Goal: Information Seeking & Learning: Learn about a topic

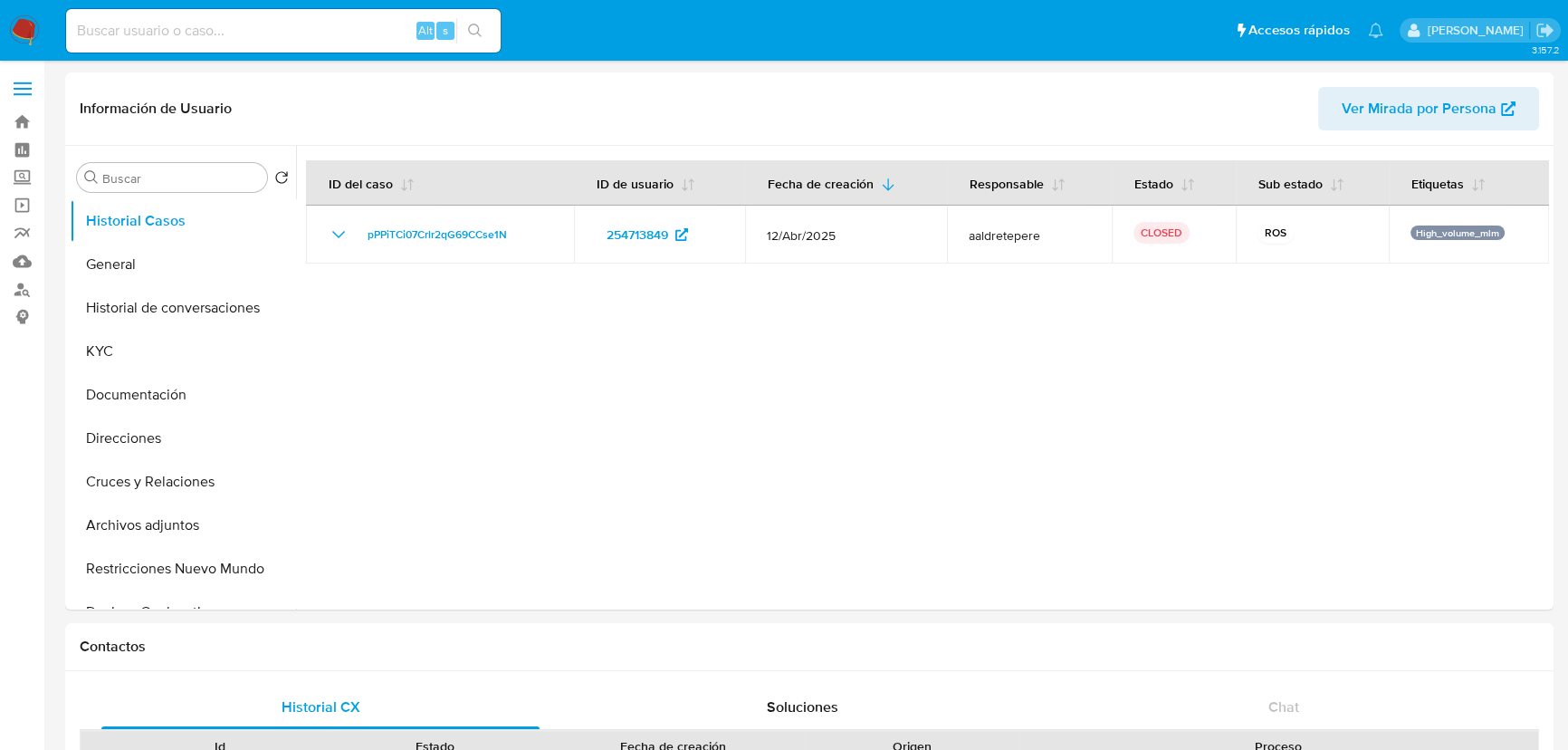
select select "10"
click at [139, 349] on button "KYC" at bounding box center [175, 351] width 212 height 43
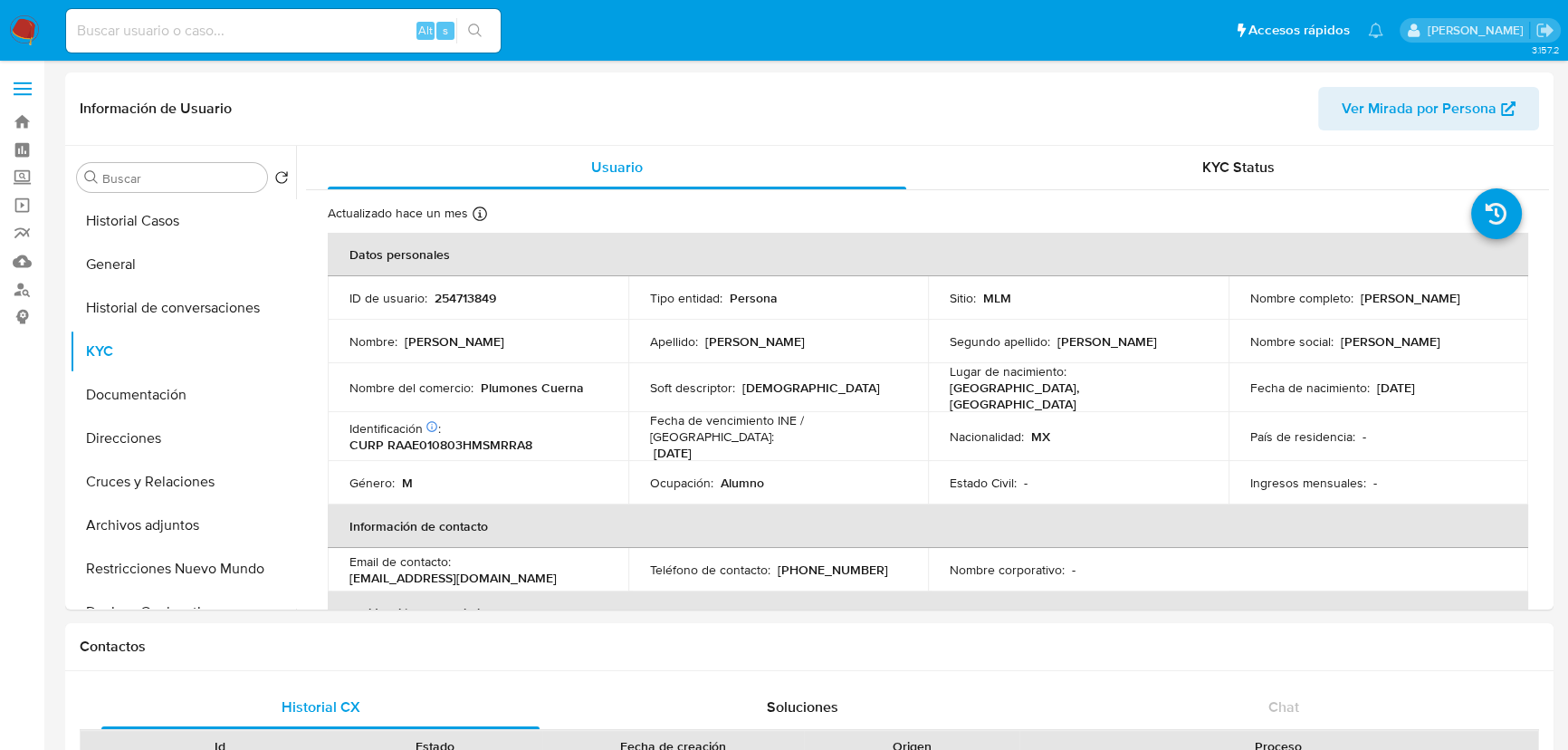
click at [27, 28] on img at bounding box center [25, 31] width 31 height 31
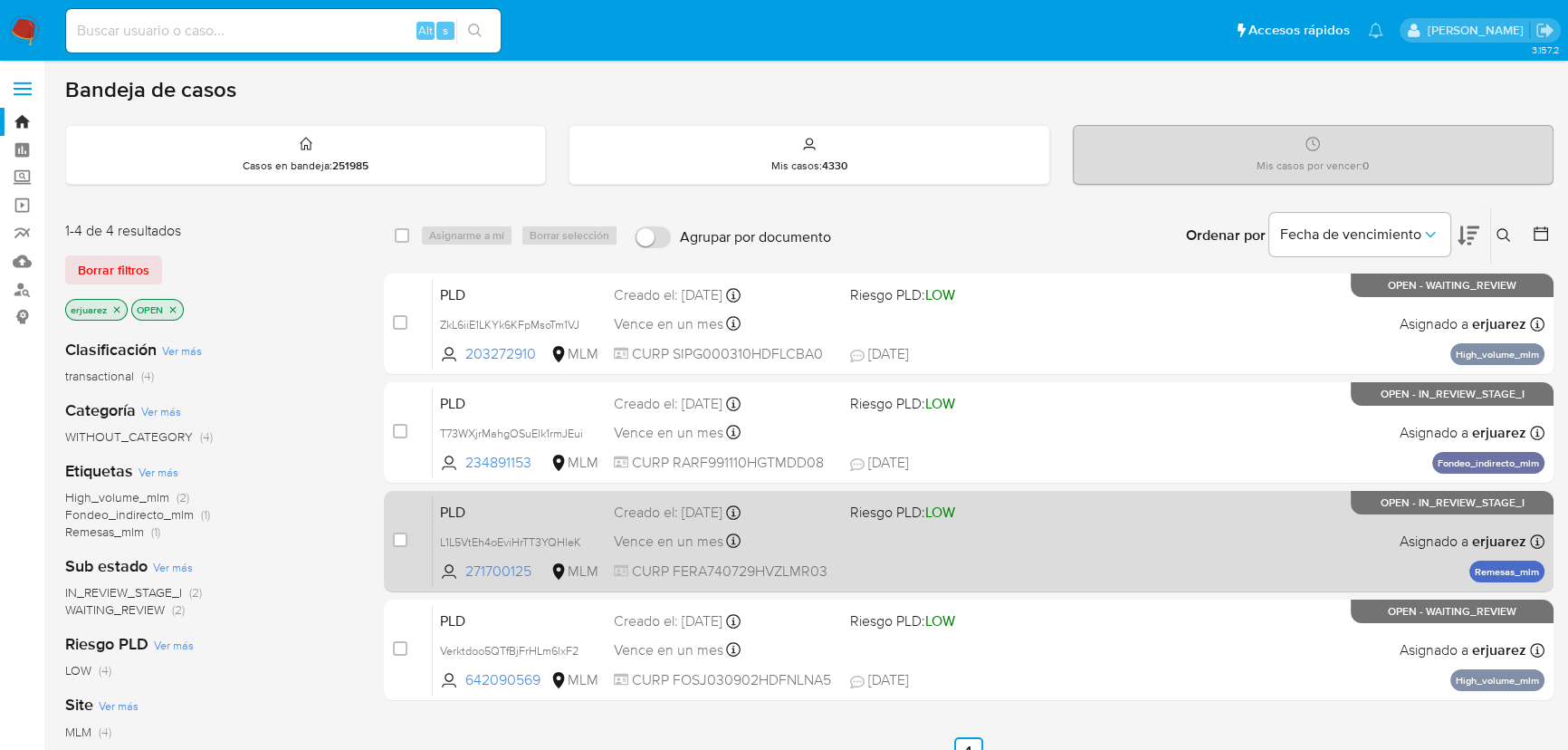
click at [1253, 564] on div "PLD L1L5VtEh4oEviHrTT3YQHleK 271700125 MLM Riesgo PLD: LOW Creado el: 12/08/202…" at bounding box center [989, 542] width 1112 height 92
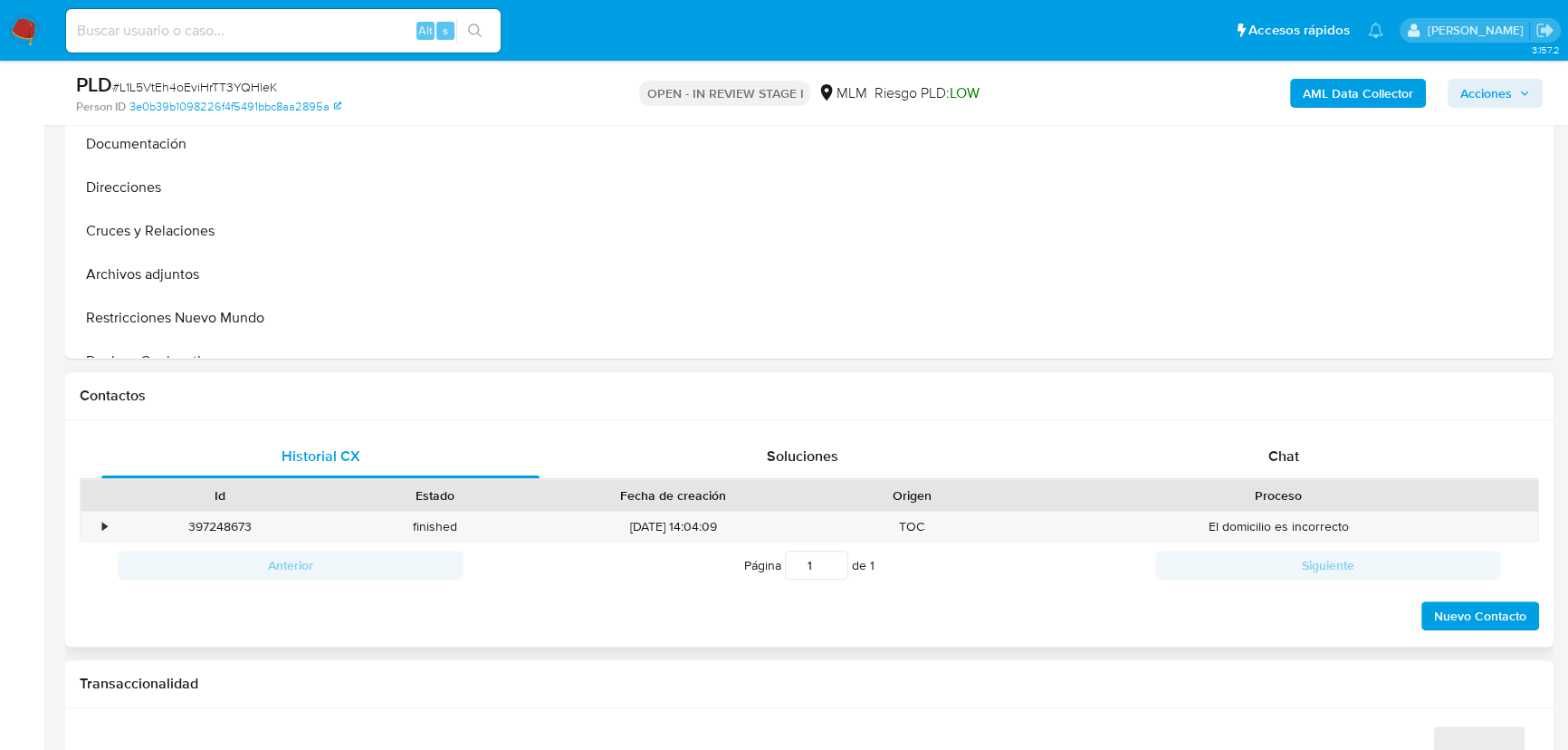
scroll to position [576, 0]
click at [1273, 442] on div "Chat" at bounding box center [1284, 455] width 439 height 43
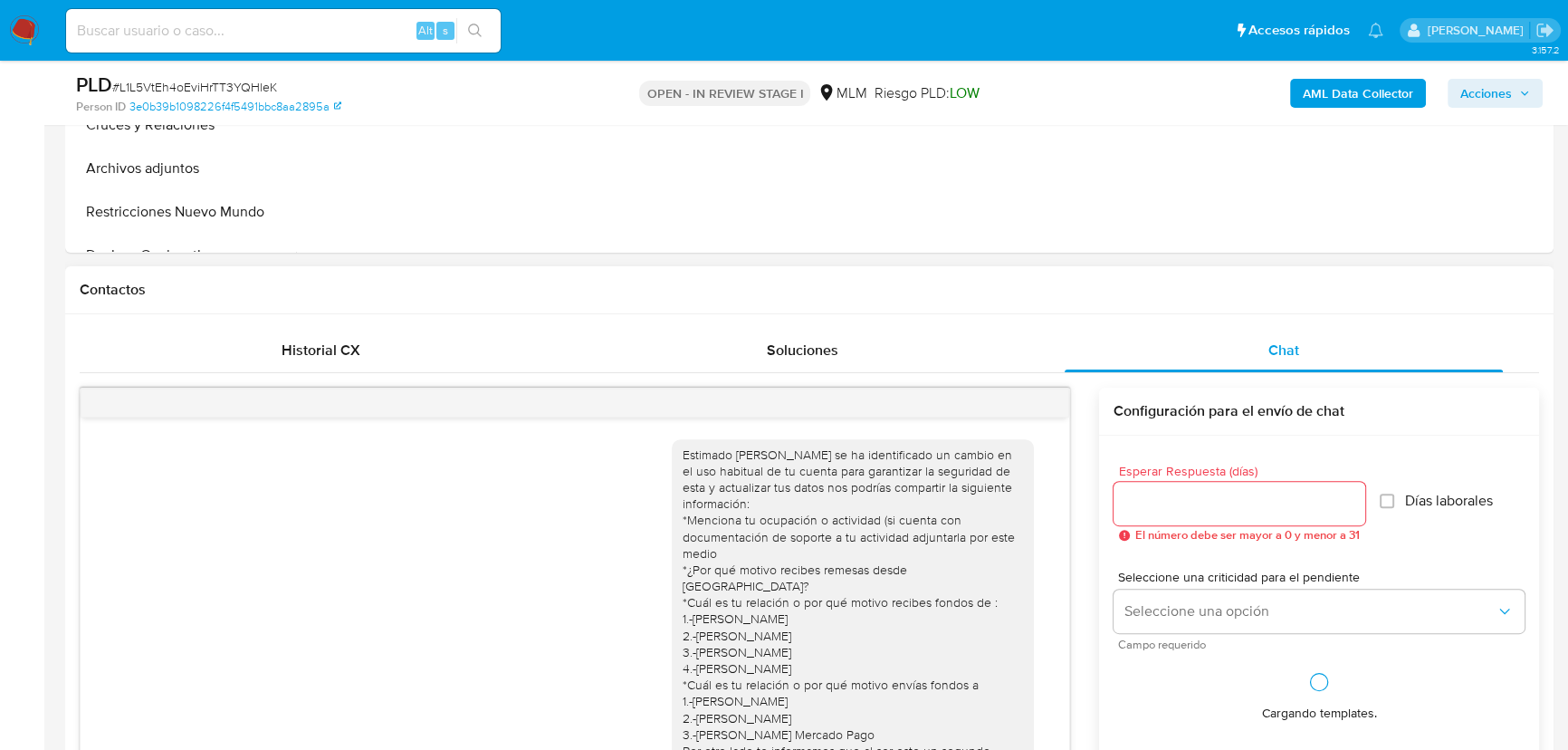
scroll to position [823, 0]
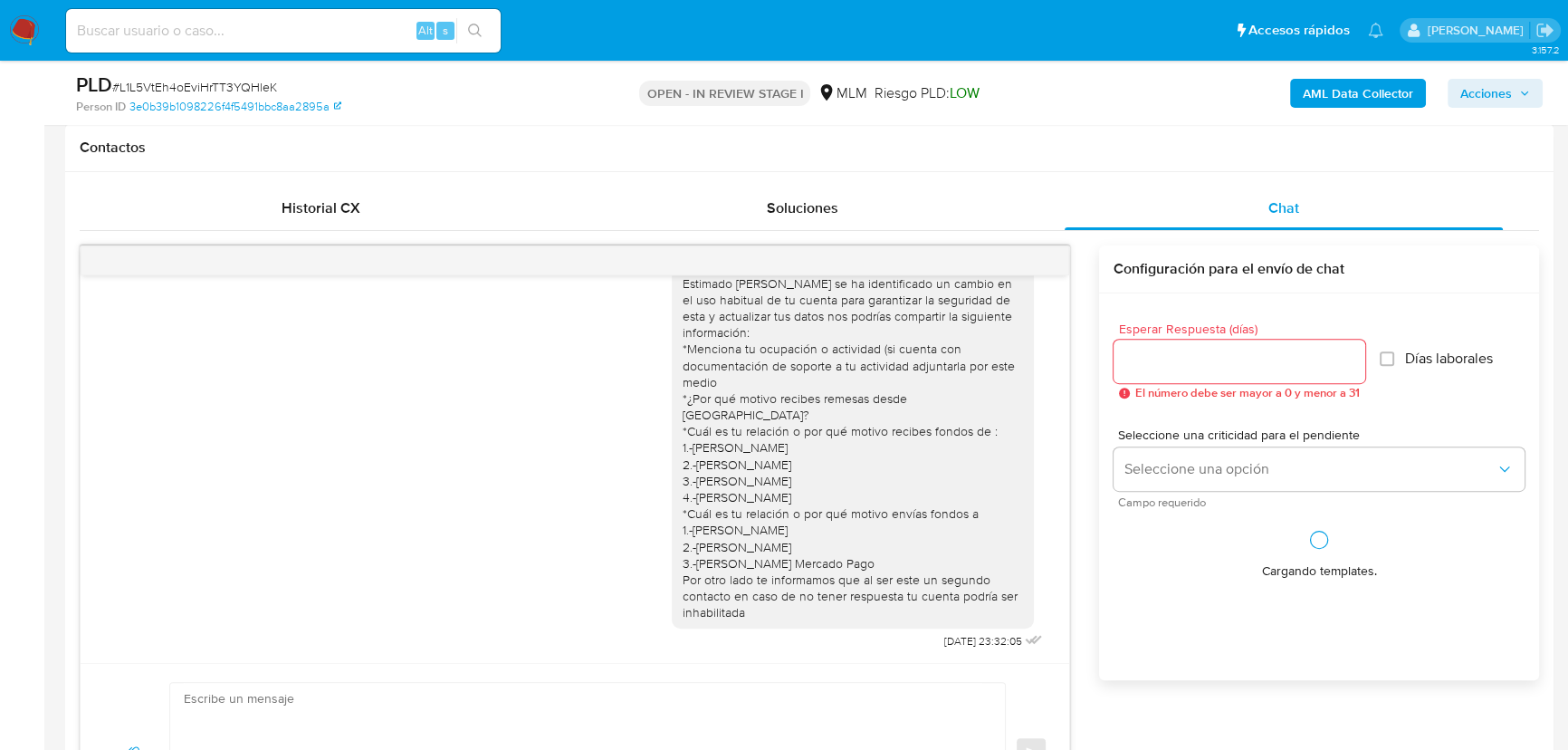
select select "10"
click at [1051, 266] on div at bounding box center [575, 261] width 989 height 29
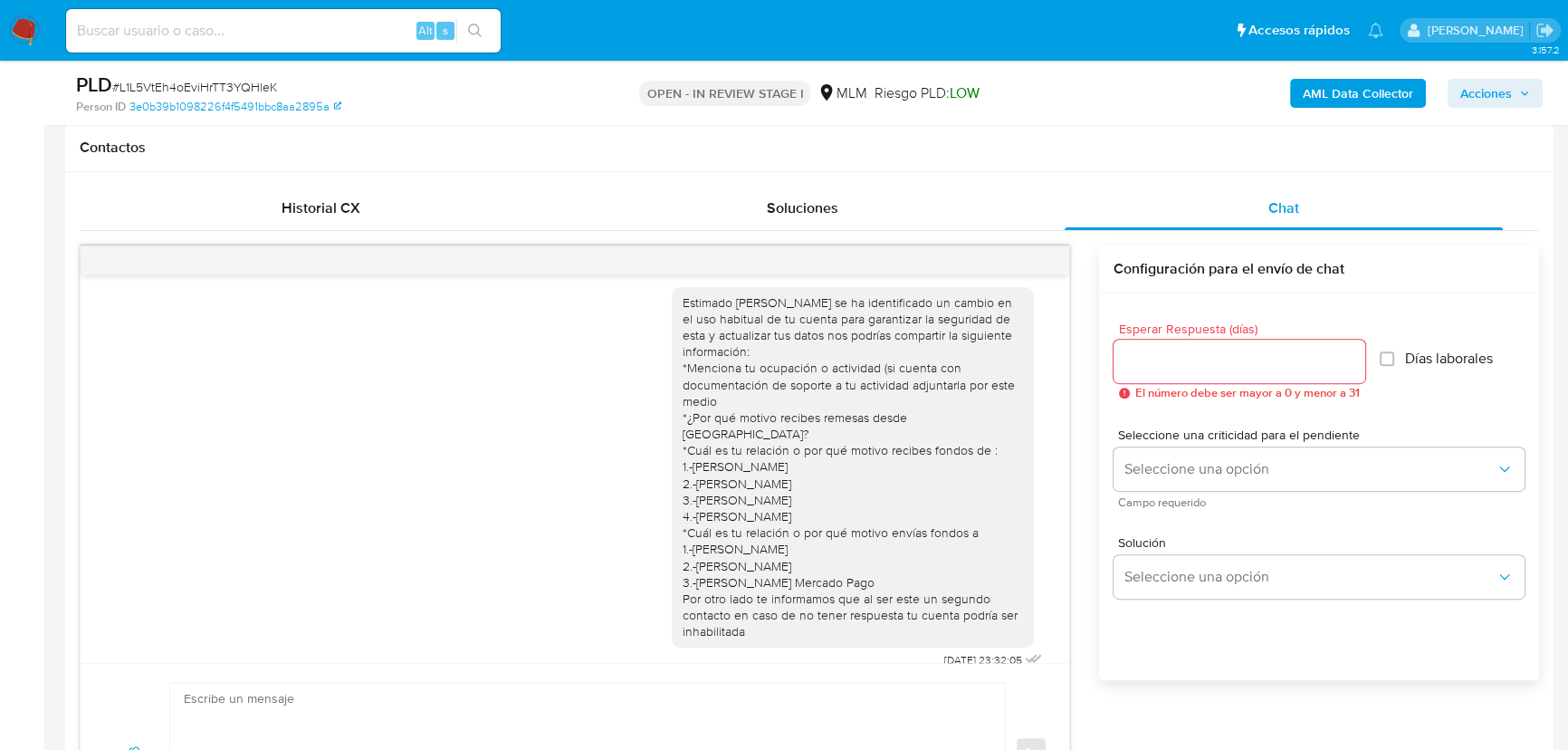
scroll to position [0, 0]
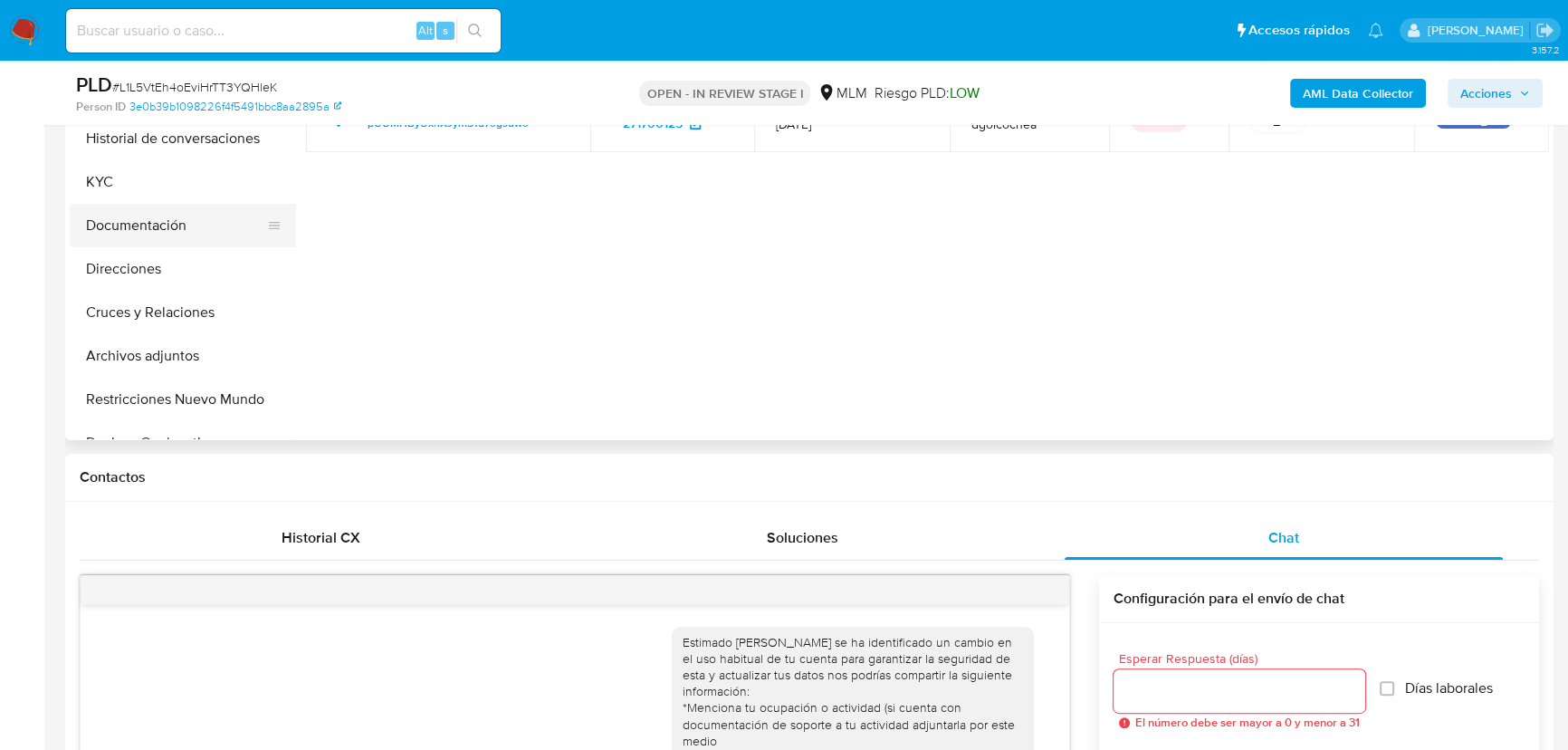
click at [173, 217] on button "Documentación" at bounding box center [175, 225] width 212 height 43
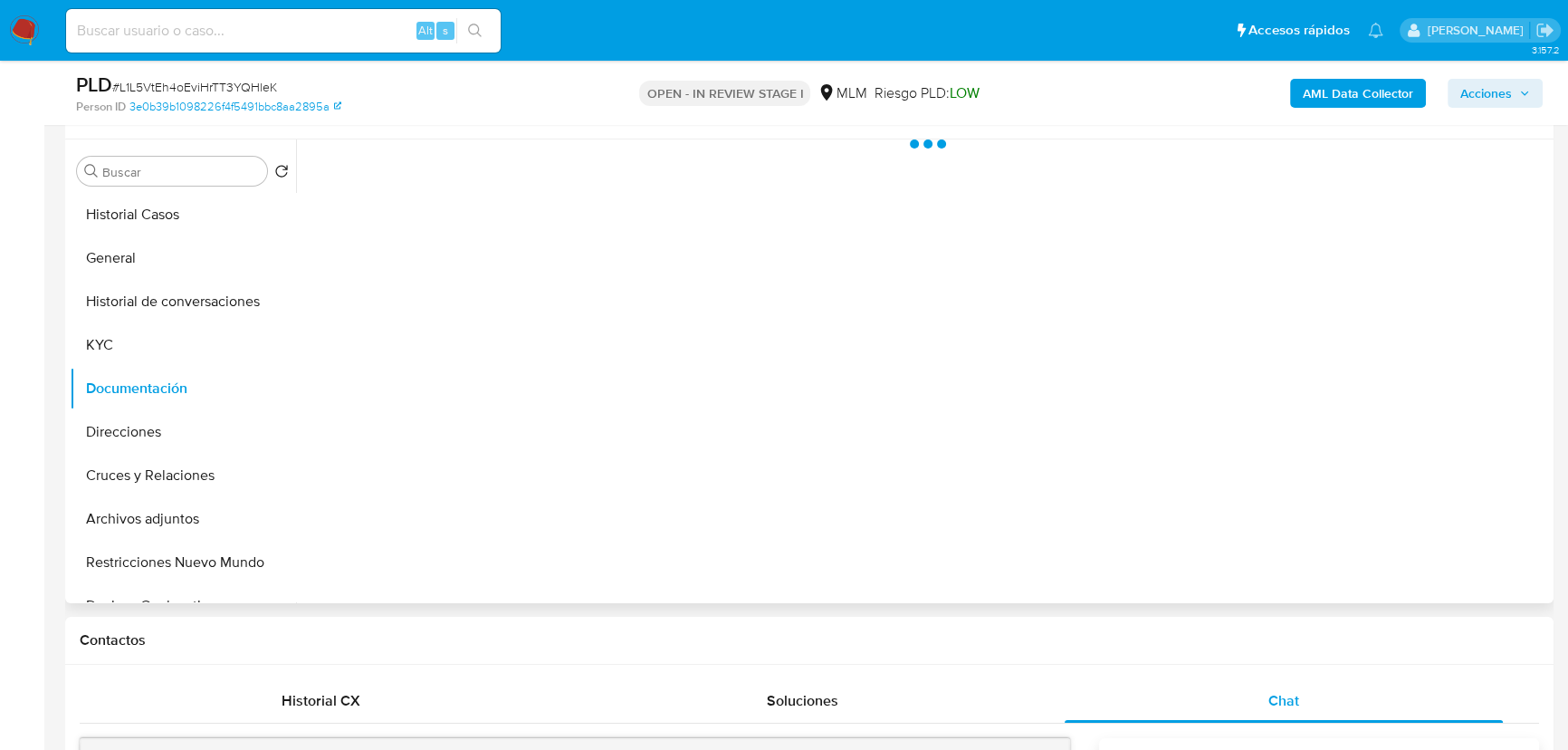
scroll to position [329, 0]
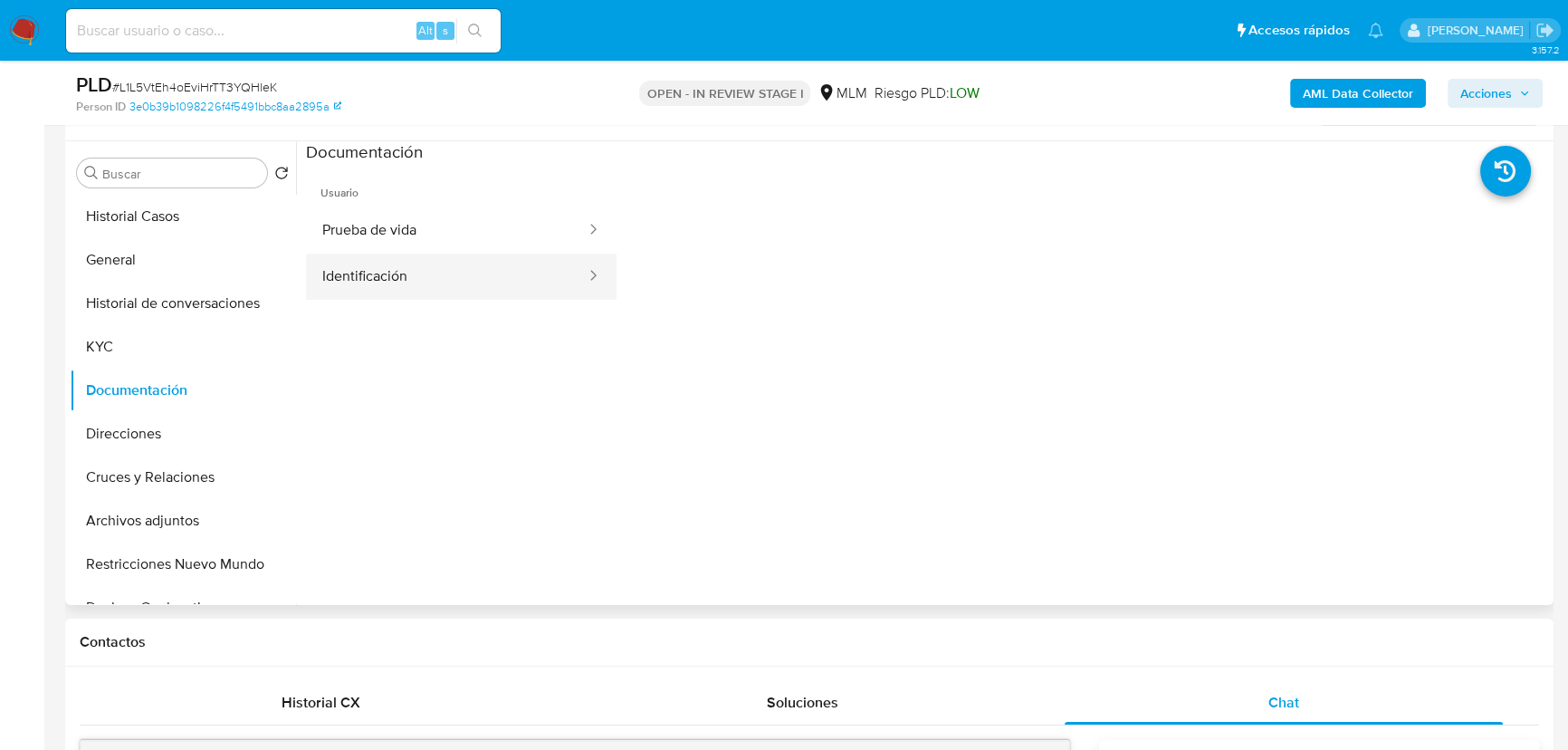
click at [372, 277] on button "Identificación" at bounding box center [447, 276] width 282 height 46
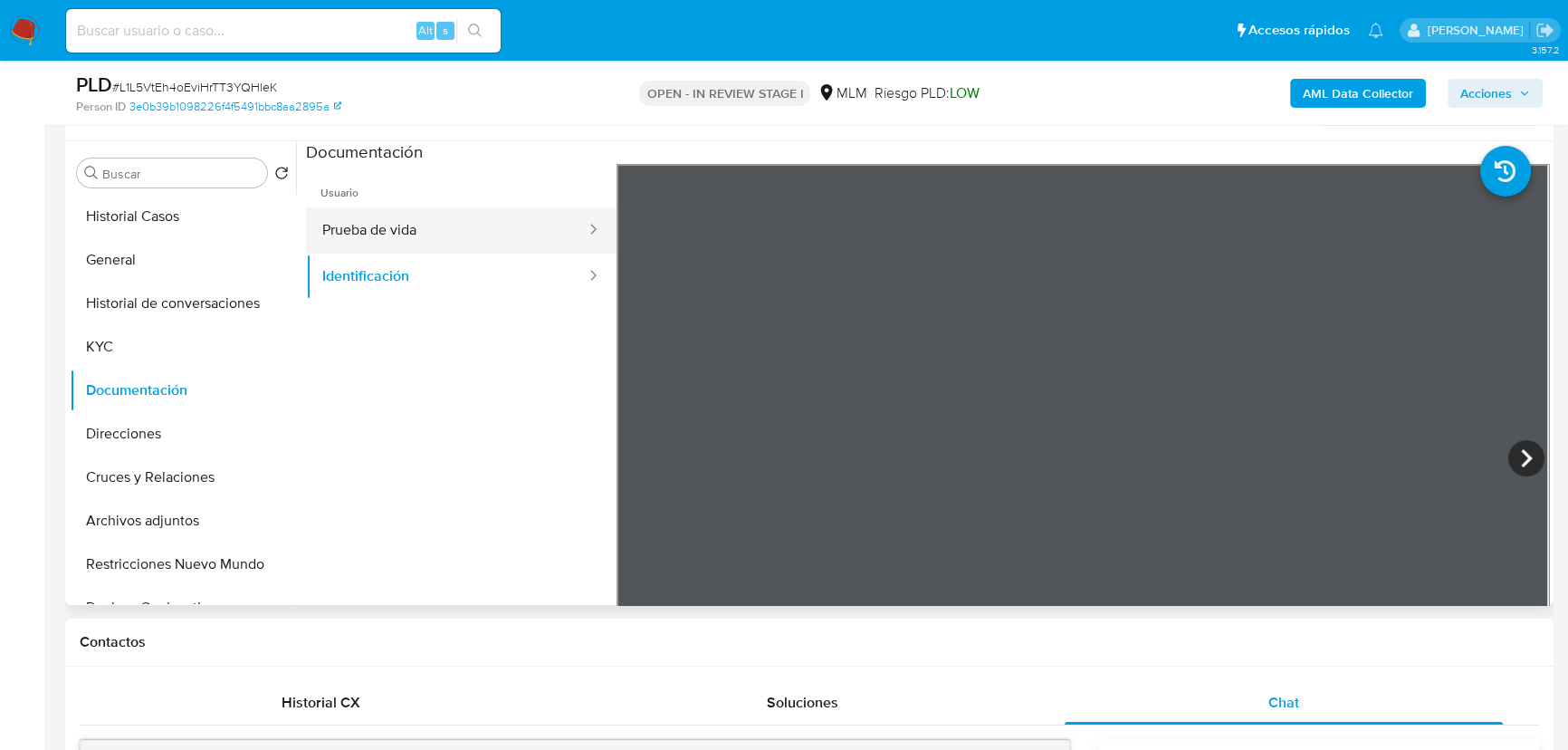
click at [425, 227] on button "Prueba de vida" at bounding box center [447, 230] width 282 height 46
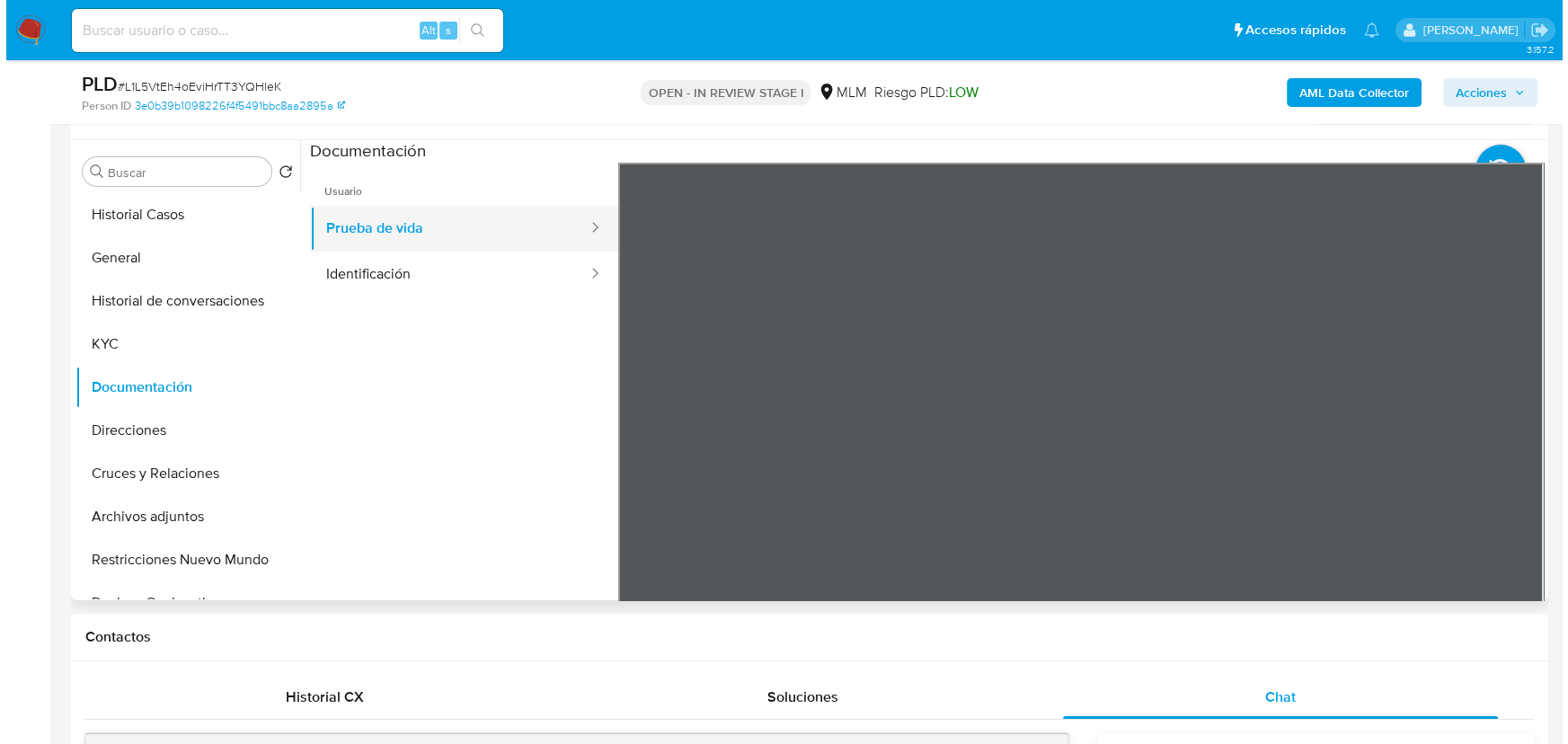
scroll to position [0, 0]
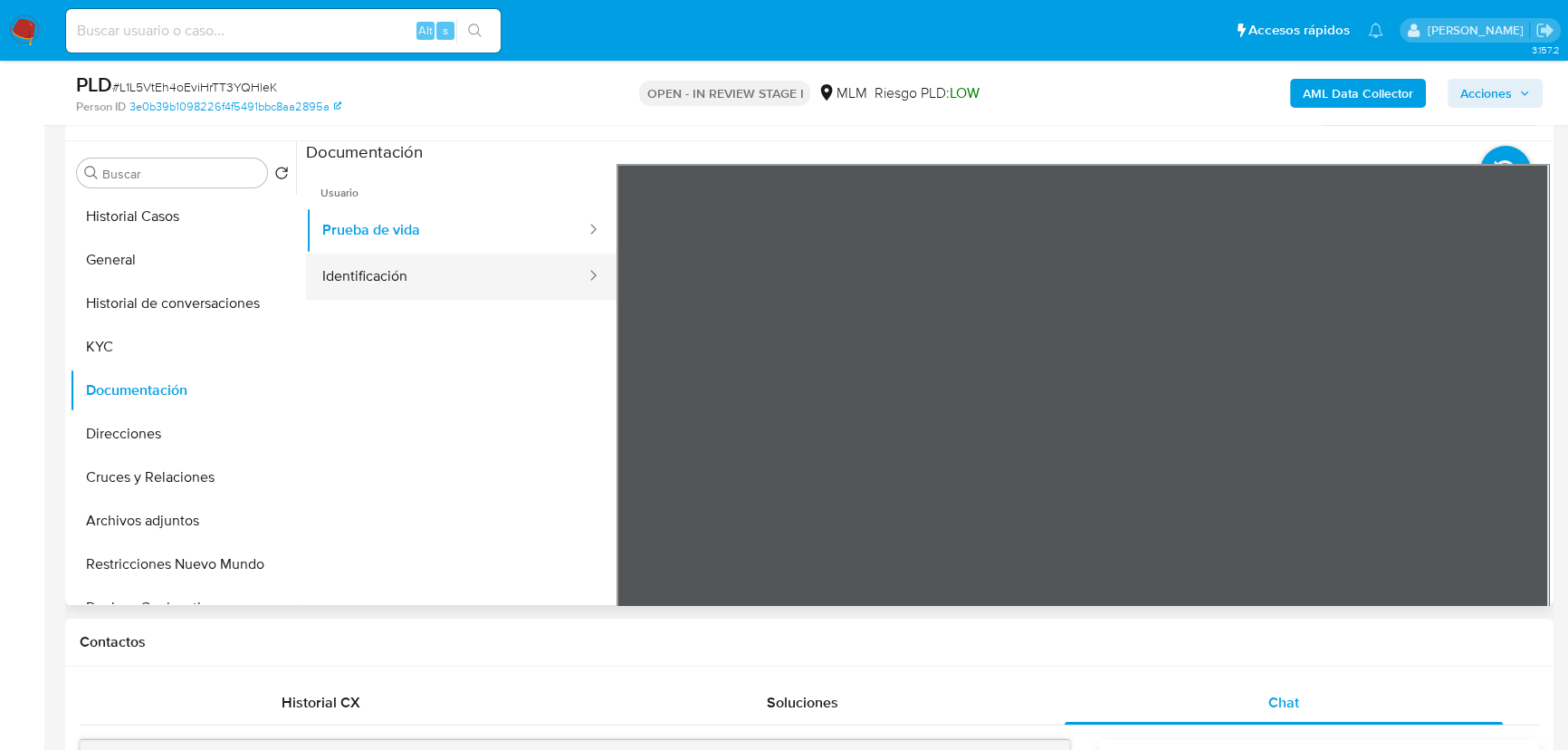
drag, startPoint x: 392, startPoint y: 285, endPoint x: 572, endPoint y: 271, distance: 180.5
click at [395, 281] on button "Identificación" at bounding box center [447, 276] width 282 height 46
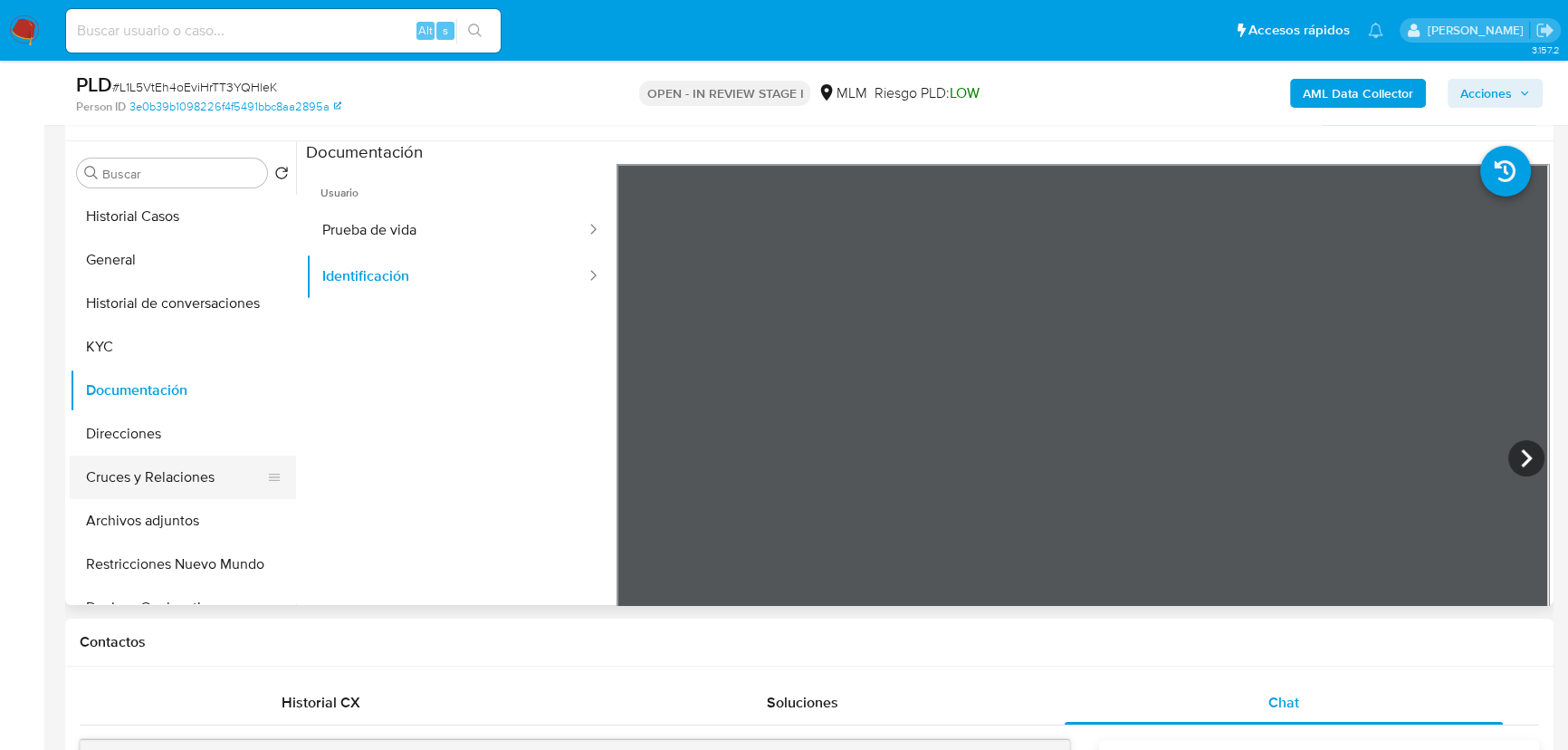
click at [146, 476] on button "Cruces y Relaciones" at bounding box center [175, 476] width 212 height 43
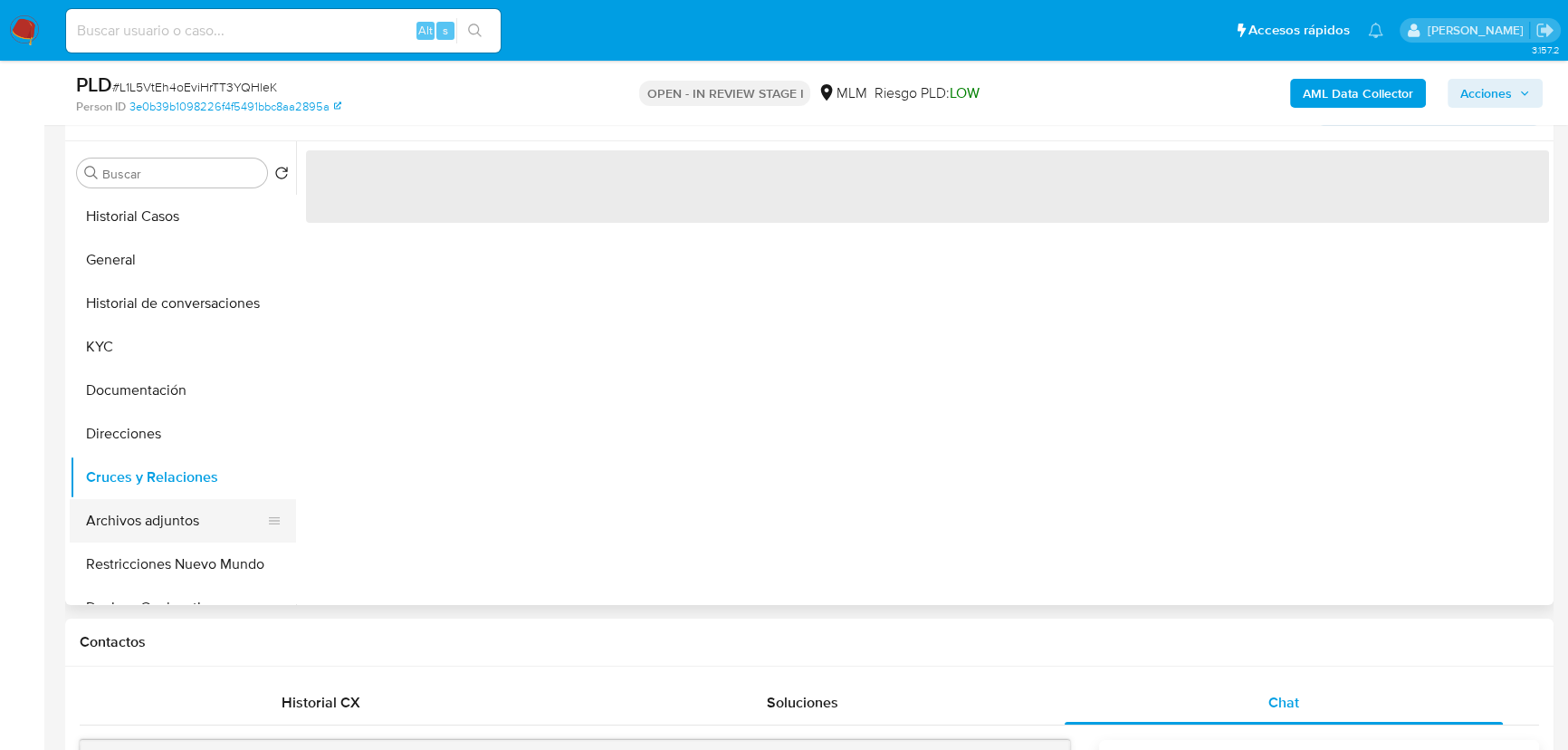
click at [164, 515] on button "Archivos adjuntos" at bounding box center [175, 521] width 212 height 43
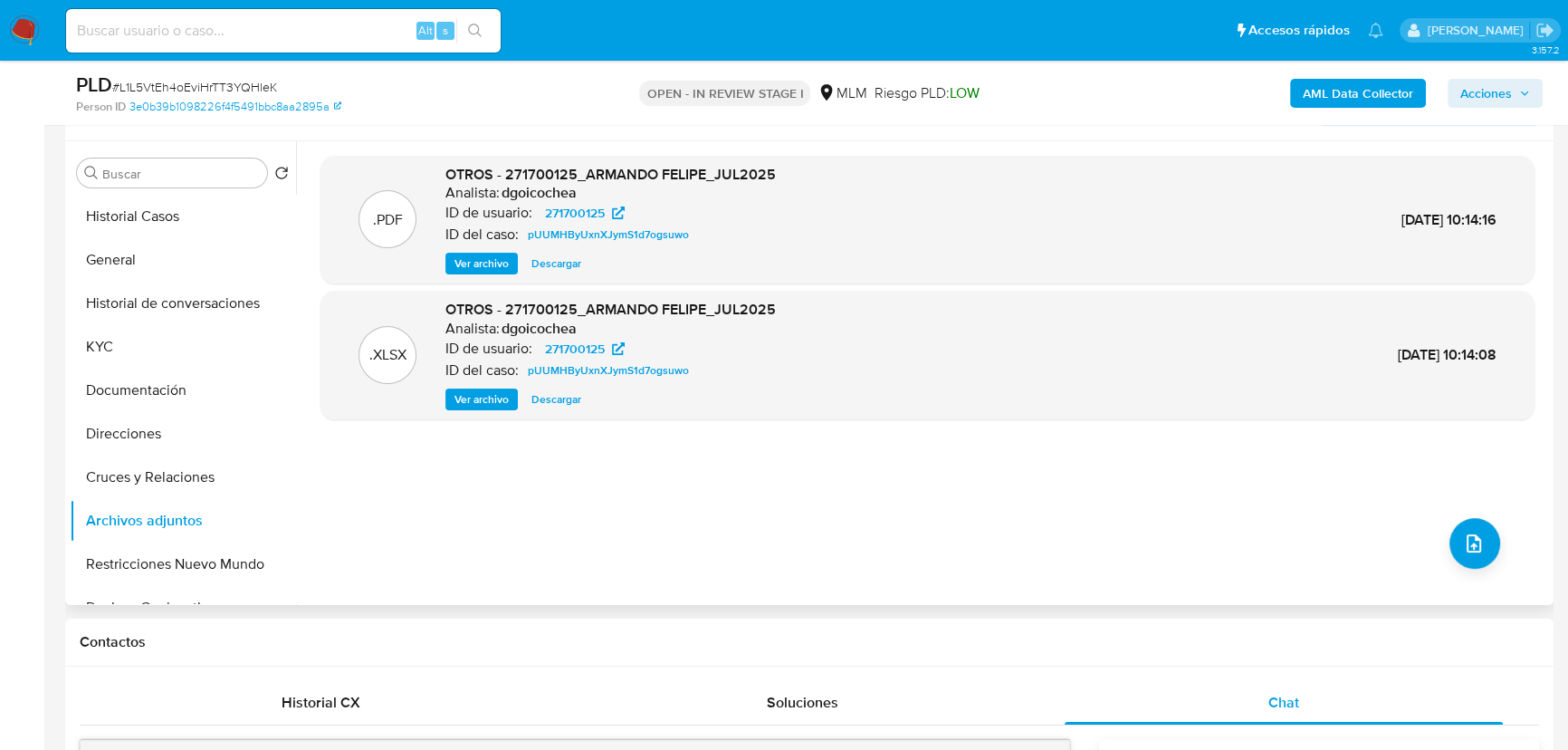
click at [1486, 521] on div ".PDF OTROS - 271700125_ARMANDO FELIPE_JUL2025 Analista: dgoicochea ID de usuari…" at bounding box center [927, 374] width 1214 height 435
click at [1468, 542] on icon "upload-file" at bounding box center [1474, 543] width 22 height 22
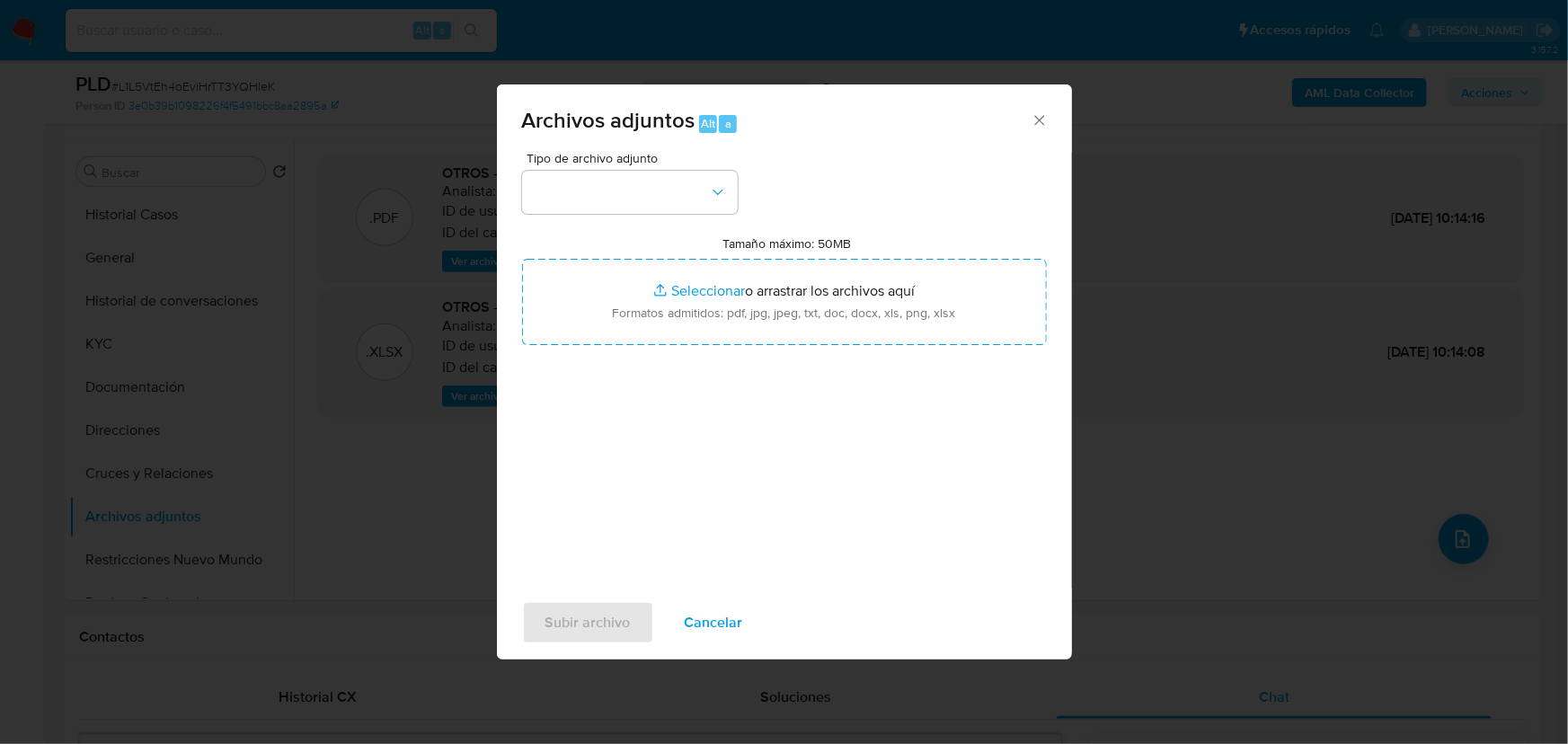
click at [626, 215] on div "Tipo de archivo adjunto Tamaño máximo: 50MB Seleccionar archivos Seleccionar o …" at bounding box center [784, 364] width 524 height 424
click at [644, 188] on button "button" at bounding box center [629, 192] width 216 height 43
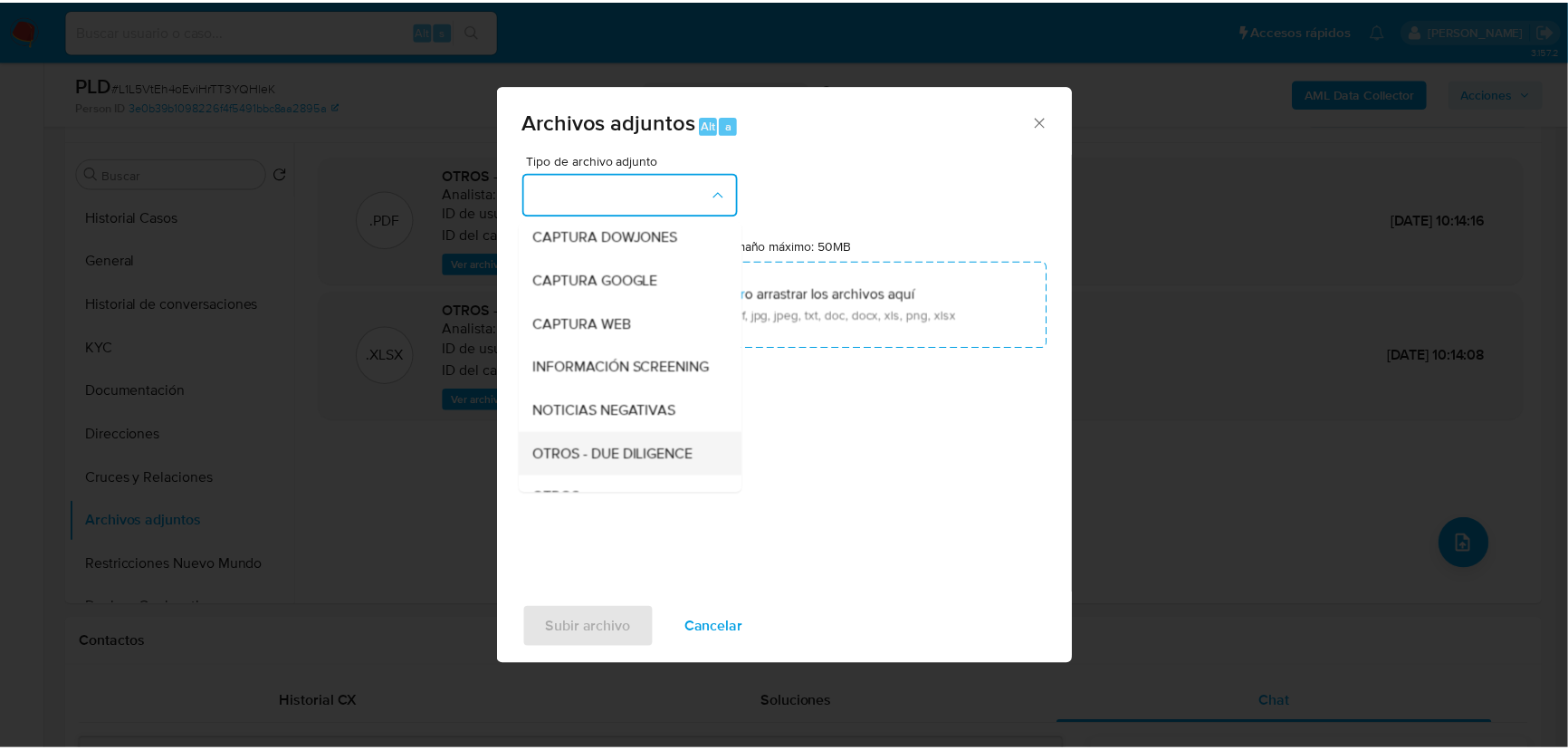
scroll to position [164, 0]
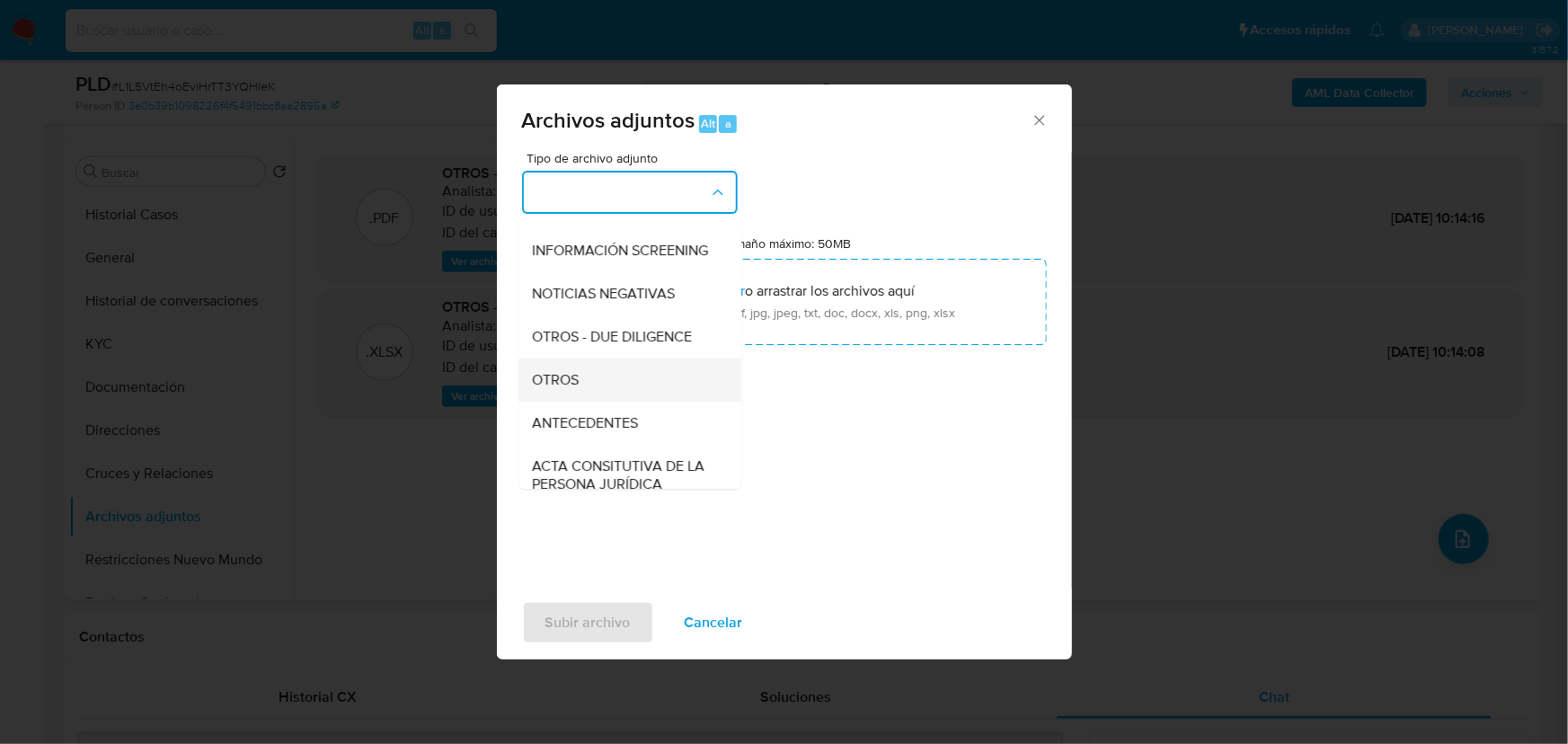
click at [567, 389] on span "OTROS" at bounding box center [555, 381] width 46 height 18
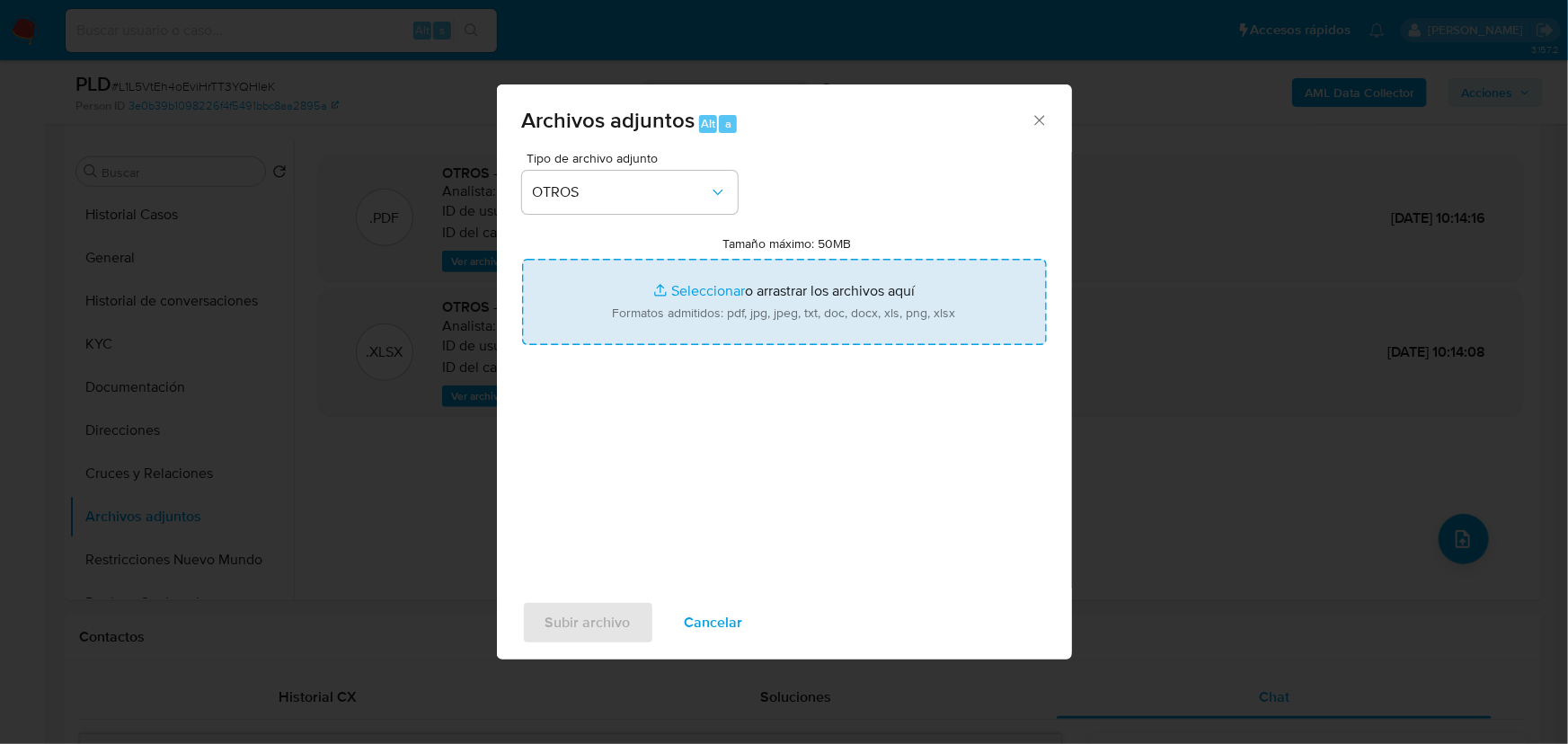
click at [674, 285] on input "Tamaño máximo: 50MB Seleccionar archivos" at bounding box center [784, 301] width 524 height 87
type input "C:\fakepath\271700125_Armando Felipe Ramirez_Ago25.pdf"
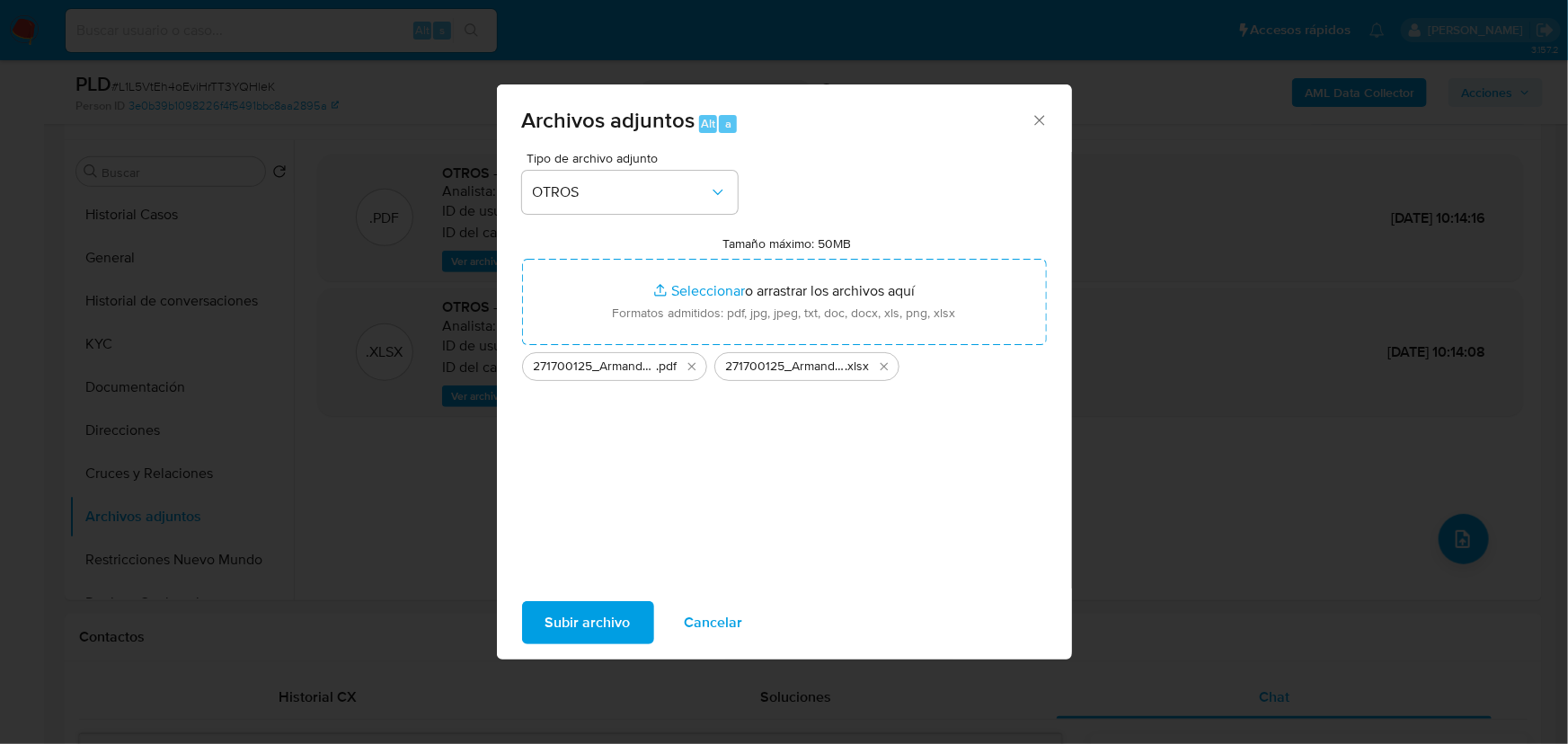
click at [608, 616] on span "Subir archivo" at bounding box center [588, 622] width 86 height 39
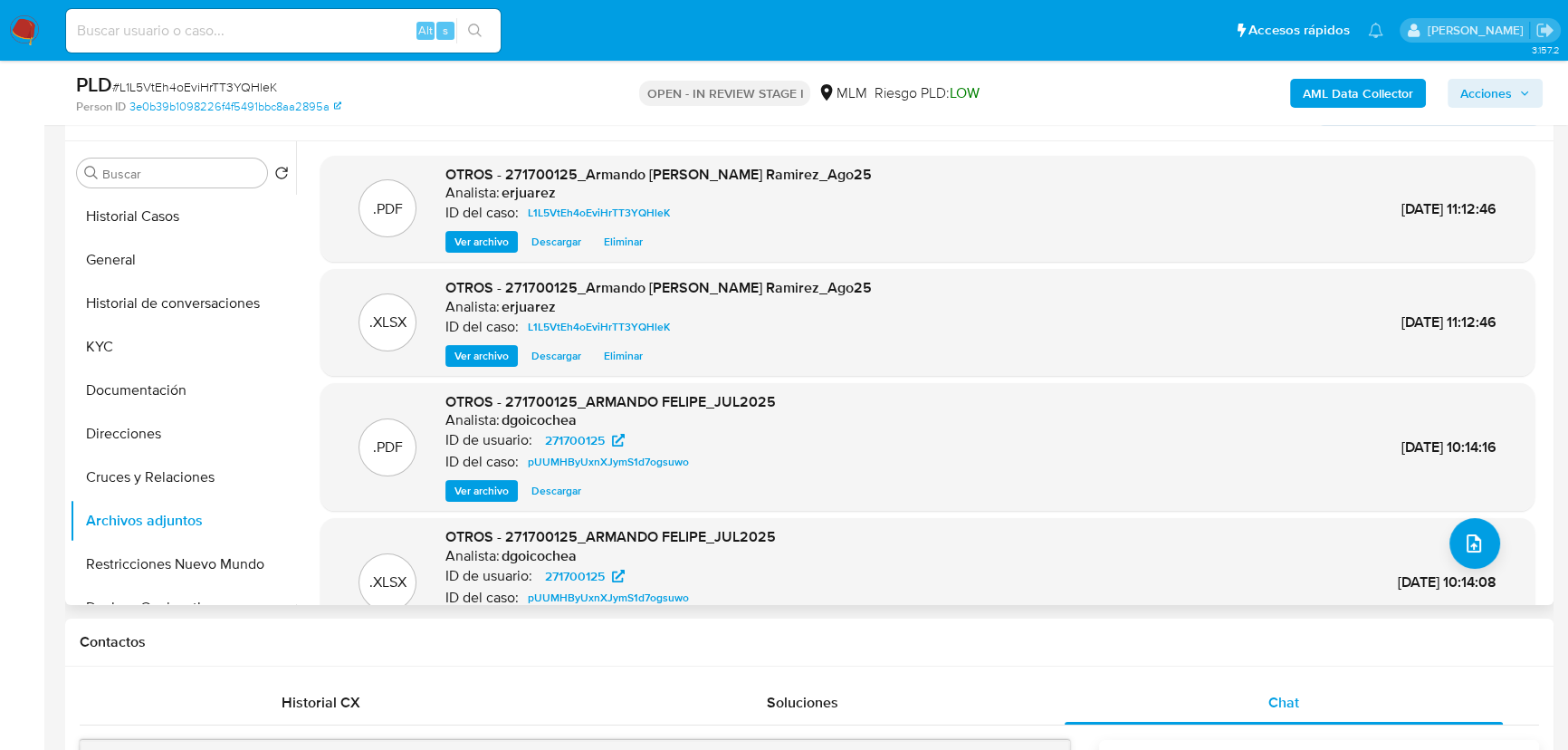
click at [484, 240] on span "Ver archivo" at bounding box center [481, 242] width 54 height 18
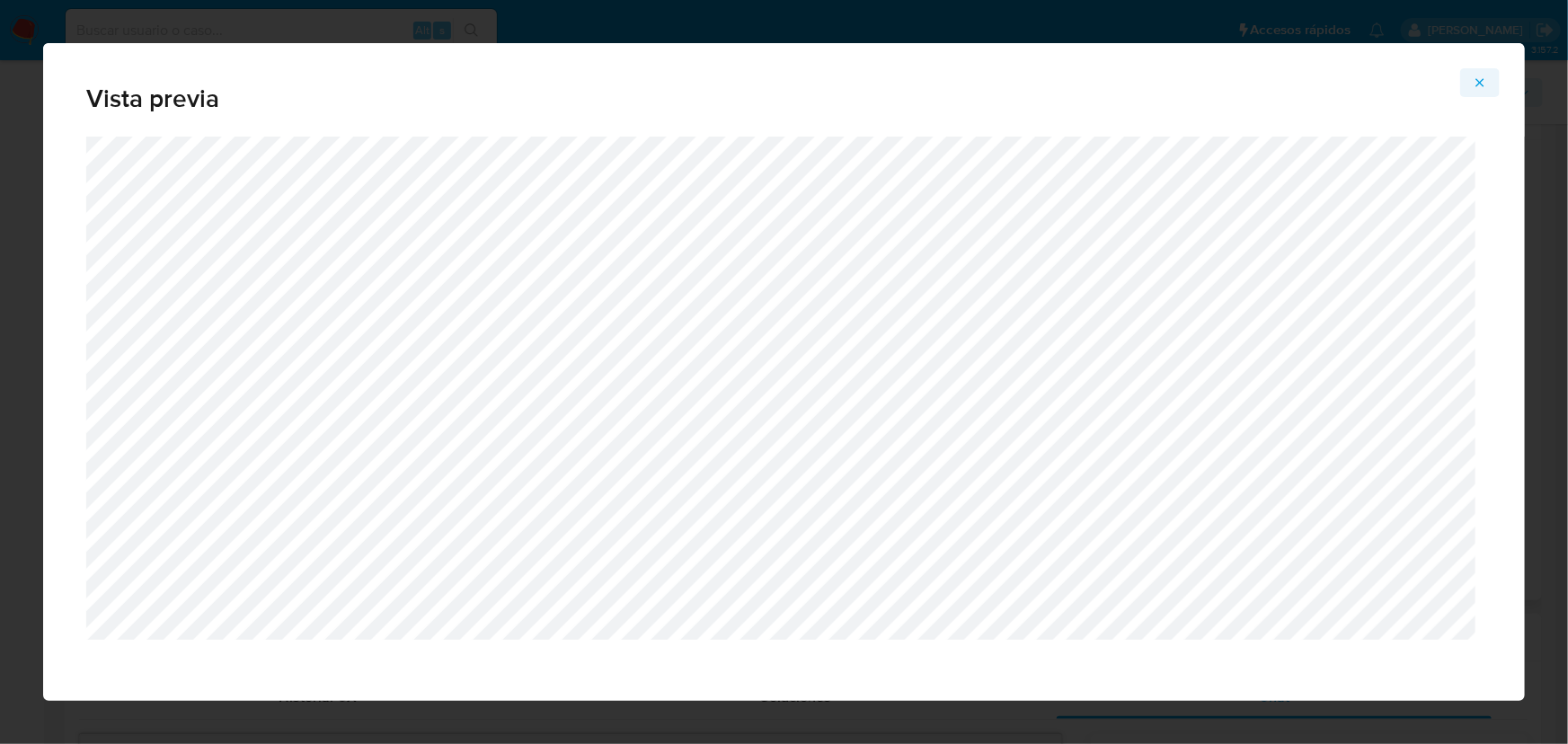
click at [1474, 80] on icon "Attachment preview" at bounding box center [1480, 83] width 15 height 15
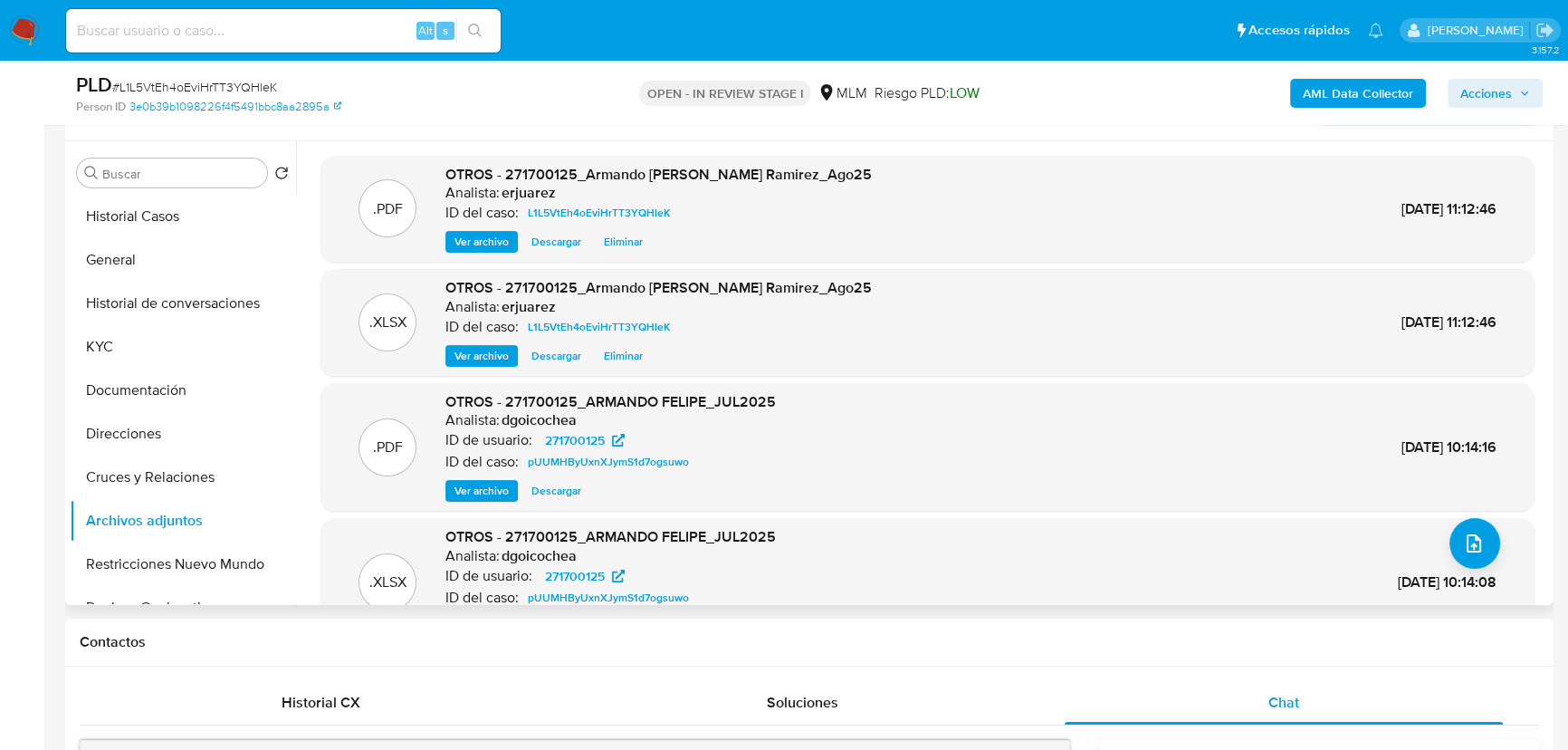
click at [1507, 95] on span "Acciones" at bounding box center [1486, 94] width 51 height 29
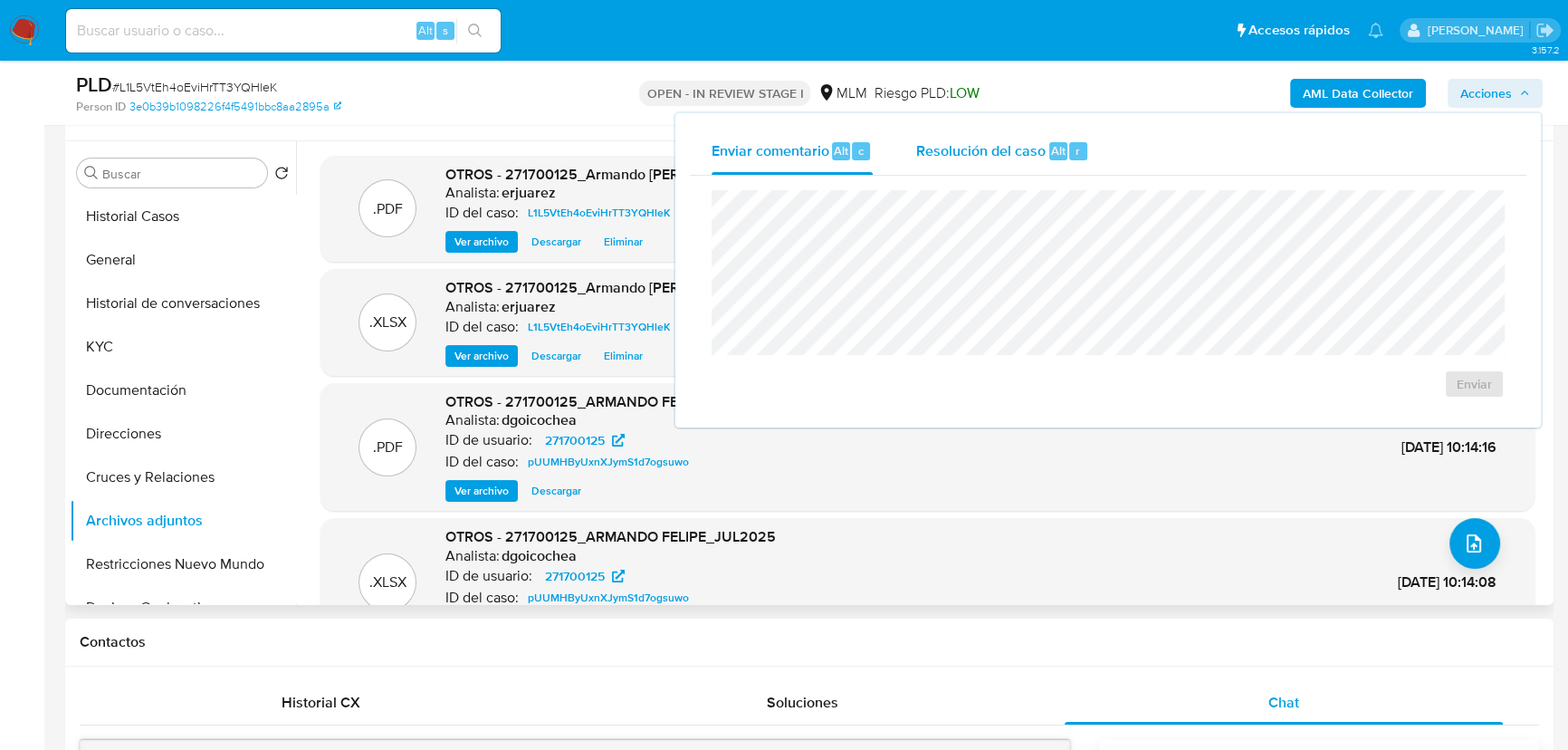
click at [1040, 159] on span "Resolución del caso" at bounding box center [981, 150] width 129 height 21
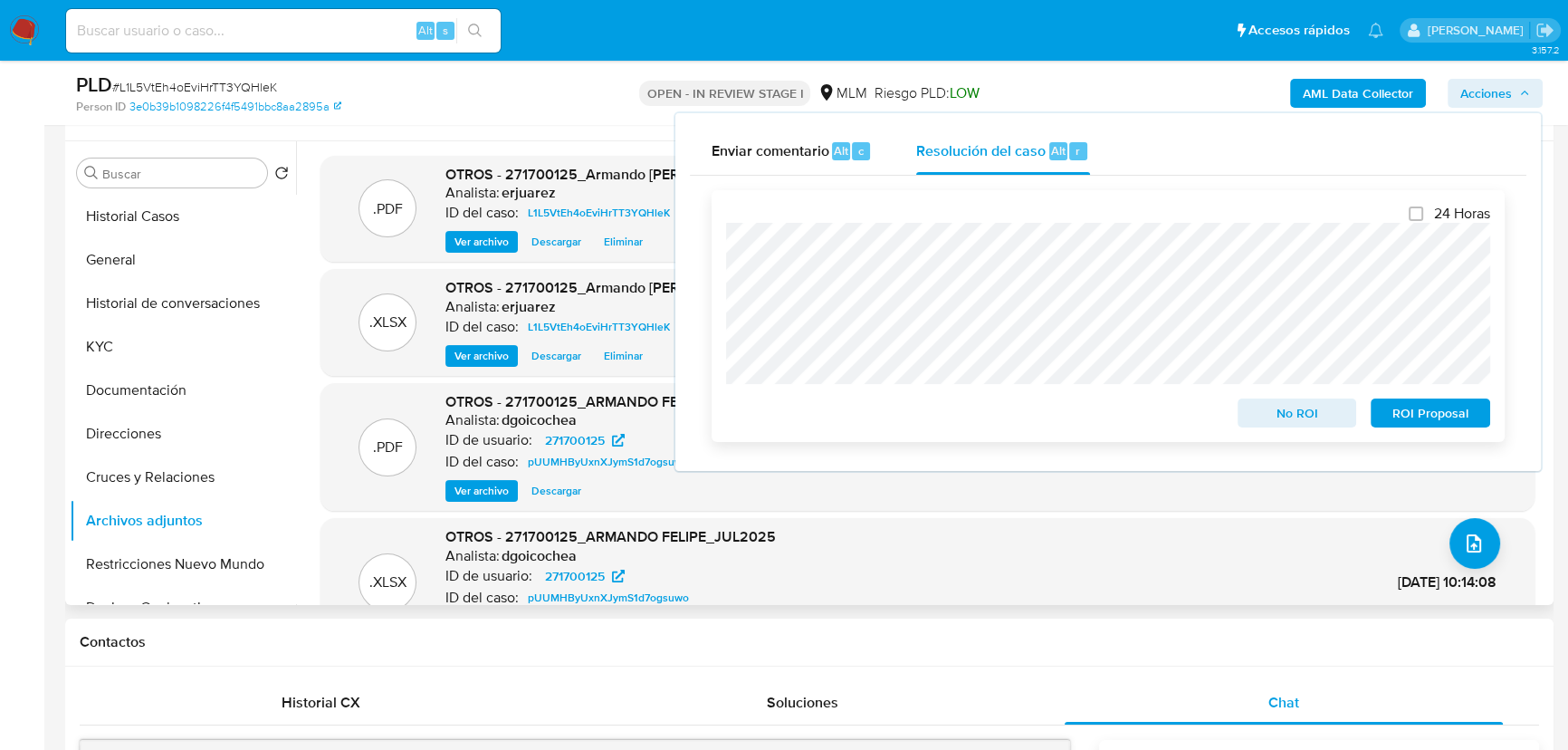
click at [722, 325] on div "24 Horas No ROI ROI Proposal" at bounding box center [1108, 316] width 793 height 252
click at [1293, 414] on span "No ROI" at bounding box center [1297, 413] width 95 height 26
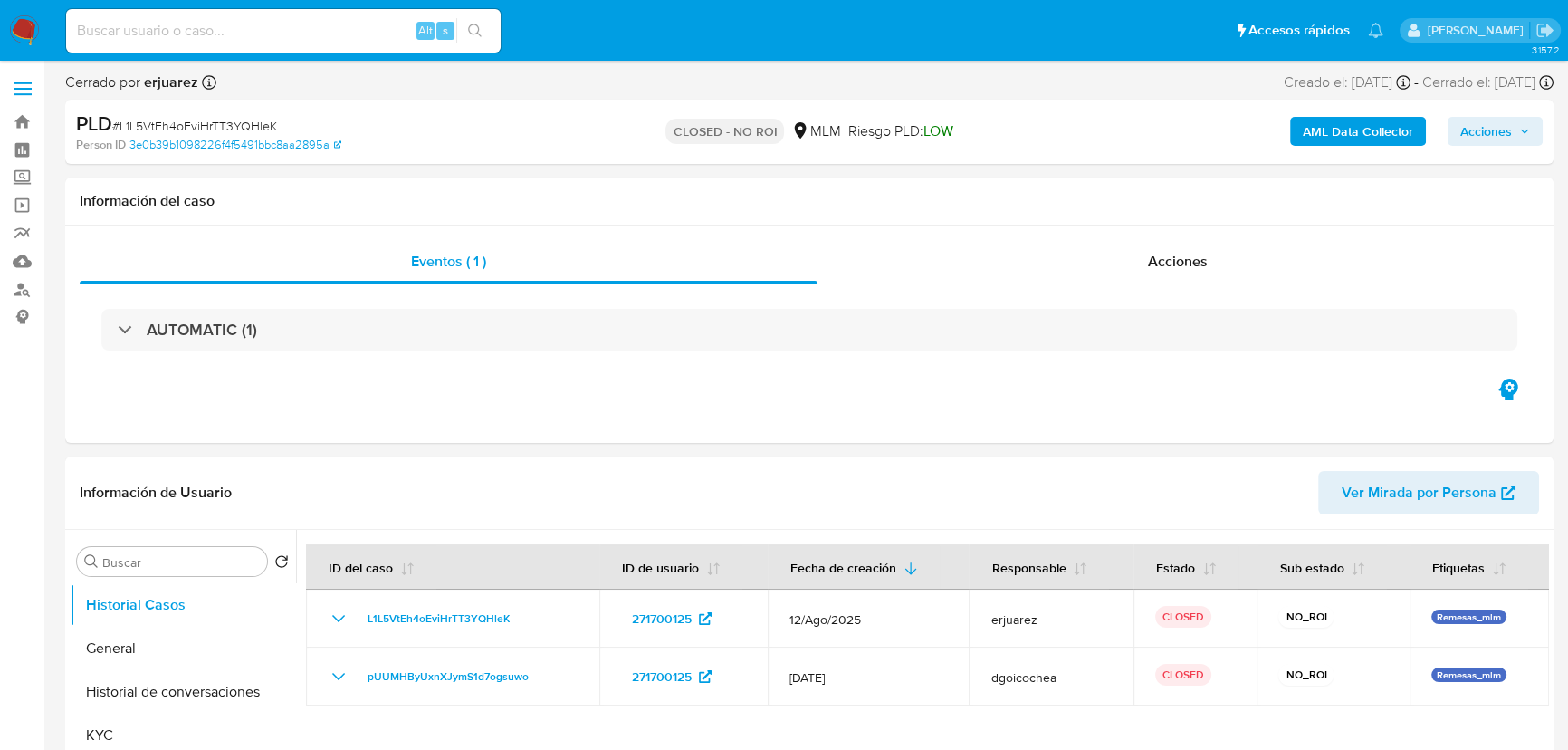
select select "10"
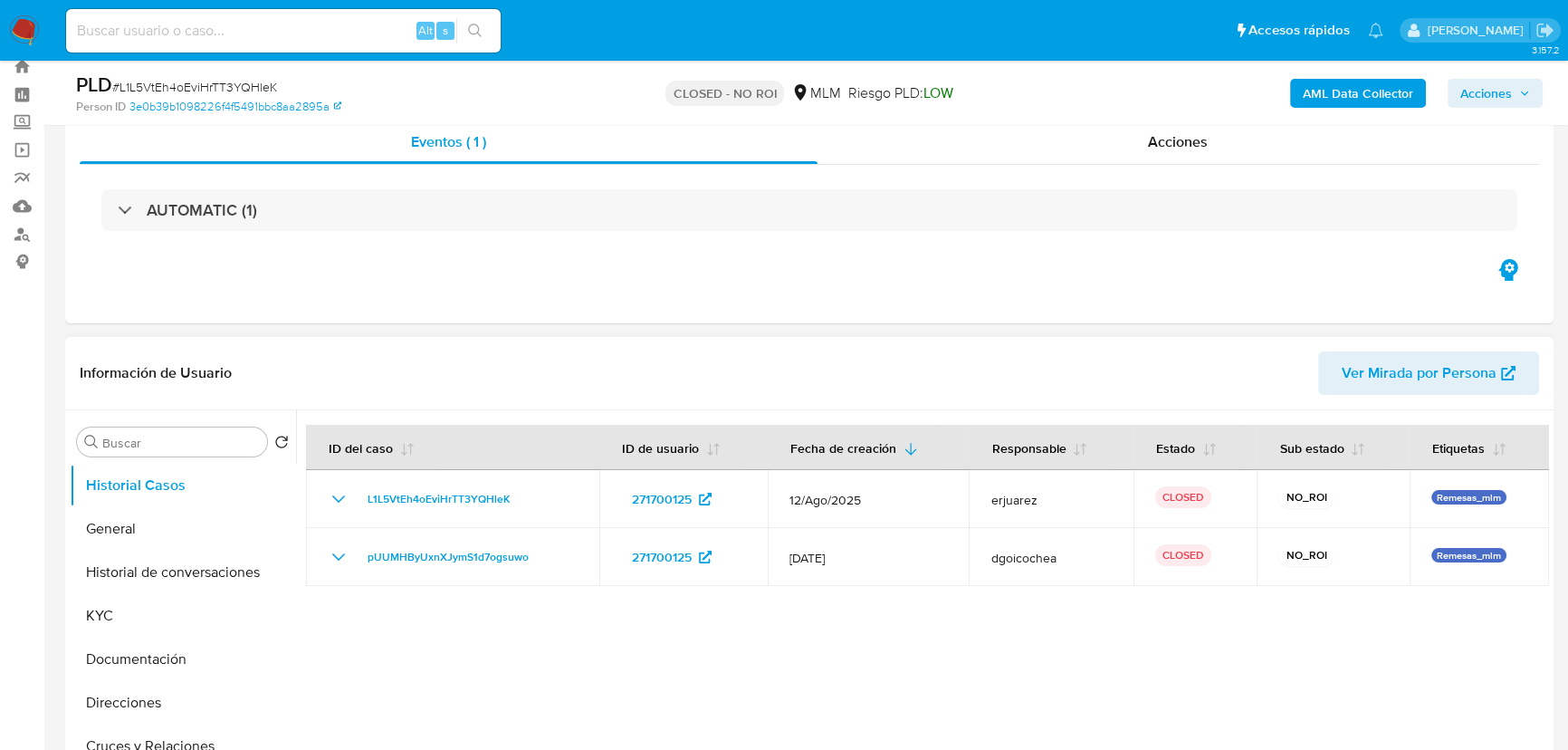
scroll to position [82, 0]
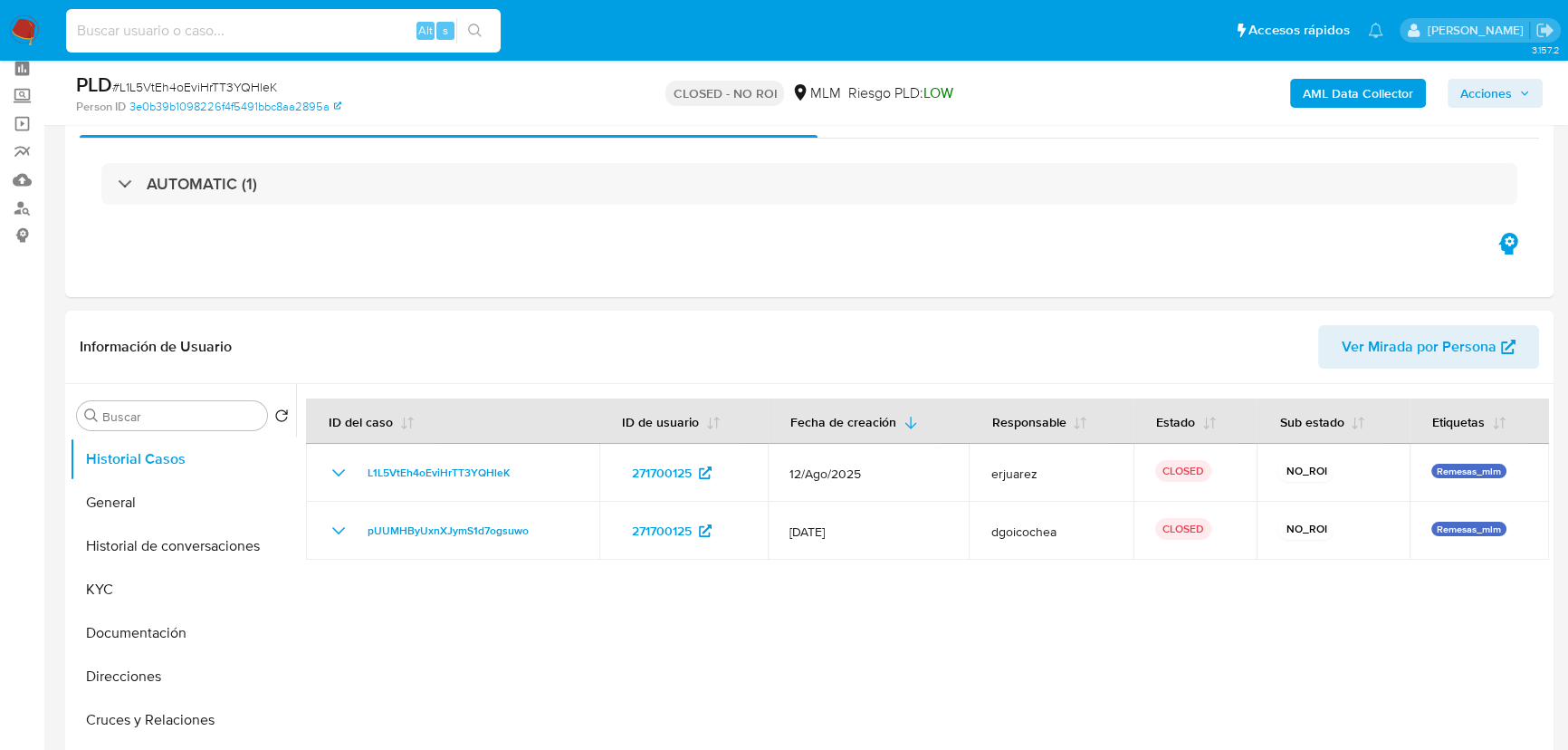
drag, startPoint x: 317, startPoint y: 35, endPoint x: 349, endPoint y: 28, distance: 32.8
click at [318, 35] on input at bounding box center [284, 31] width 435 height 24
paste input "1268871906"
type input "1268871906"
drag, startPoint x: 30, startPoint y: 25, endPoint x: 7, endPoint y: 34, distance: 24.7
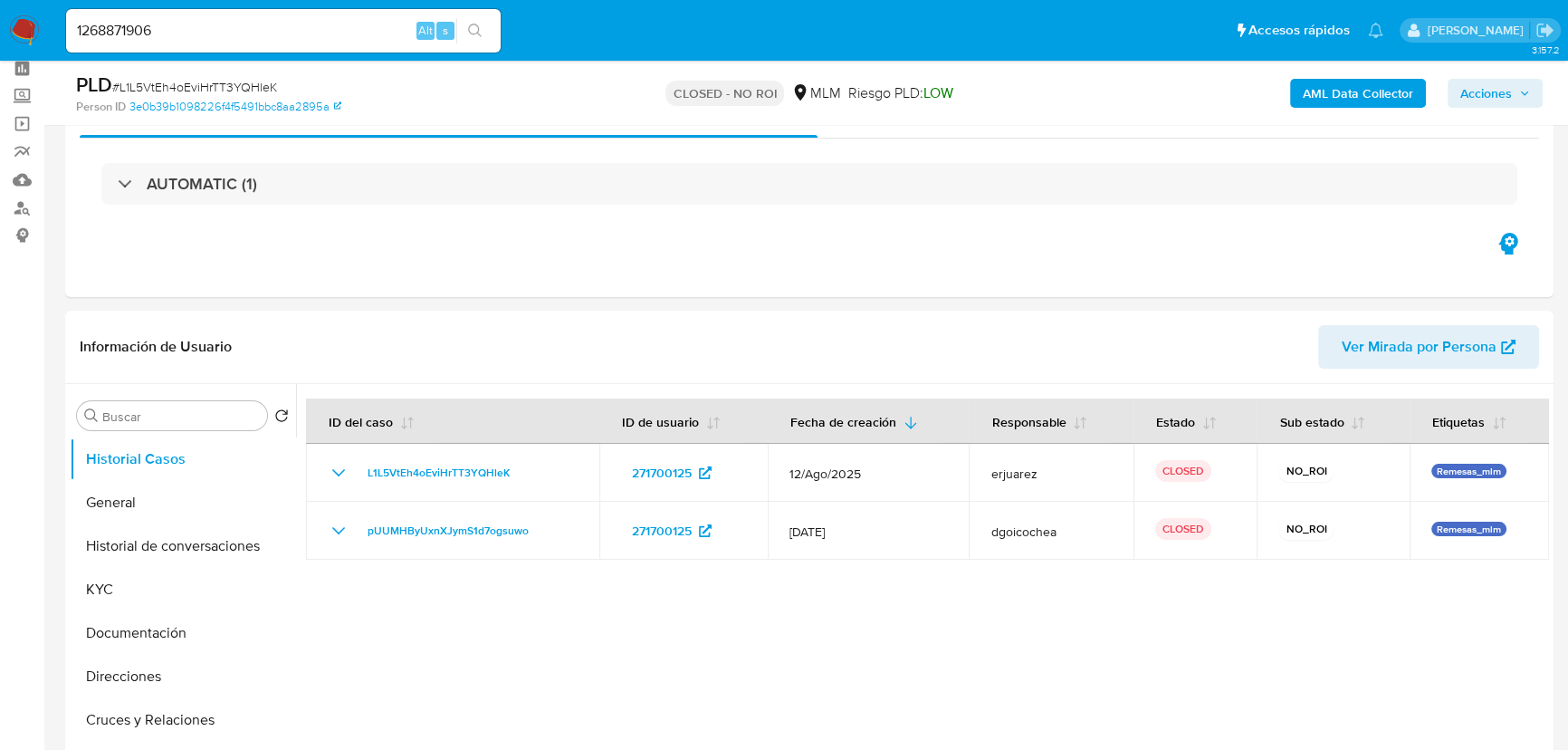
click at [30, 25] on img at bounding box center [25, 31] width 31 height 31
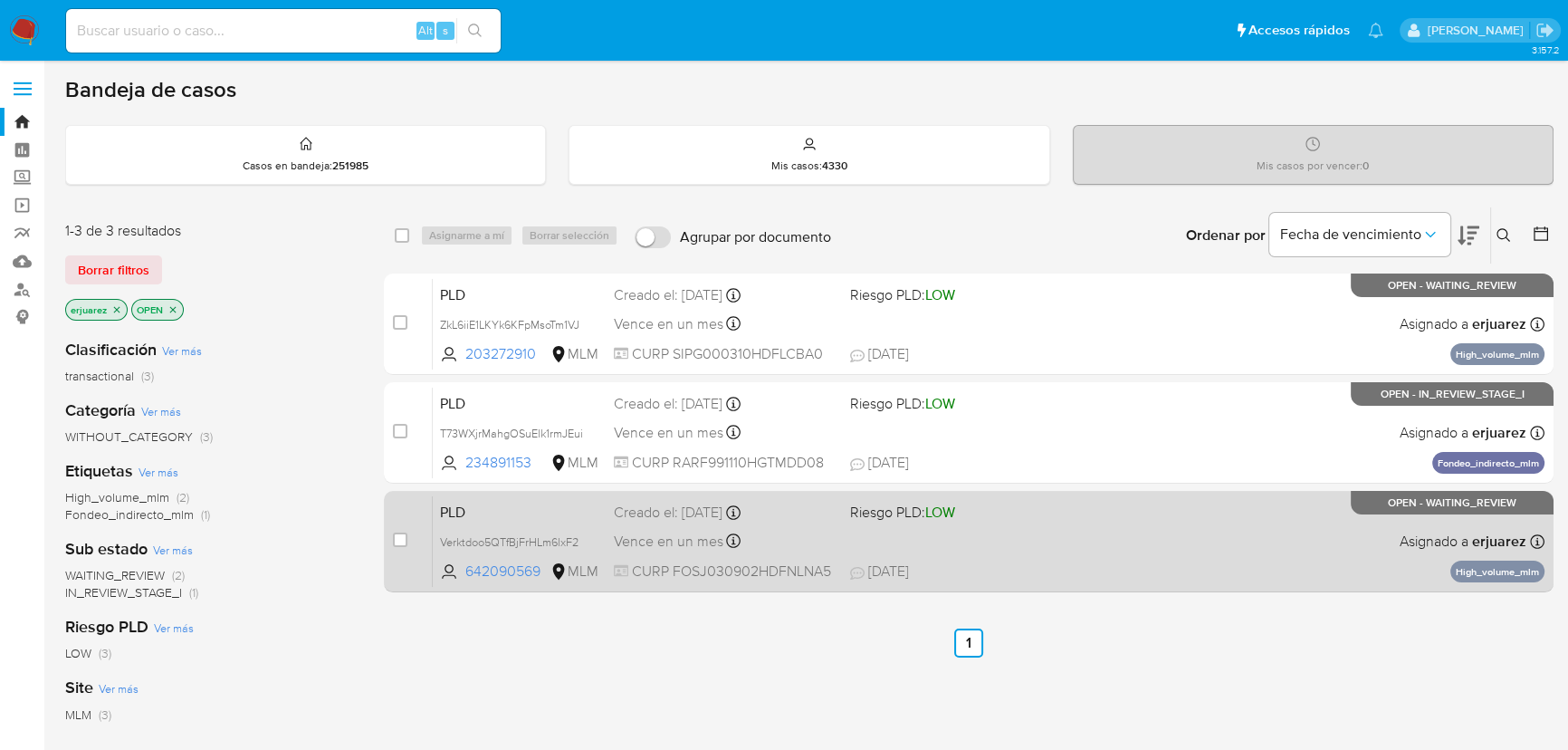
click at [1255, 530] on div "PLD Verktdoo5QTfBjFrHLm6lxF2 642090569 MLM Riesgo PLD: LOW Creado el: [DATE] Cr…" at bounding box center [989, 542] width 1112 height 92
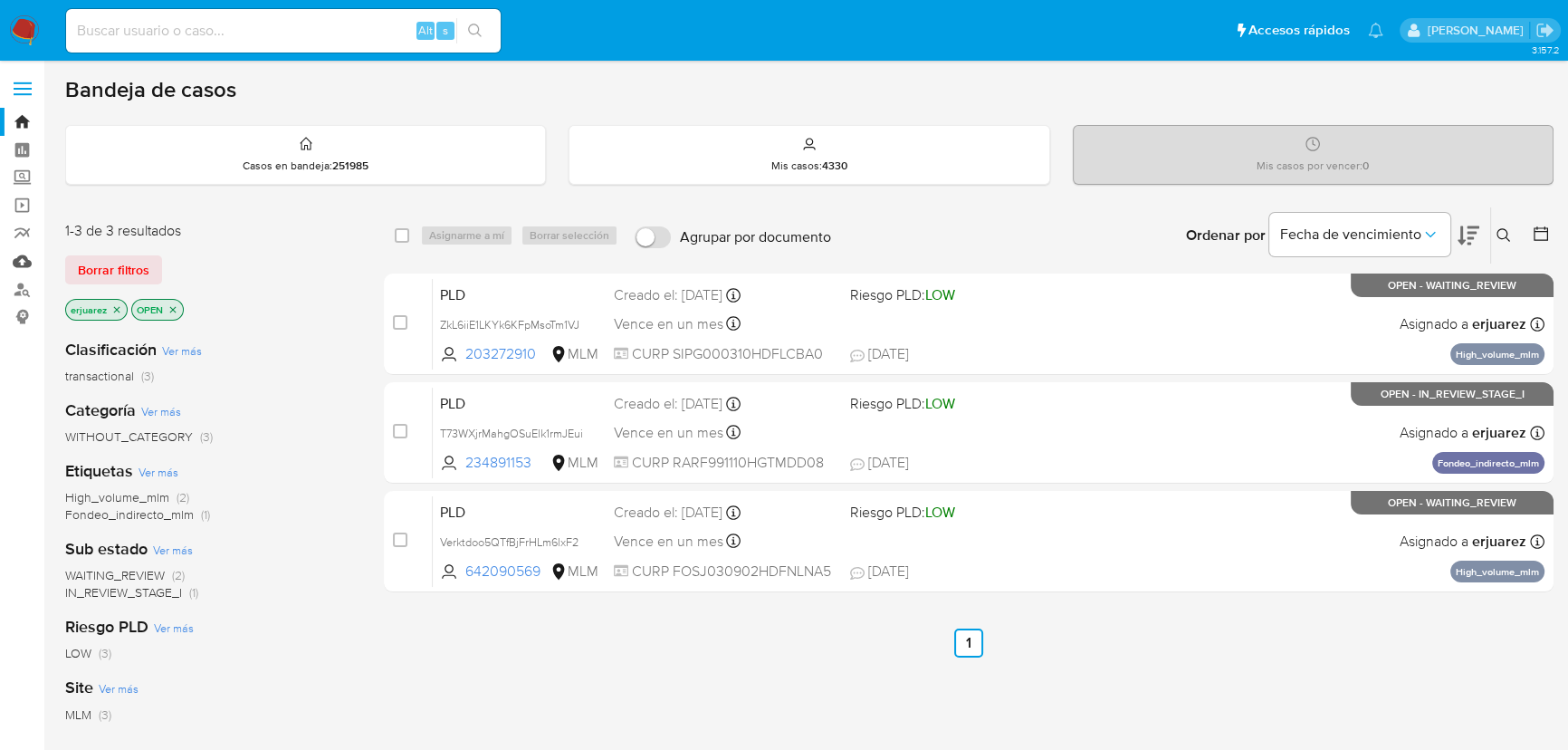
click at [23, 263] on link "Mulan" at bounding box center [107, 261] width 216 height 28
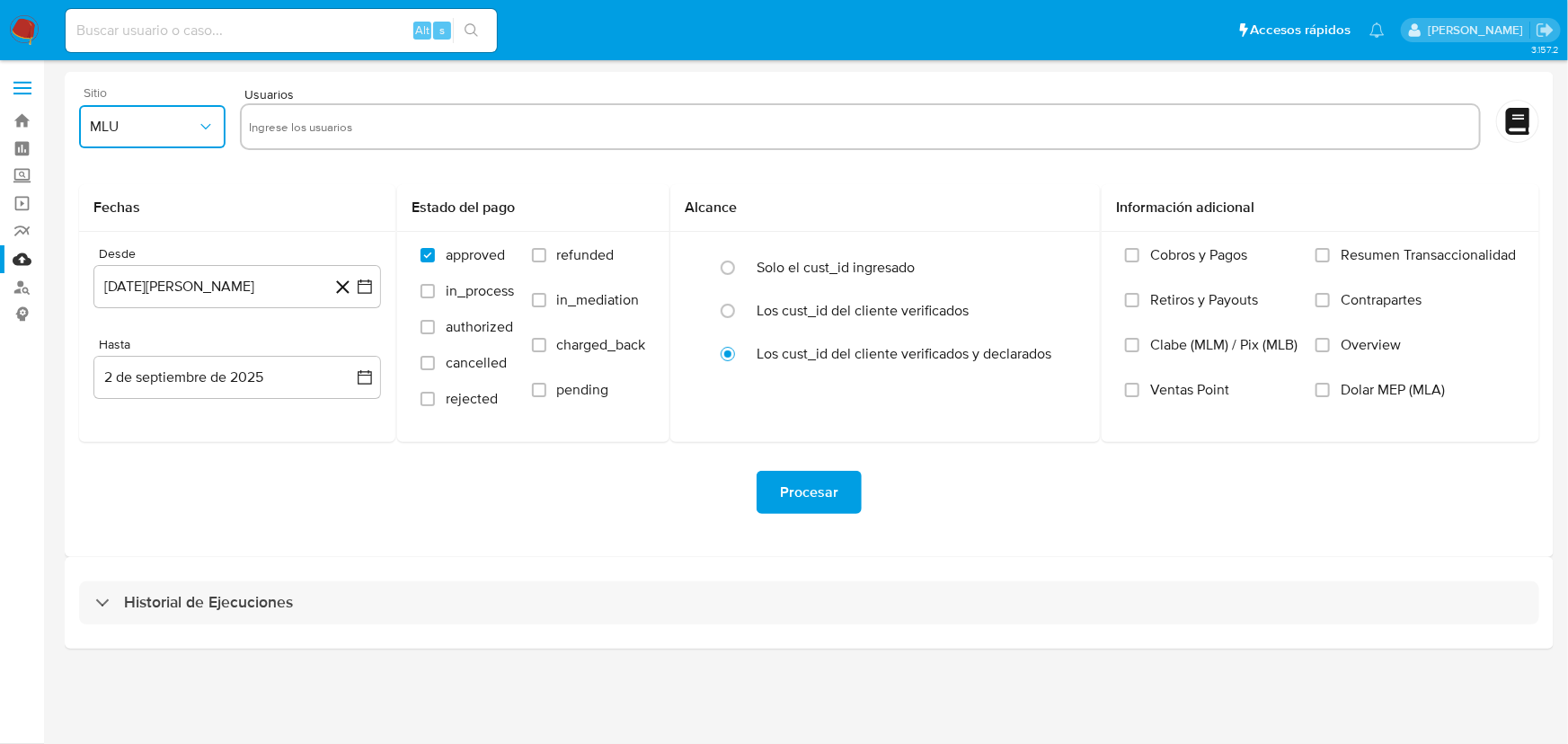
click at [171, 125] on span "MLU" at bounding box center [143, 127] width 107 height 18
drag, startPoint x: 128, startPoint y: 391, endPoint x: 286, endPoint y: 281, distance: 192.5
click at [130, 390] on div "MLM" at bounding box center [146, 391] width 114 height 43
click at [336, 126] on input "text" at bounding box center [860, 127] width 1223 height 29
type input "93577367"
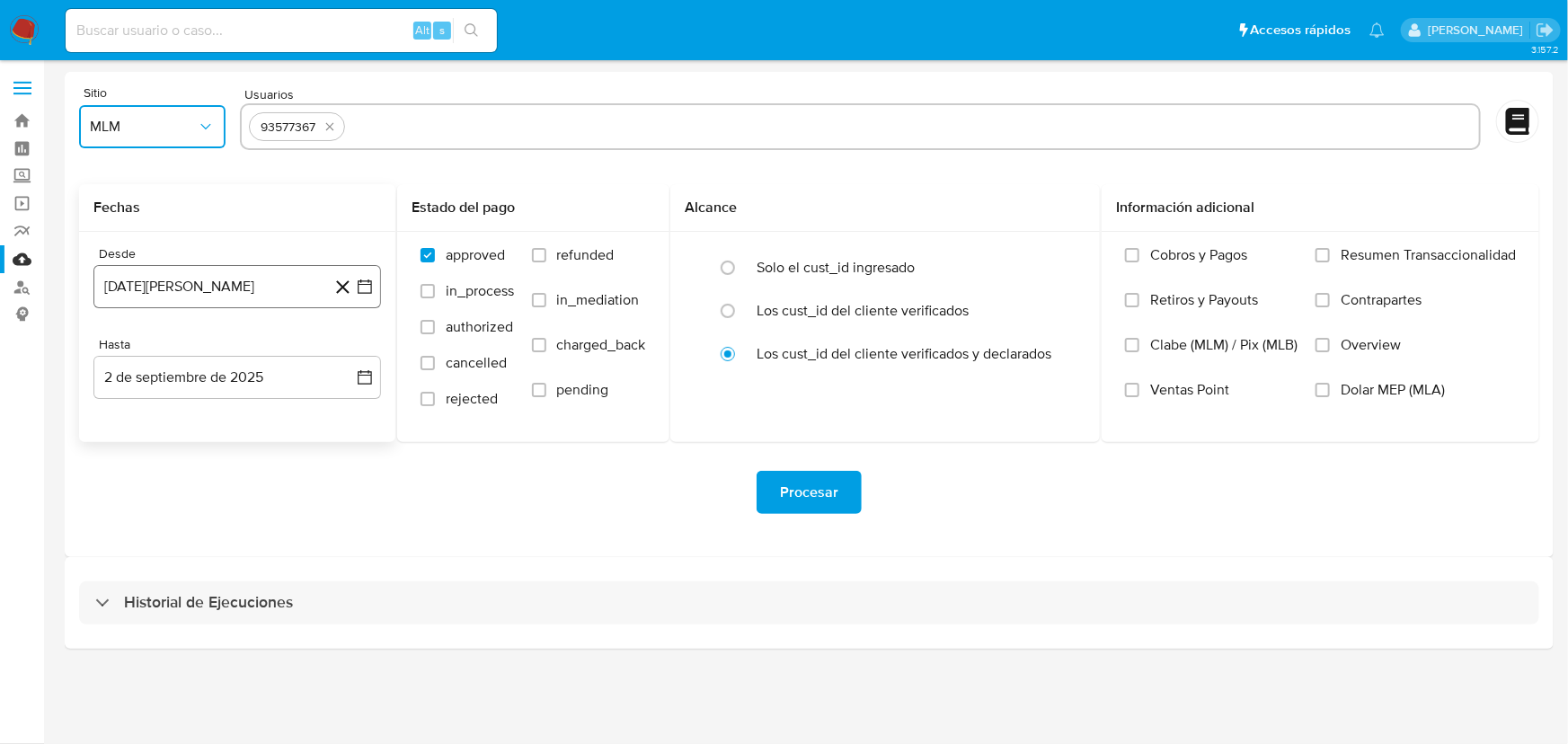
click at [372, 284] on icon "button" at bounding box center [365, 287] width 18 height 18
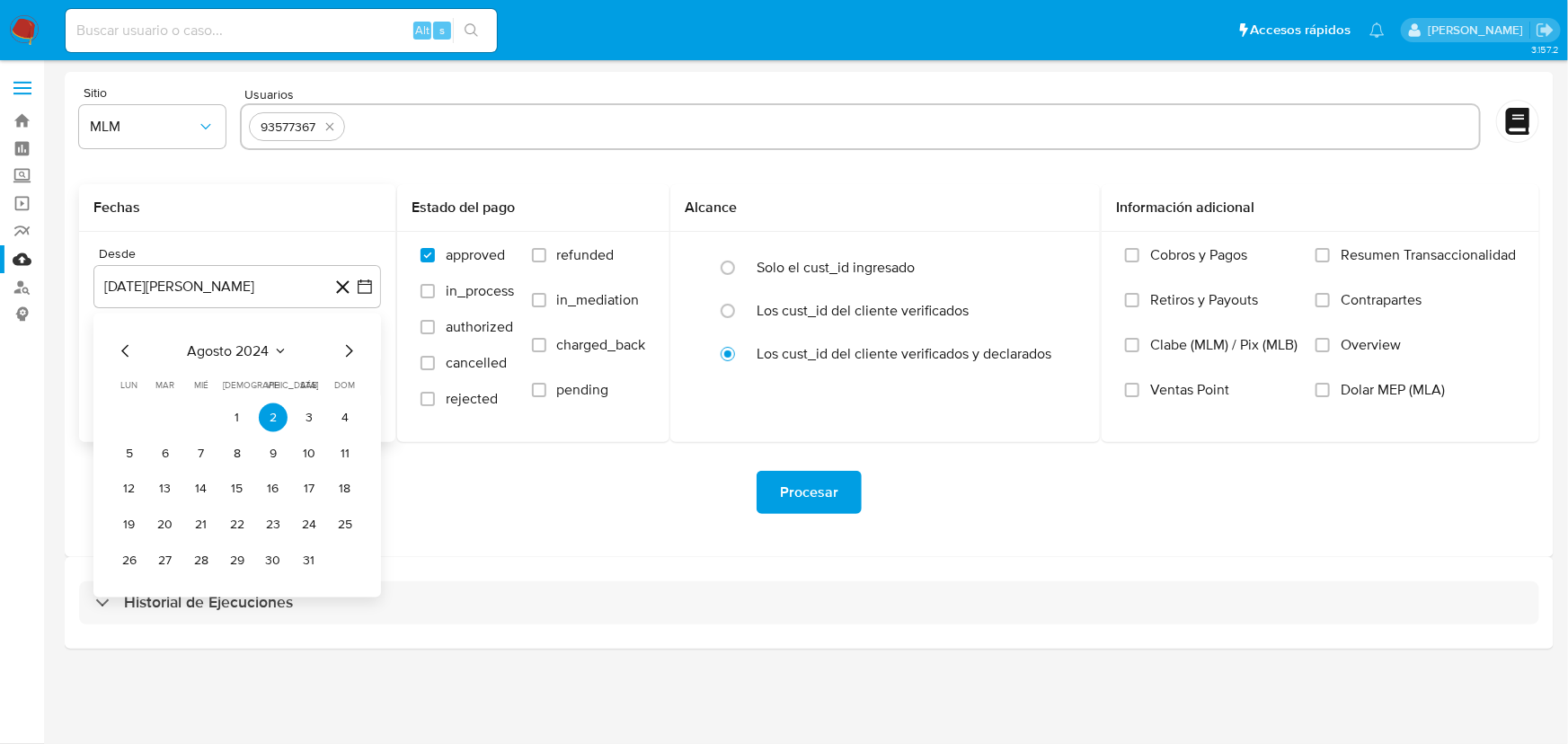
click at [360, 346] on div "agosto 2024 agosto 2024 lun lunes mar martes mié miércoles jue jueves vie viern…" at bounding box center [238, 455] width 288 height 284
click at [352, 346] on icon "Mes siguiente" at bounding box center [349, 352] width 22 height 22
click at [351, 346] on icon "Mes siguiente" at bounding box center [349, 352] width 22 height 22
click at [350, 346] on icon "Mes siguiente" at bounding box center [349, 352] width 22 height 22
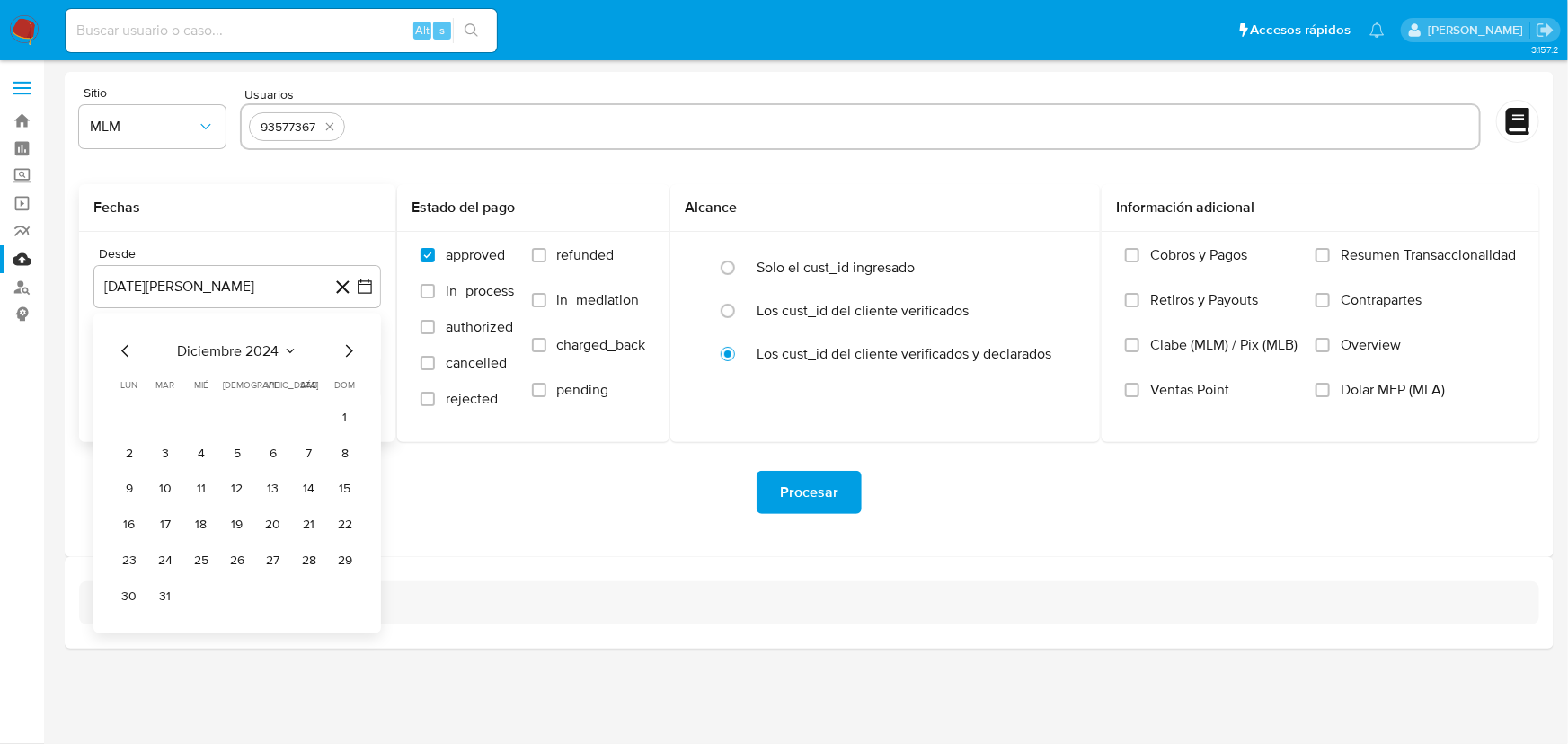
click at [350, 346] on icon "Mes siguiente" at bounding box center [349, 352] width 22 height 22
click at [308, 416] on button "1" at bounding box center [310, 418] width 29 height 29
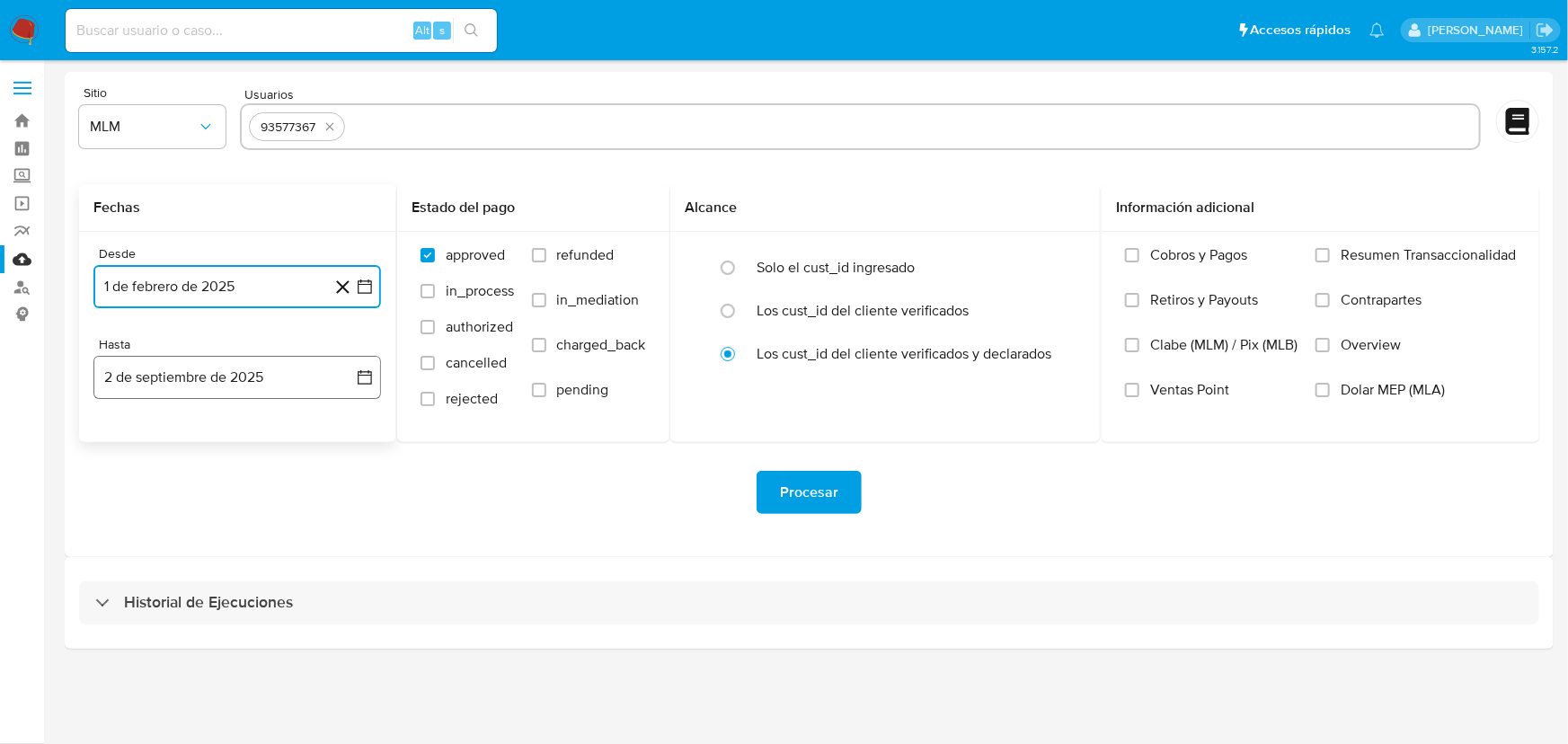
click at [361, 382] on icon "button" at bounding box center [365, 378] width 18 height 18
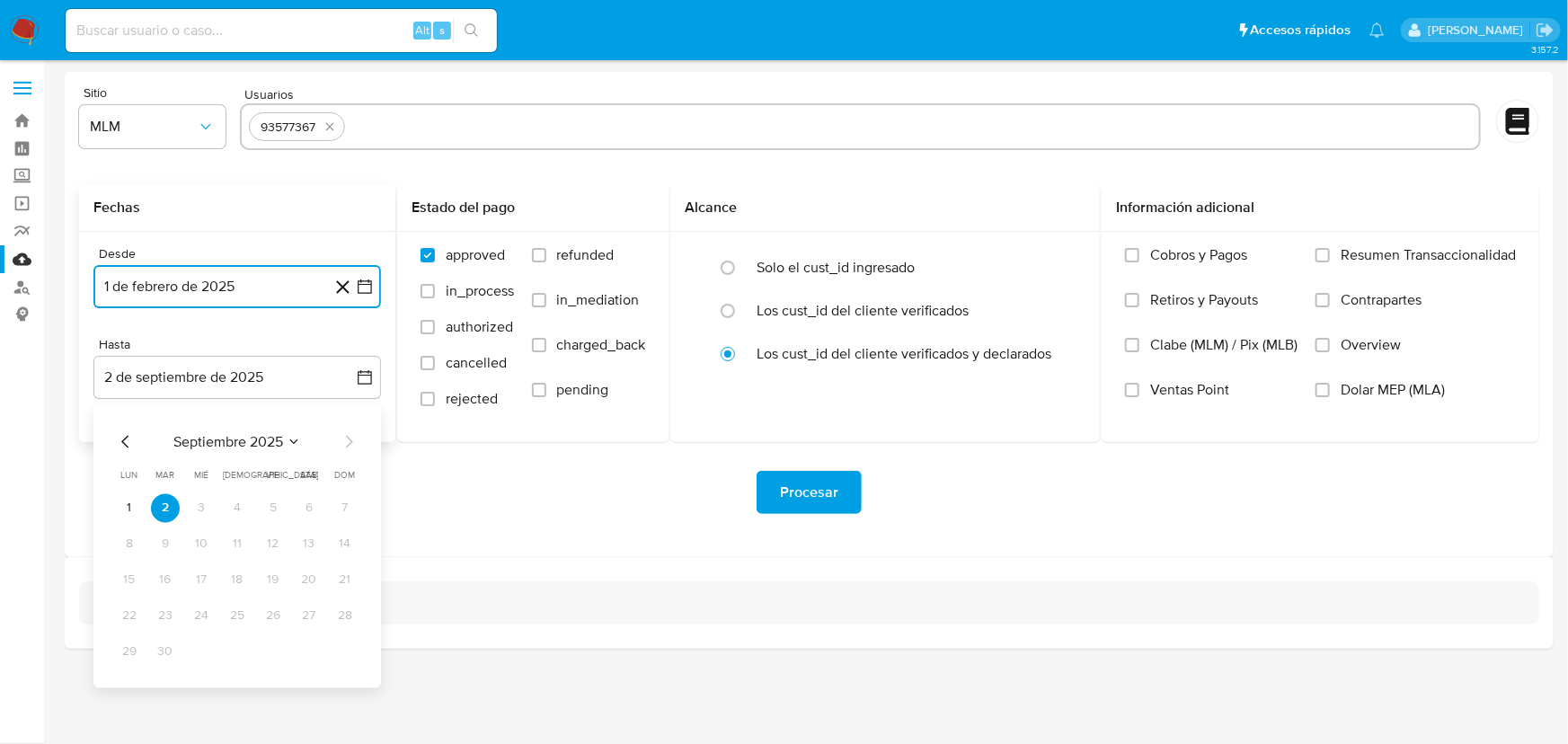
click at [125, 444] on icon "Mes anterior" at bounding box center [125, 443] width 7 height 13
click at [347, 656] on button "31" at bounding box center [345, 653] width 29 height 29
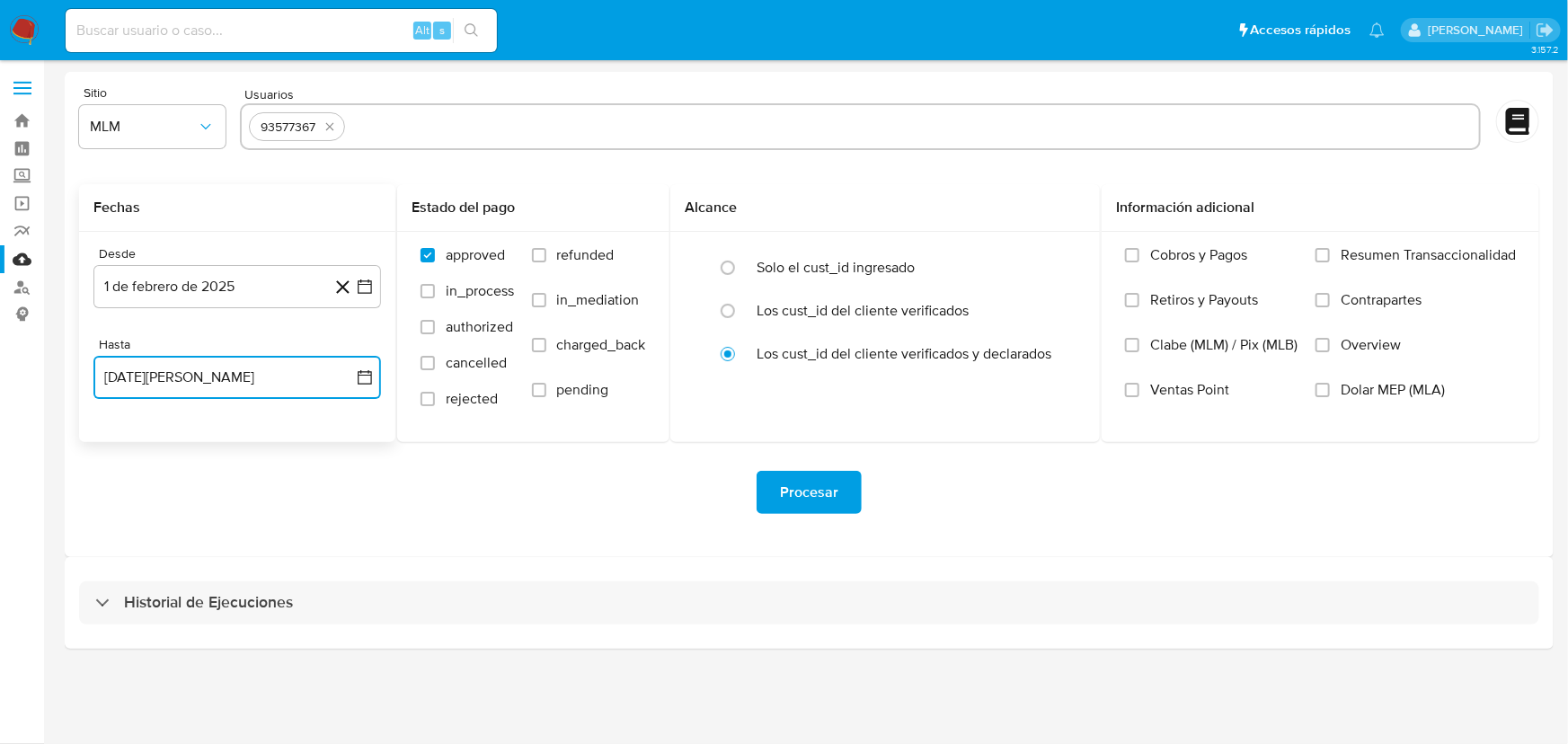
click at [366, 381] on icon "button" at bounding box center [365, 378] width 18 height 18
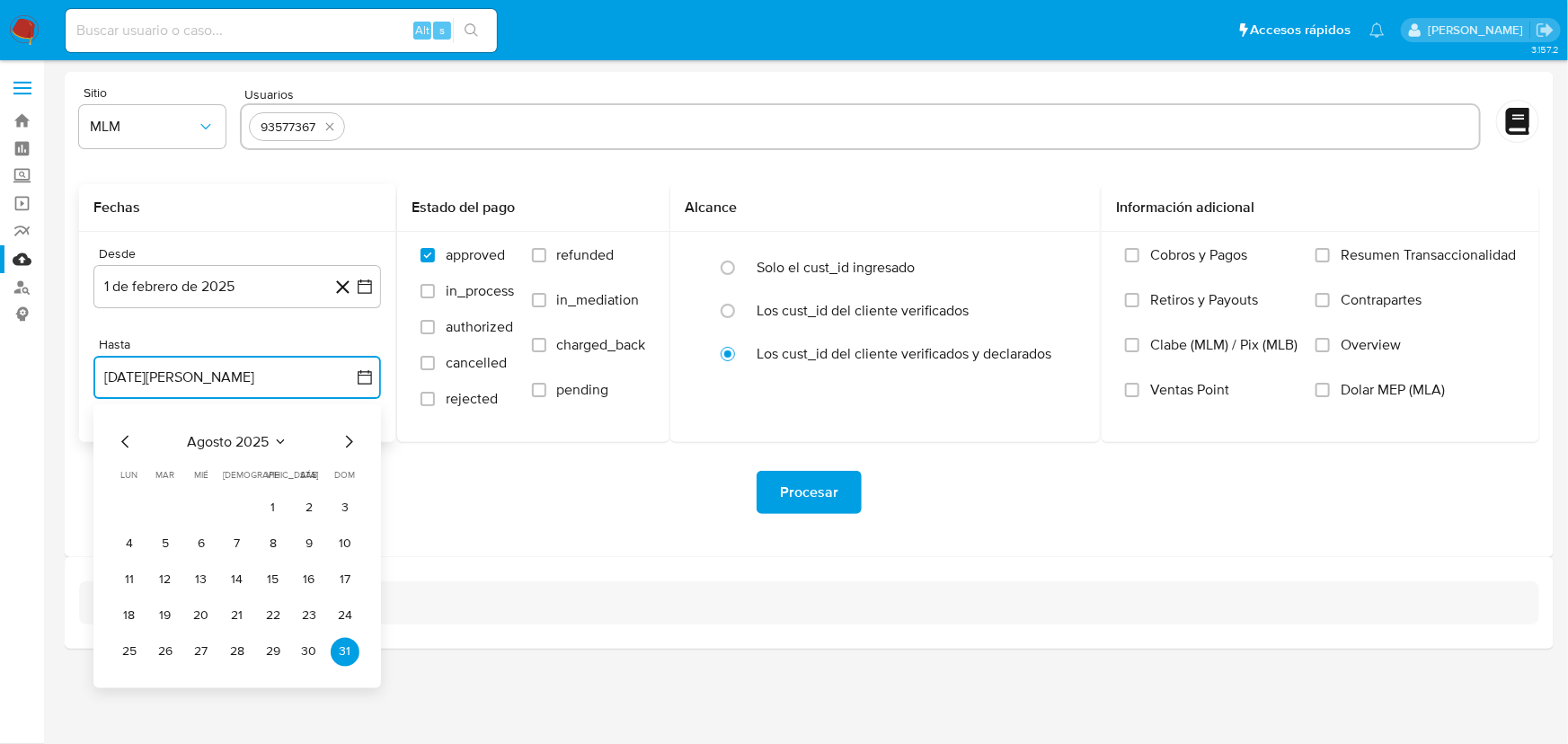
click at [129, 440] on icon "Mes anterior" at bounding box center [126, 443] width 22 height 22
click at [239, 648] on button "31" at bounding box center [238, 653] width 29 height 29
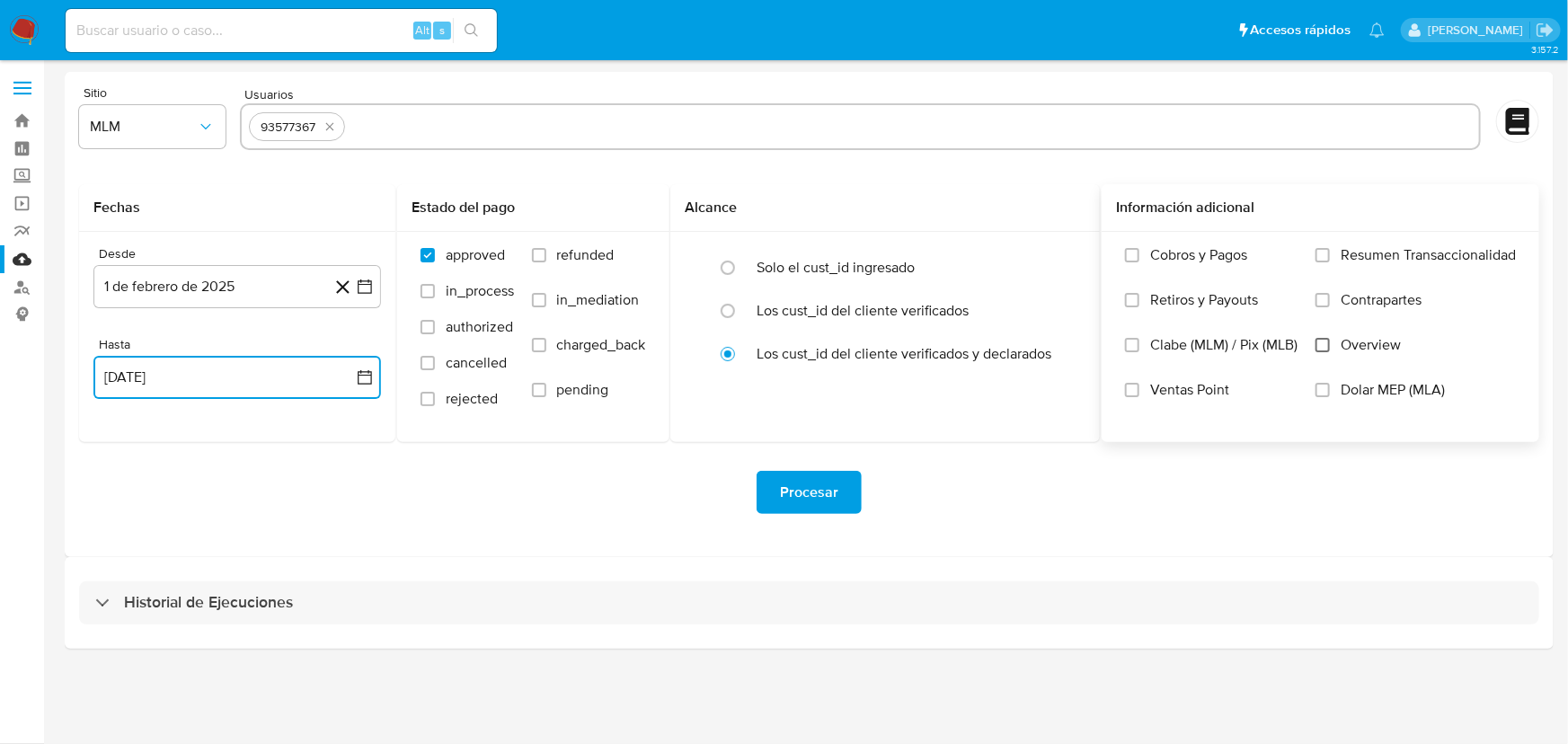
click at [1323, 342] on input "Overview" at bounding box center [1323, 345] width 15 height 15
click at [860, 485] on button "Procesar" at bounding box center [809, 492] width 105 height 43
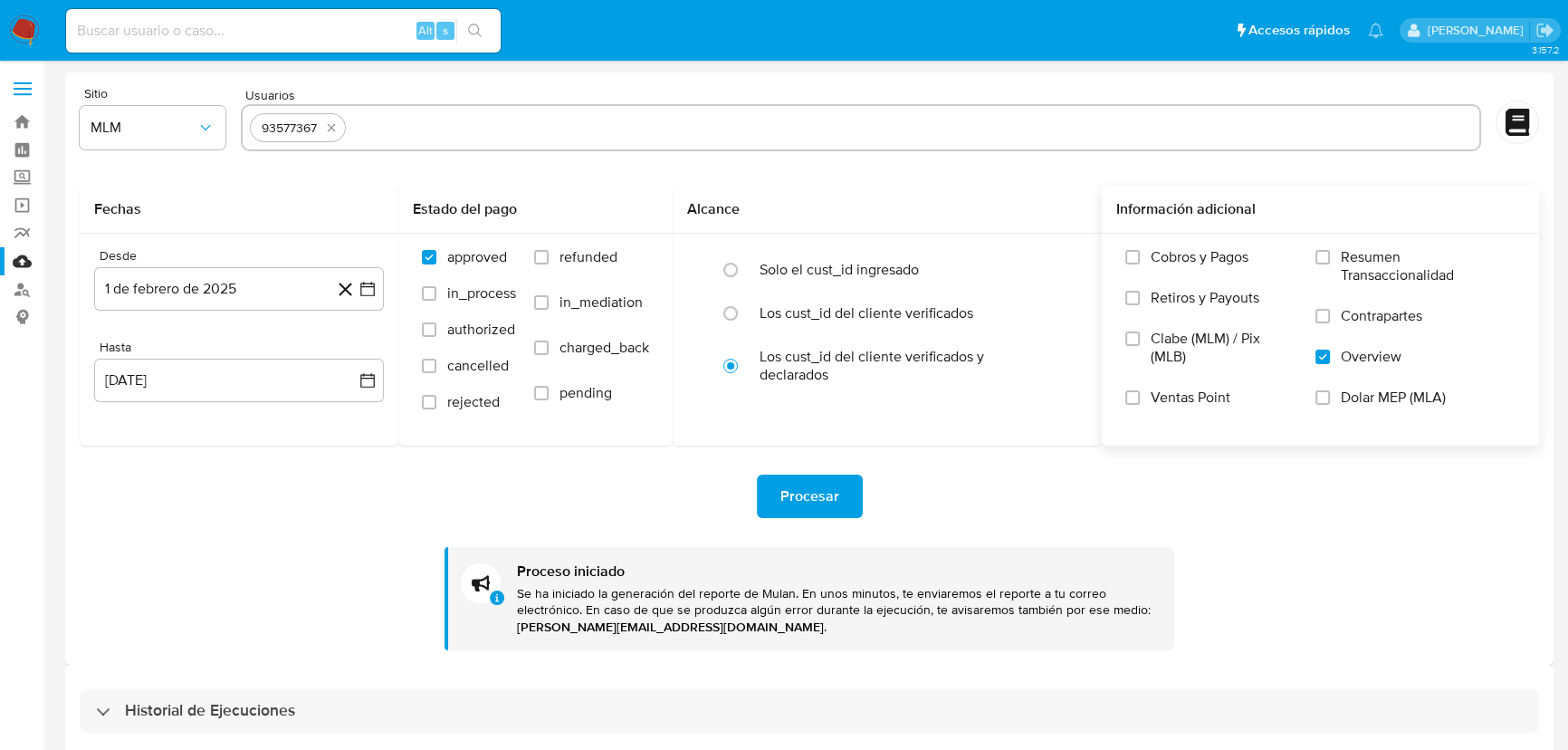
click at [23, 33] on img at bounding box center [25, 31] width 31 height 31
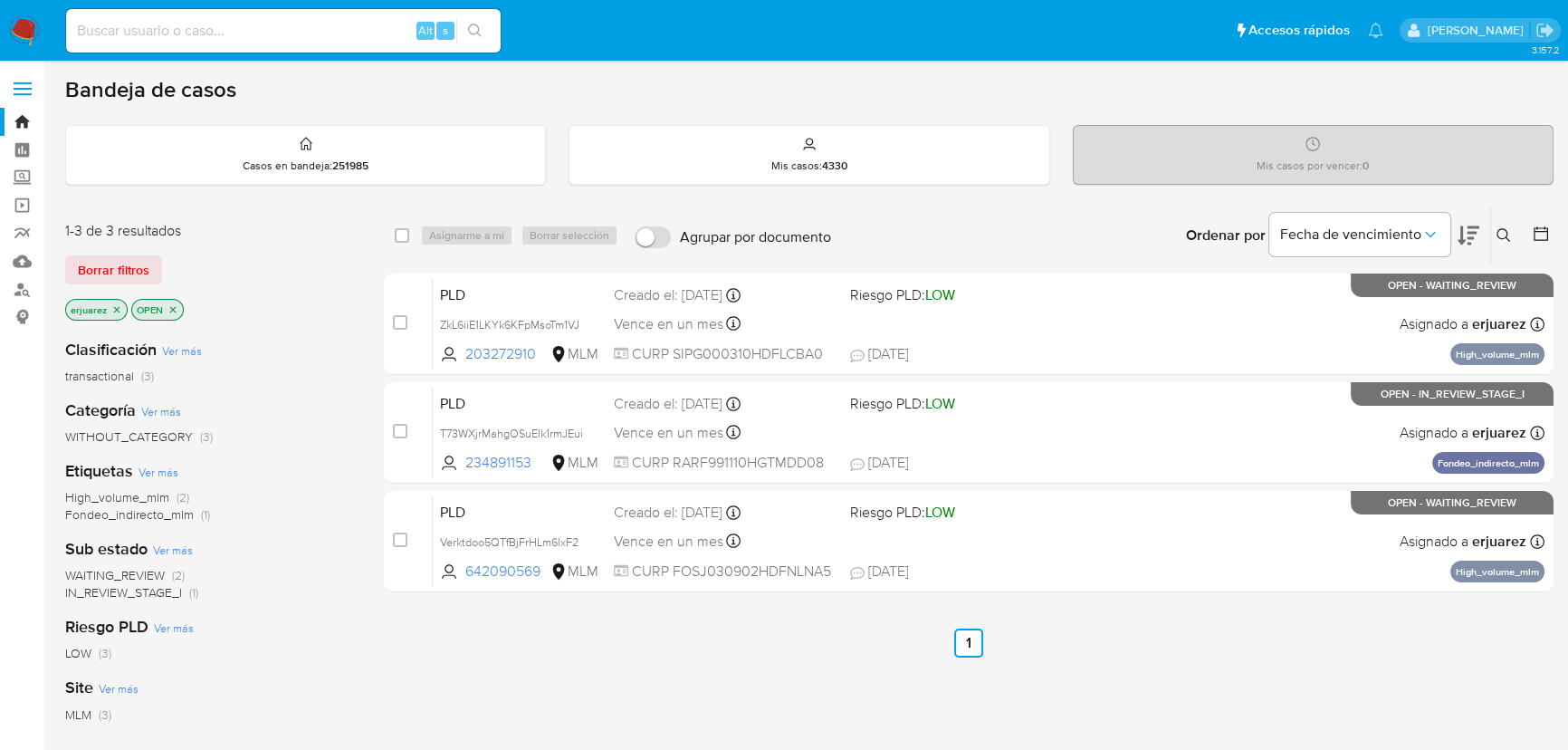
click at [116, 309] on icon "close-filter" at bounding box center [117, 310] width 11 height 11
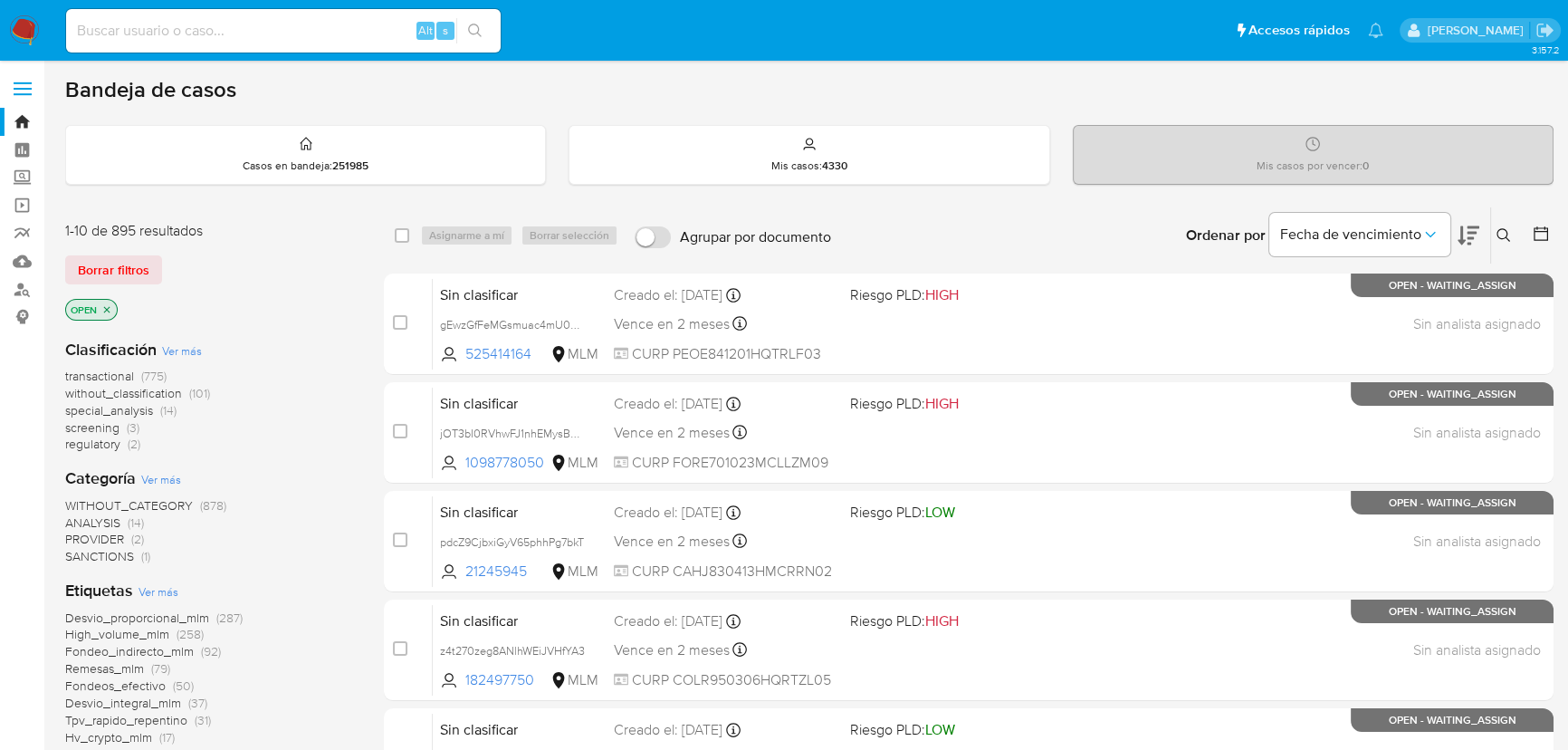
click at [1493, 235] on button at bounding box center [1506, 236] width 30 height 22
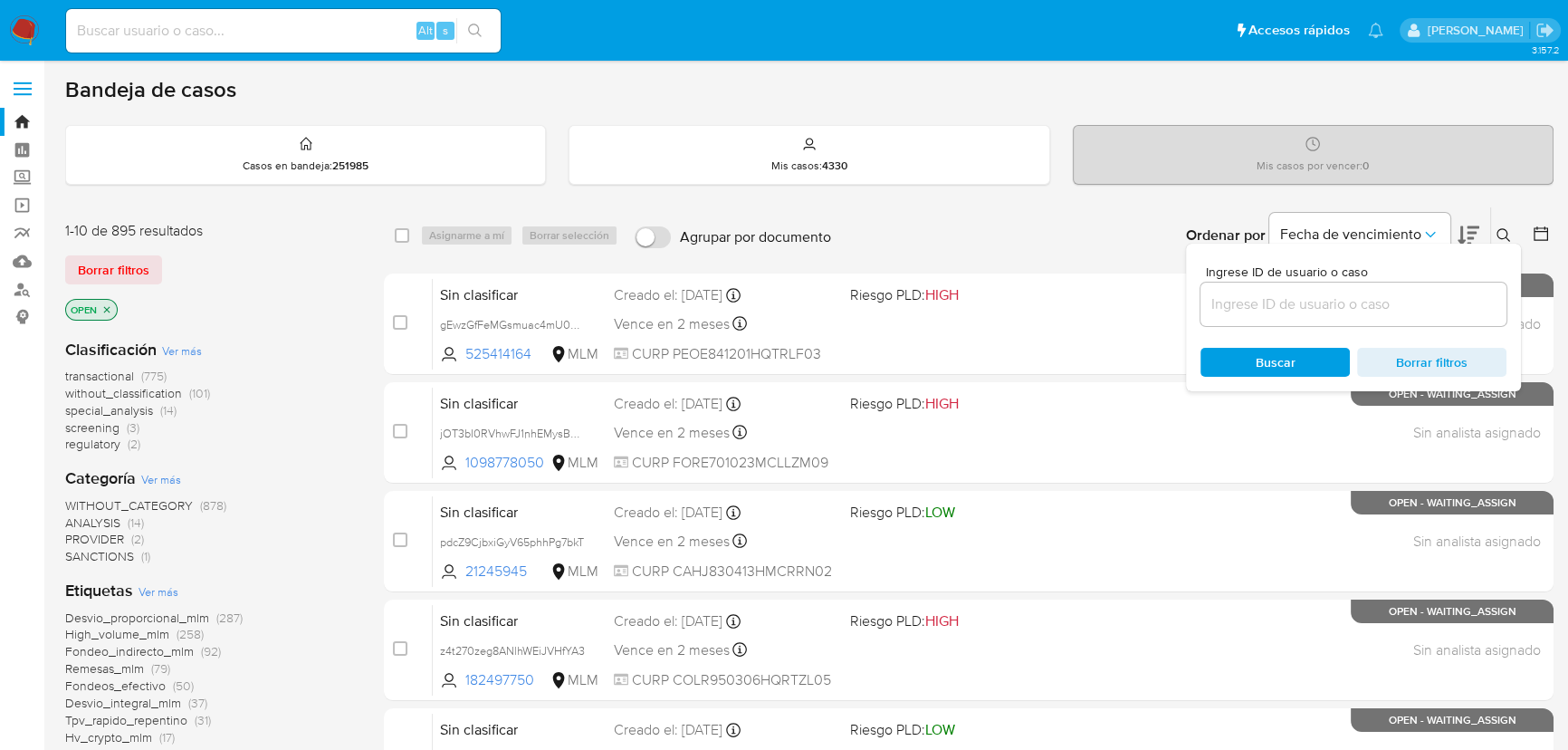
click at [1316, 312] on input at bounding box center [1354, 305] width 306 height 24
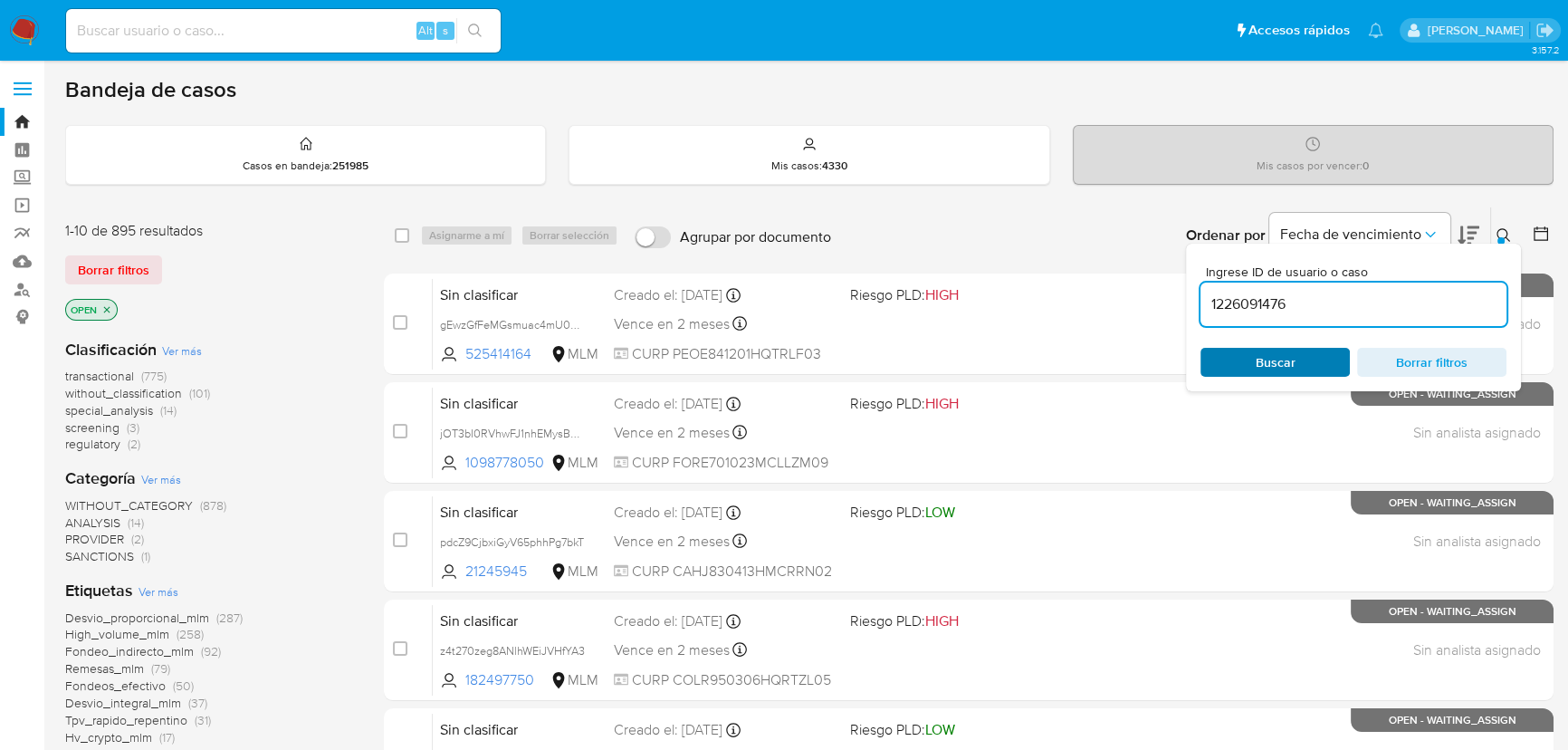
type input "1226091476"
click at [1248, 360] on div "Buscar Borrar filtros" at bounding box center [1354, 363] width 306 height 29
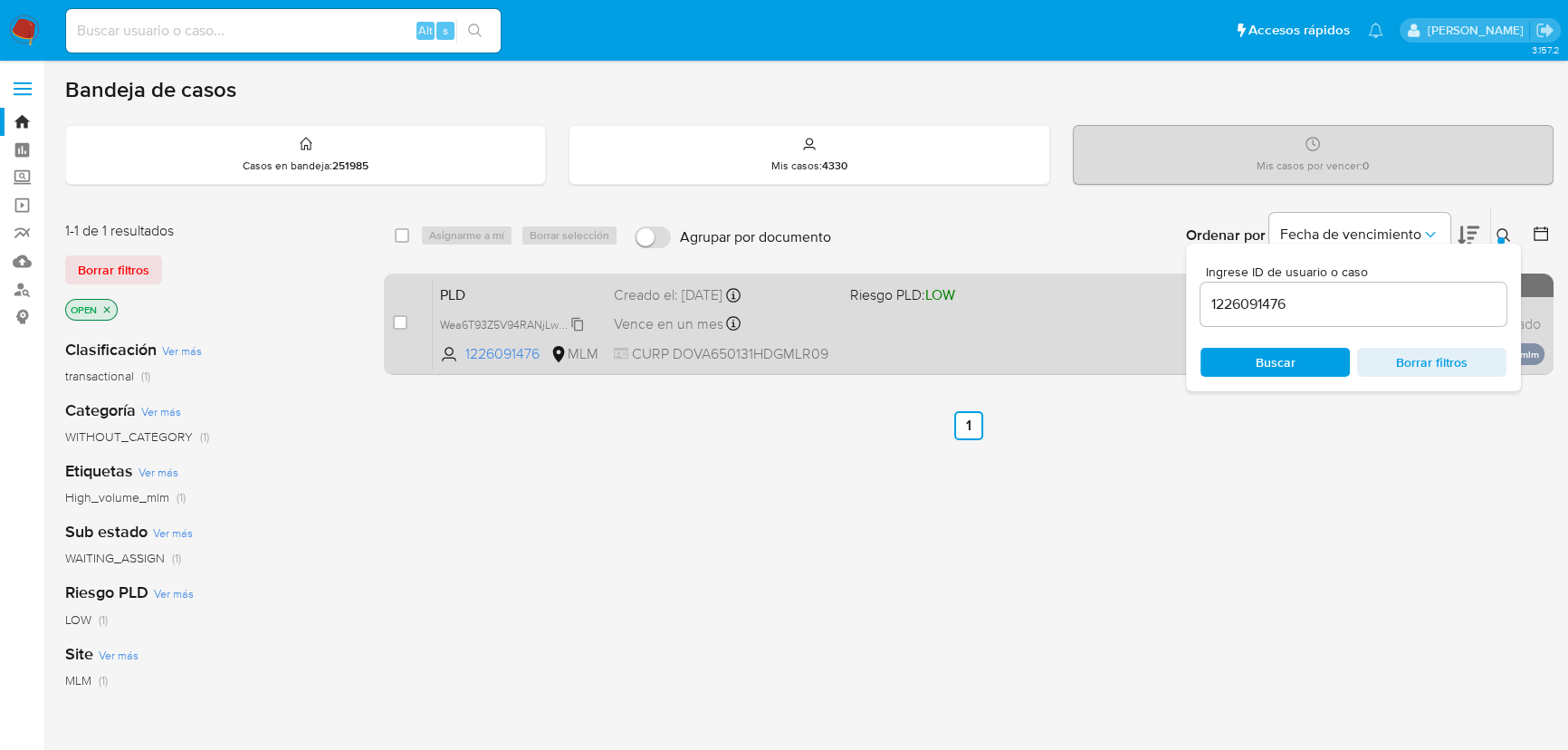
drag, startPoint x: 1051, startPoint y: 329, endPoint x: 443, endPoint y: 323, distance: 608.0
click at [443, 323] on div "PLD Wea6T93Z5V94RANjLwE11x6n 1226091476 MLM Riesgo PLD: LOW Creado el: 12/08/20…" at bounding box center [989, 324] width 1112 height 92
click at [395, 317] on input "checkbox" at bounding box center [400, 322] width 15 height 15
checkbox input "true"
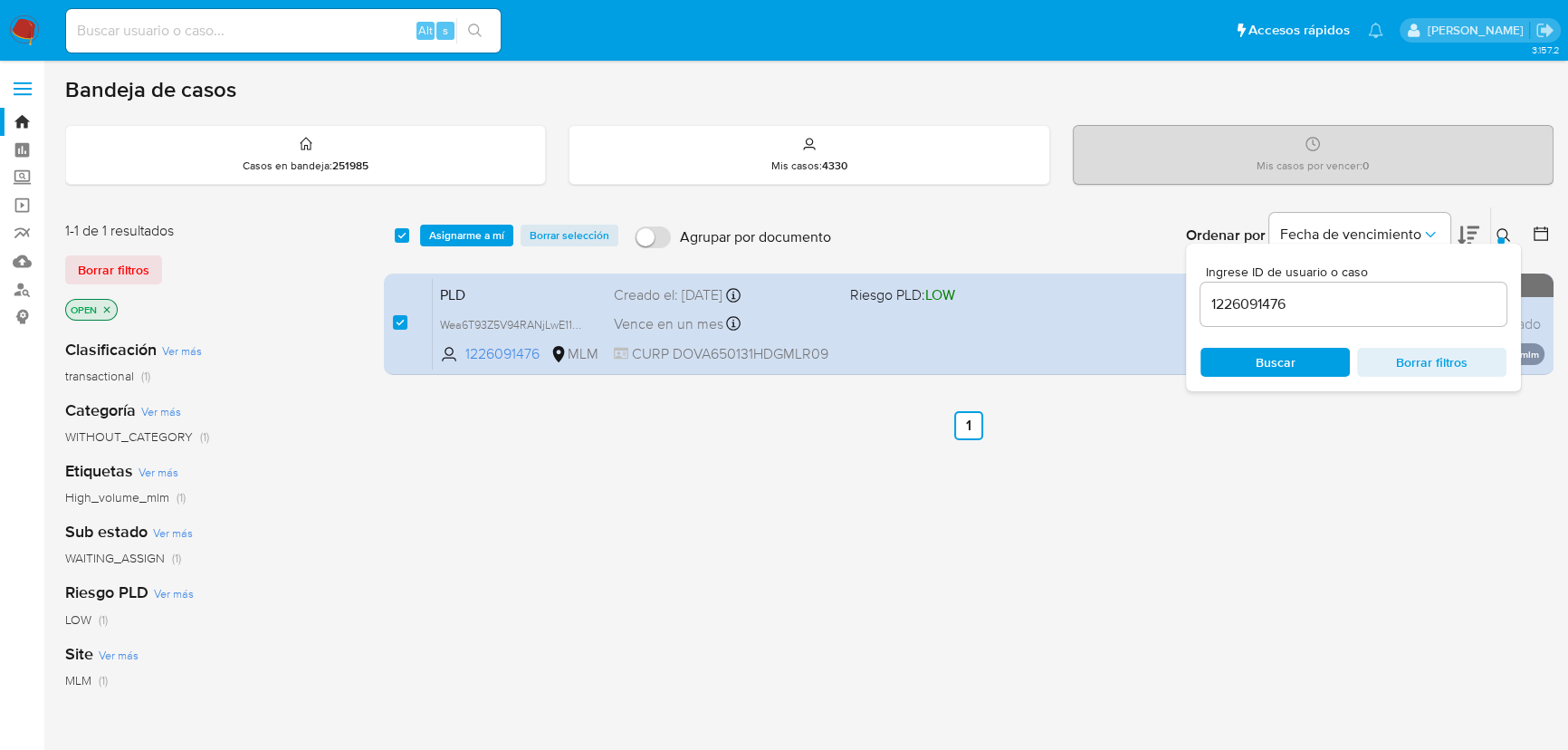
drag, startPoint x: 436, startPoint y: 247, endPoint x: 492, endPoint y: 263, distance: 58.2
click at [438, 247] on div "select-all-cases-checkbox Asignarme a mí Borrar selección Agrupar por documento…" at bounding box center [968, 235] width 1170 height 56
click at [480, 220] on div "select-all-cases-checkbox Asignarme a mí Borrar selección Agrupar por documento…" at bounding box center [968, 235] width 1170 height 56
click at [448, 231] on span "Asignarme a mí" at bounding box center [467, 236] width 75 height 18
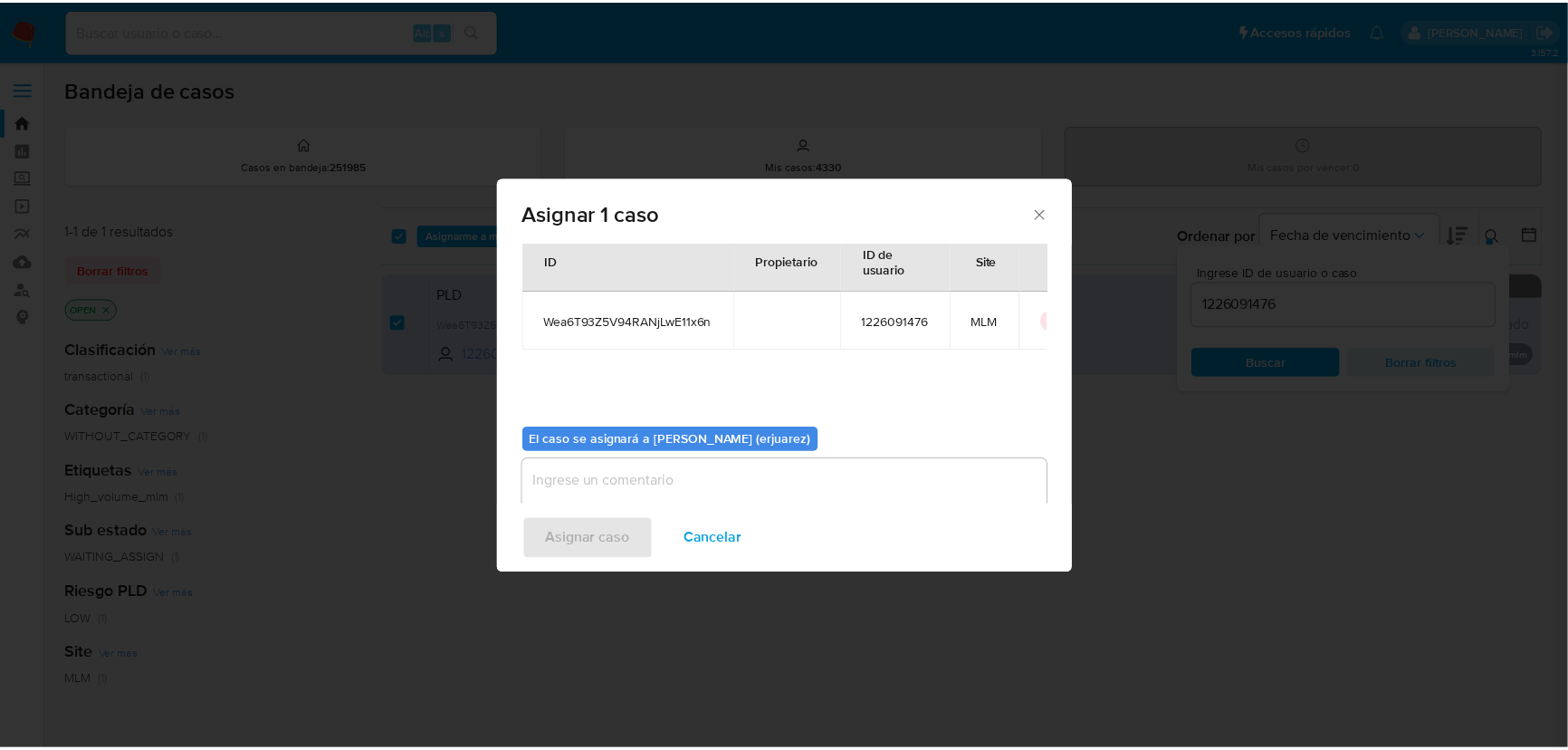
scroll to position [93, 0]
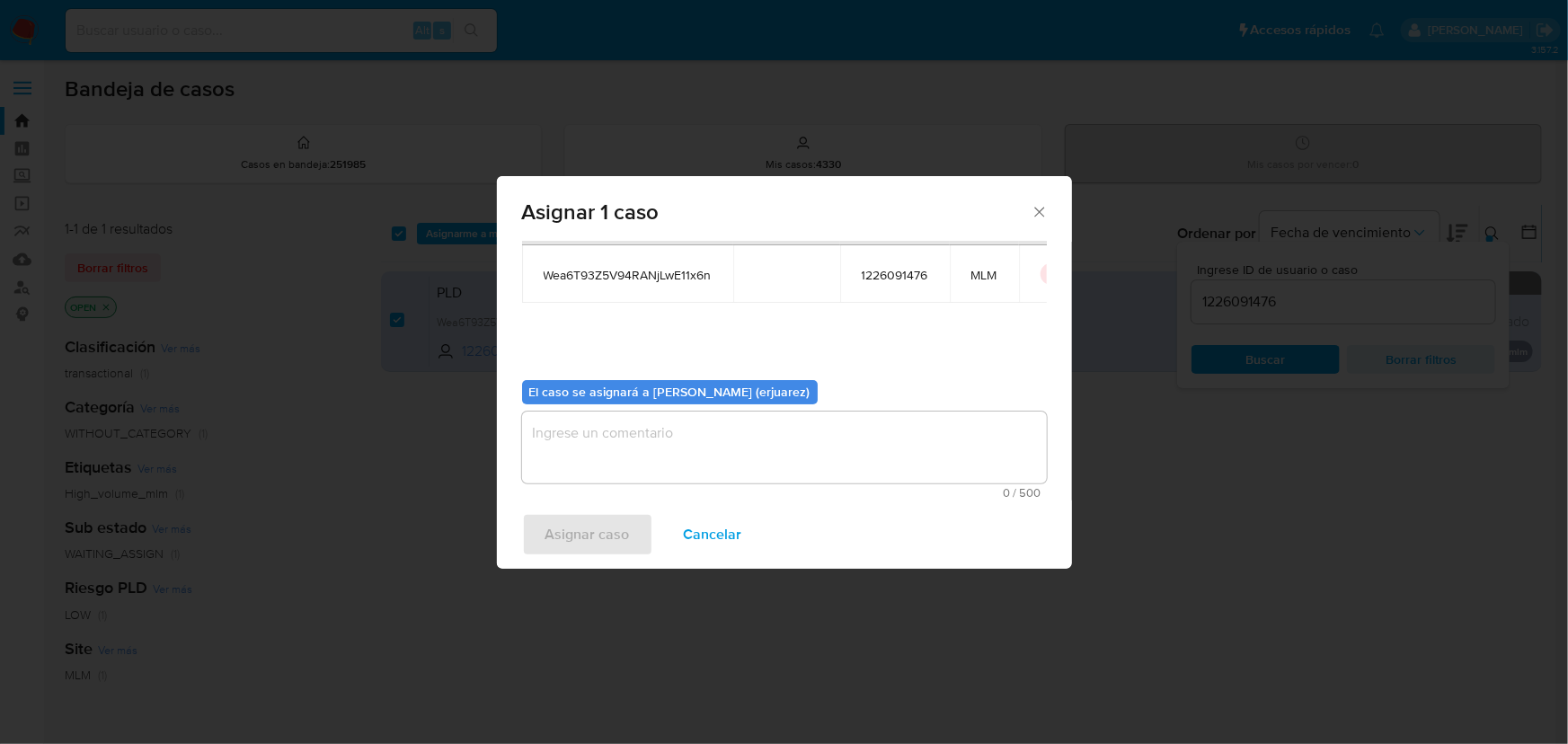
click at [562, 467] on textarea "assign-modal" at bounding box center [784, 447] width 524 height 72
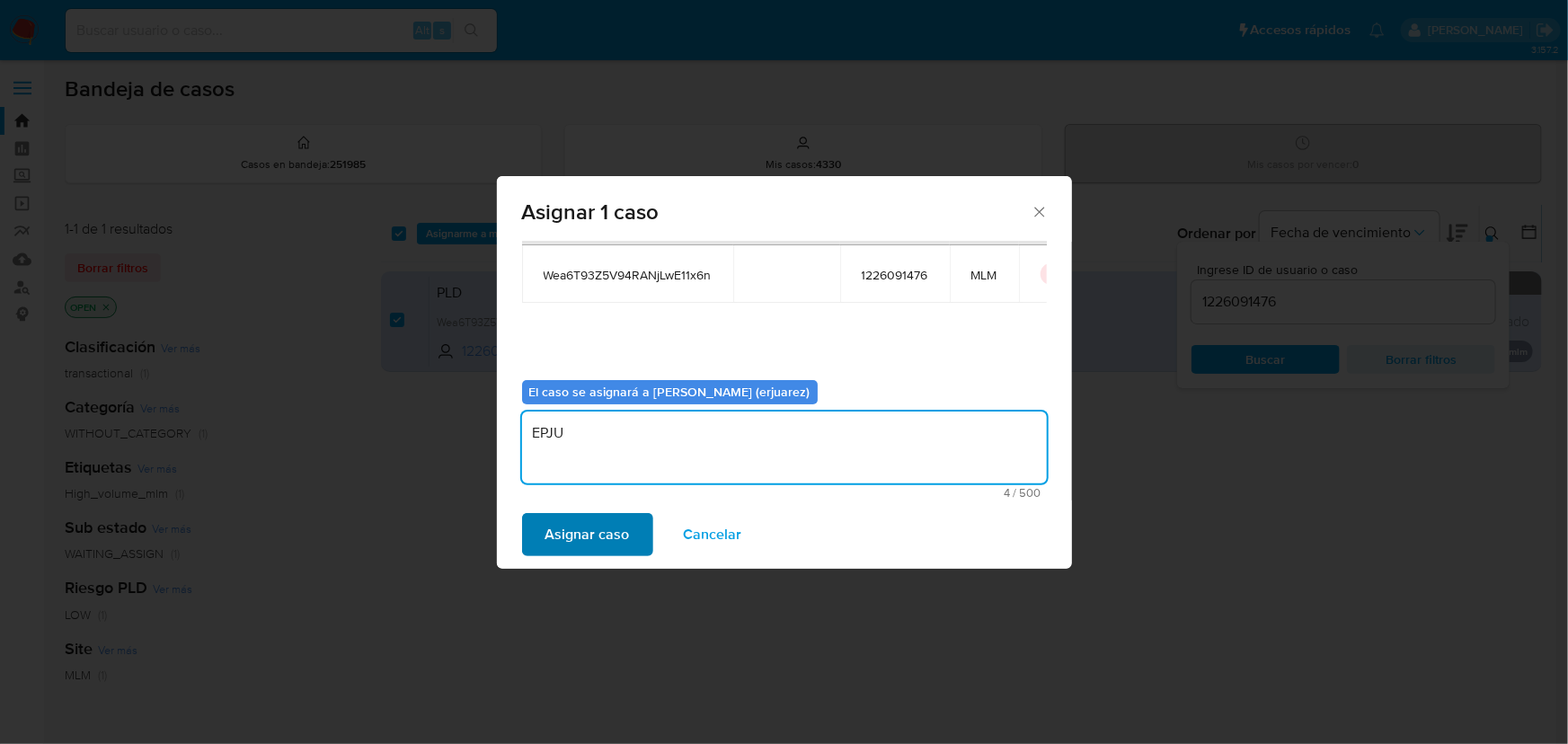
type textarea "EPJU"
click at [567, 519] on span "Asignar caso" at bounding box center [587, 534] width 85 height 39
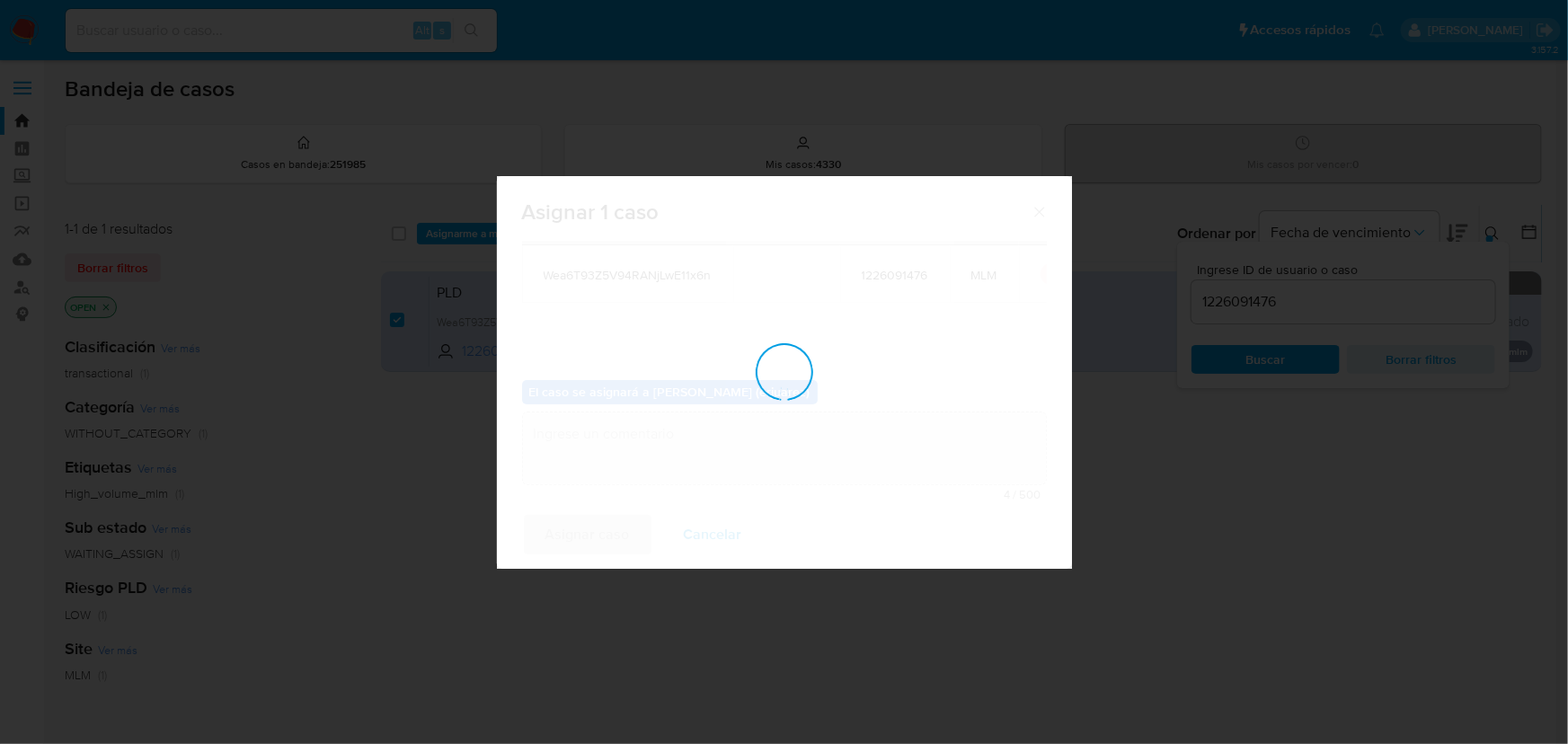
checkbox input "false"
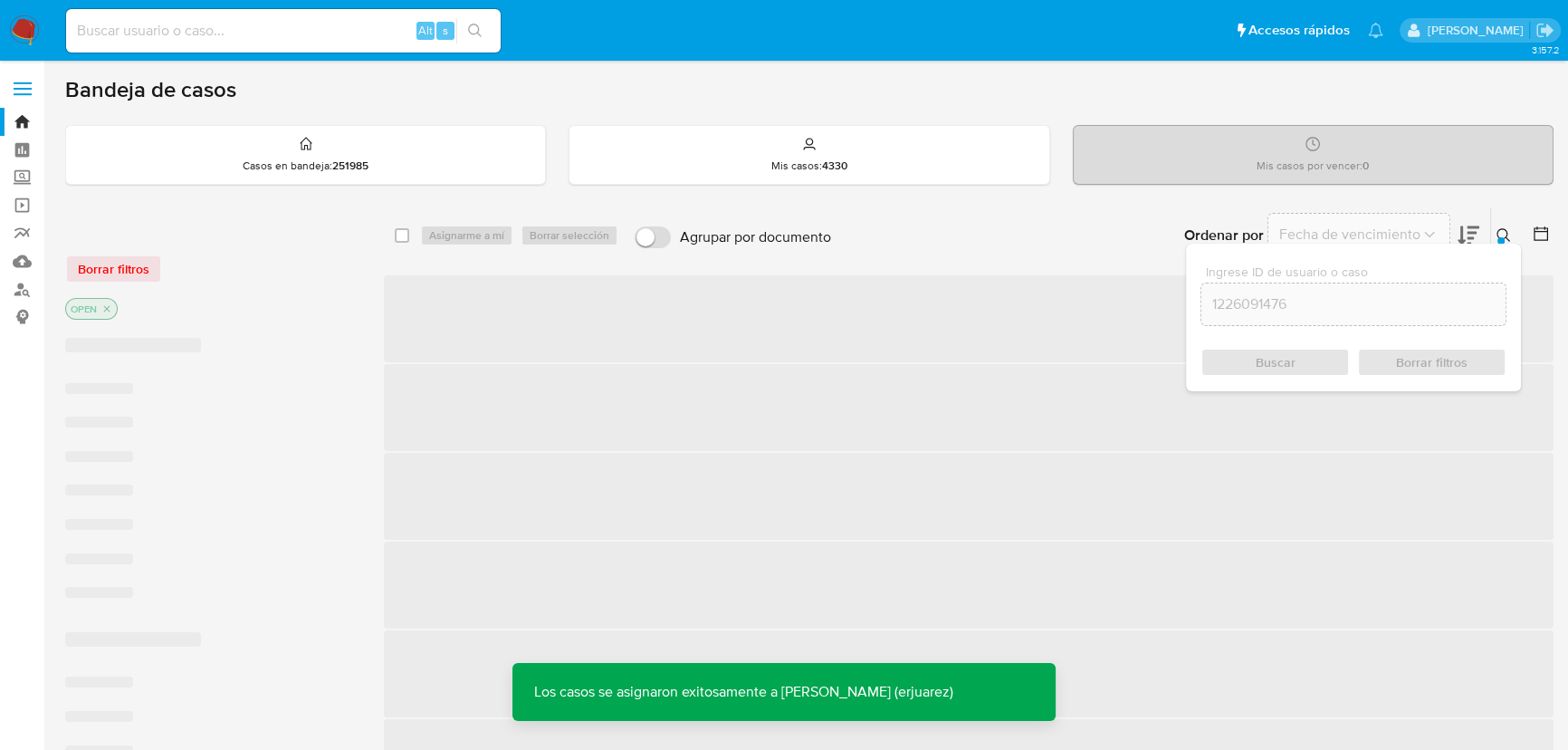
click at [1504, 235] on icon at bounding box center [1504, 236] width 15 height 15
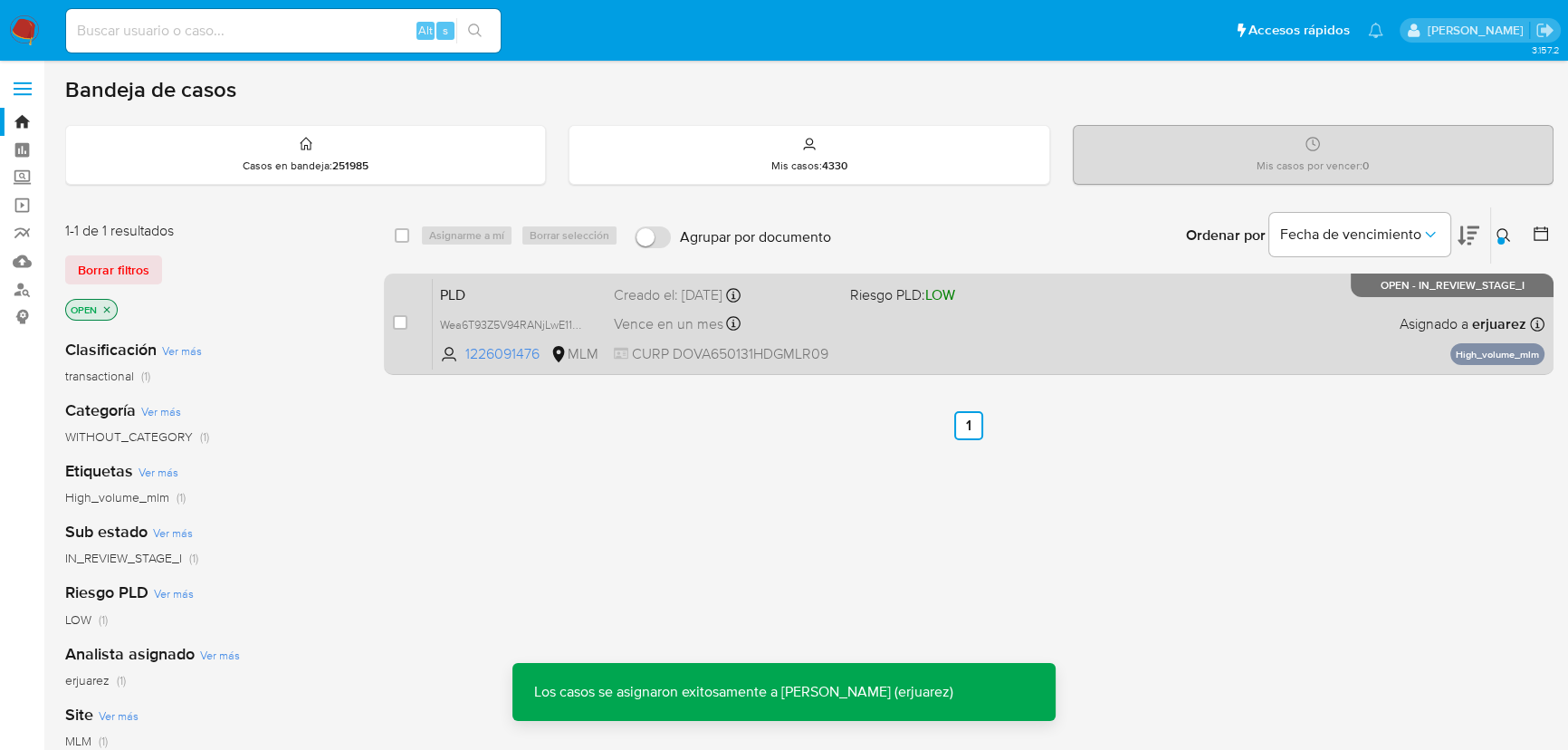
drag, startPoint x: 1095, startPoint y: 343, endPoint x: 1085, endPoint y: 341, distance: 10.2
click at [1085, 341] on div "PLD Wea6T93Z5V94RANjLwE11x6n 1226091476 MLM Riesgo PLD: LOW Creado el: [DATE] C…" at bounding box center [989, 324] width 1112 height 92
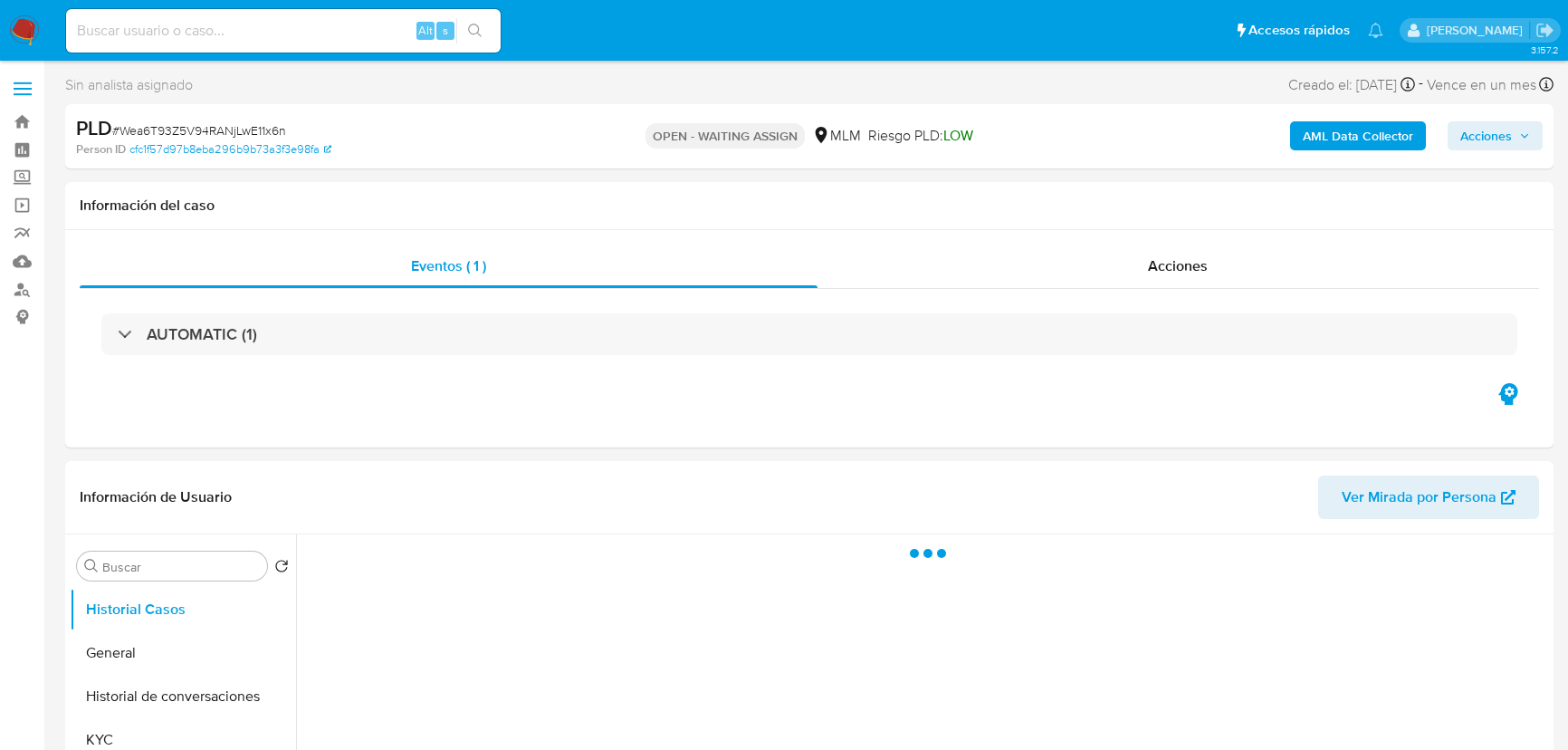
select select "10"
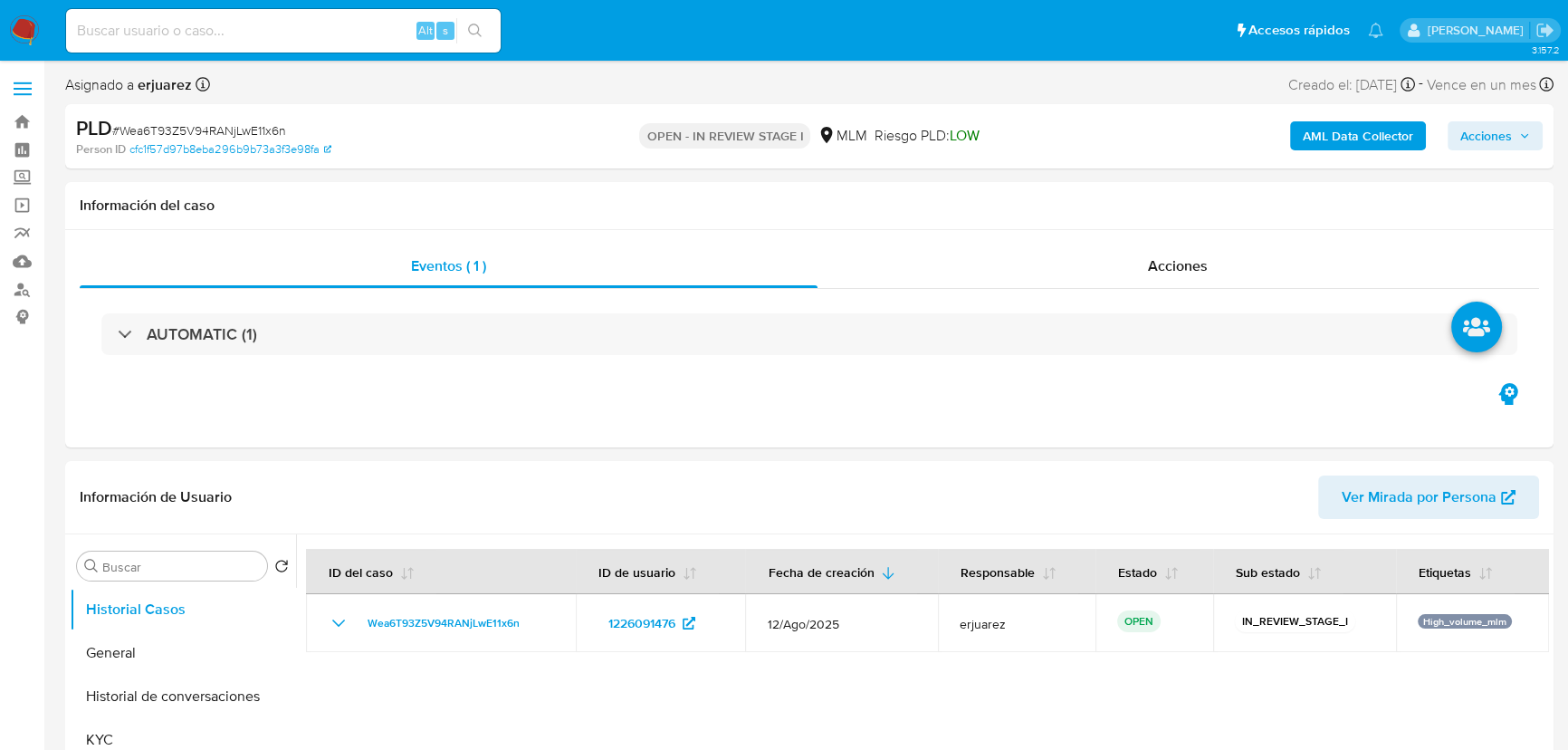
select select "10"
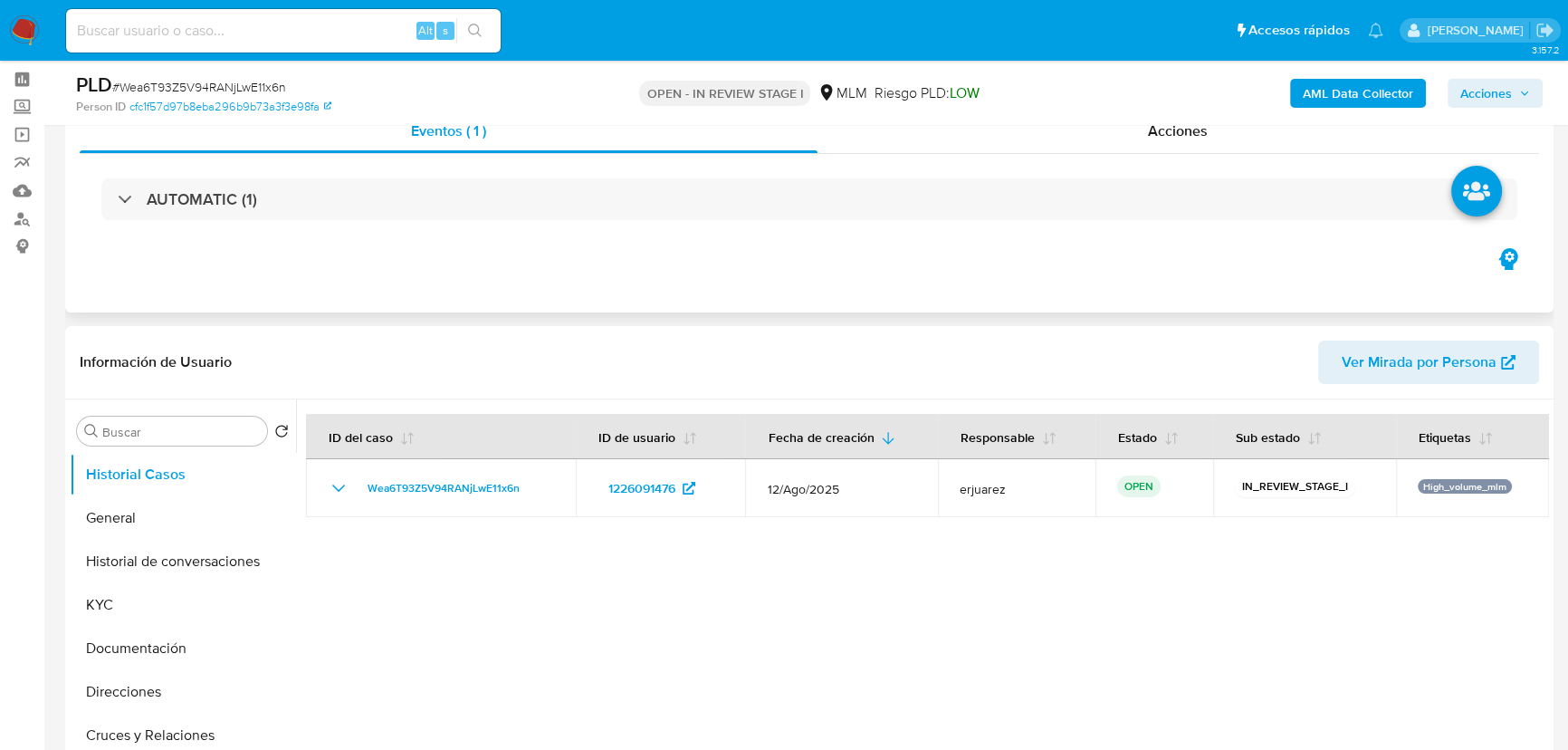
scroll to position [329, 0]
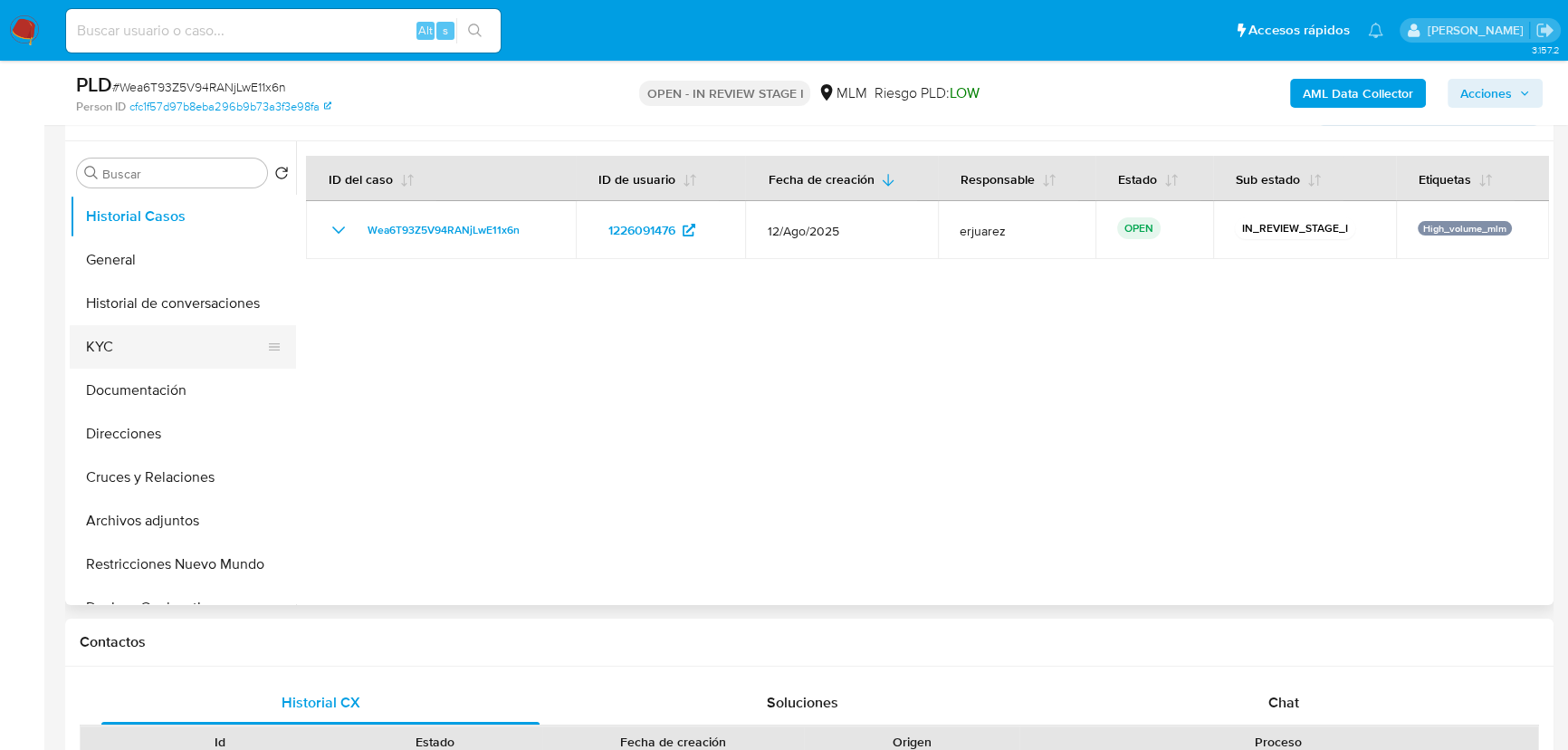
click at [134, 344] on button "KYC" at bounding box center [175, 346] width 212 height 43
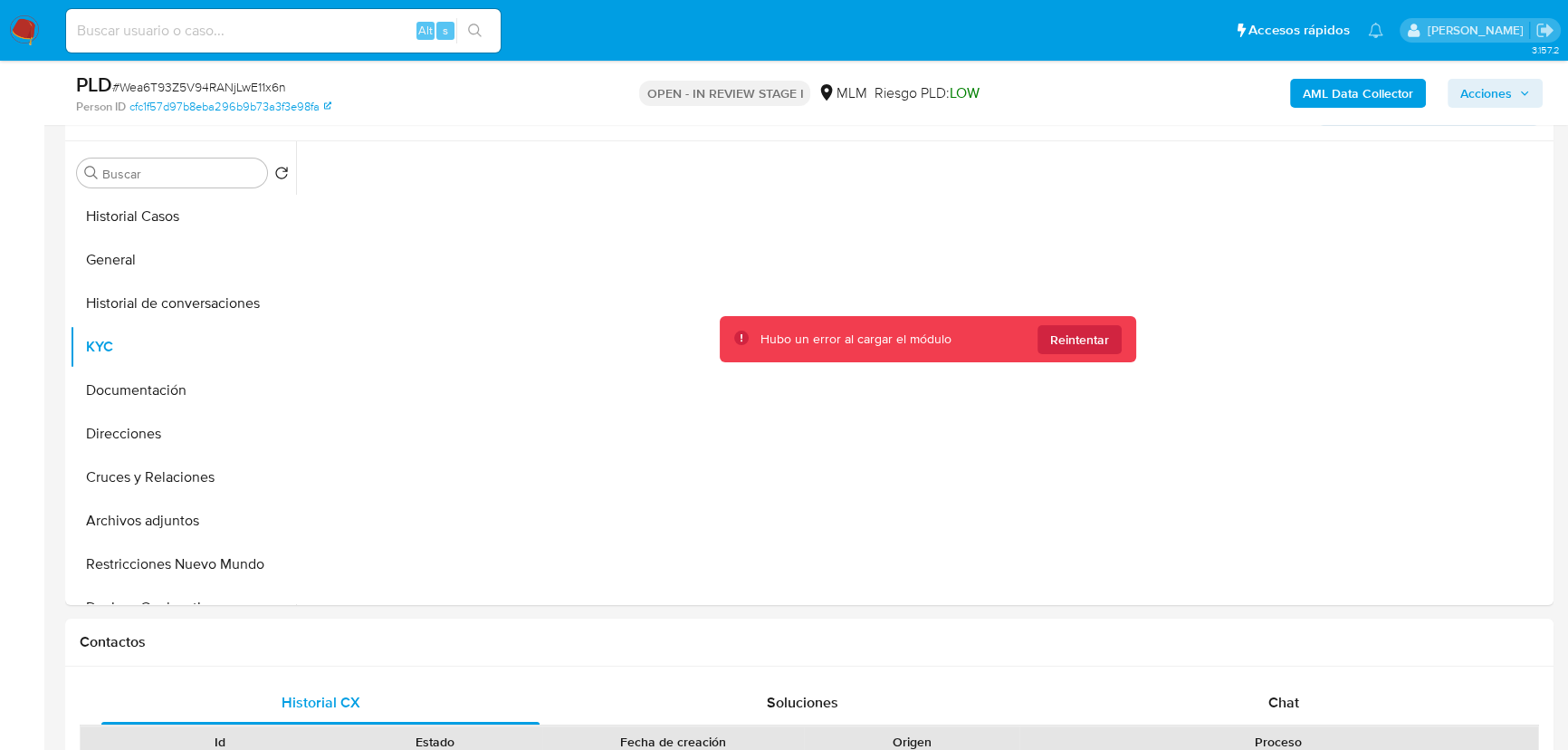
click at [26, 23] on img at bounding box center [25, 31] width 31 height 31
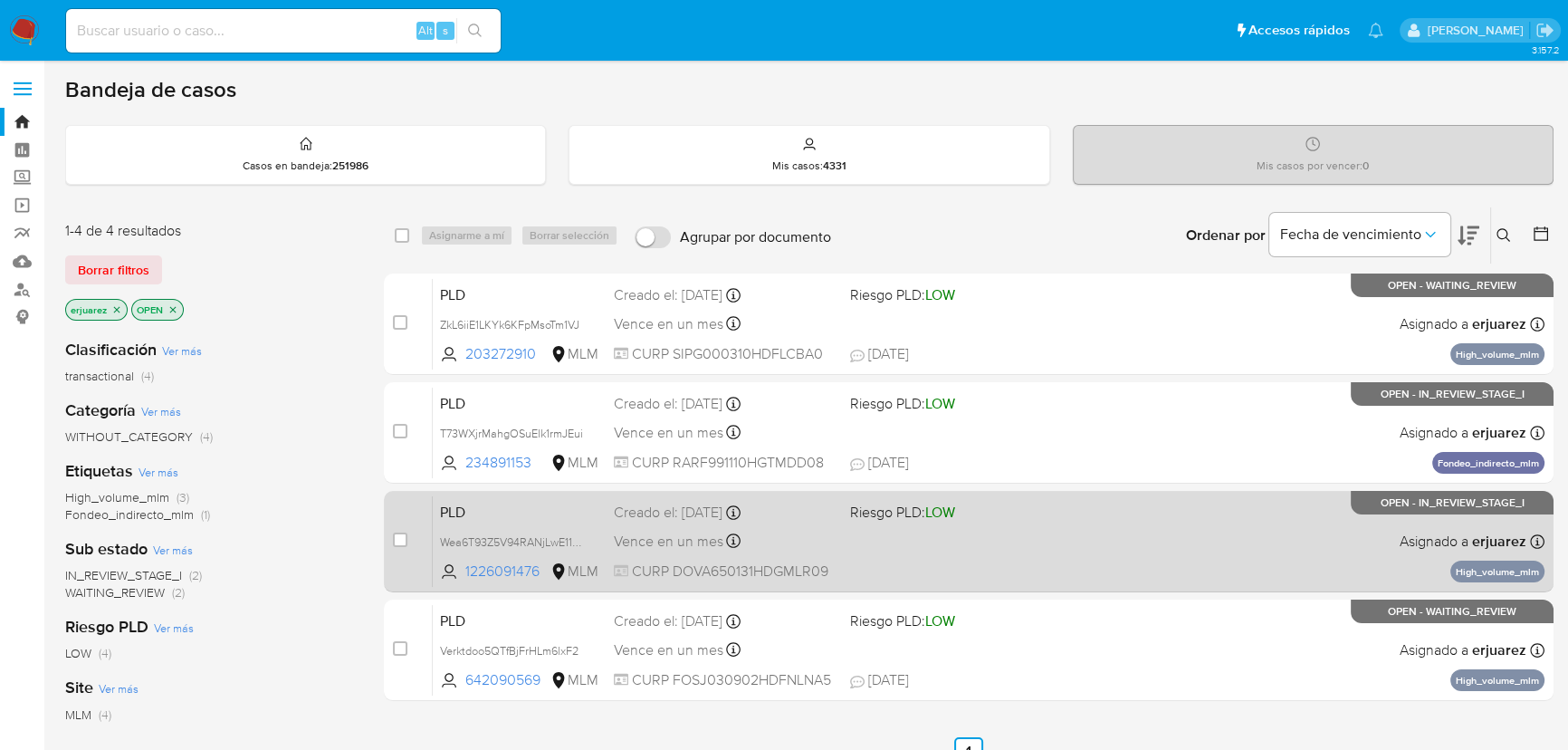
click at [884, 539] on div "PLD Wea6T93Z5V94RANjLwE11x6n 1226091476 MLM Riesgo PLD: LOW Creado el: [DATE] C…" at bounding box center [989, 542] width 1112 height 92
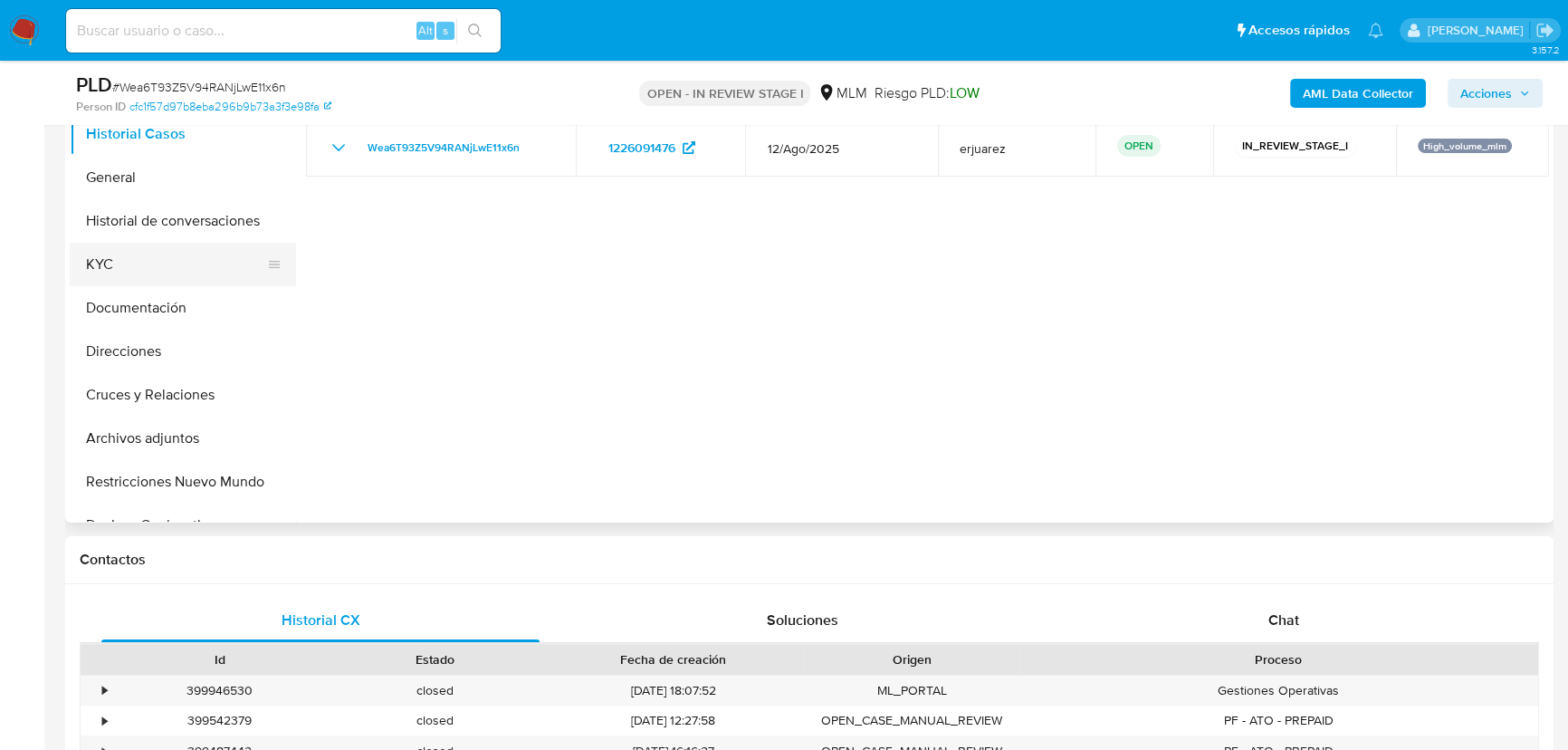
click at [139, 263] on button "KYC" at bounding box center [175, 263] width 212 height 43
select select "10"
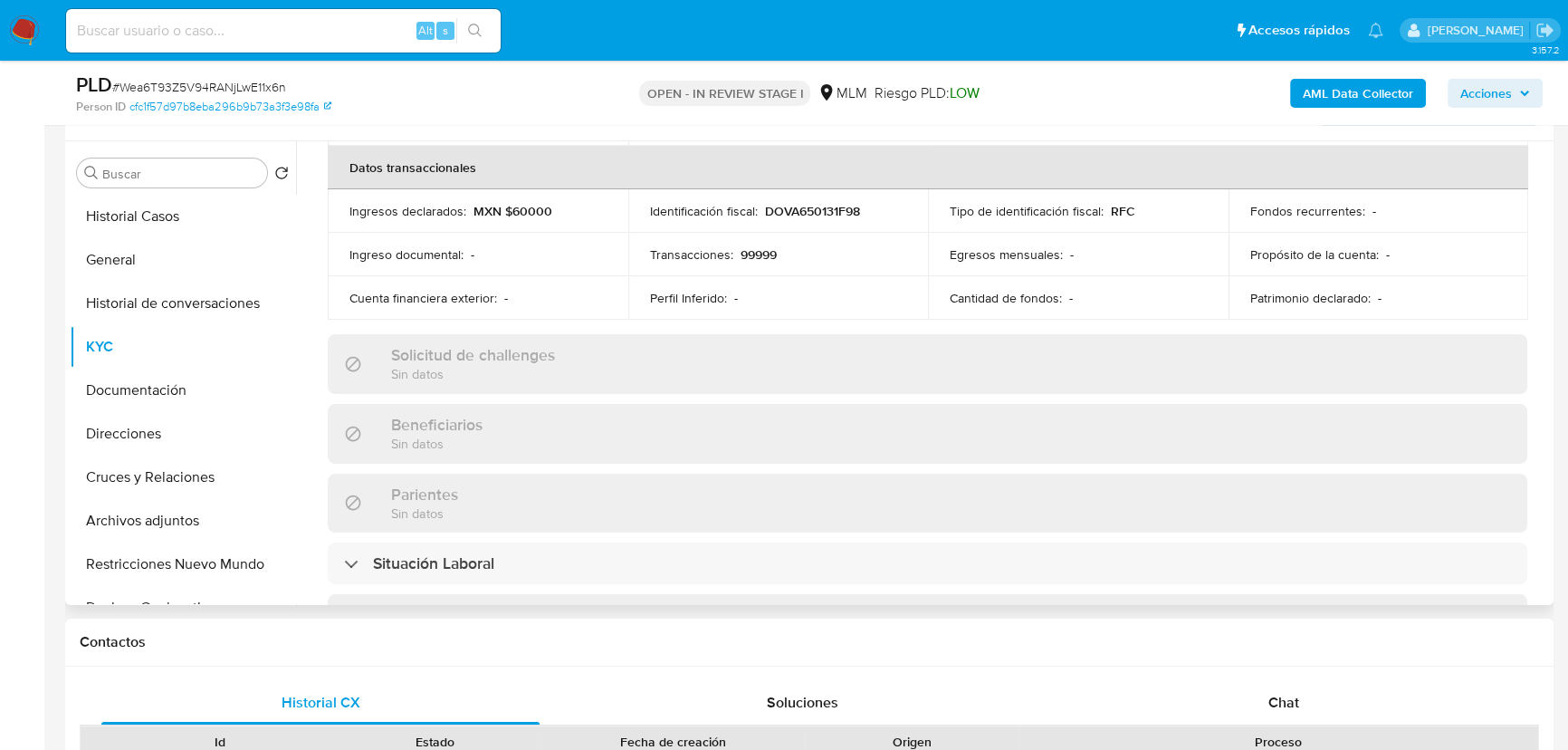
scroll to position [1138, 0]
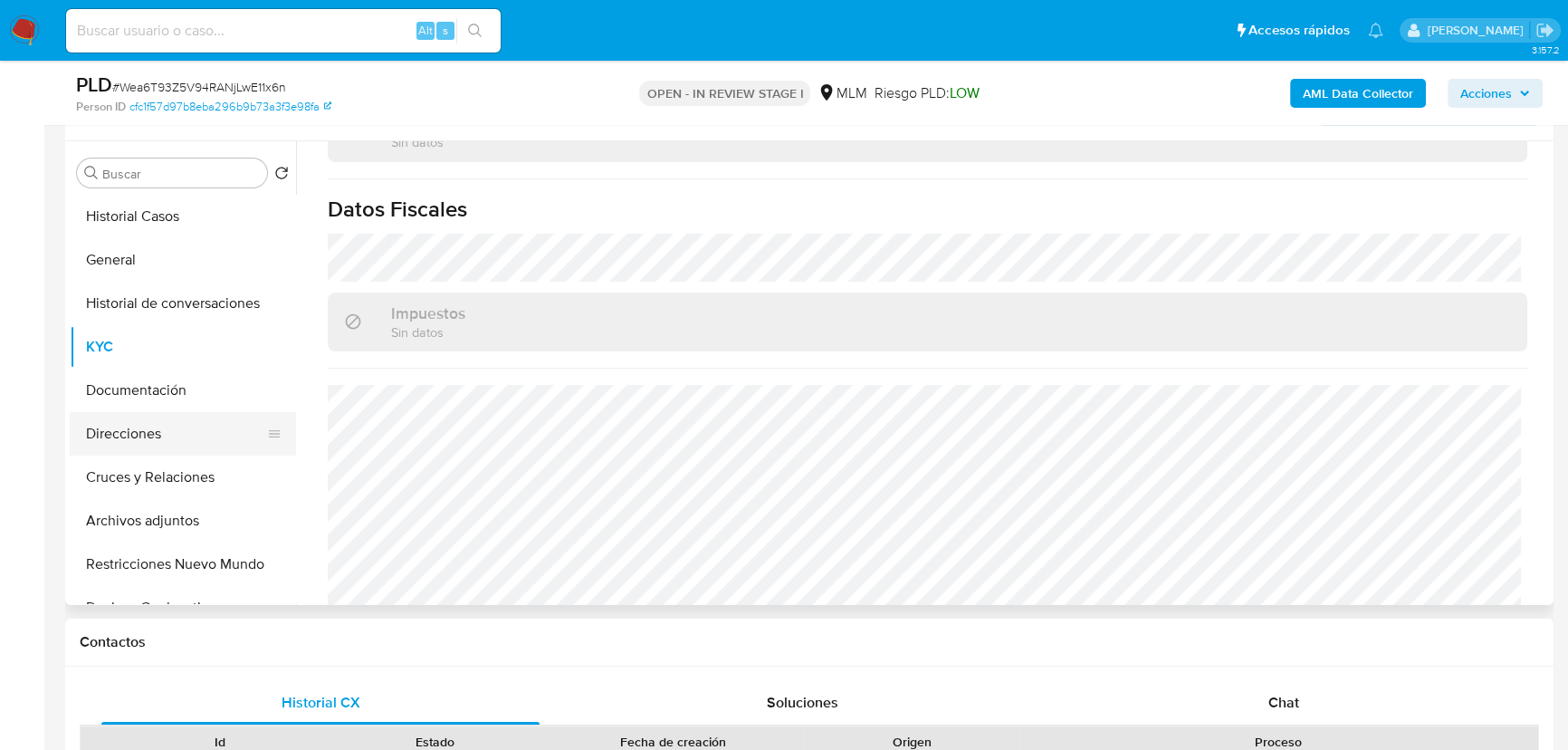
click at [125, 432] on button "Direcciones" at bounding box center [175, 433] width 212 height 43
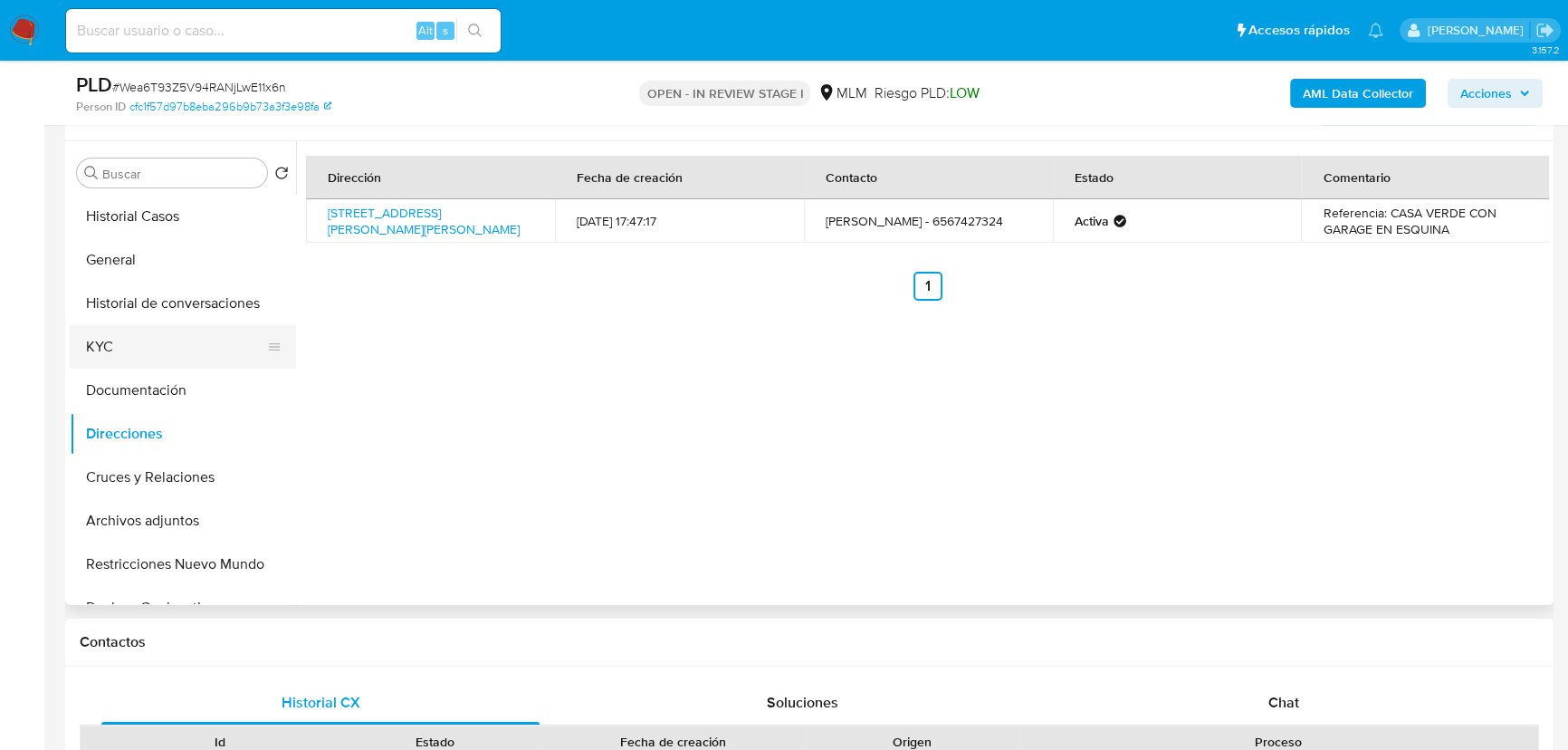
click at [94, 344] on button "KYC" at bounding box center [175, 346] width 212 height 43
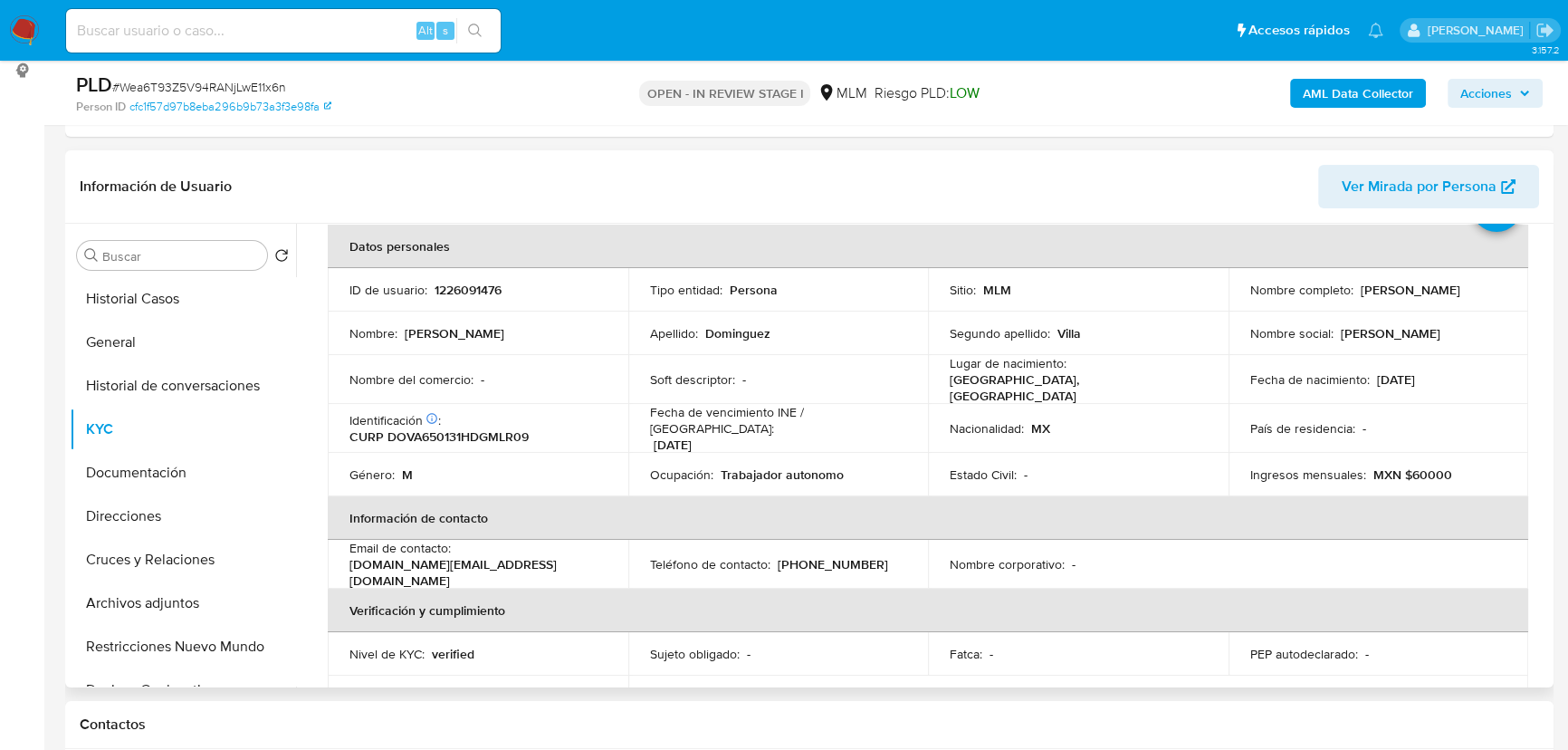
scroll to position [164, 0]
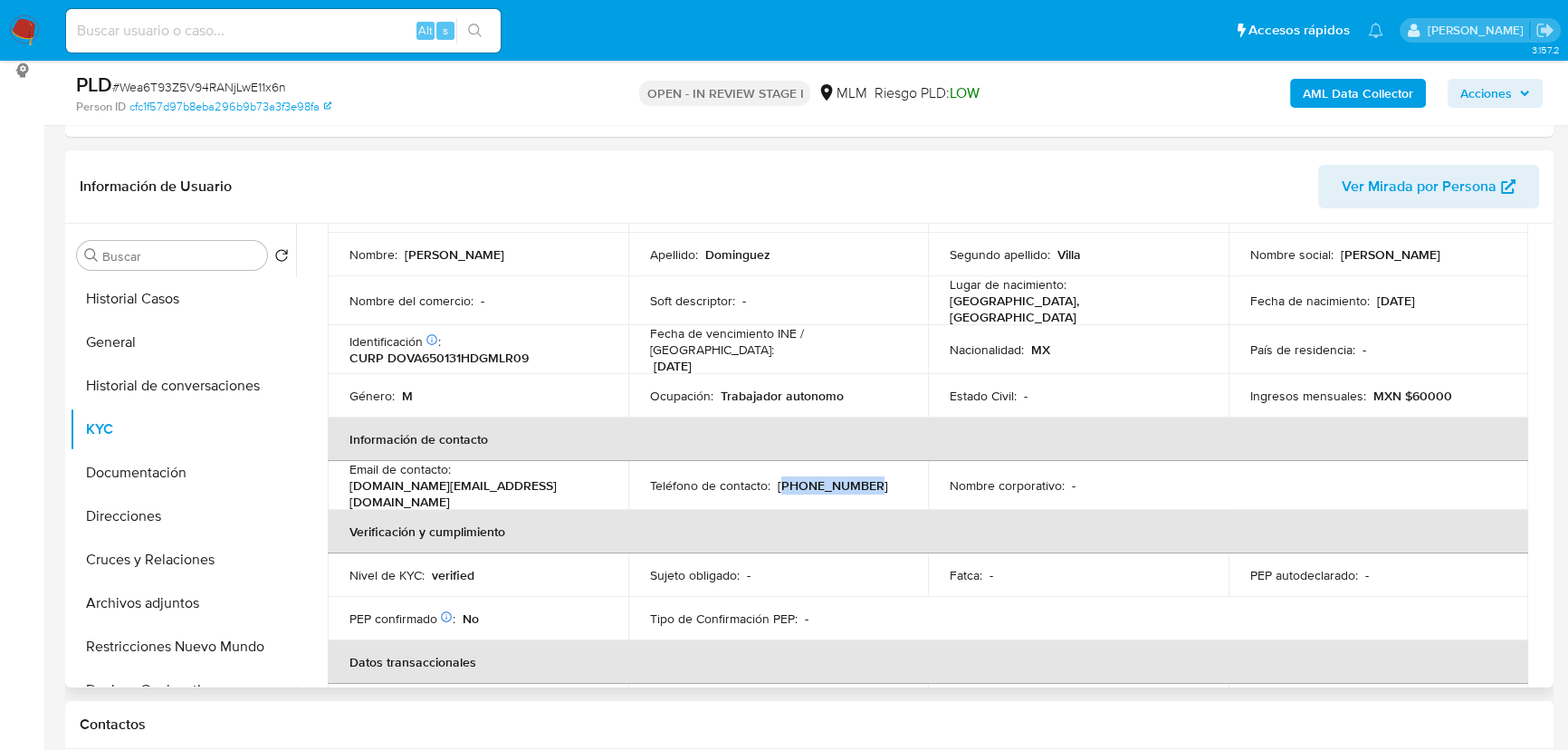
drag, startPoint x: 778, startPoint y: 470, endPoint x: 896, endPoint y: 474, distance: 118.1
click at [896, 477] on div "Teléfono de contacto : (656) 7427324" at bounding box center [779, 486] width 257 height 17
copy p "656) 7427324"
click at [420, 510] on th "Verificación y cumplimiento" at bounding box center [928, 532] width 1201 height 43
drag, startPoint x: 770, startPoint y: 471, endPoint x: 1114, endPoint y: 162, distance: 462.4
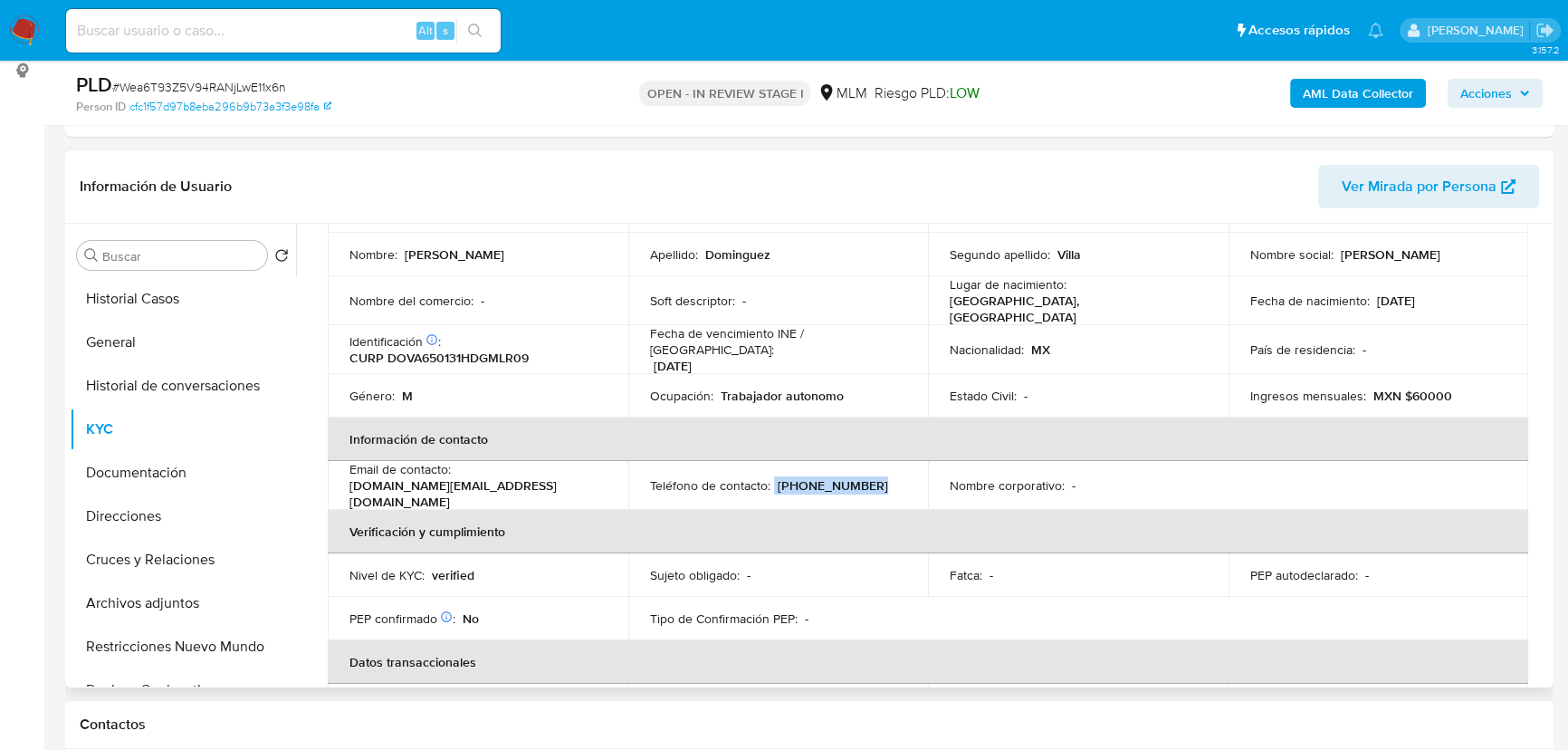
click at [928, 468] on tr "Email de contacto : japonena.media@gmail.com Teléfono de contacto : (656) 74273…" at bounding box center [928, 485] width 1201 height 49
copy div "(656) 7427324"
drag, startPoint x: 351, startPoint y: 480, endPoint x: 436, endPoint y: 478, distance: 85.0
click at [436, 478] on p "japonena.media@gmail.com" at bounding box center [474, 494] width 250 height 33
copy p "aponena.medi"
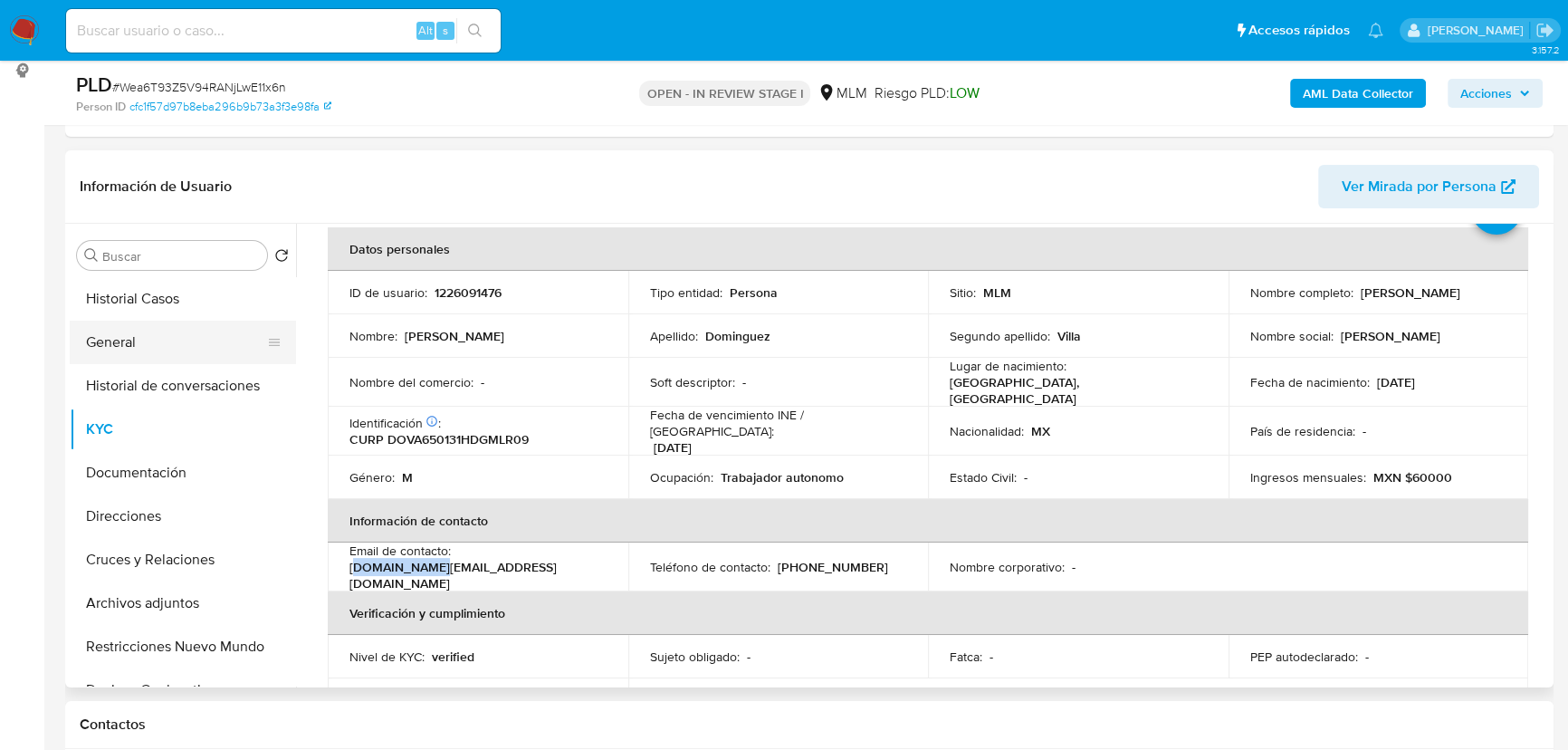
scroll to position [82, 0]
drag, startPoint x: 95, startPoint y: 342, endPoint x: 226, endPoint y: 335, distance: 131.2
click at [95, 342] on button "General" at bounding box center [175, 341] width 212 height 43
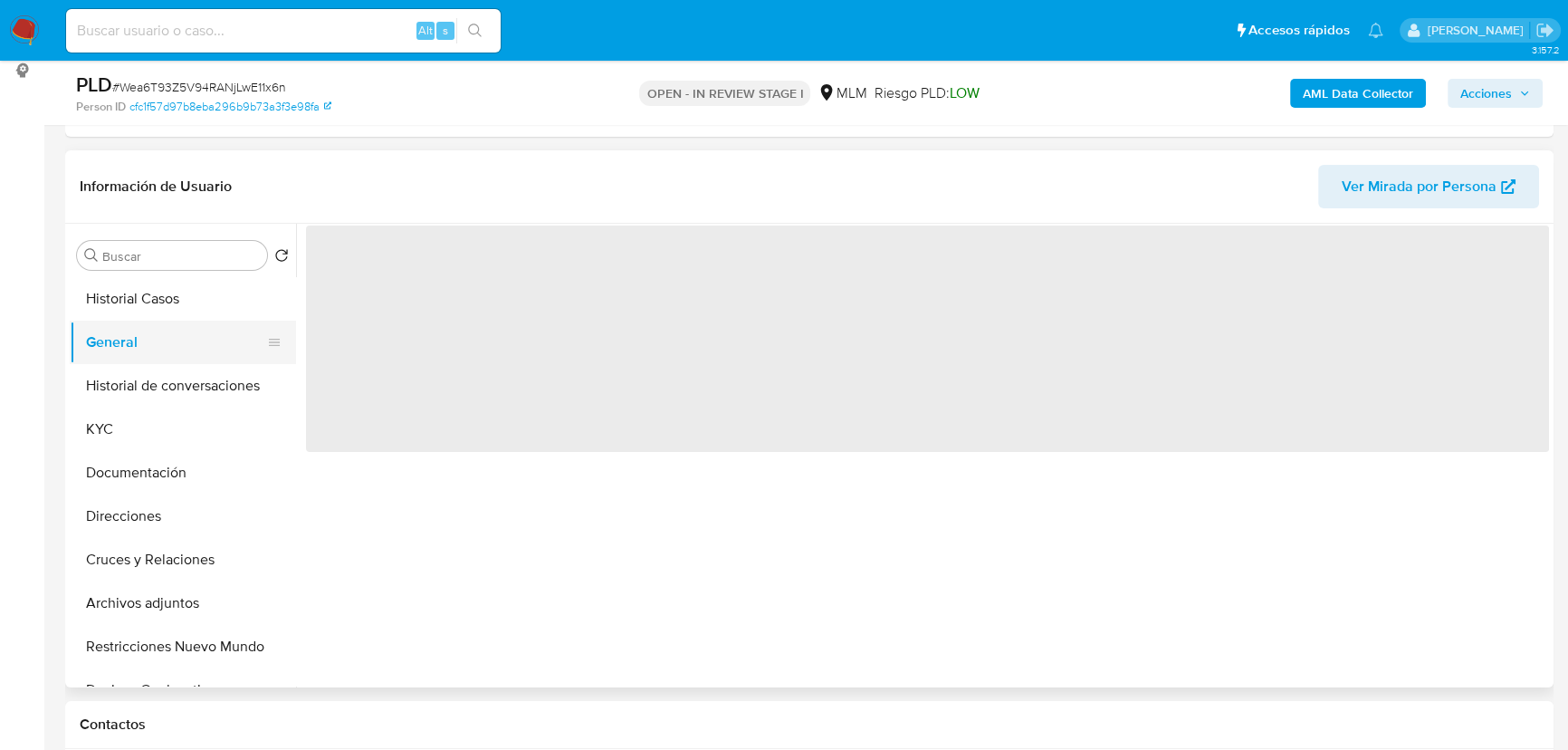
scroll to position [0, 0]
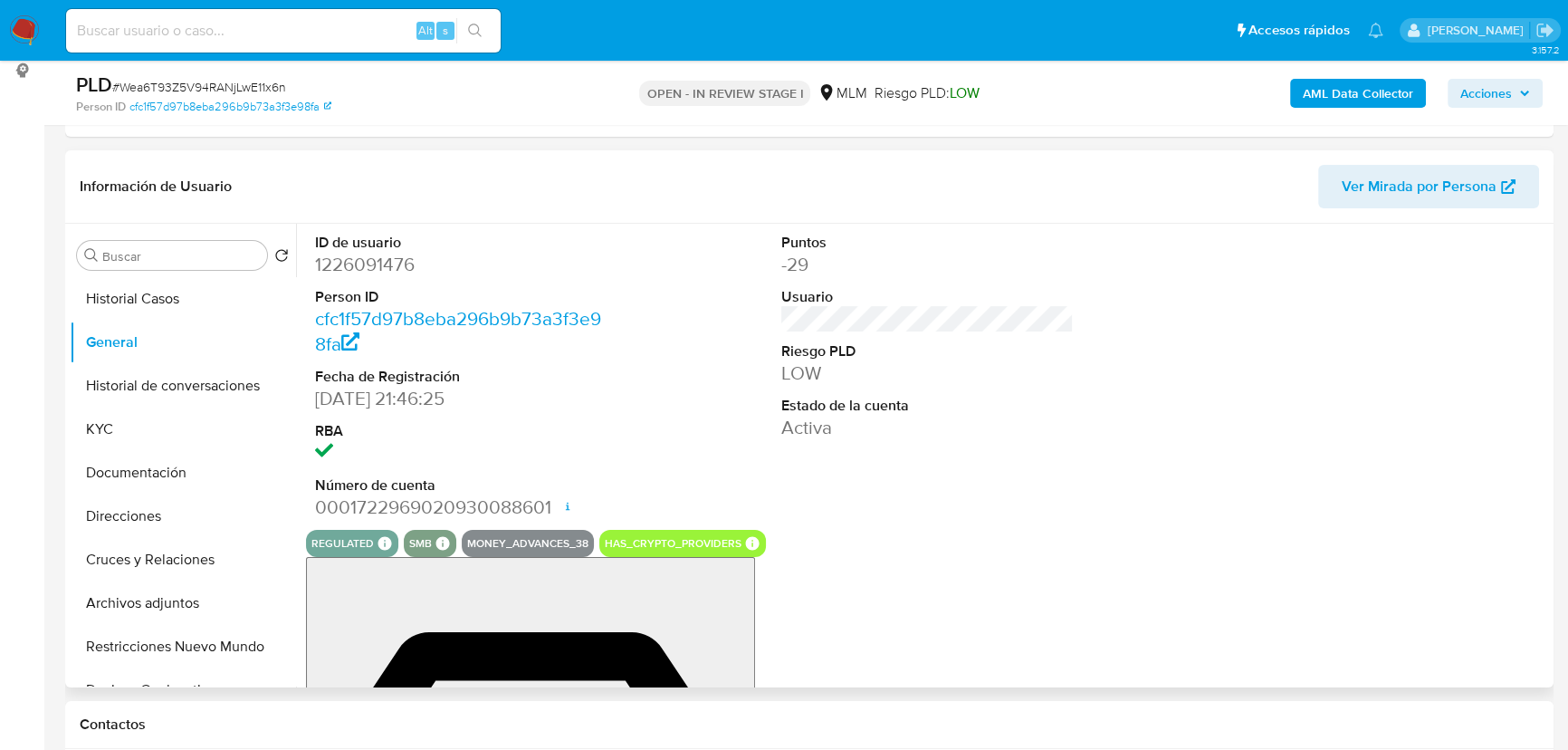
click at [977, 315] on div "Puntos -29 Usuario Riesgo PLD LOW Estado de la cuenta Activa" at bounding box center [928, 377] width 310 height 307
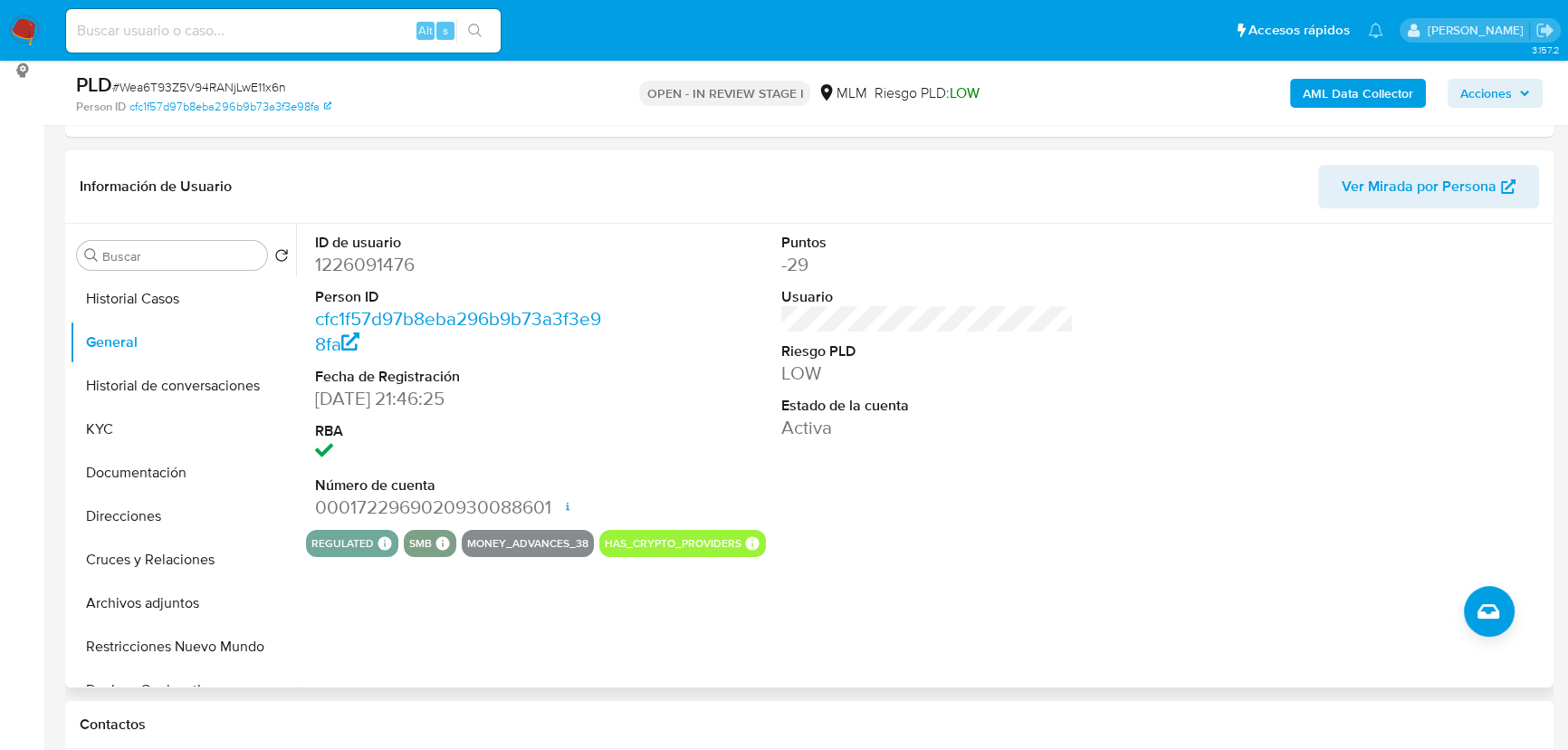
drag, startPoint x: 480, startPoint y: 367, endPoint x: 517, endPoint y: 365, distance: 37.1
click at [495, 367] on dt "Fecha de Registración" at bounding box center [461, 377] width 293 height 20
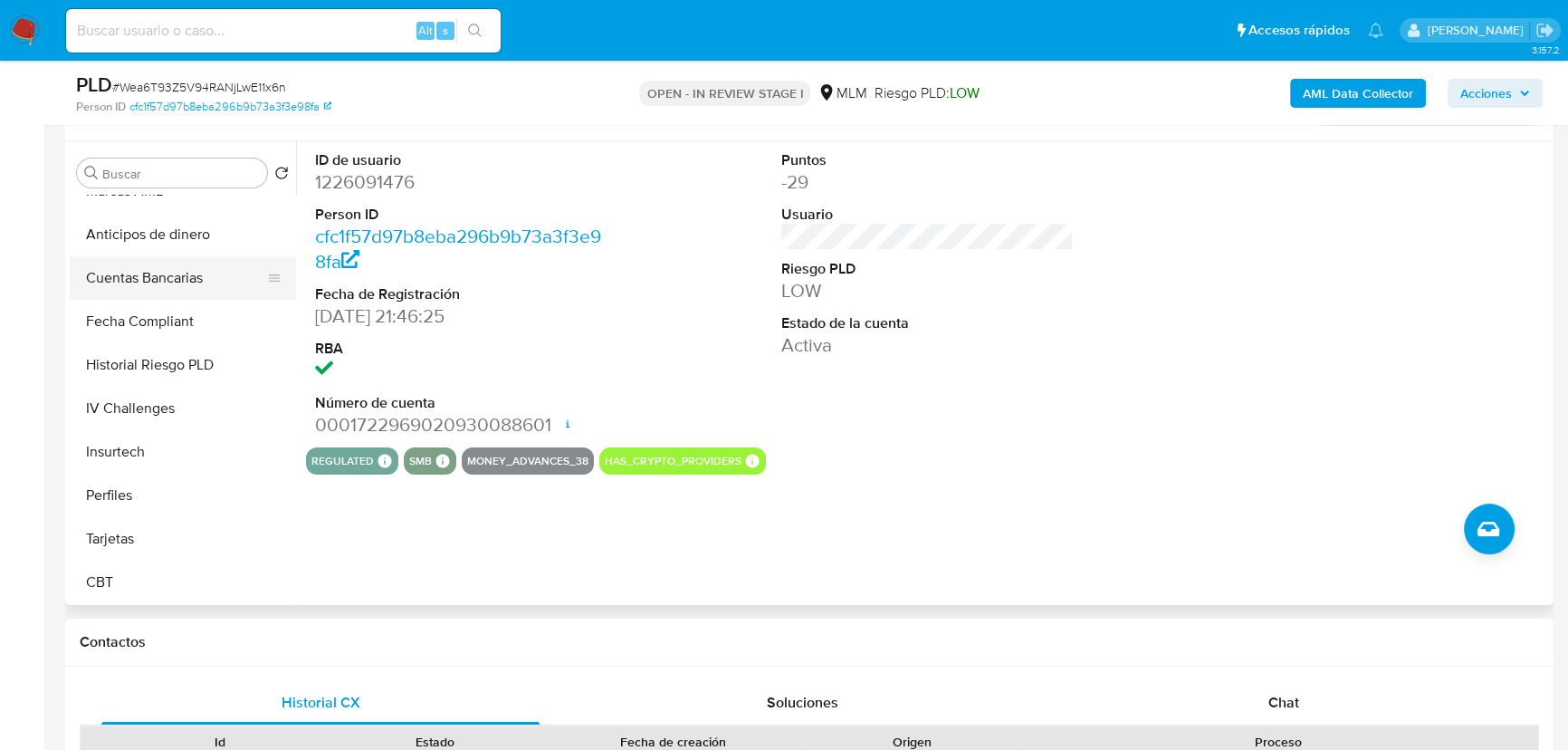
scroll to position [682, 0]
click at [123, 222] on button "Items" at bounding box center [175, 229] width 212 height 43
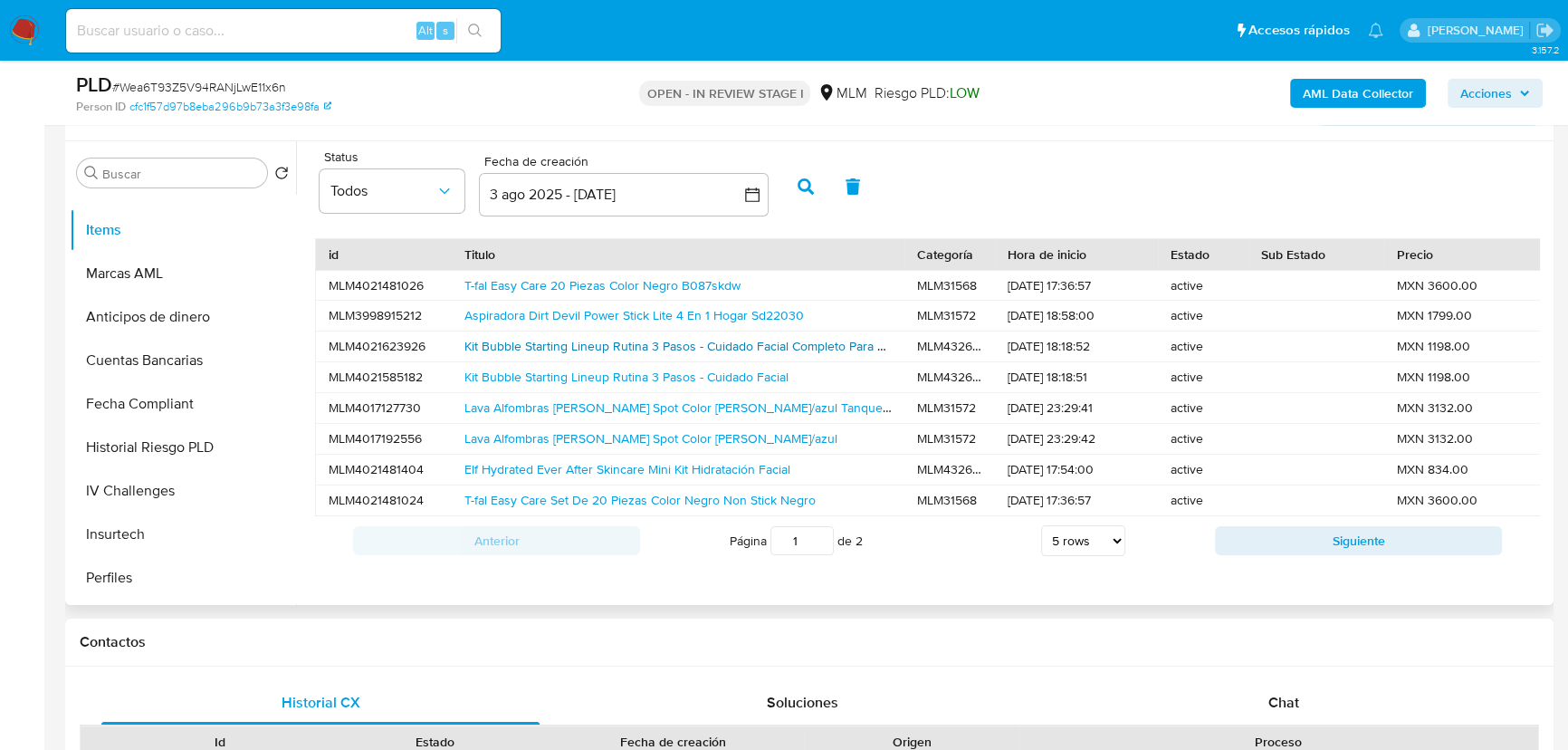
click at [584, 347] on link "Kit Bubble Starting Lineup Rutina 3 Pasos - Cuidado Facial Completo Para Piel R…" at bounding box center [706, 346] width 485 height 18
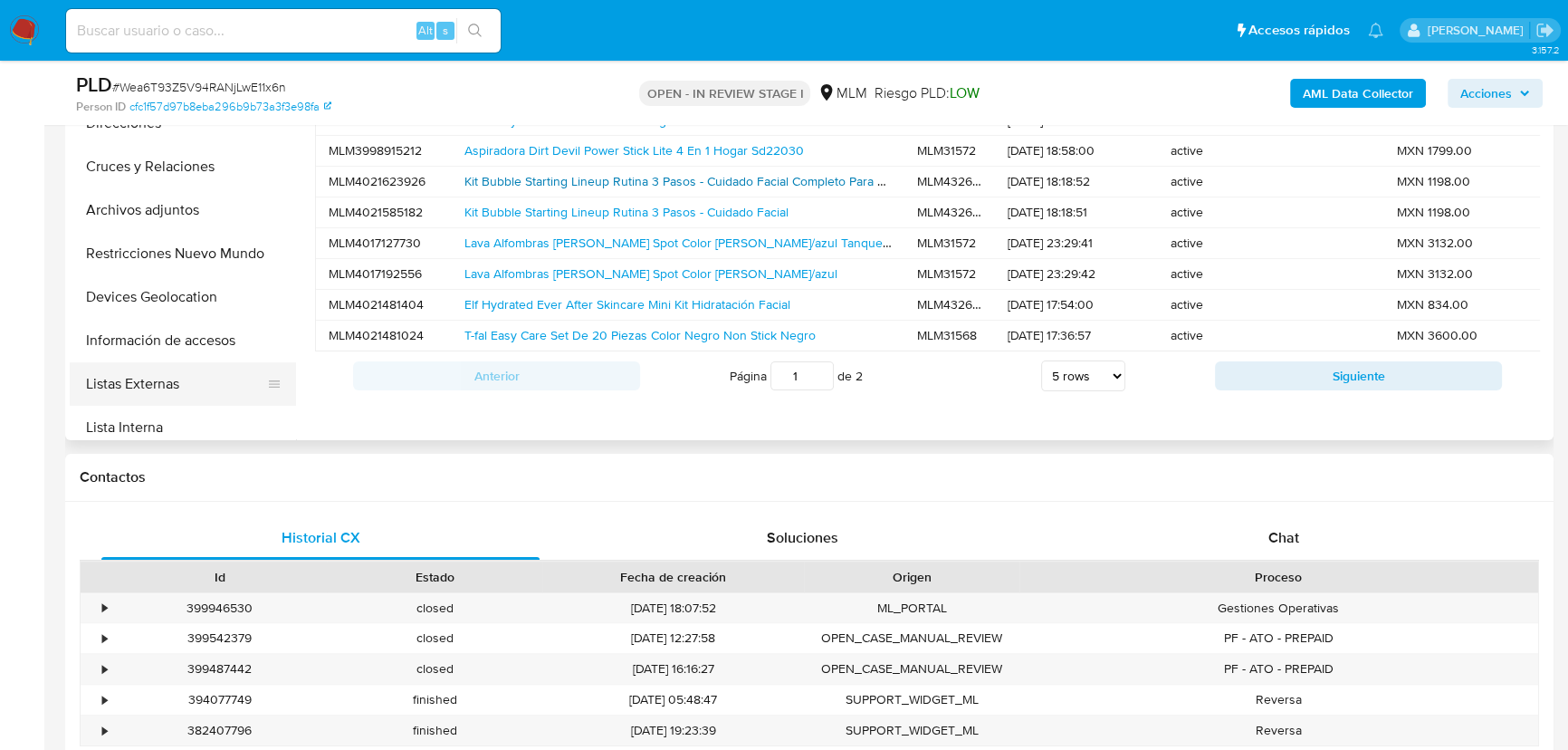
scroll to position [0, 0]
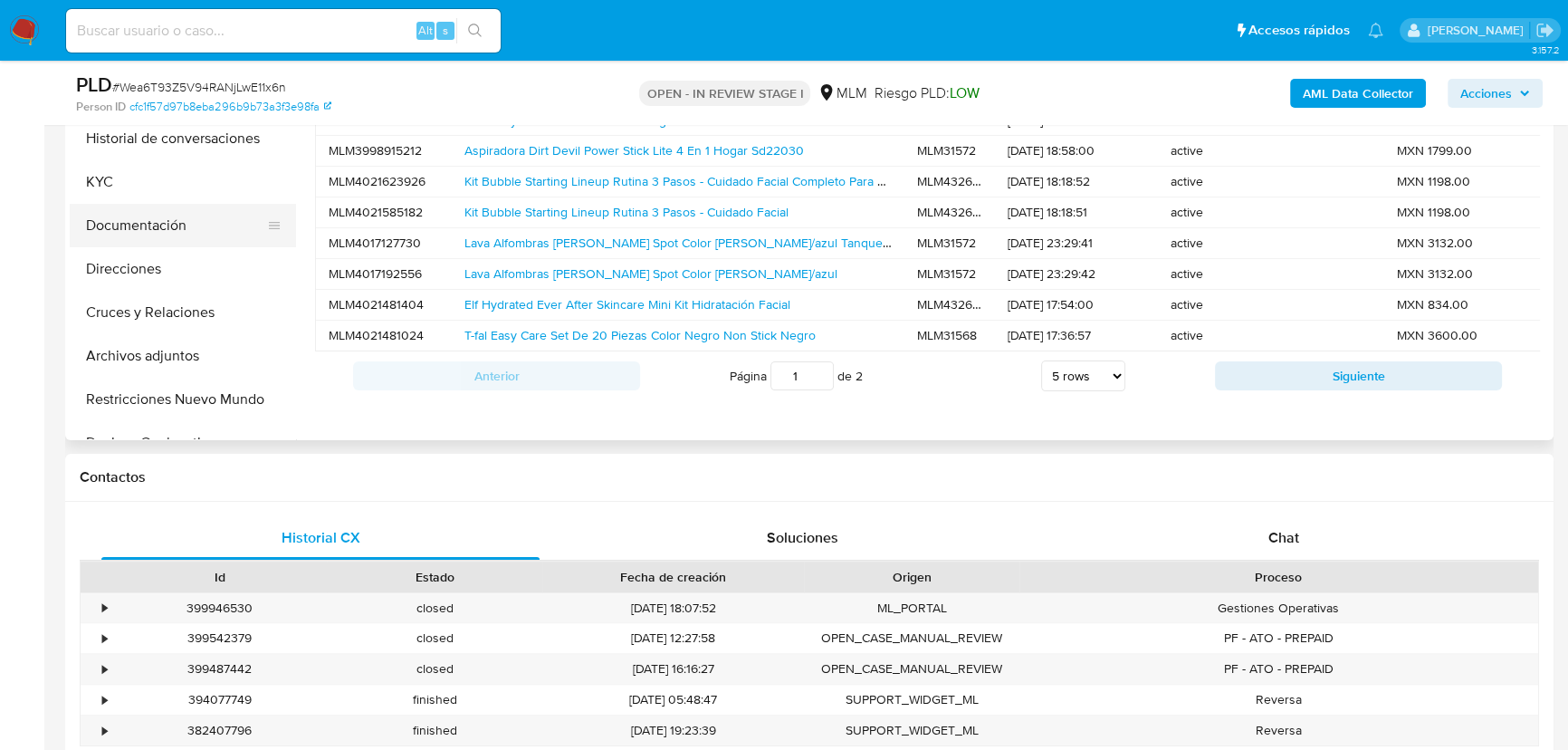
click at [150, 218] on button "Documentación" at bounding box center [175, 225] width 212 height 43
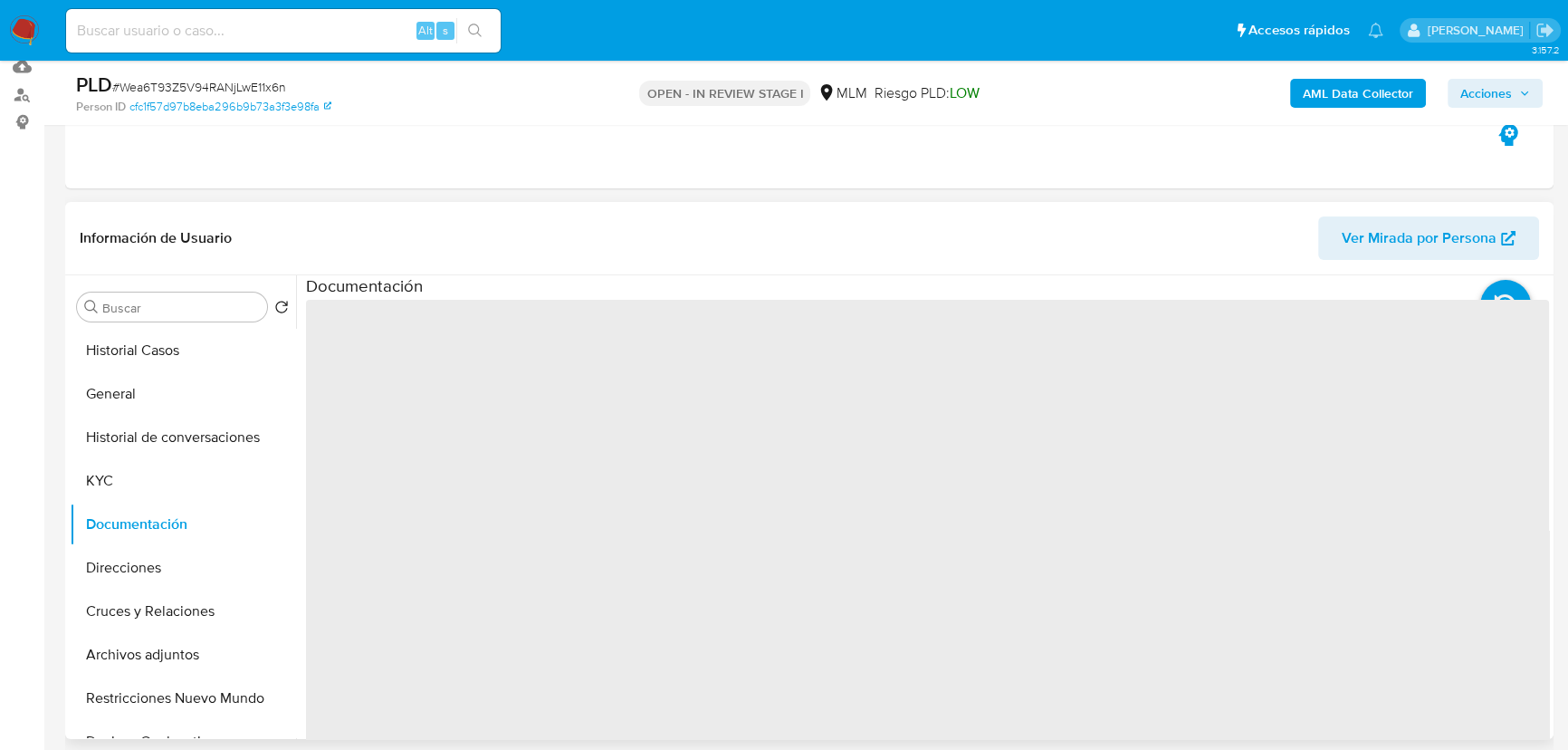
scroll to position [164, 0]
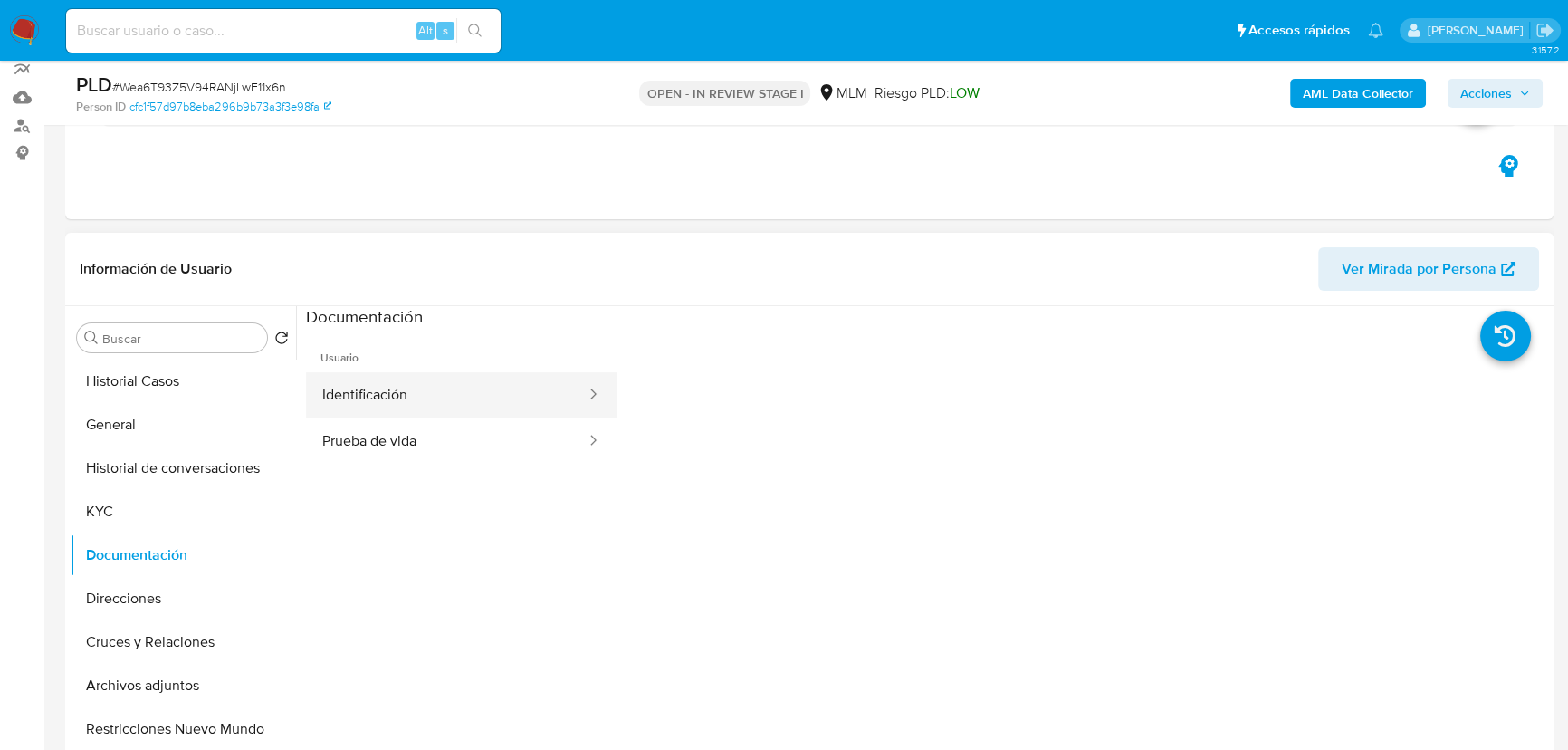
click at [367, 391] on button "Identificación" at bounding box center [447, 396] width 282 height 46
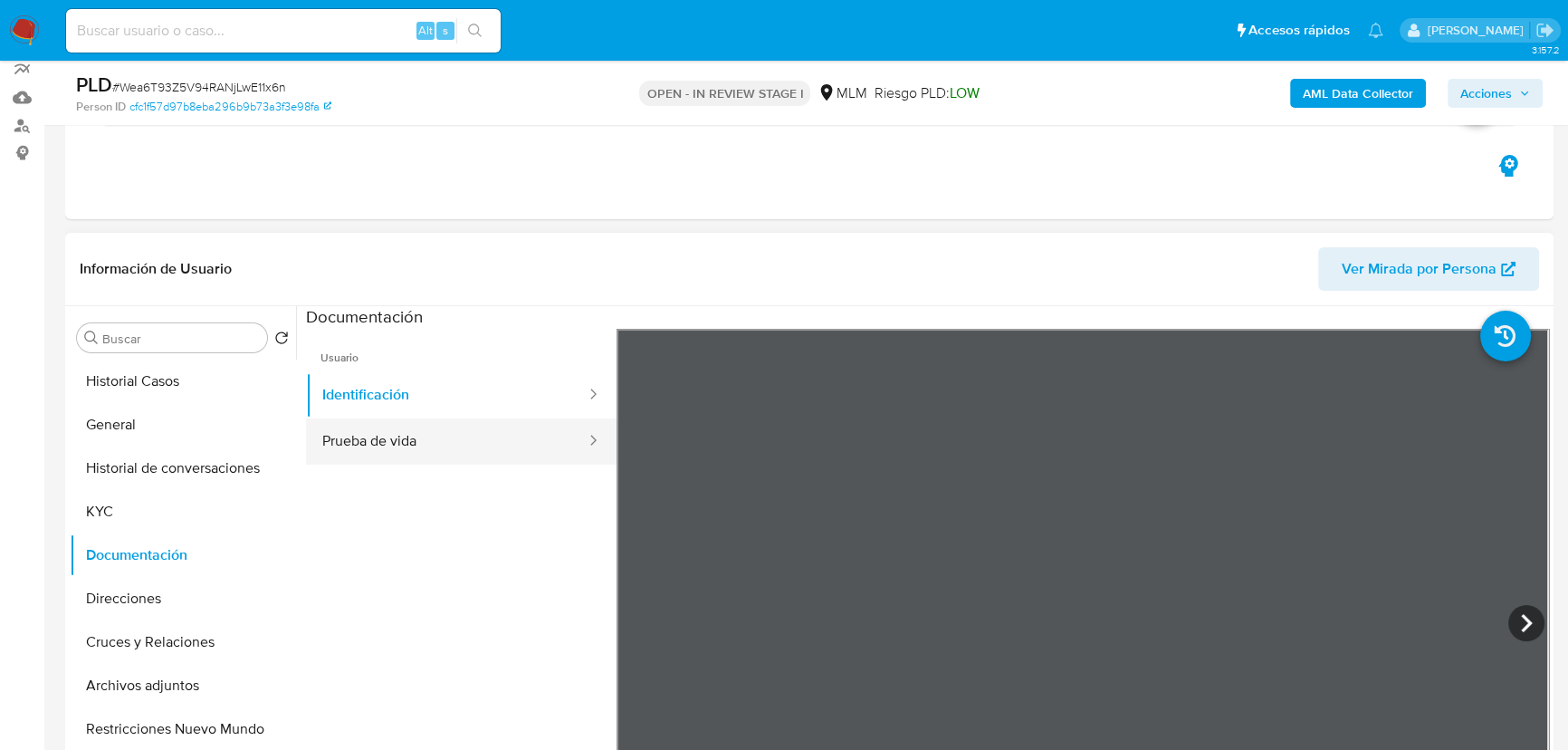
drag, startPoint x: 422, startPoint y: 437, endPoint x: 489, endPoint y: 433, distance: 67.1
click at [422, 435] on button "Prueba de vida" at bounding box center [447, 442] width 282 height 46
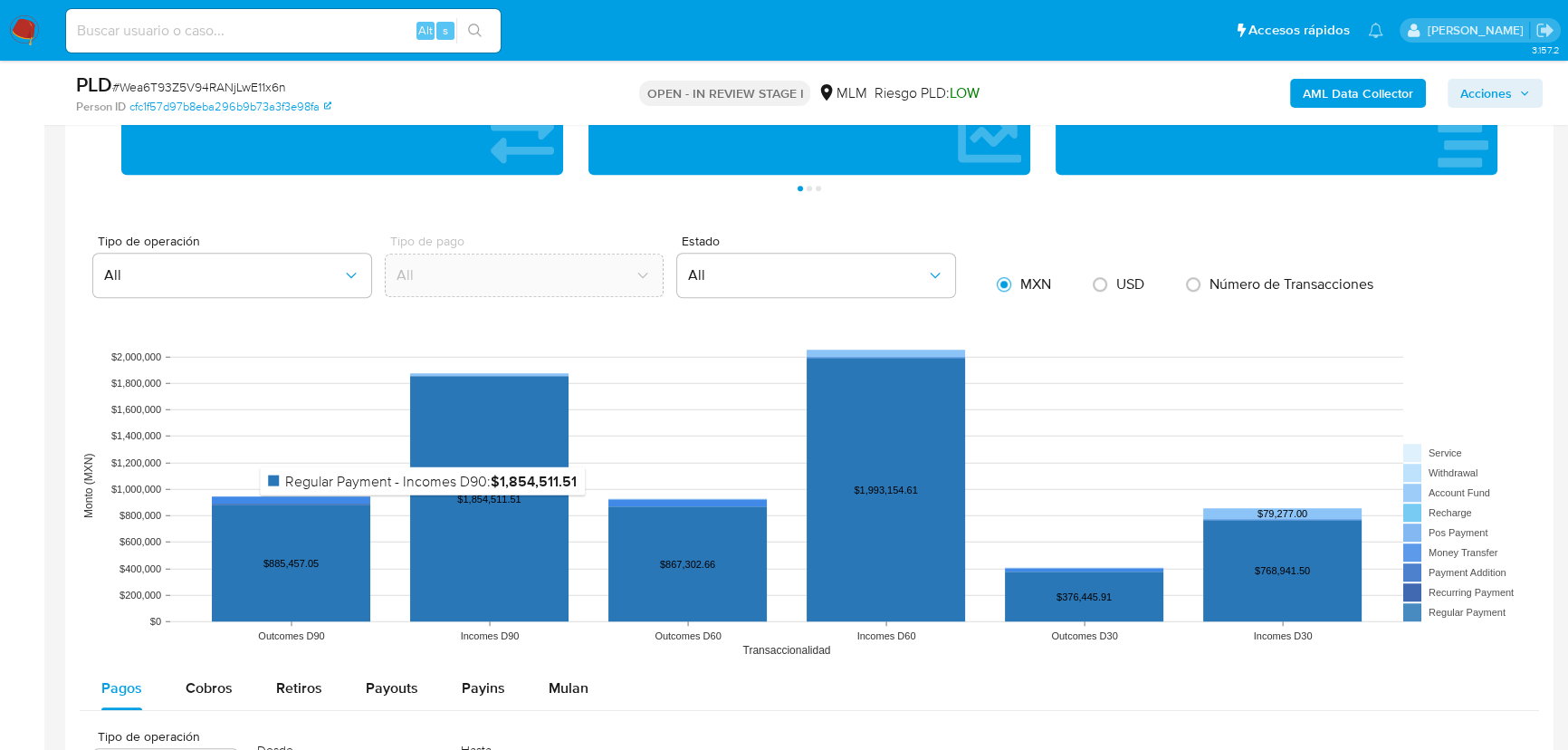
scroll to position [1647, 0]
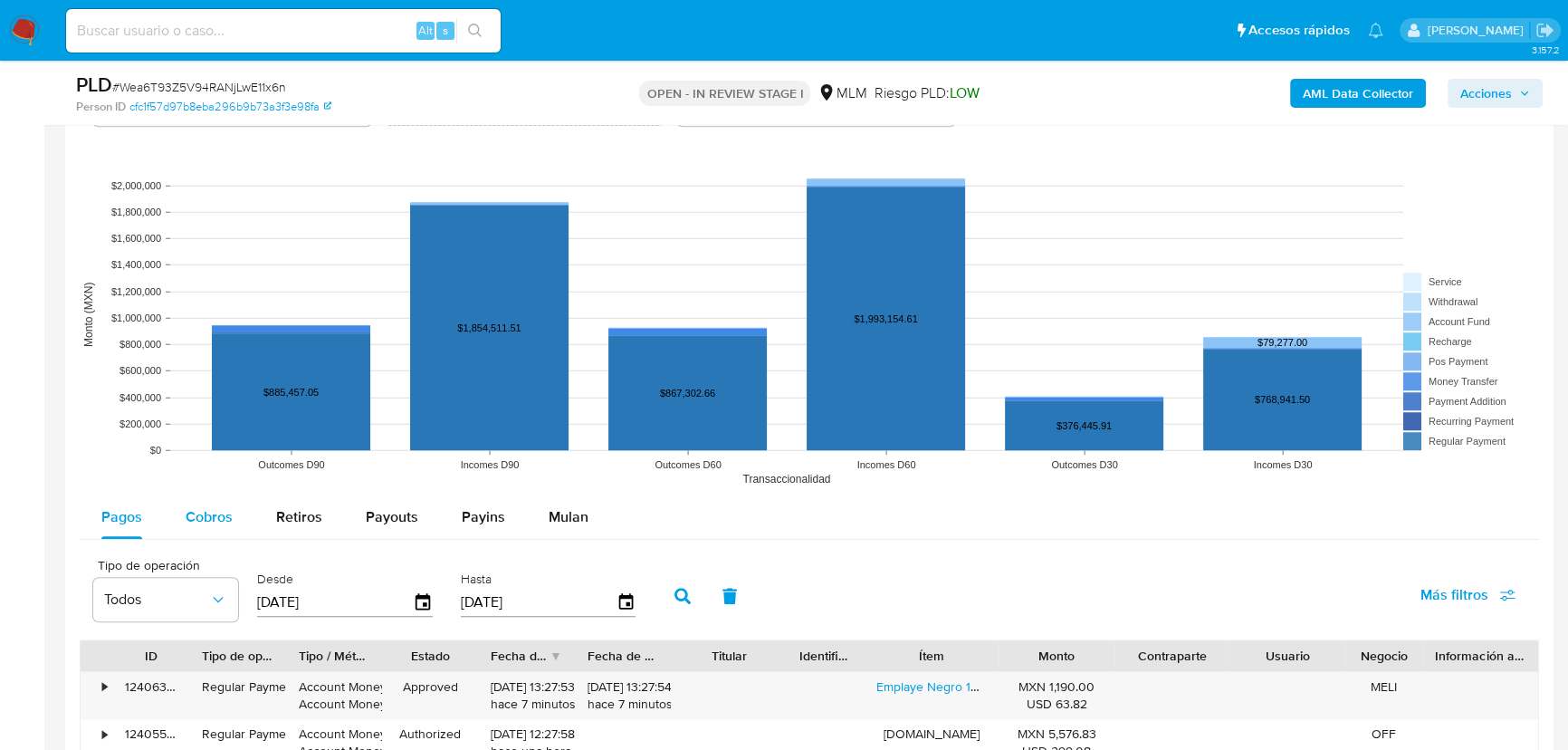
click at [233, 520] on button "Cobros" at bounding box center [209, 517] width 91 height 43
select select "10"
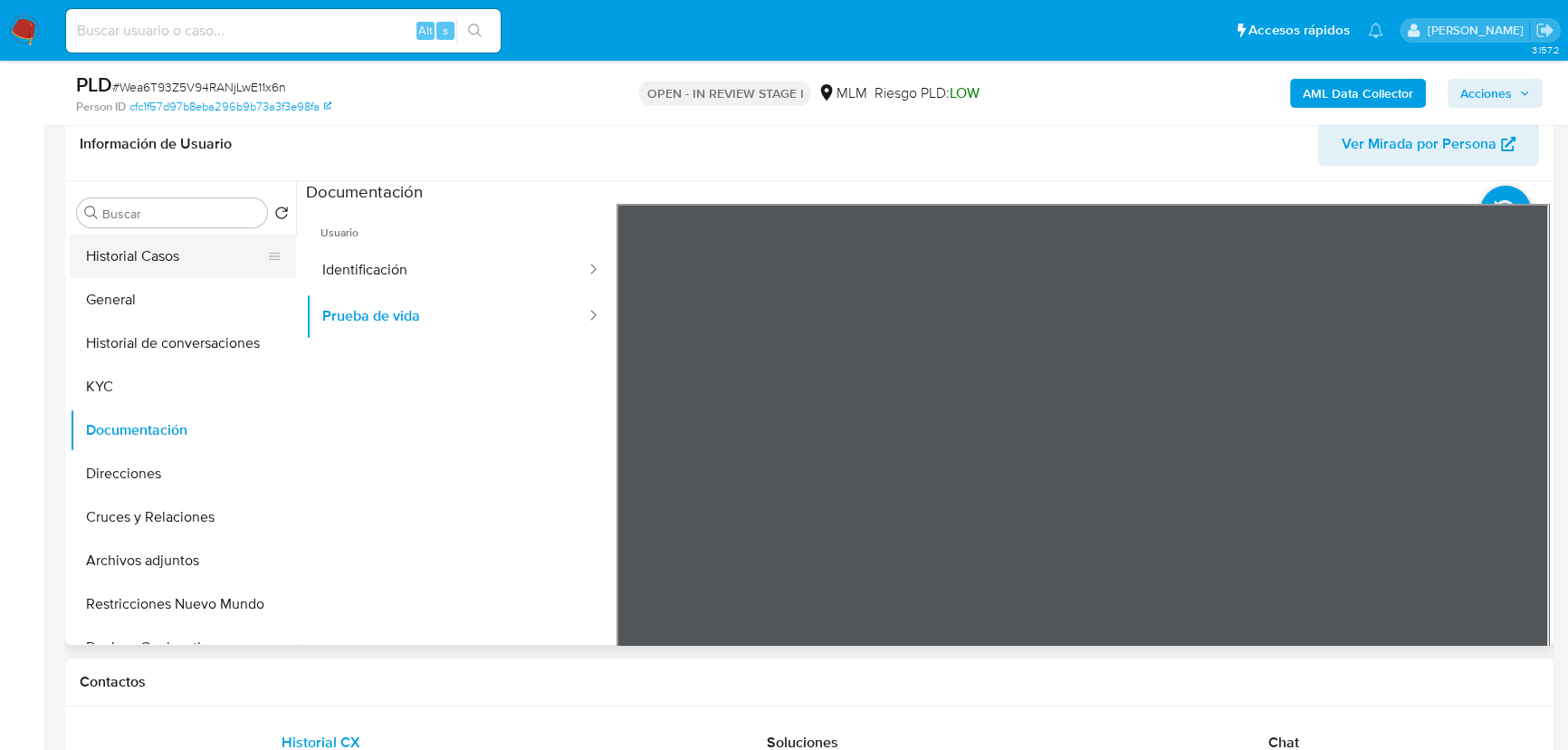
scroll to position [246, 0]
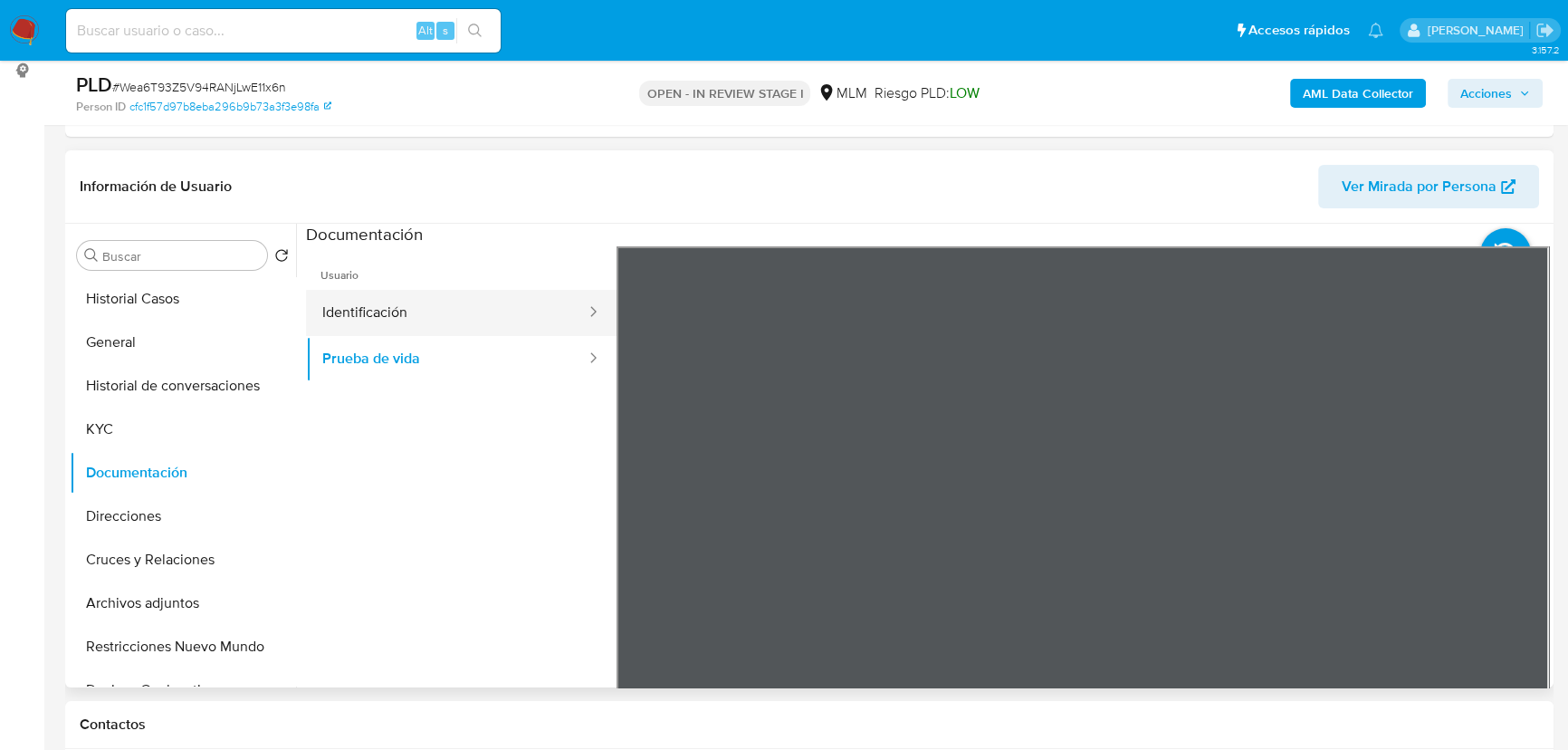
click at [328, 300] on button "Identificación" at bounding box center [447, 313] width 282 height 46
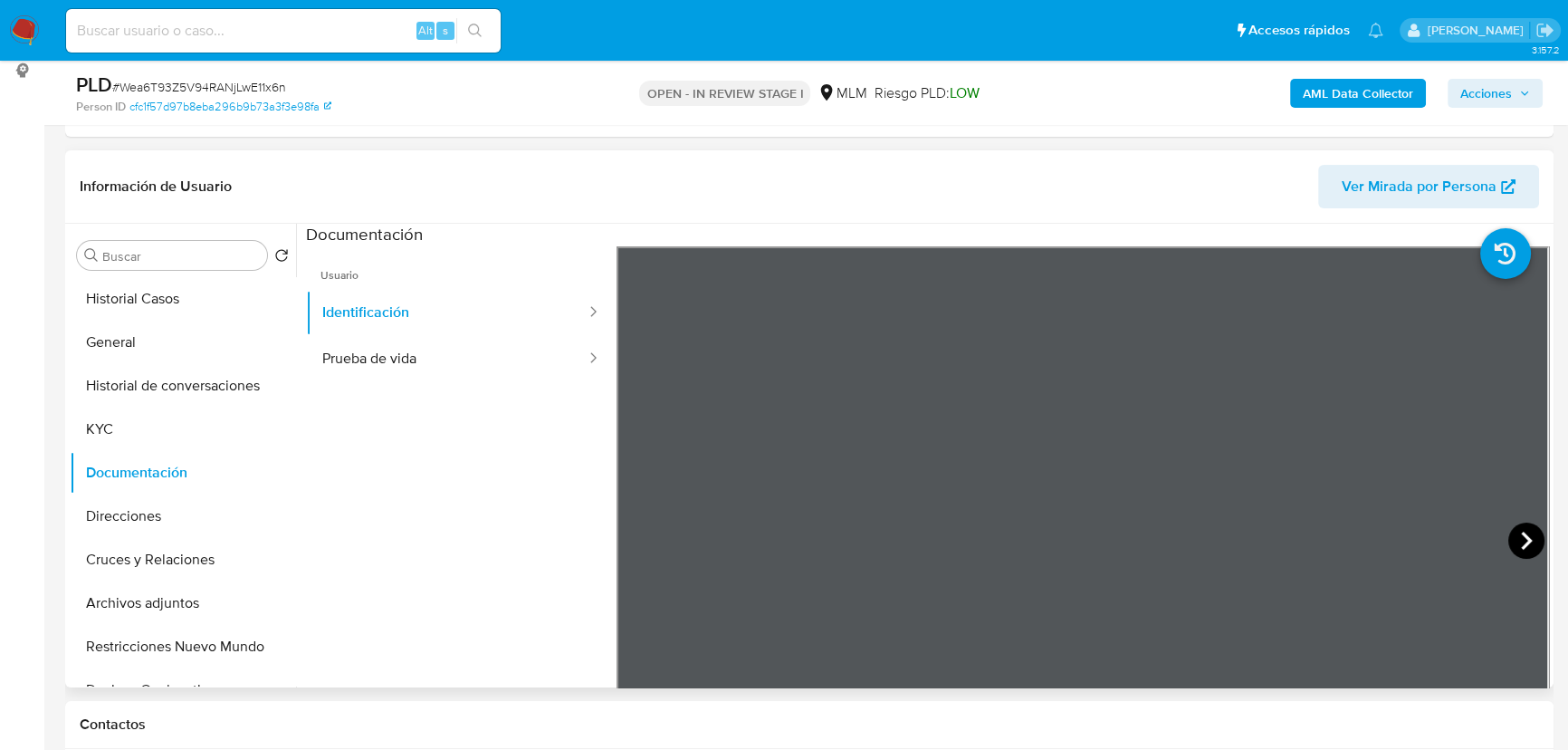
click at [1529, 543] on icon at bounding box center [1526, 540] width 36 height 36
click at [115, 418] on button "KYC" at bounding box center [175, 429] width 212 height 43
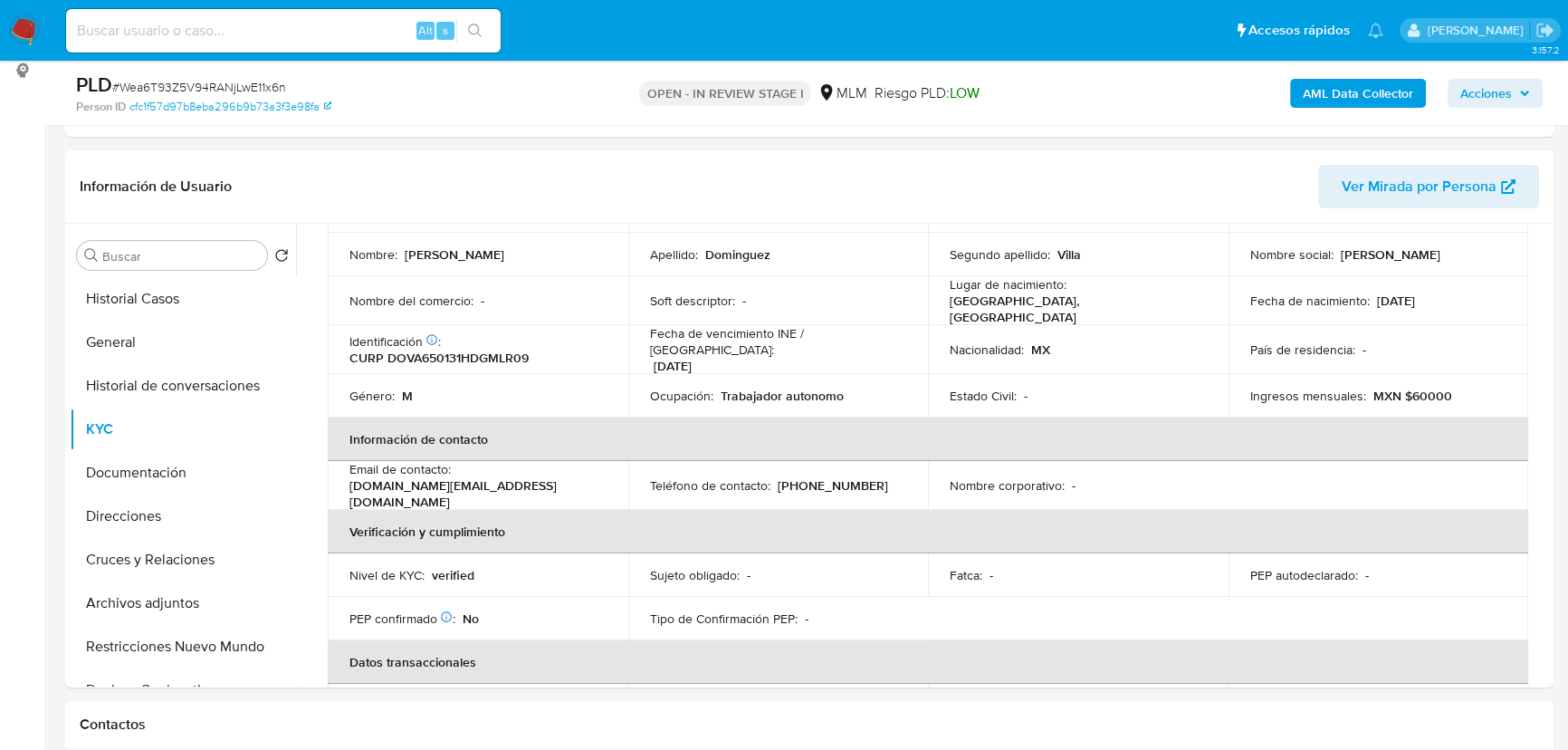
scroll to position [82, 0]
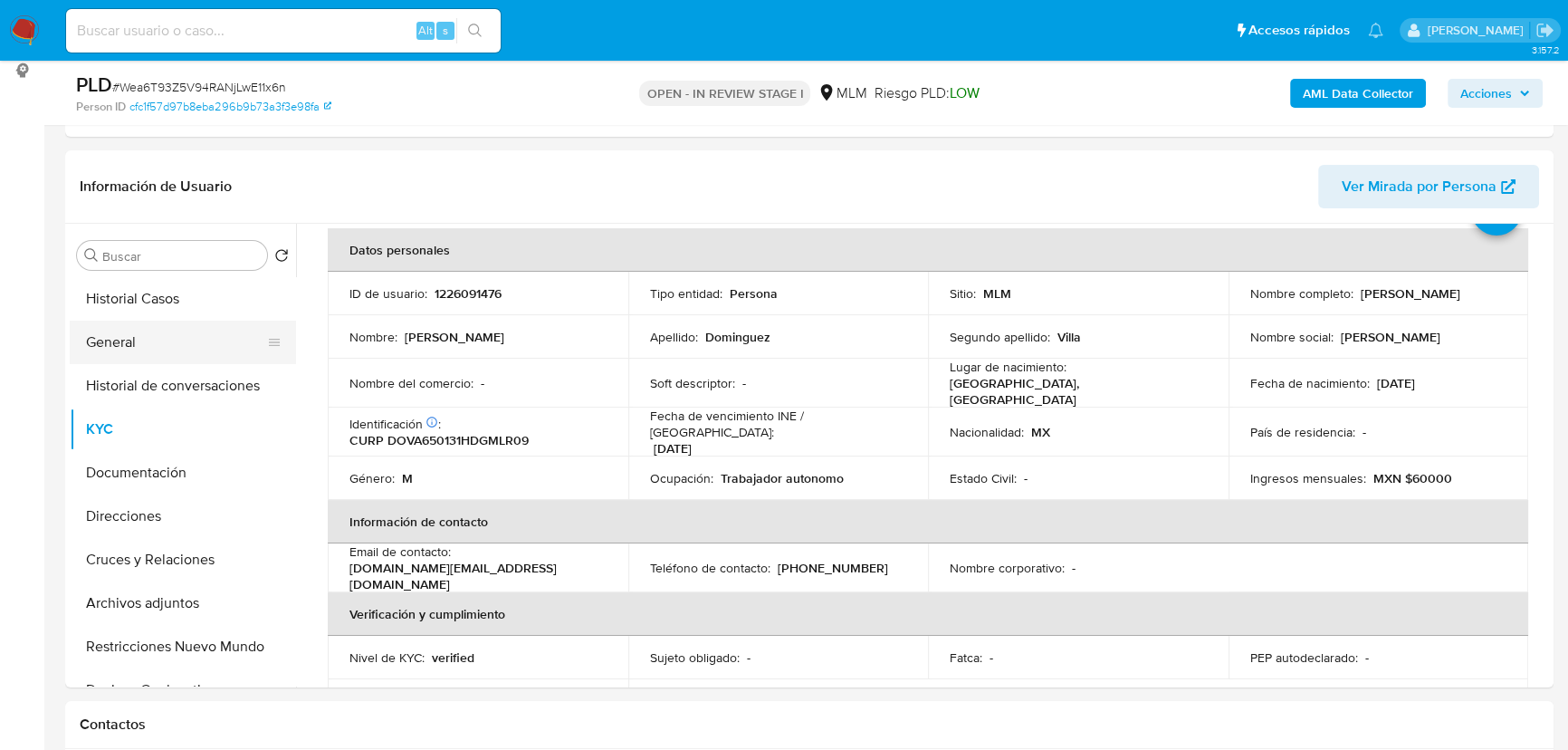
click at [129, 345] on button "General" at bounding box center [175, 341] width 212 height 43
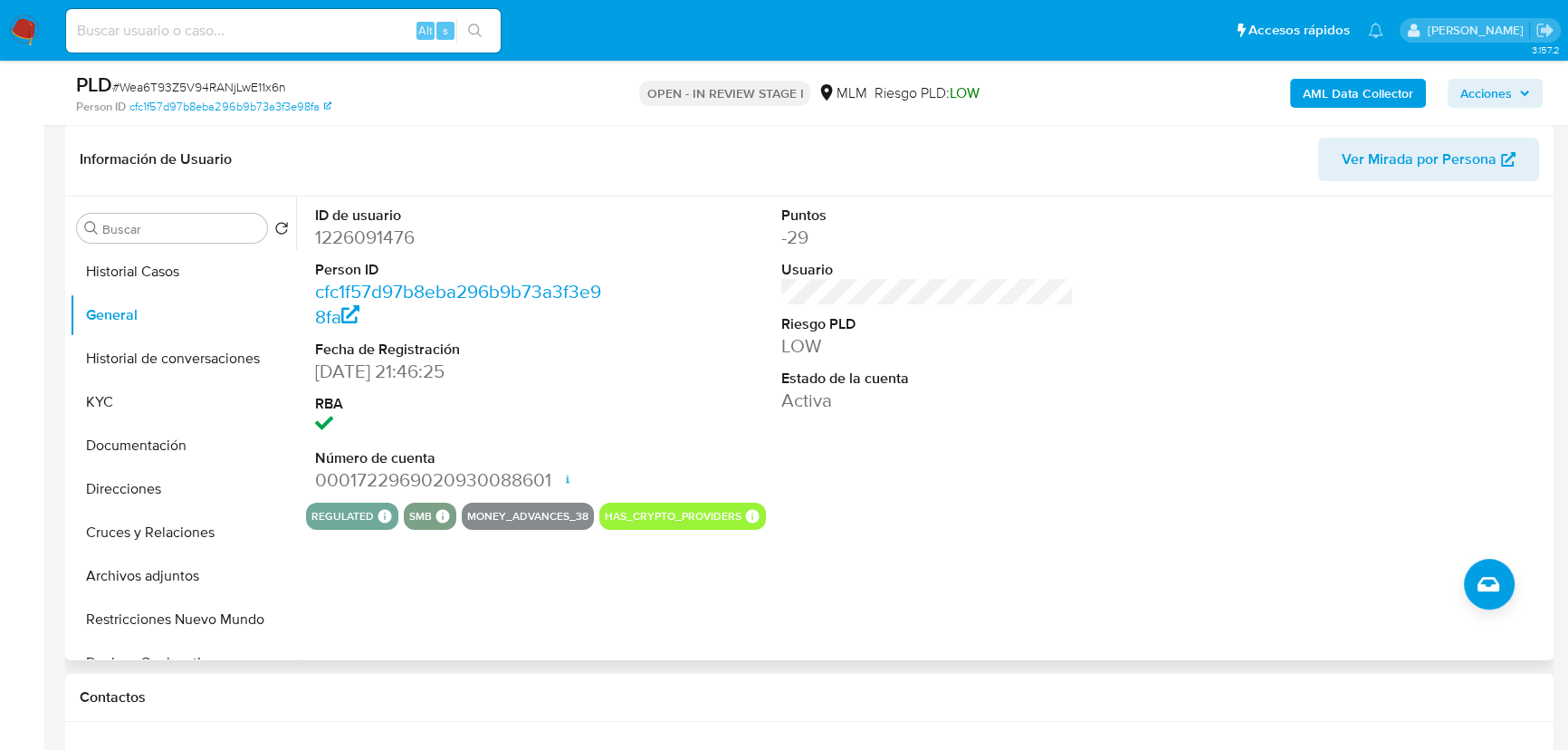
scroll to position [246, 0]
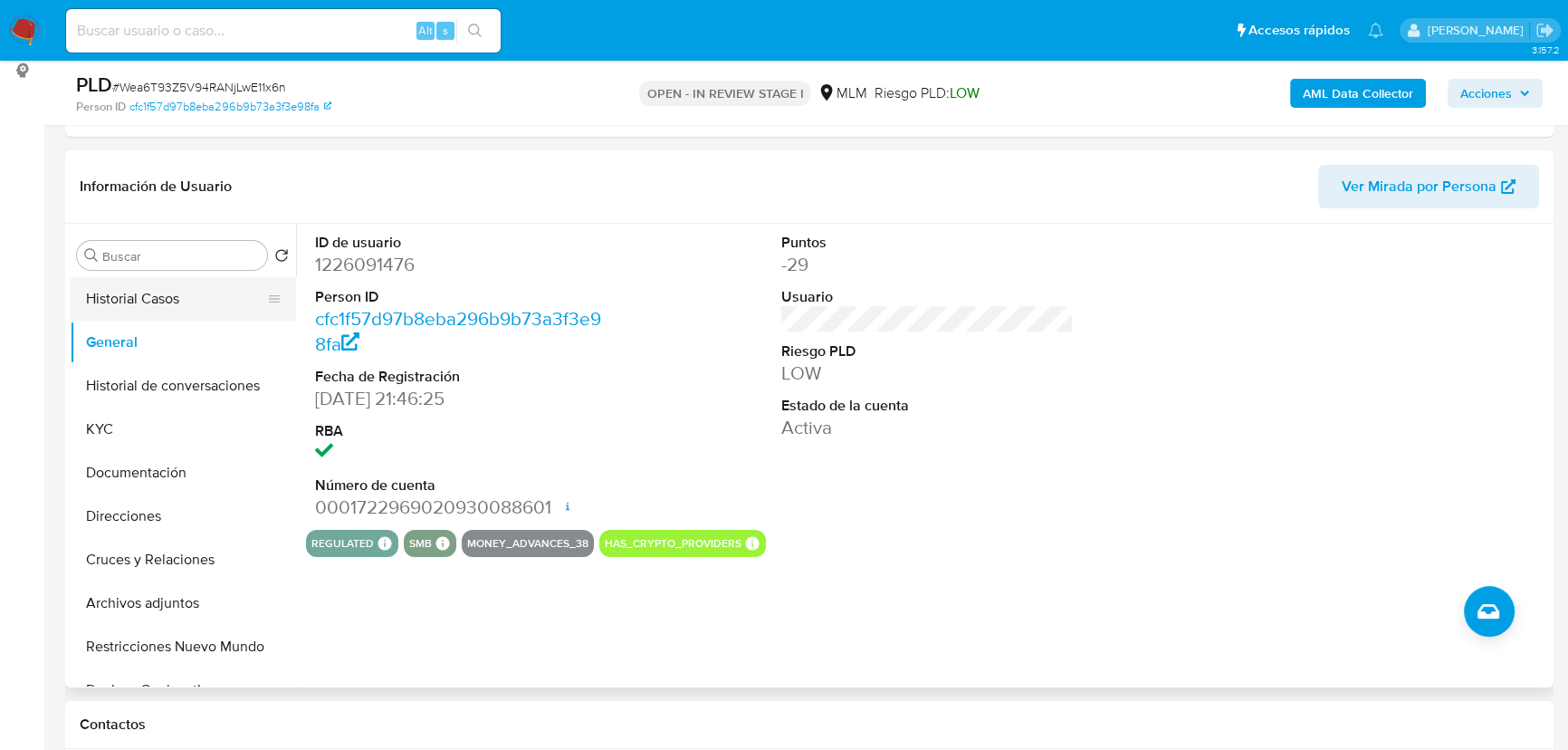
click at [252, 297] on button "Historial Casos" at bounding box center [175, 298] width 212 height 43
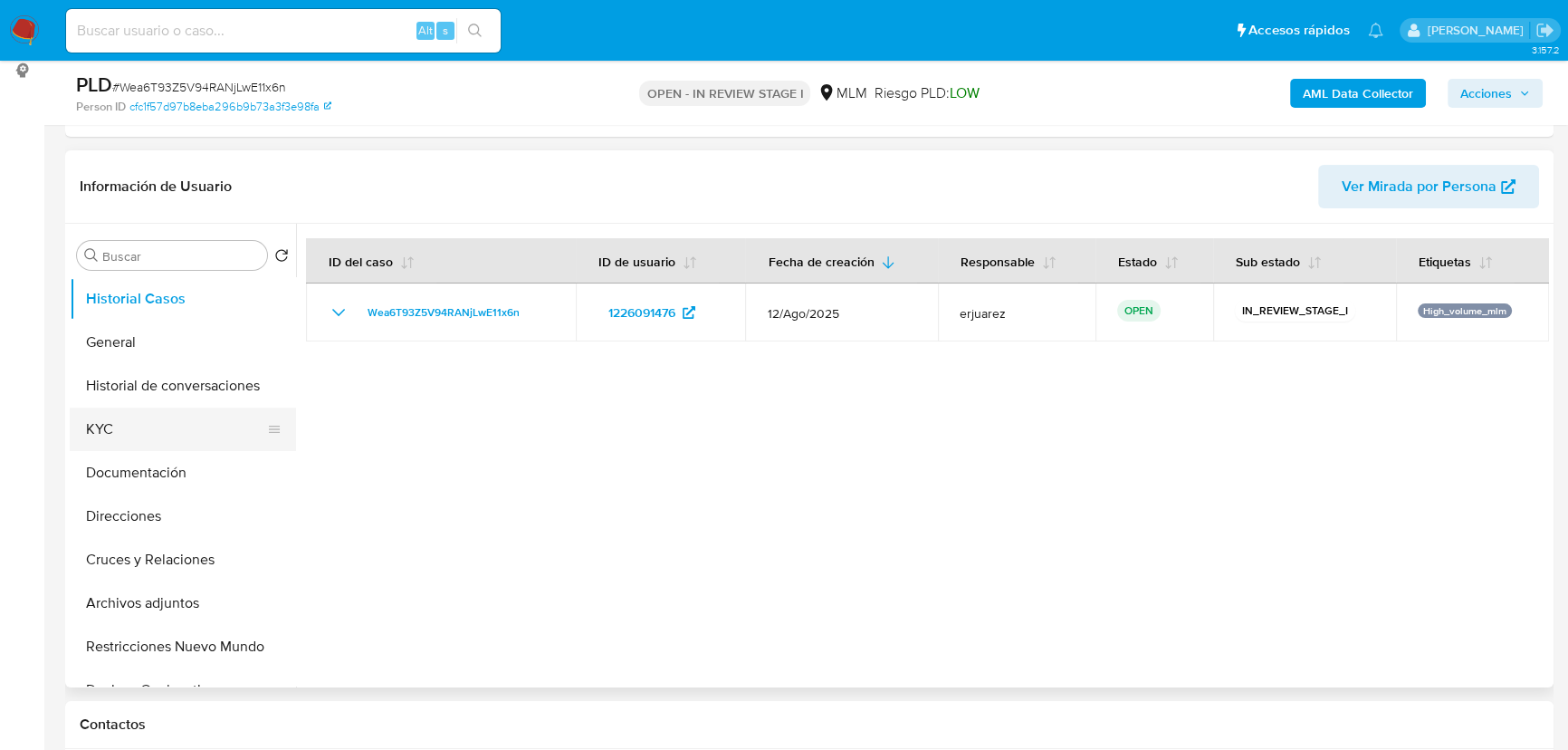
click at [131, 420] on button "KYC" at bounding box center [175, 429] width 212 height 43
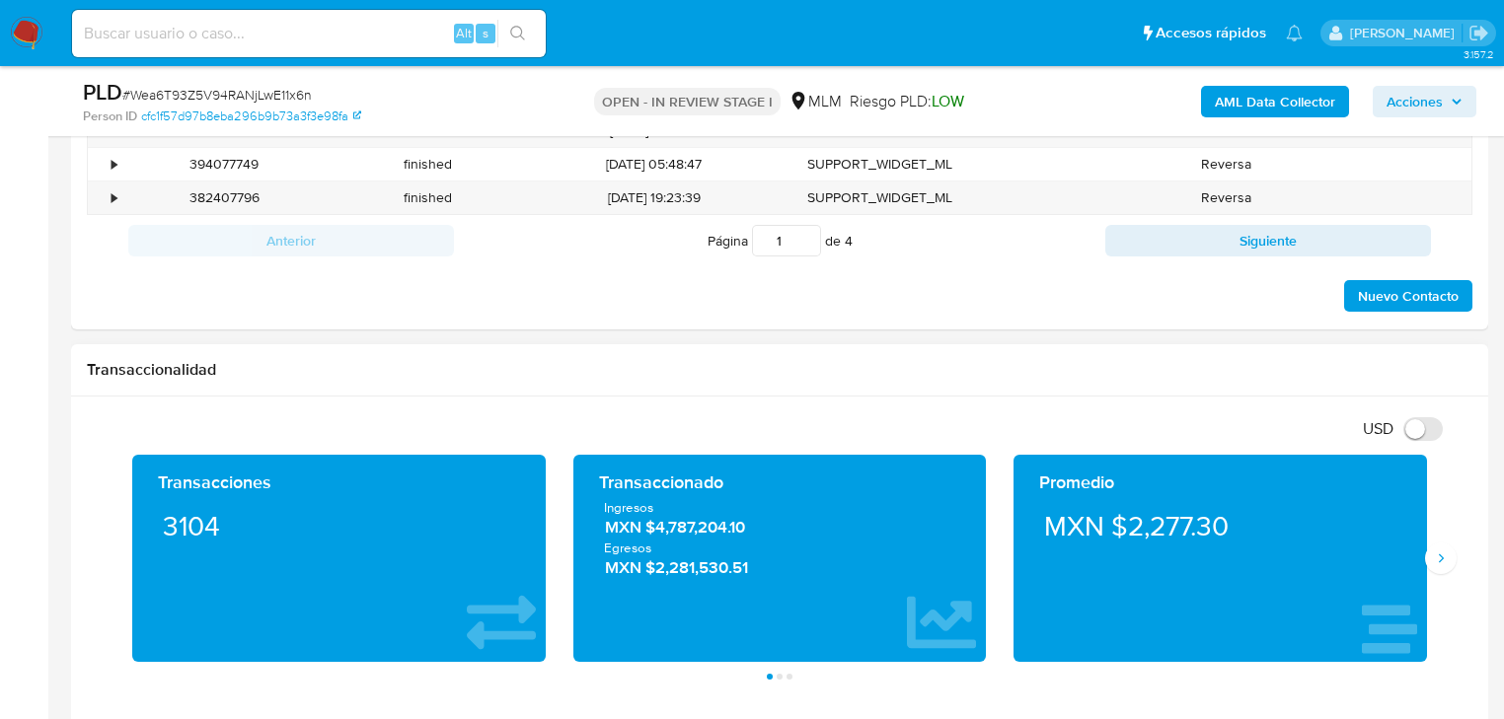
scroll to position [1295, 0]
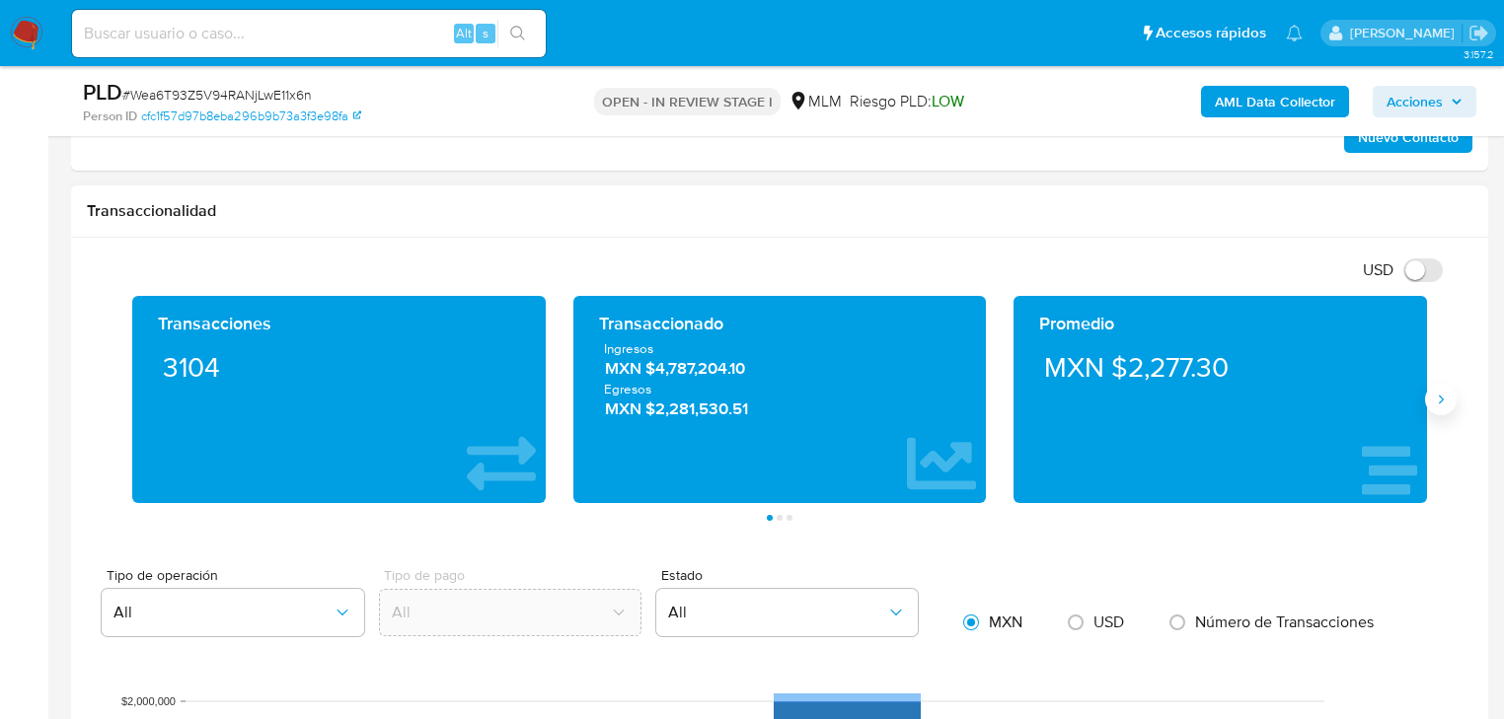
click at [1442, 399] on icon "Siguiente" at bounding box center [1441, 400] width 16 height 16
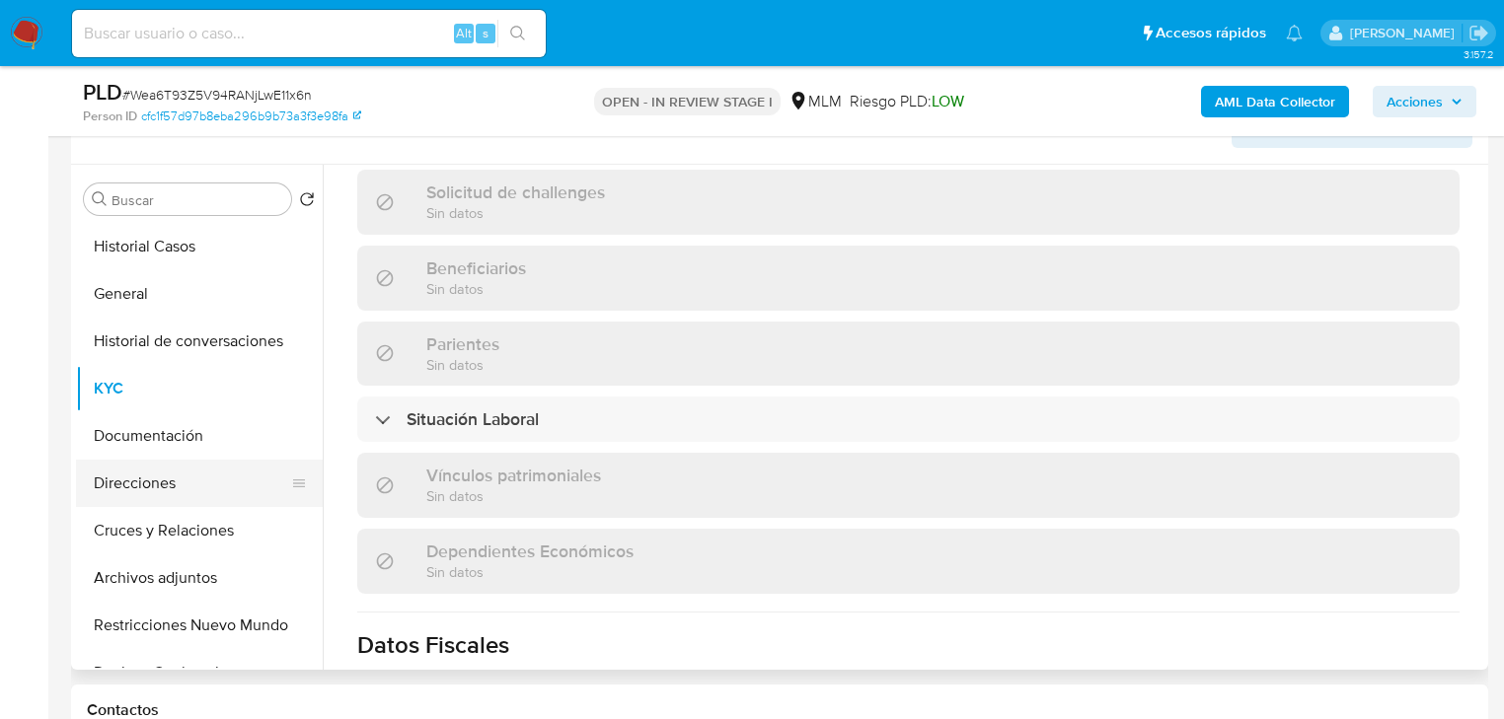
scroll to position [316, 0]
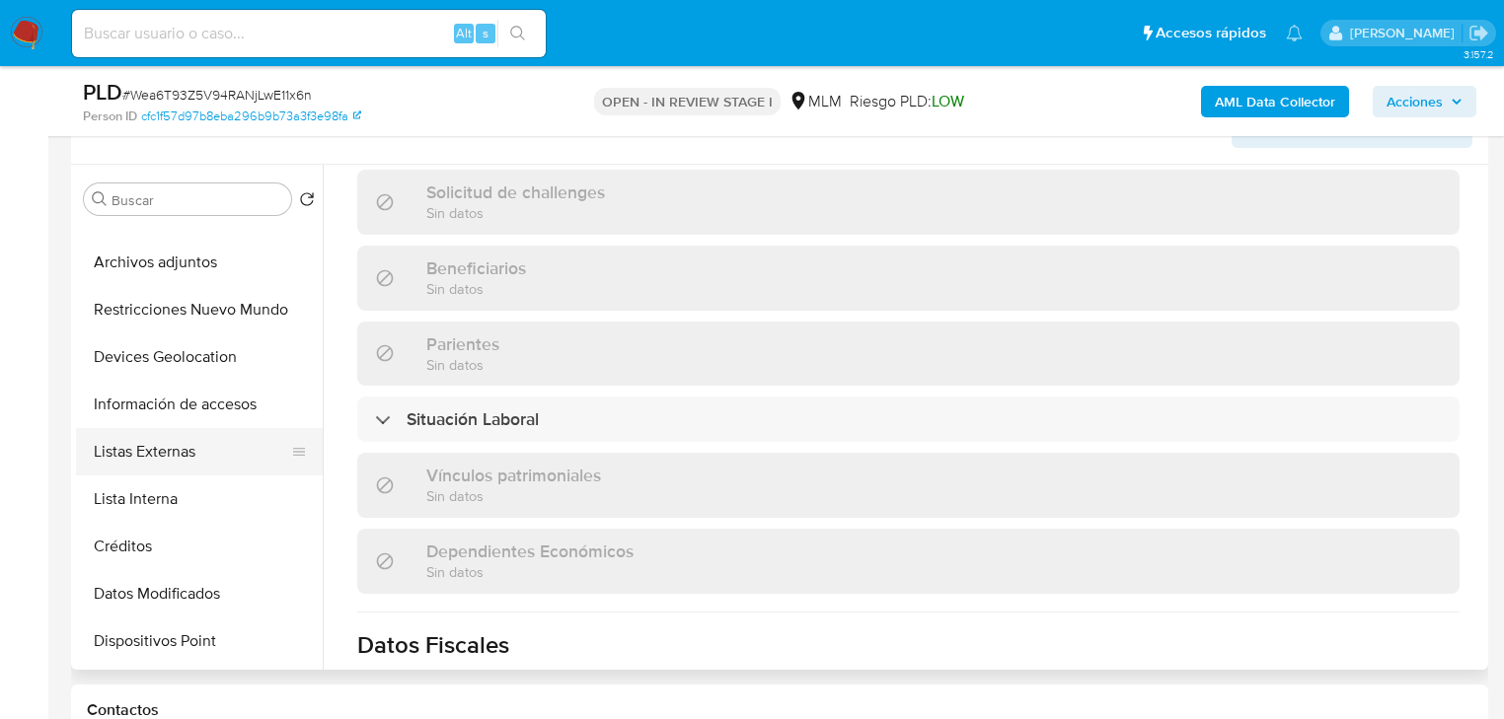
drag, startPoint x: 186, startPoint y: 450, endPoint x: 216, endPoint y: 449, distance: 30.6
click at [186, 450] on button "Listas Externas" at bounding box center [191, 451] width 231 height 47
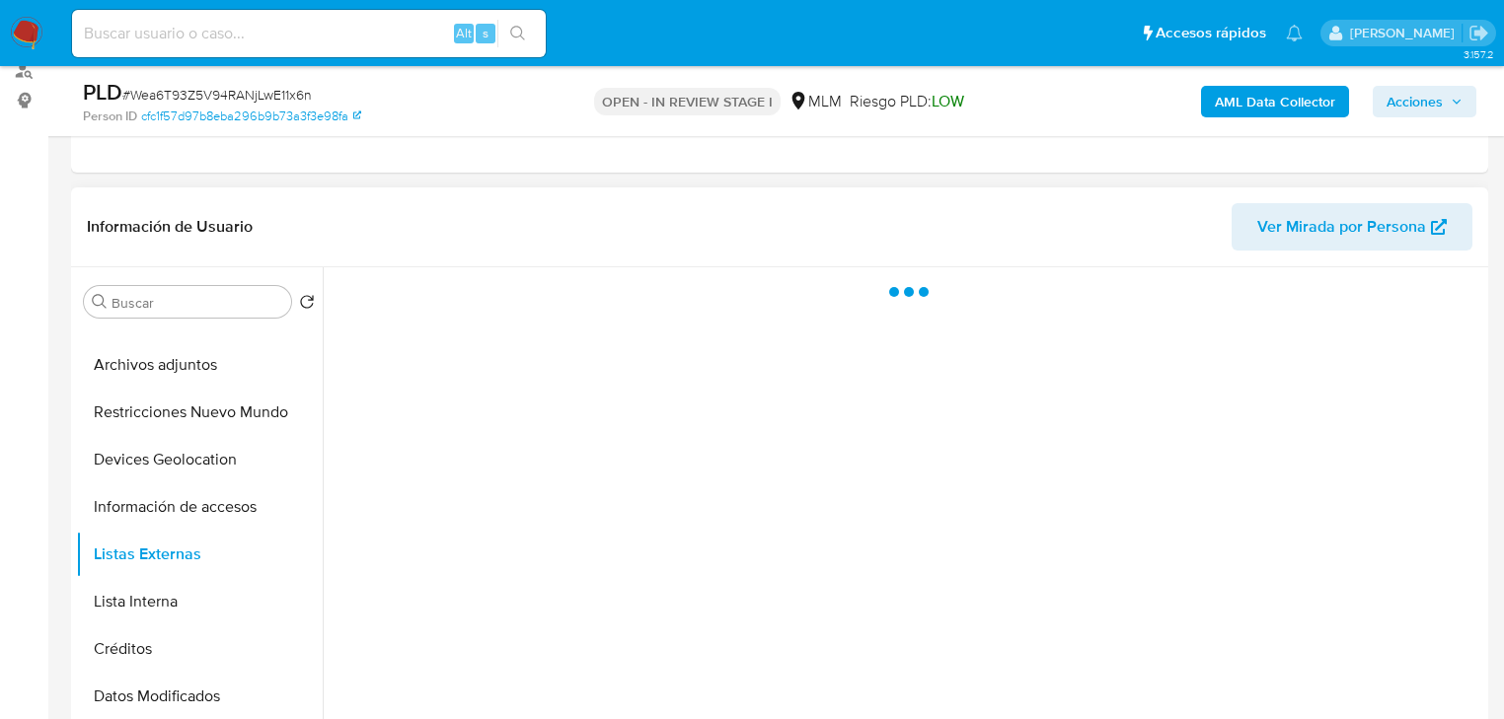
scroll to position [347, 0]
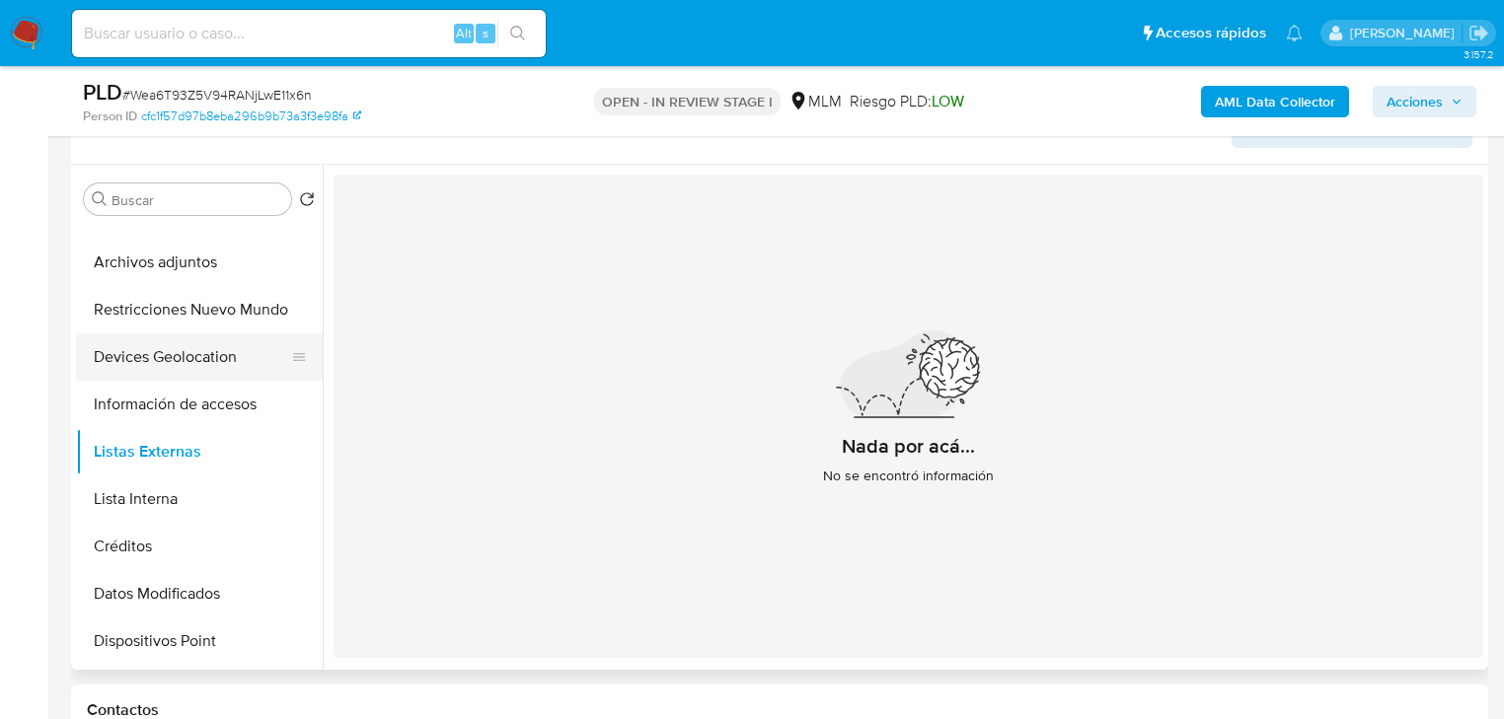
click at [200, 358] on button "Devices Geolocation" at bounding box center [191, 357] width 231 height 47
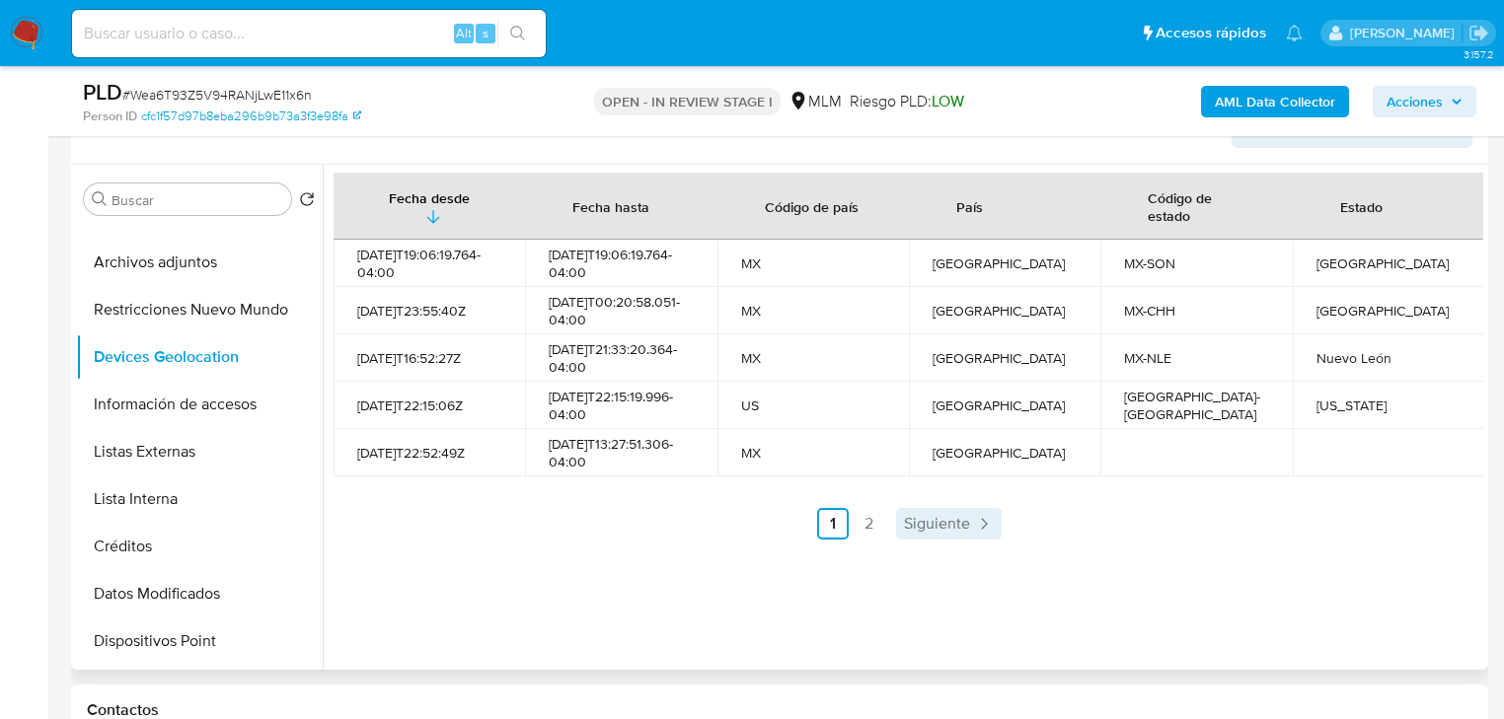
click at [928, 525] on span "Siguiente" at bounding box center [937, 524] width 66 height 16
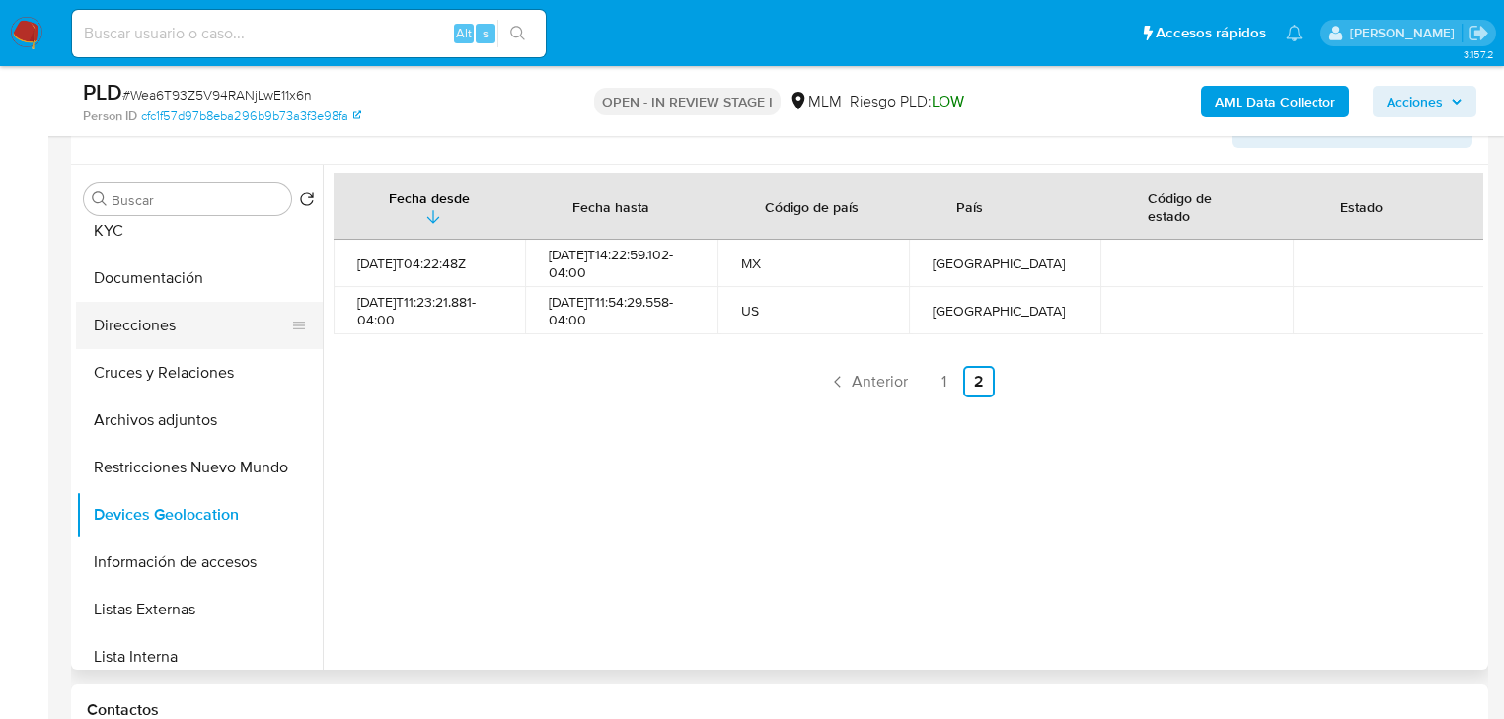
scroll to position [0, 0]
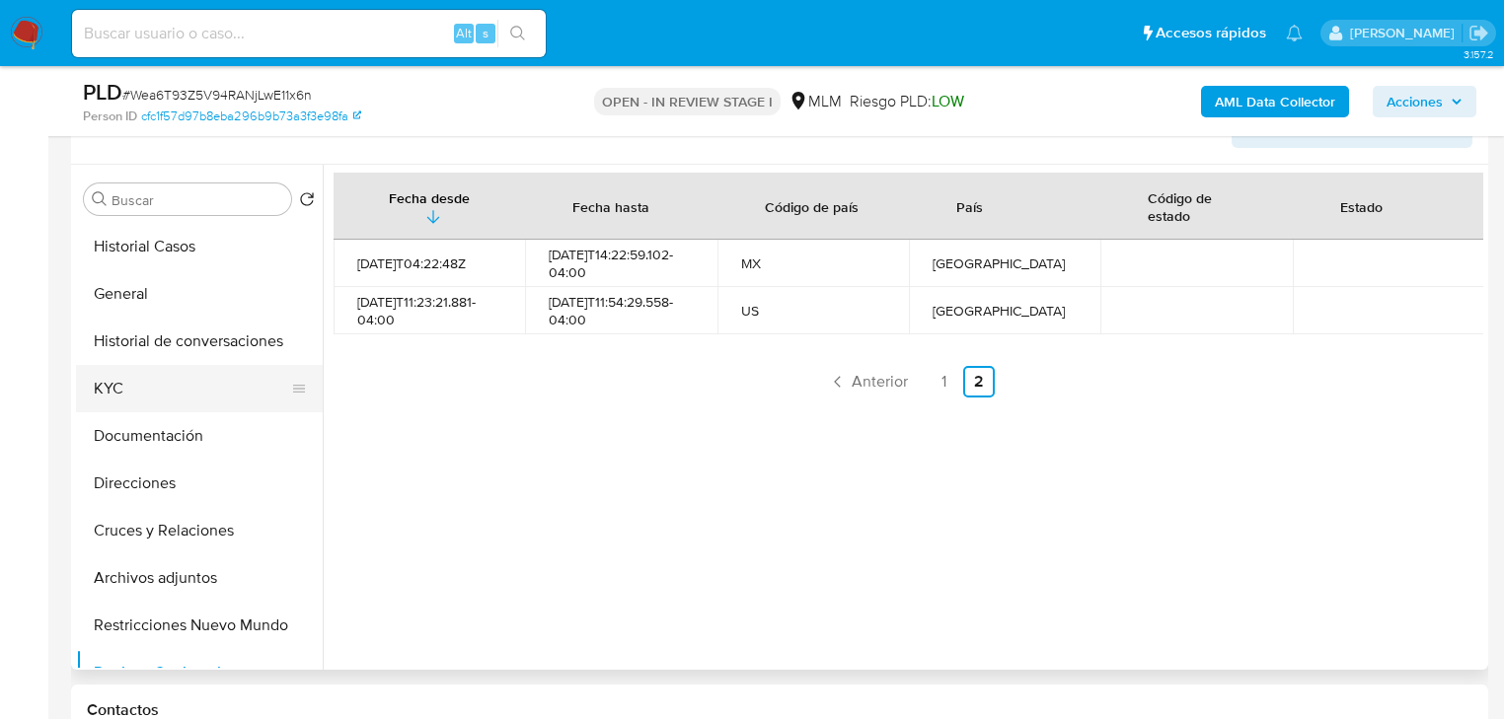
drag, startPoint x: 129, startPoint y: 372, endPoint x: 249, endPoint y: 350, distance: 121.4
click at [130, 372] on button "KYC" at bounding box center [199, 388] width 247 height 47
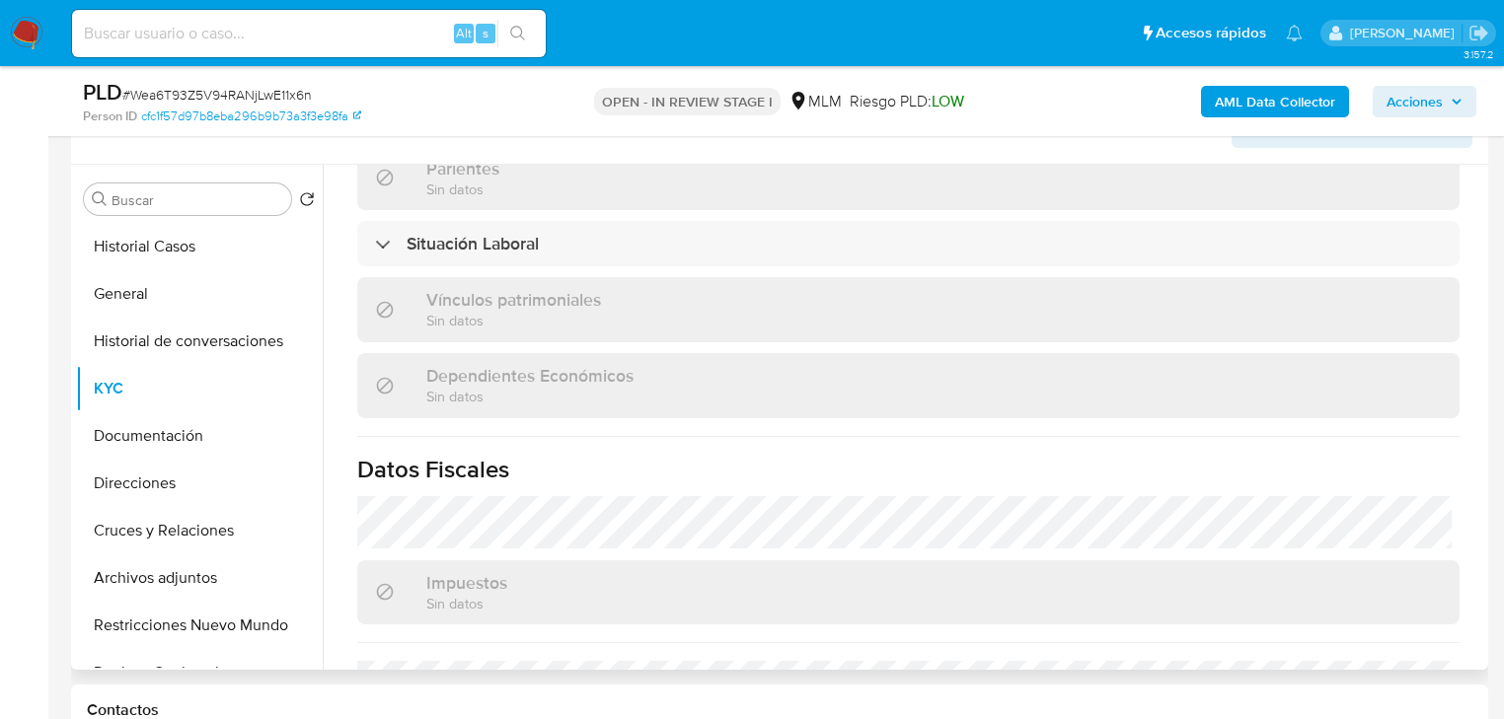
scroll to position [1184, 0]
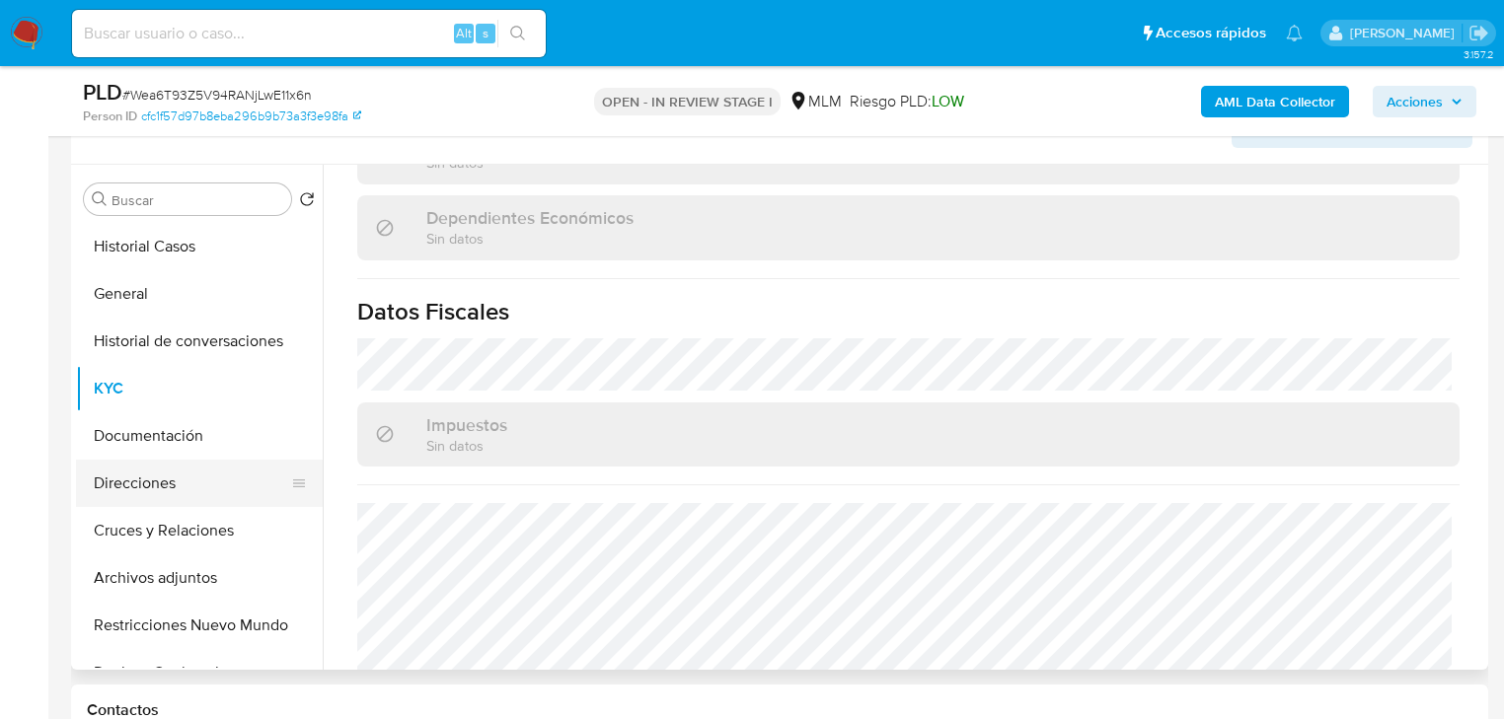
click at [133, 481] on button "Direcciones" at bounding box center [191, 483] width 231 height 47
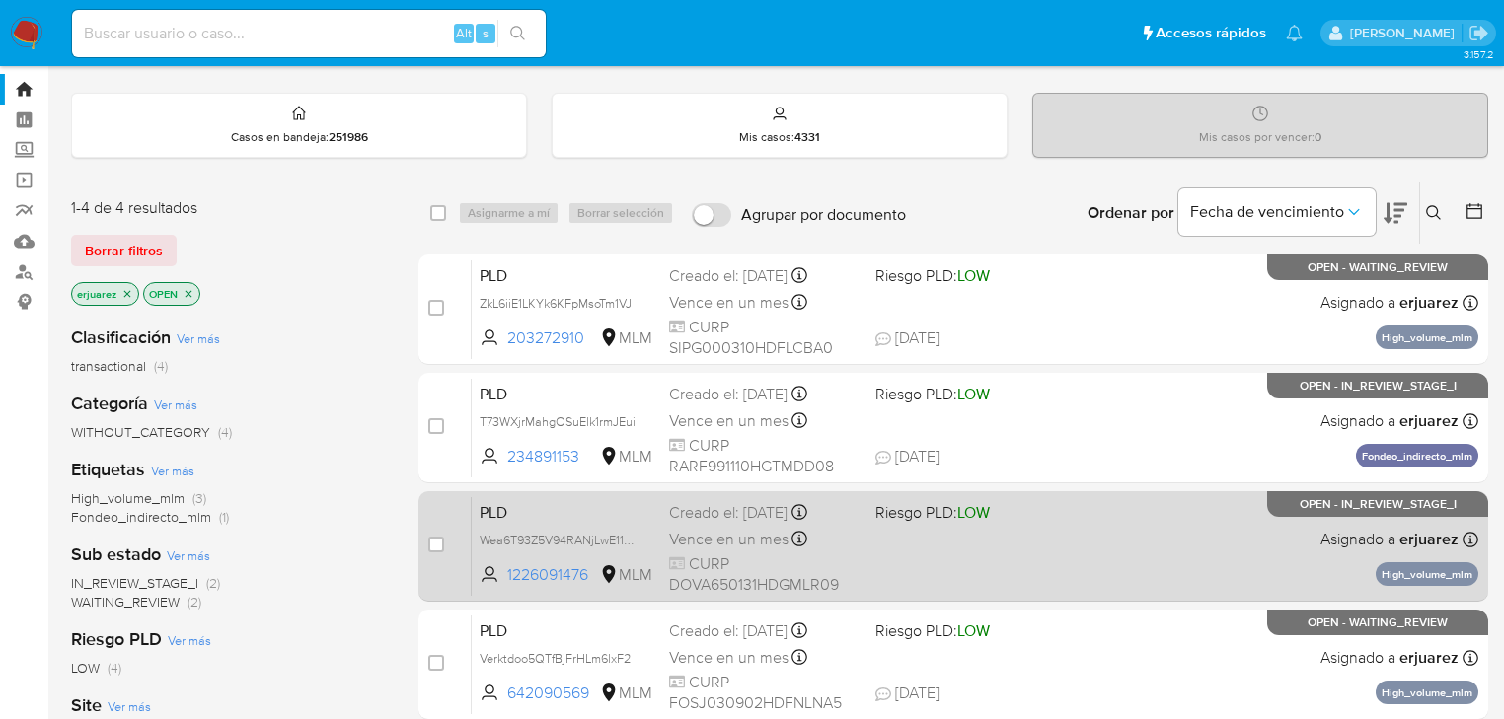
scroll to position [79, 0]
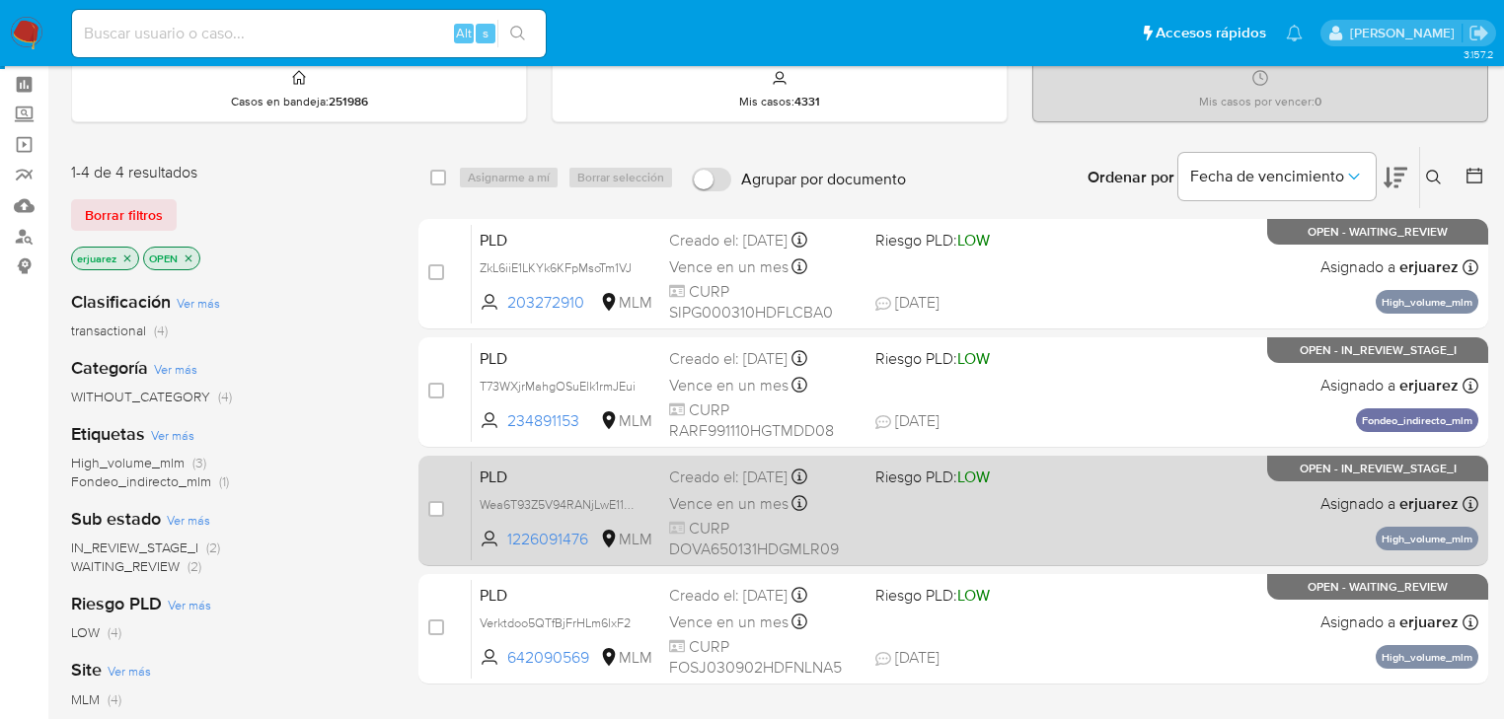
click at [1177, 505] on div "PLD Wea6T93Z5V94RANjLwE11x6n 1226091476 MLM Riesgo PLD: LOW Creado el: [DATE] C…" at bounding box center [975, 511] width 1007 height 100
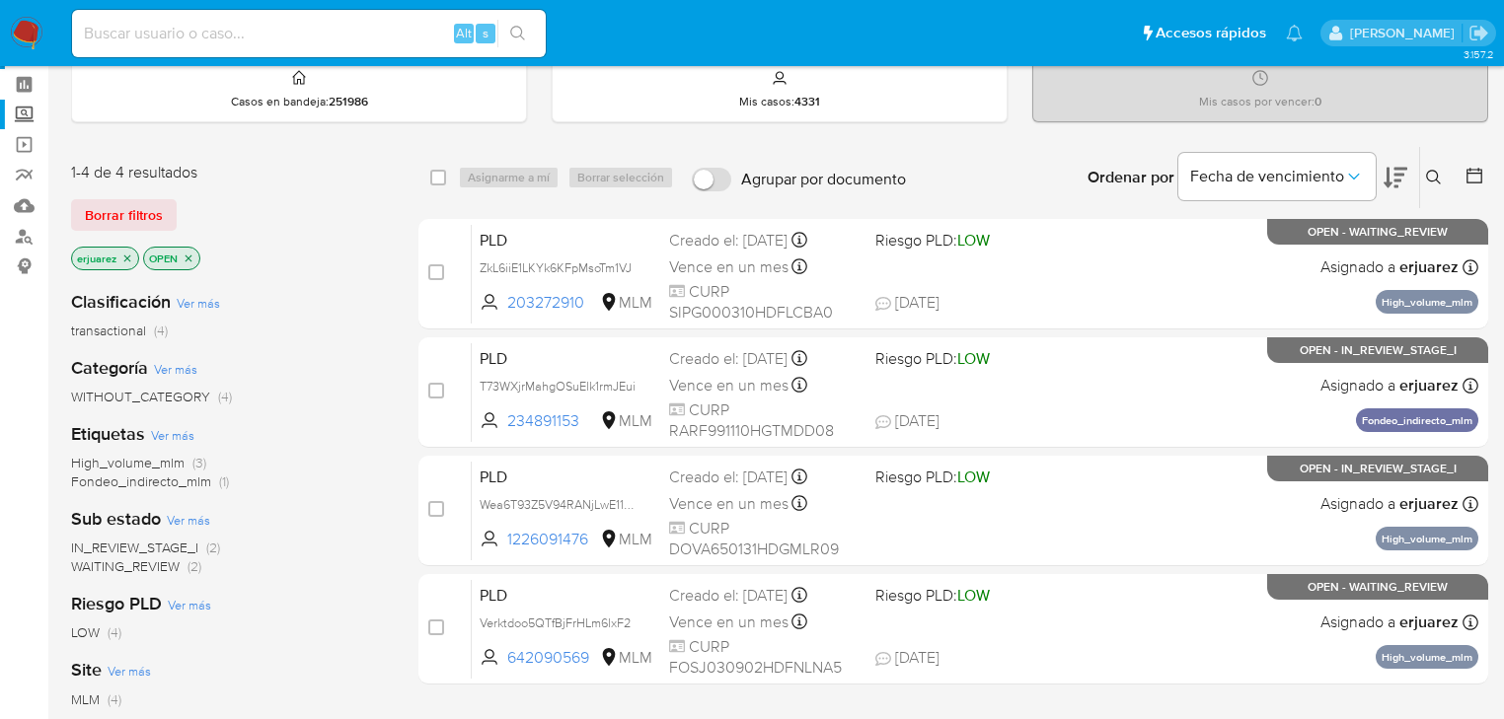
click at [24, 112] on label "Screening" at bounding box center [117, 115] width 235 height 31
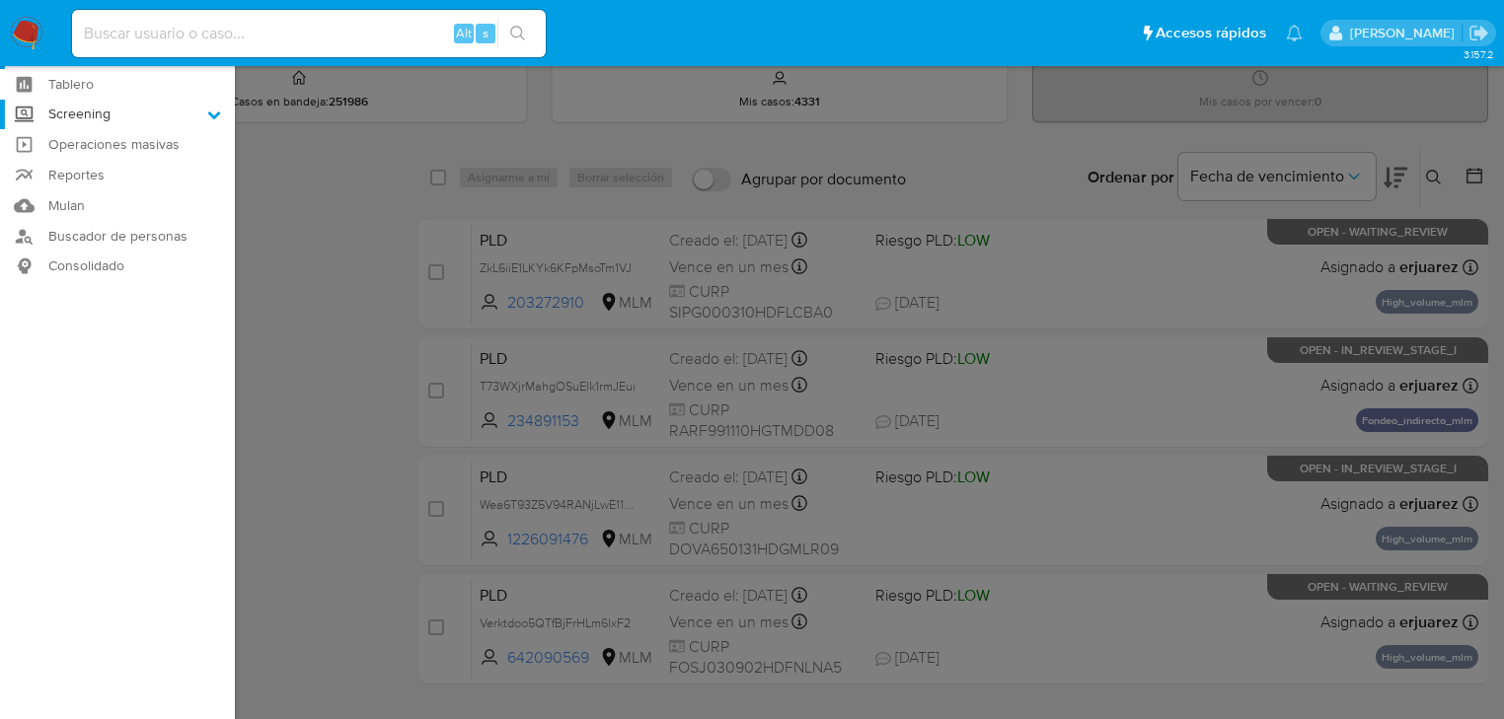
click at [0, 0] on input "Screening" at bounding box center [0, 0] width 0 height 0
click at [121, 198] on link "Herramientas" at bounding box center [117, 192] width 235 height 25
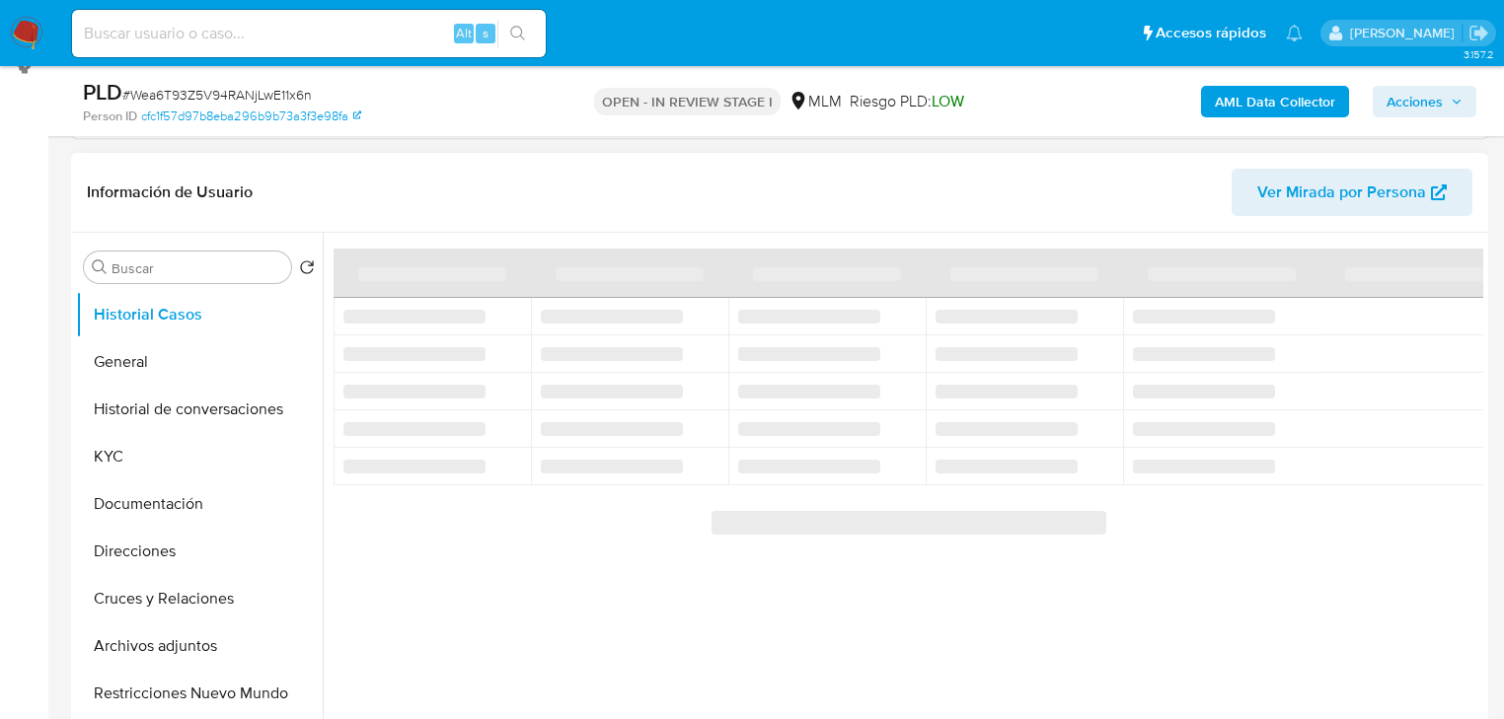
scroll to position [395, 0]
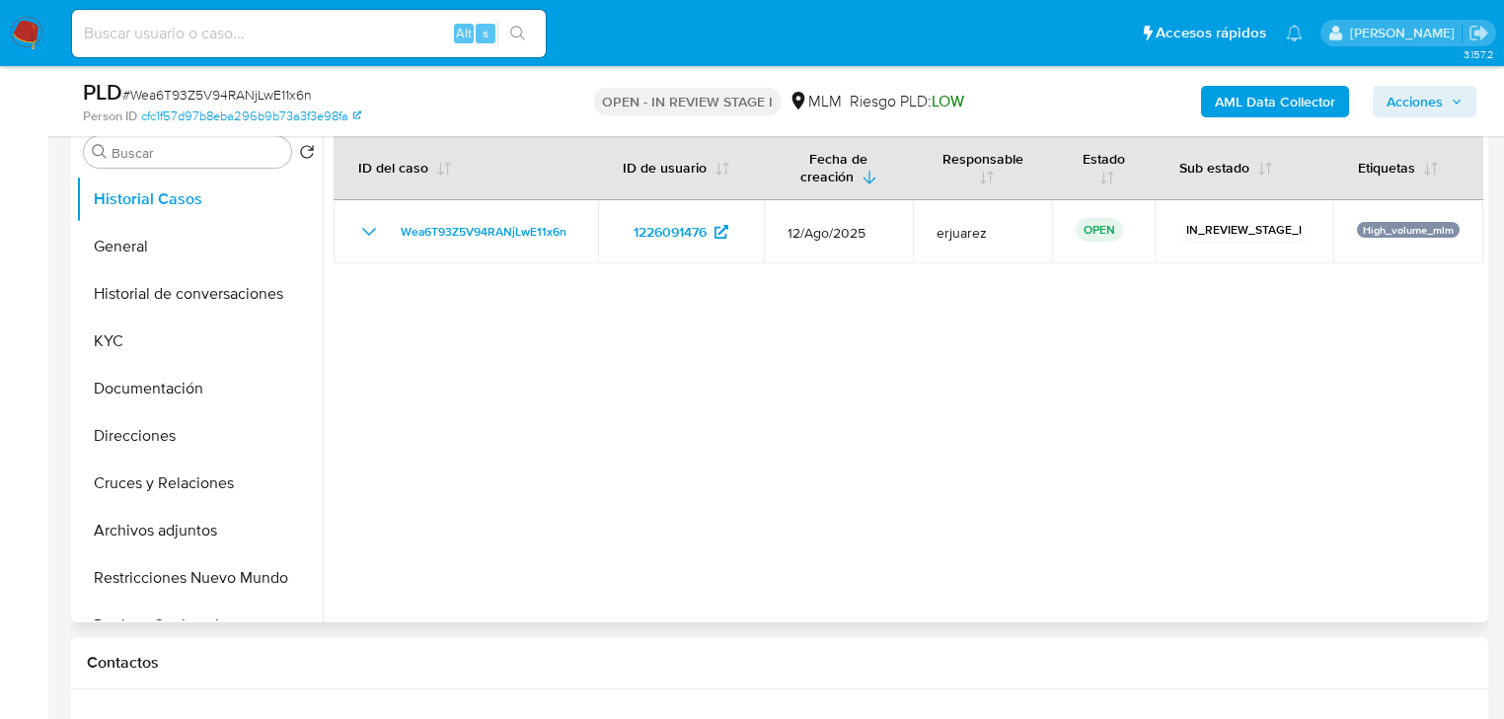
select select "10"
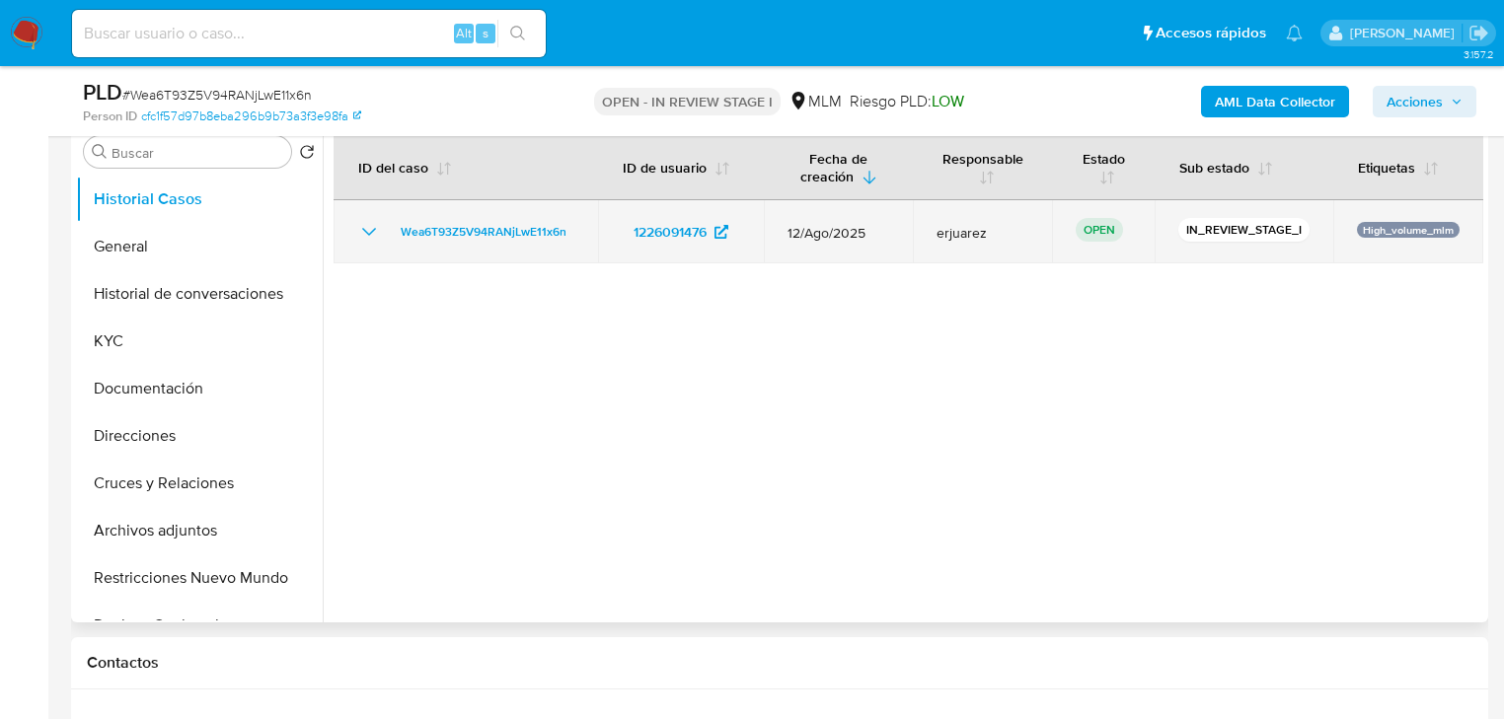
drag, startPoint x: 569, startPoint y: 233, endPoint x: 382, endPoint y: 233, distance: 187.5
click at [382, 233] on td "Wea6T93Z5V94RANjLwE11x6n" at bounding box center [466, 231] width 264 height 63
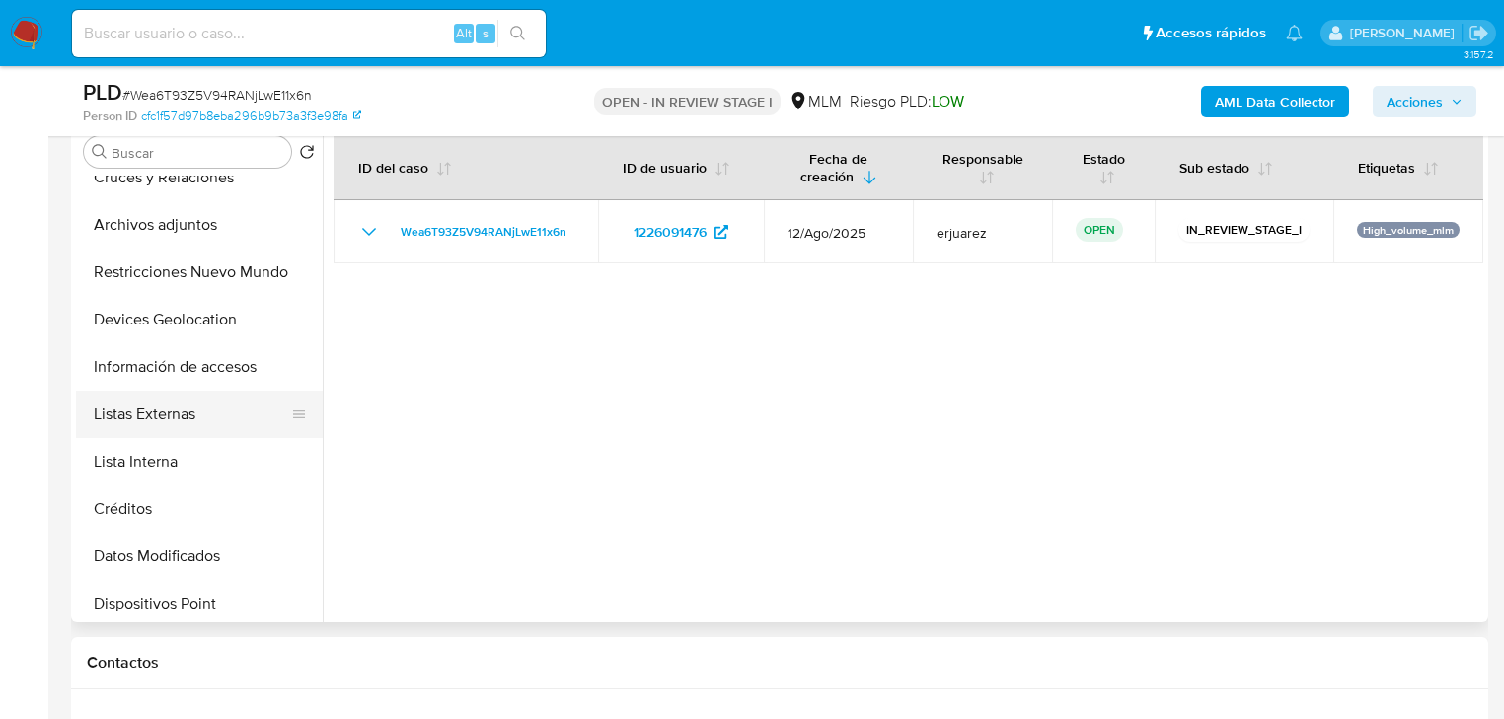
scroll to position [316, 0]
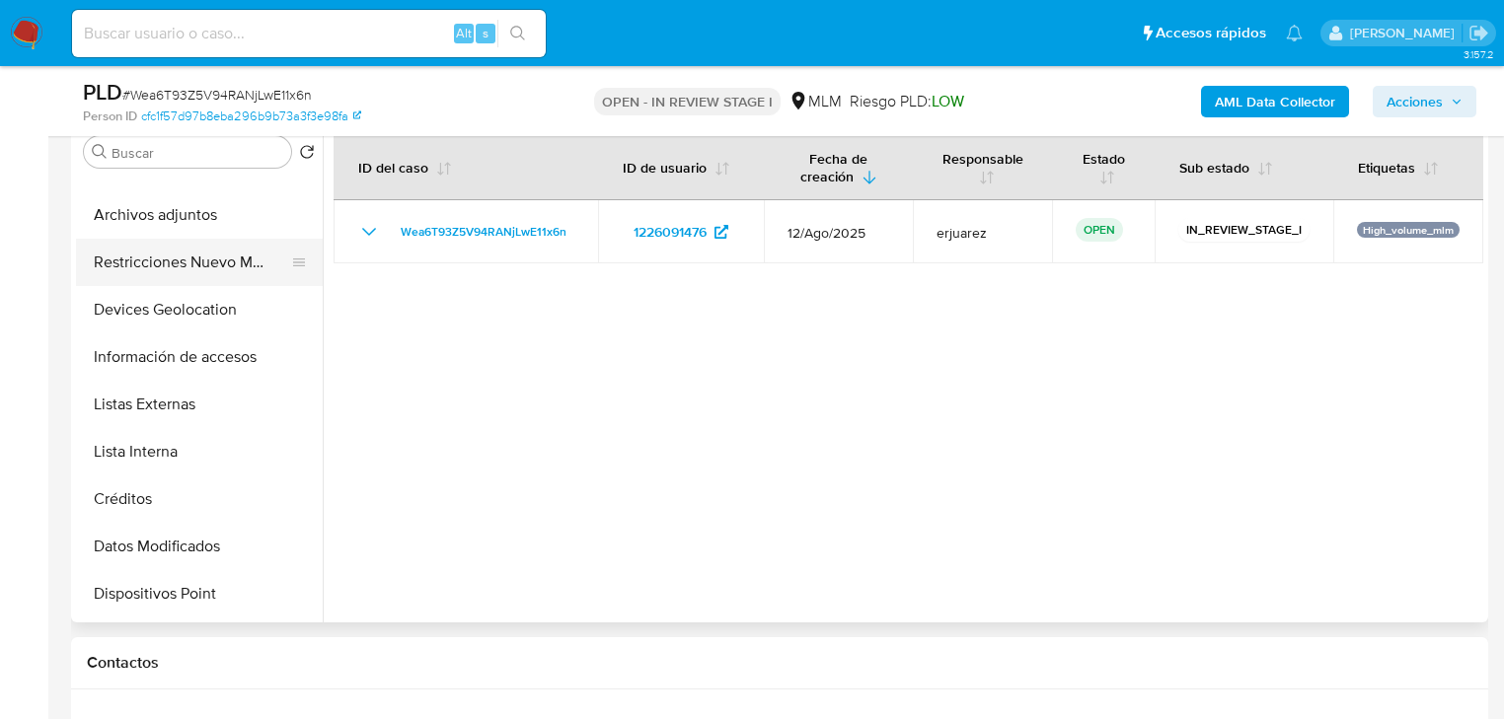
drag, startPoint x: 198, startPoint y: 268, endPoint x: 182, endPoint y: 267, distance: 16.8
click at [197, 267] on button "Restricciones Nuevo Mundo" at bounding box center [191, 262] width 231 height 47
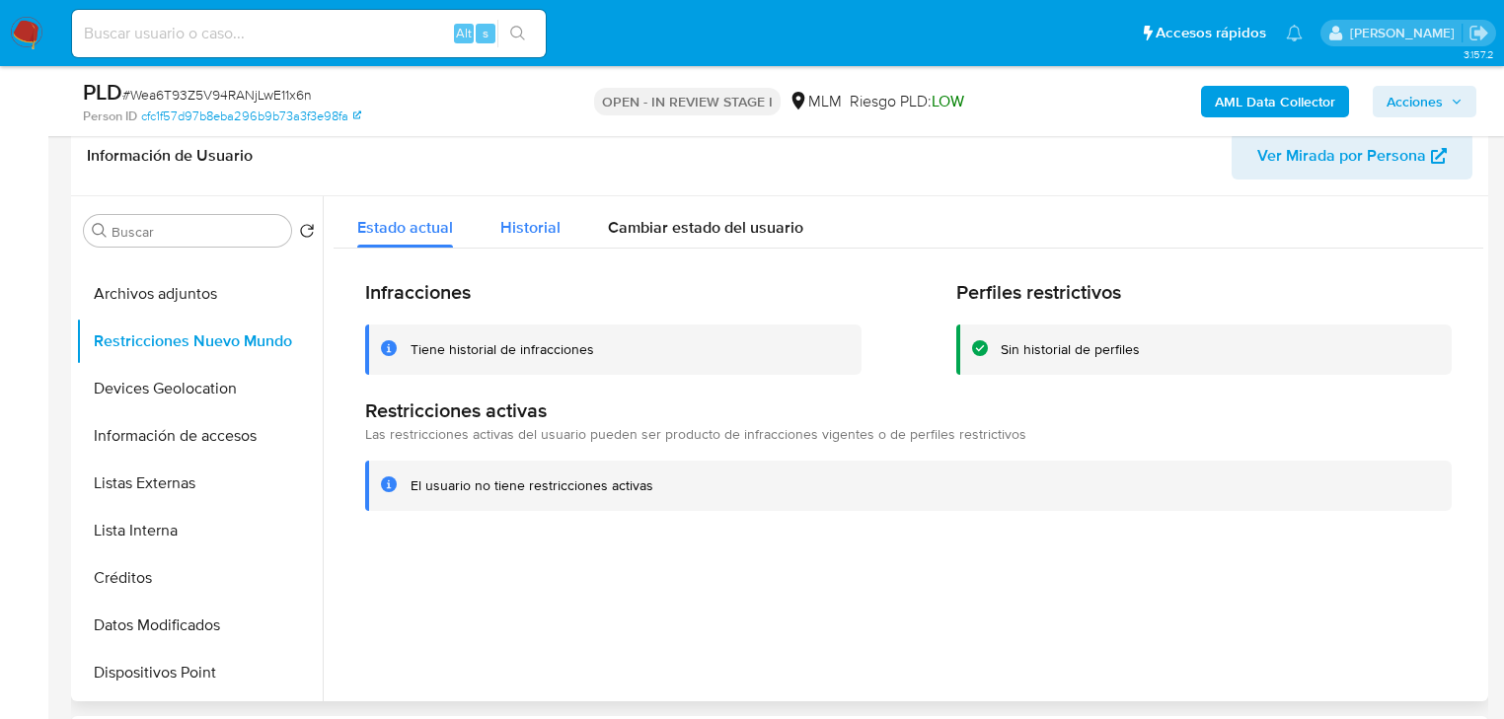
click at [536, 246] on div "Historial" at bounding box center [530, 222] width 60 height 52
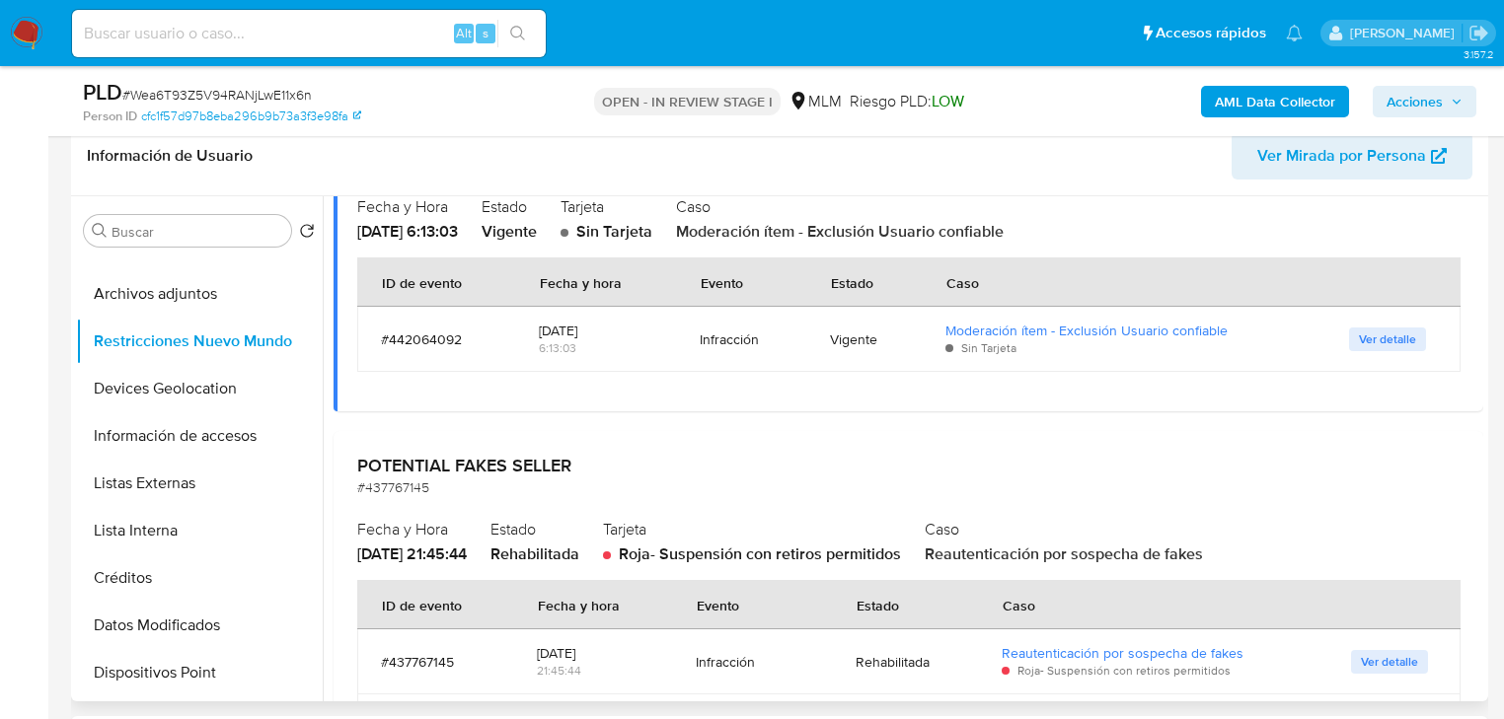
scroll to position [1500, 0]
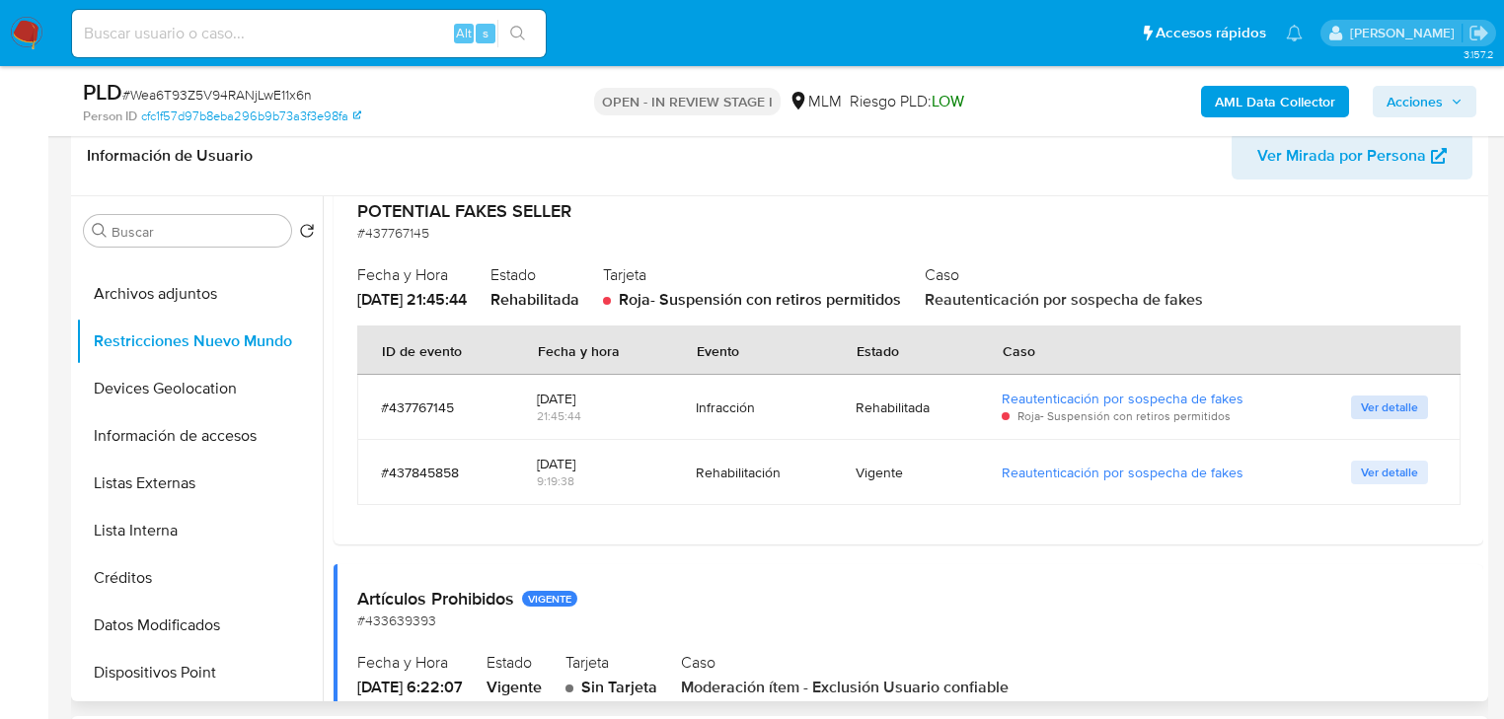
click at [1385, 404] on span "Ver detalle" at bounding box center [1389, 408] width 57 height 20
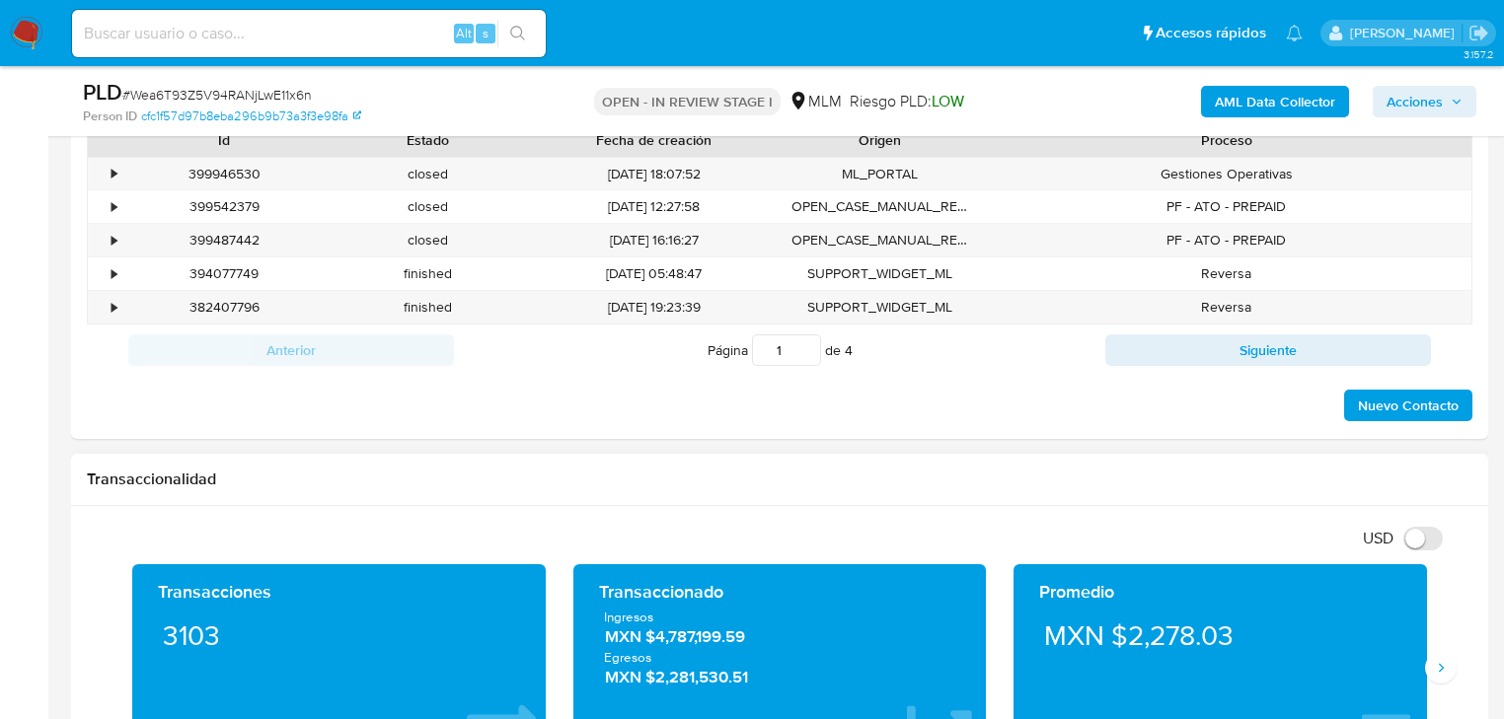
scroll to position [947, 0]
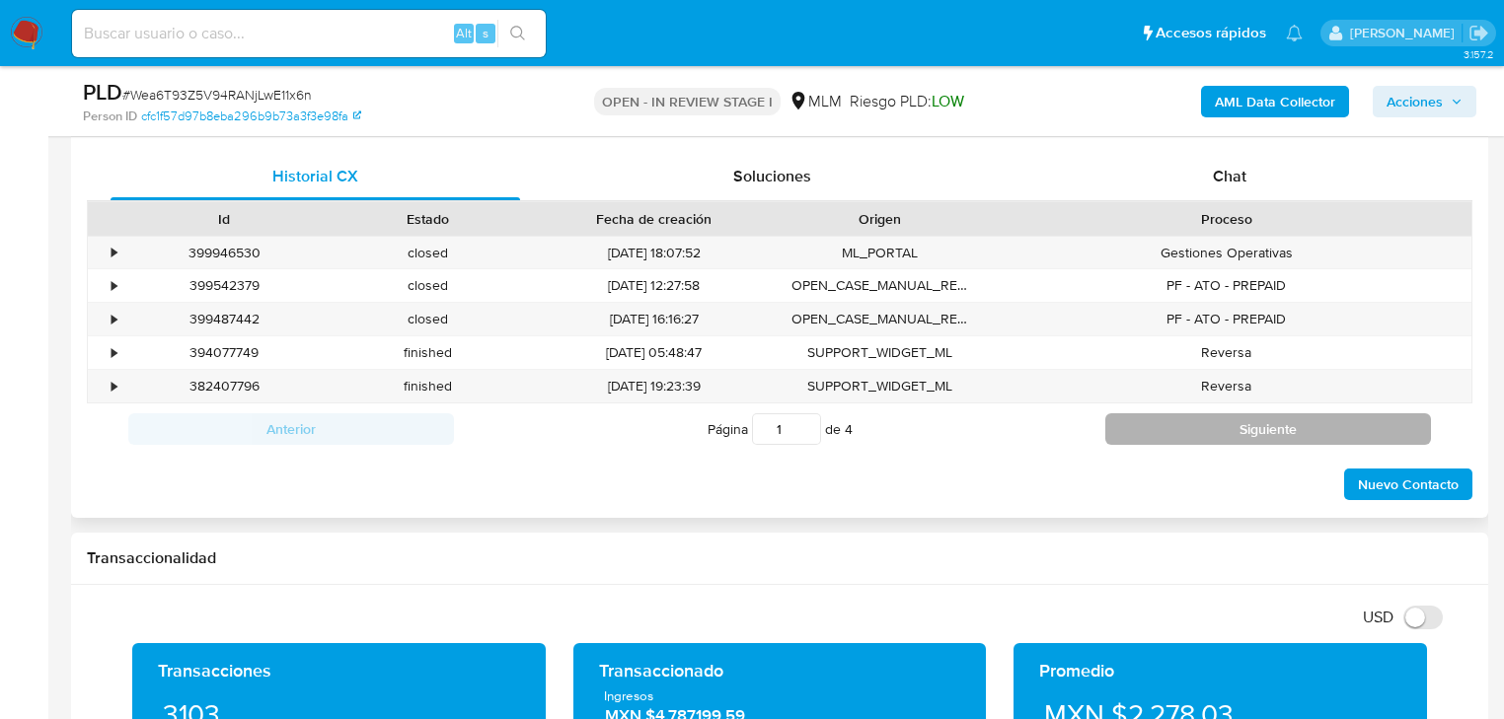
click at [1177, 424] on button "Siguiente" at bounding box center [1268, 429] width 326 height 32
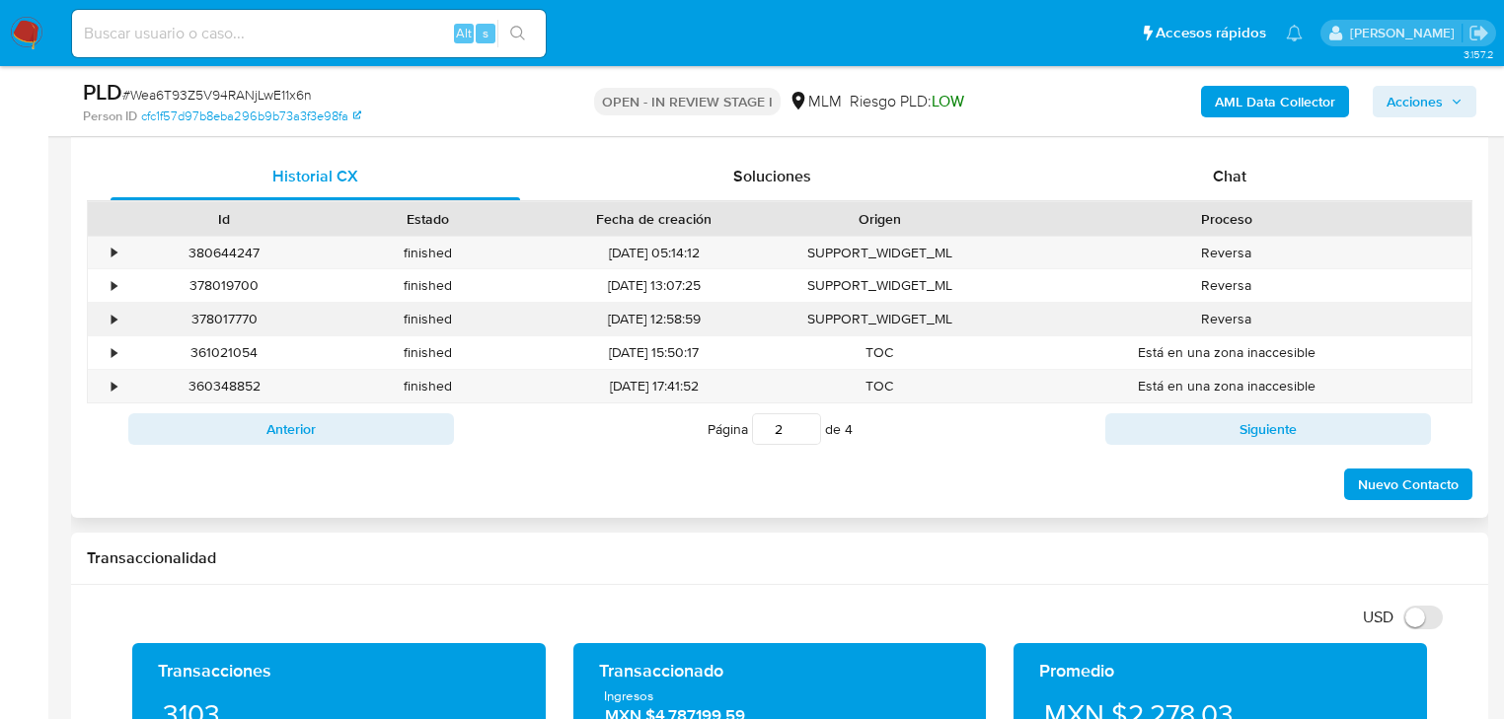
click at [101, 320] on div "•" at bounding box center [105, 319] width 35 height 33
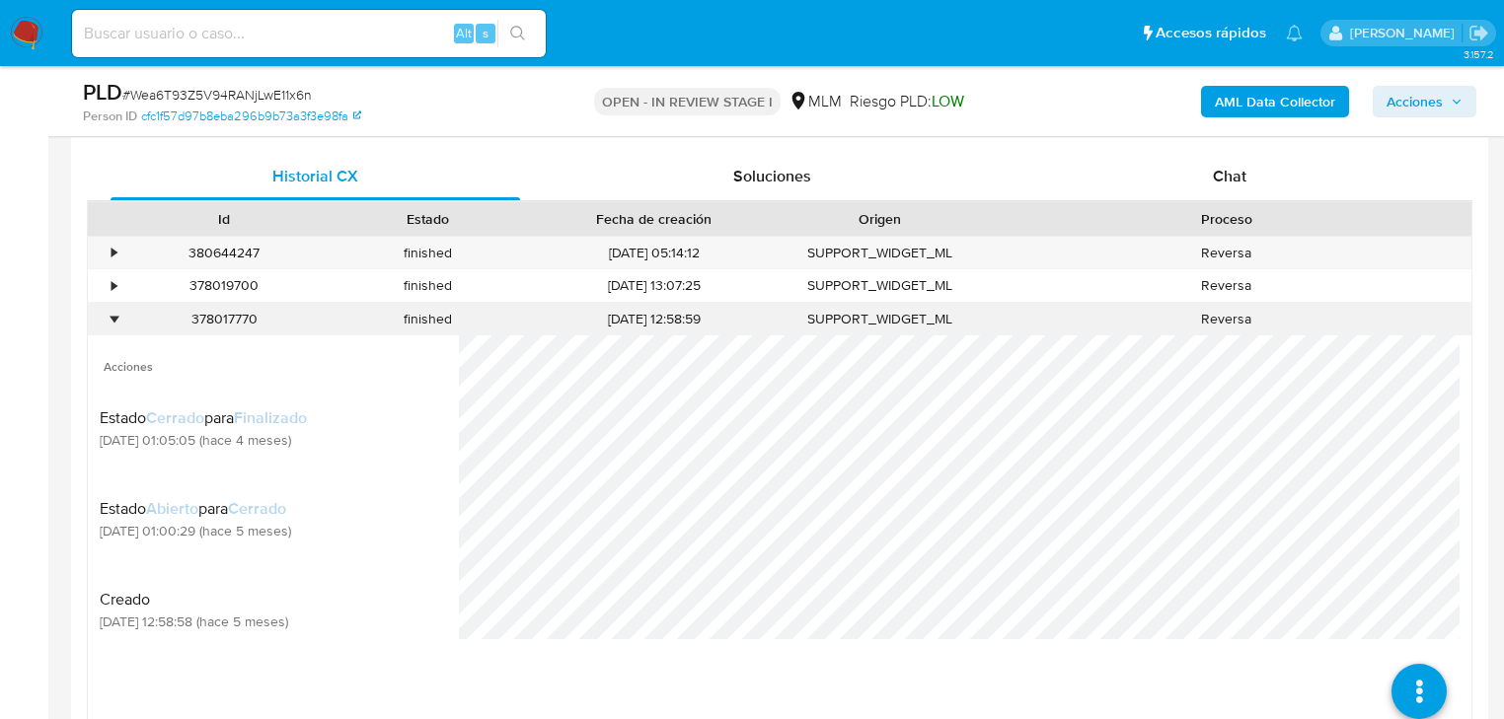
click at [101, 320] on div "•" at bounding box center [105, 319] width 35 height 33
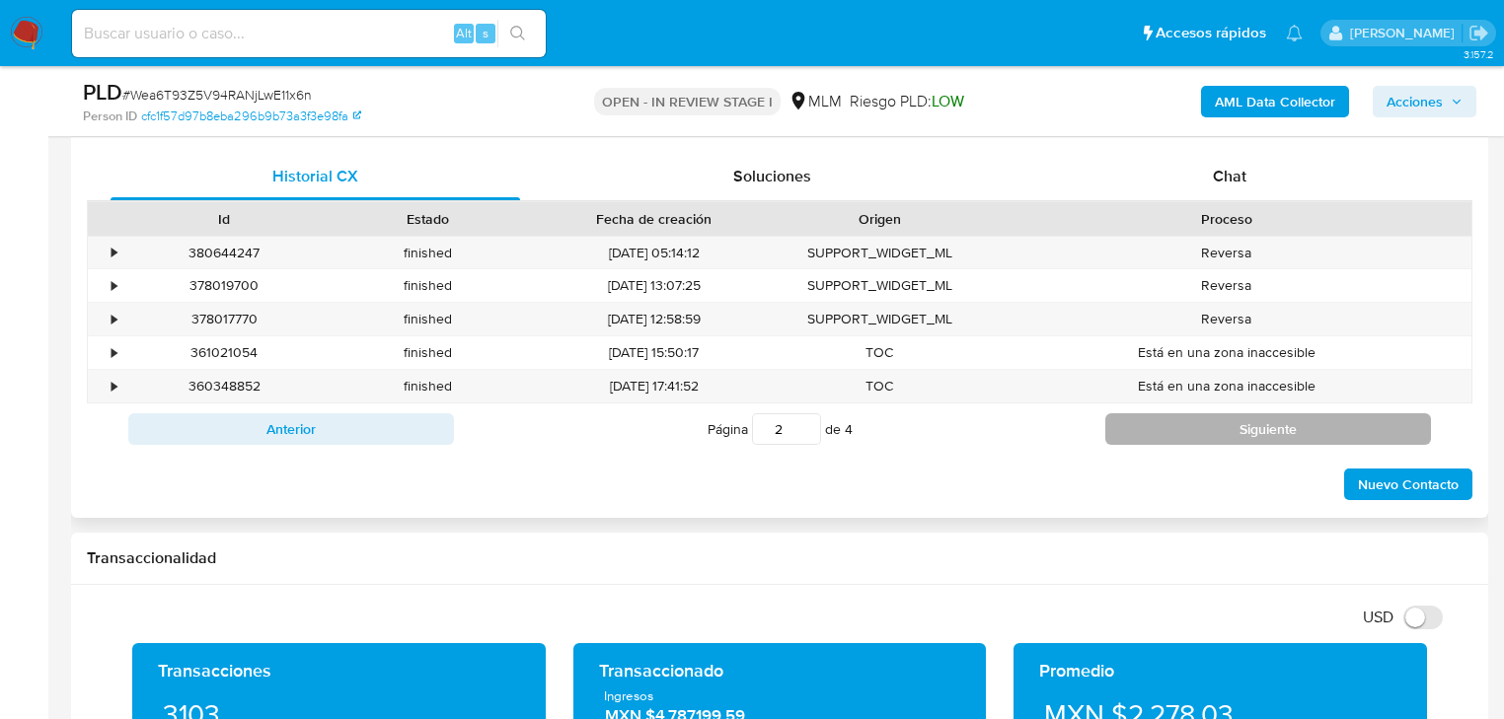
click at [1160, 422] on button "Siguiente" at bounding box center [1268, 429] width 326 height 32
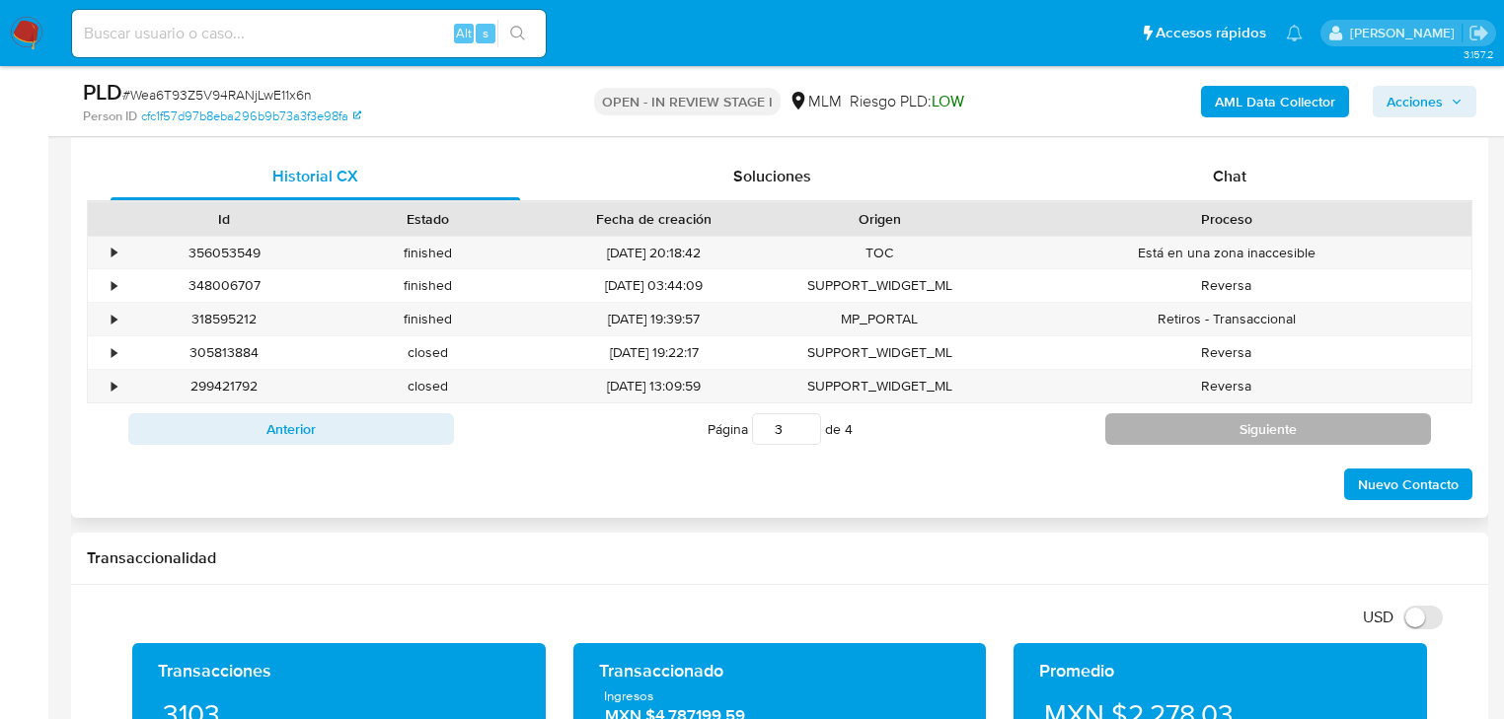
click at [1160, 422] on button "Siguiente" at bounding box center [1268, 429] width 326 height 32
type input "4"
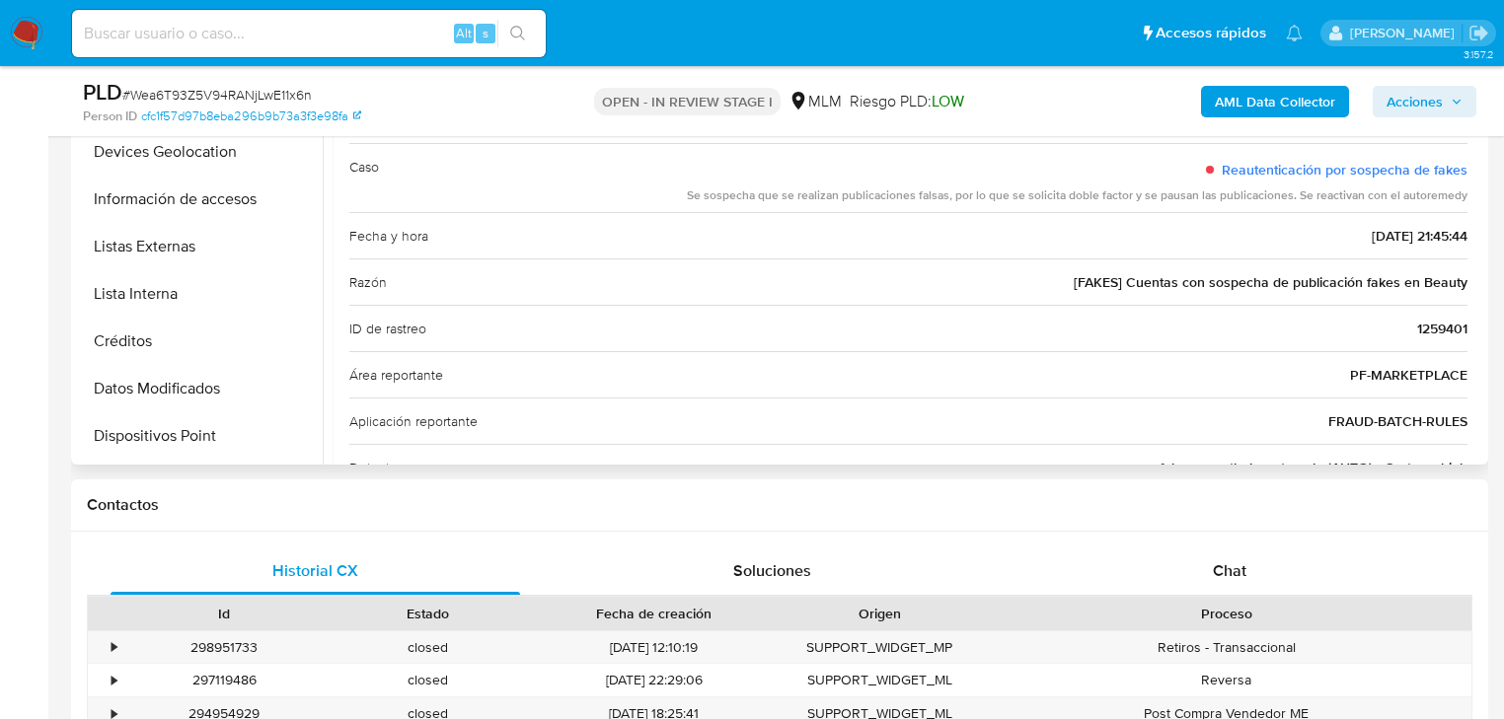
scroll to position [158, 0]
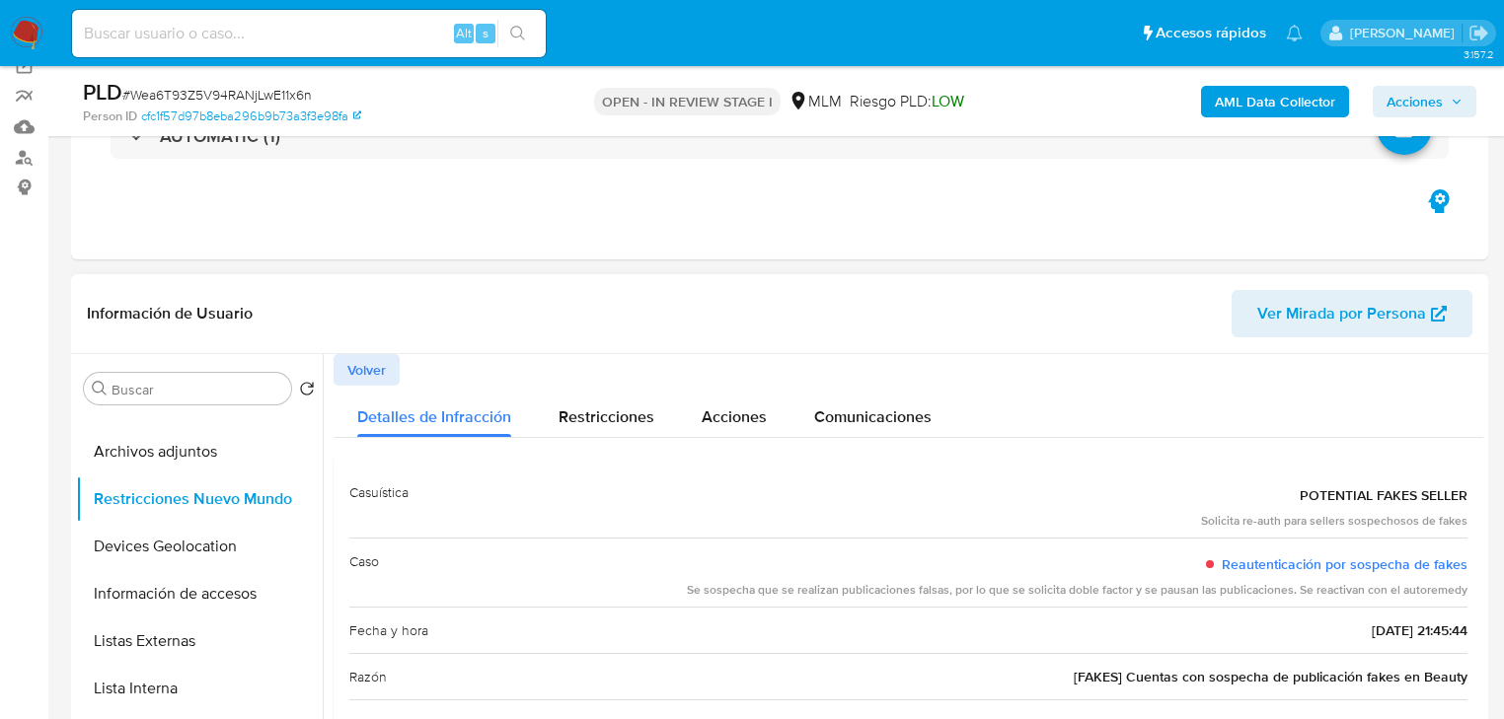
click at [355, 363] on span "Volver" at bounding box center [366, 370] width 38 height 28
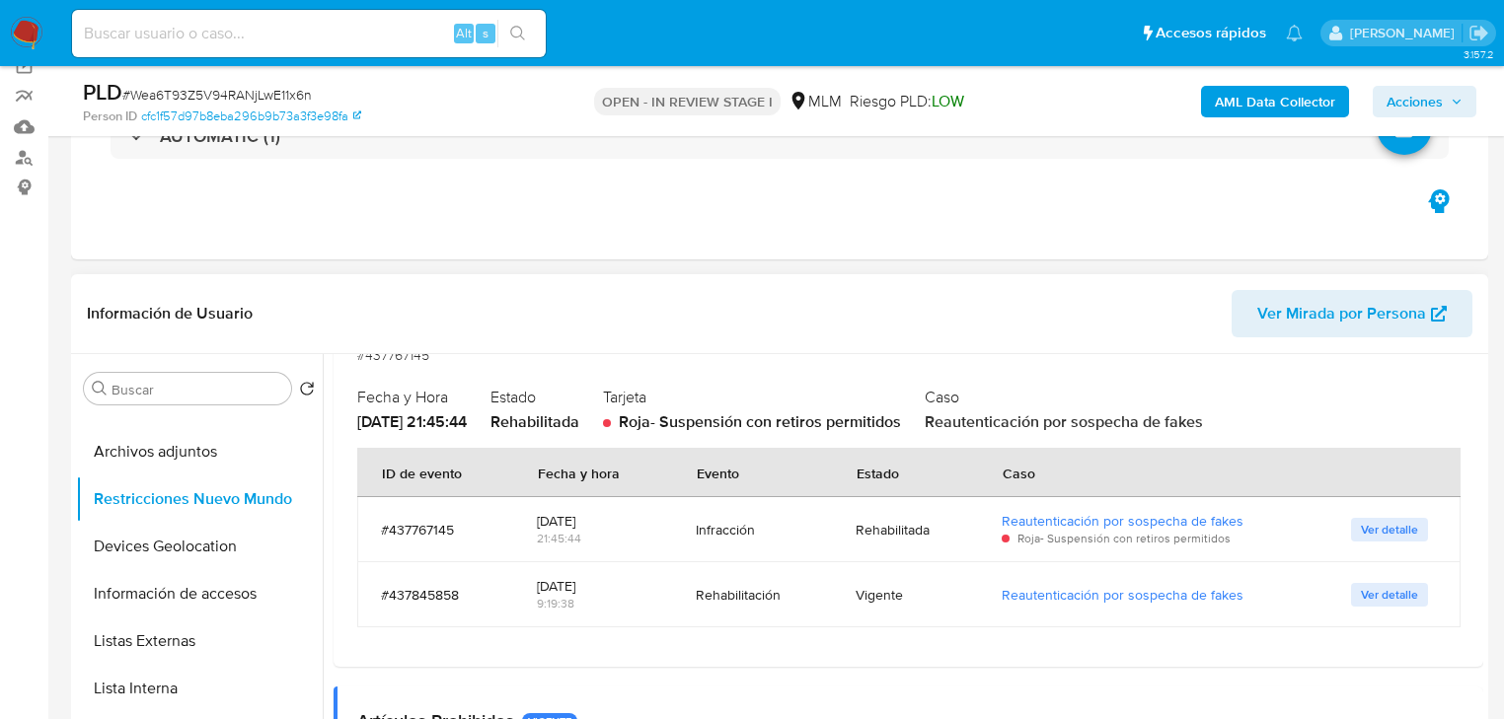
scroll to position [1579, 0]
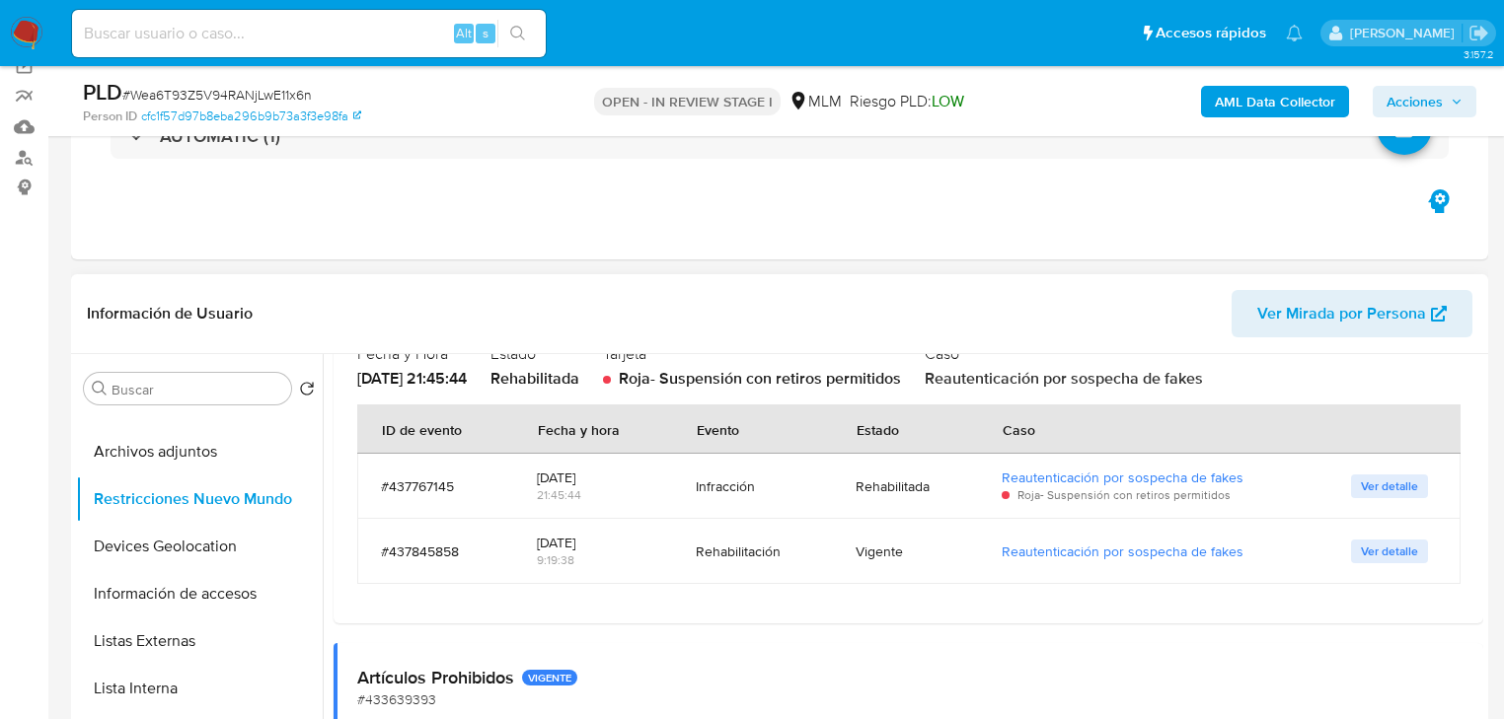
click at [1390, 546] on span "Ver detalle" at bounding box center [1389, 552] width 57 height 20
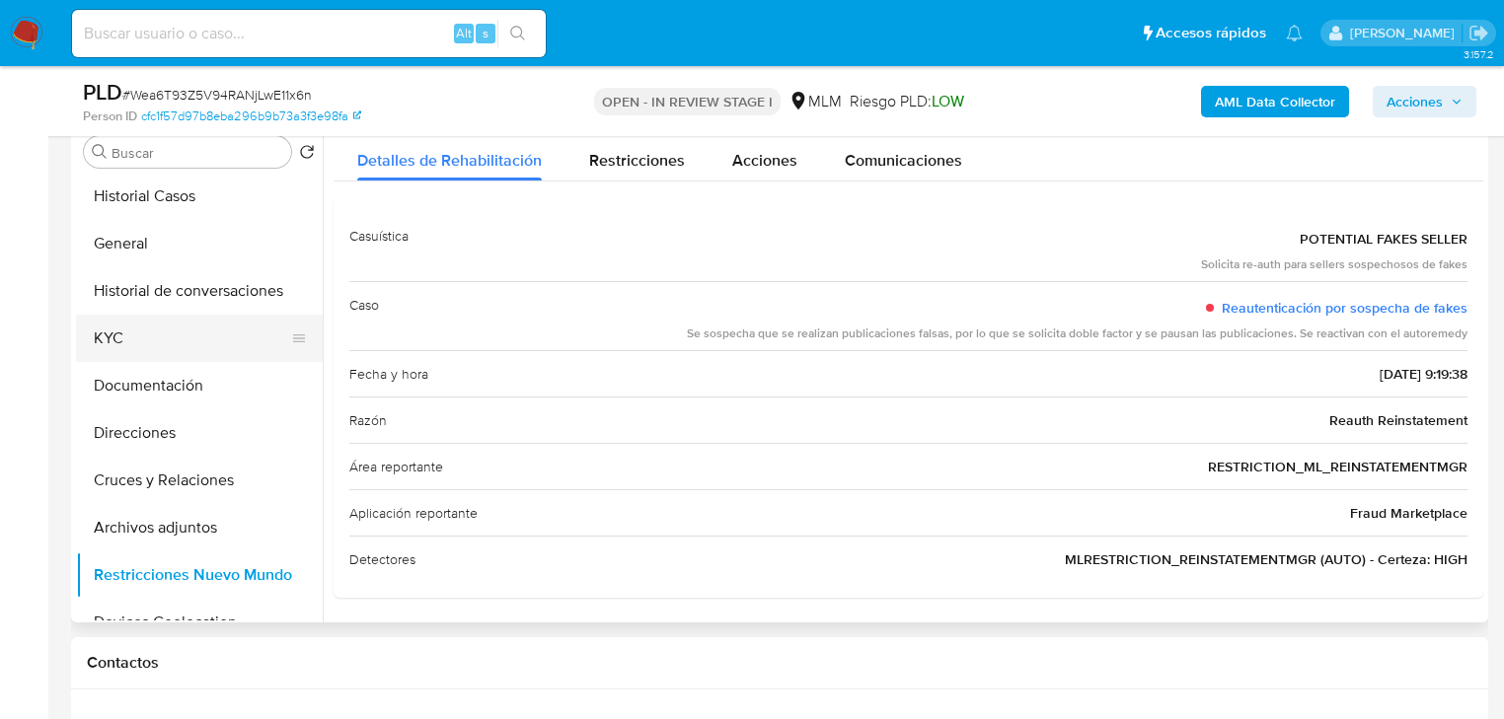
scroll to position [0, 0]
click at [92, 332] on button "KYC" at bounding box center [191, 341] width 231 height 47
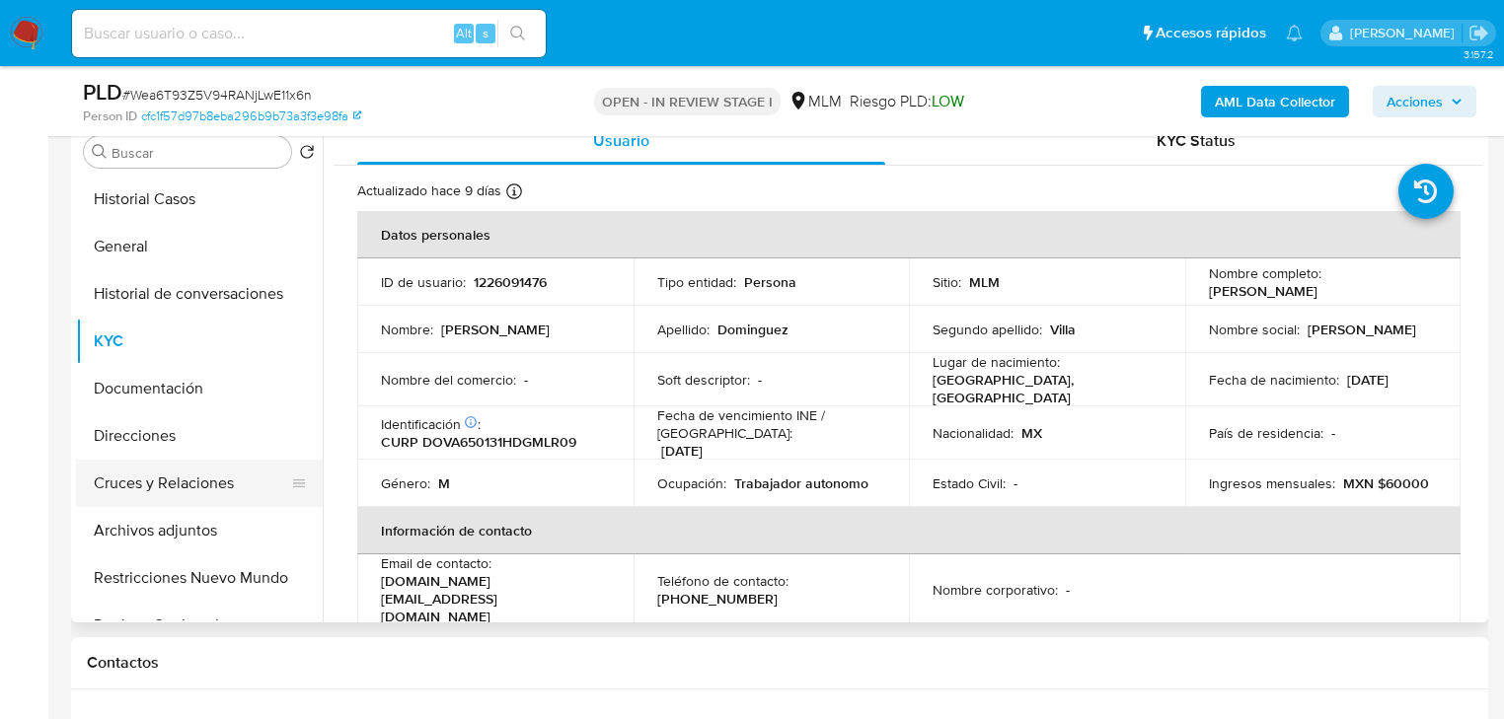
click at [208, 493] on button "Cruces y Relaciones" at bounding box center [191, 483] width 231 height 47
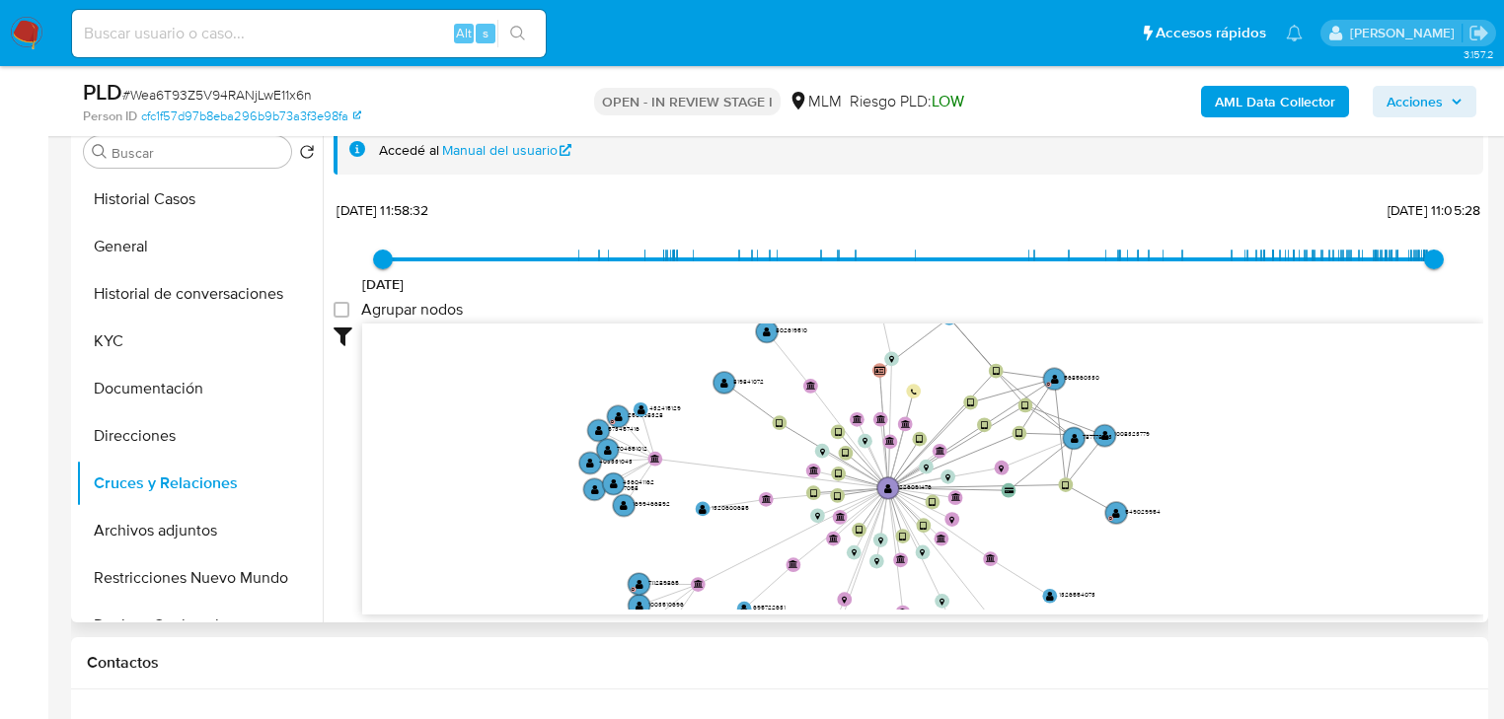
drag, startPoint x: 763, startPoint y: 413, endPoint x: 699, endPoint y: 521, distance: 126.1
click at [699, 521] on icon "device-67b7531e69593d00ab5b5d79  user-1226091476  1226091476 device-668f8f1ac…" at bounding box center [922, 467] width 1121 height 286
click at [1052, 374] on text "" at bounding box center [1055, 379] width 8 height 11
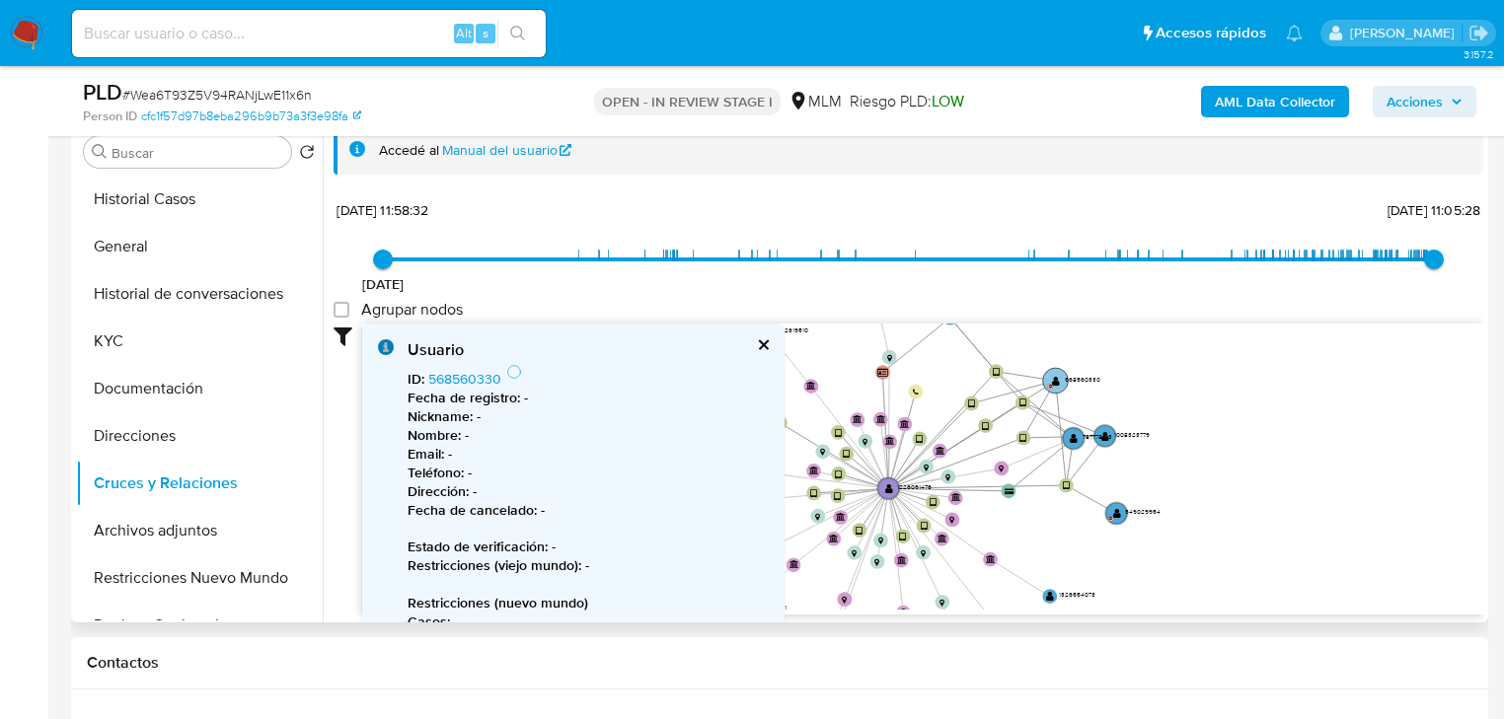
click at [1052, 372] on circle at bounding box center [1056, 381] width 26 height 26
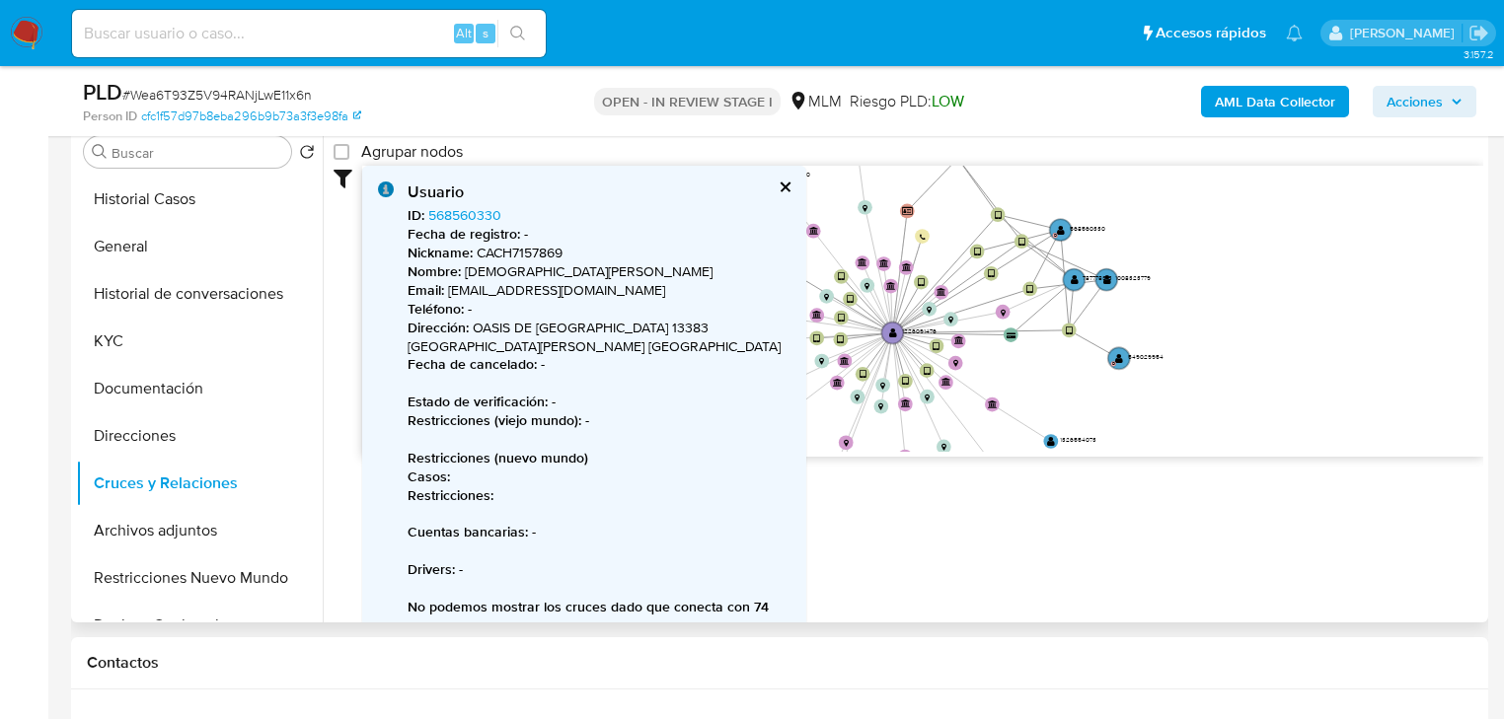
scroll to position [160, 0]
click at [778, 182] on button "cerrar" at bounding box center [784, 185] width 13 height 13
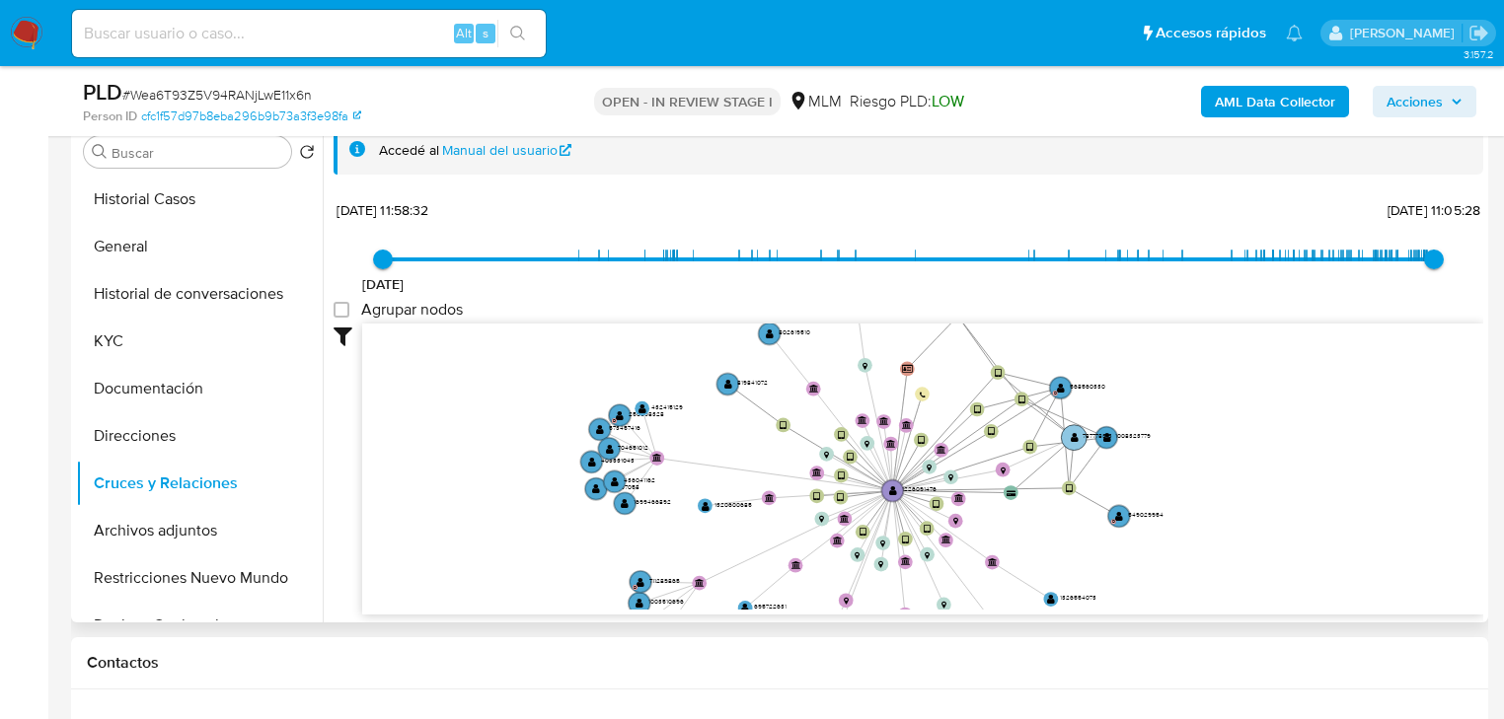
click at [1076, 441] on circle at bounding box center [1074, 437] width 26 height 26
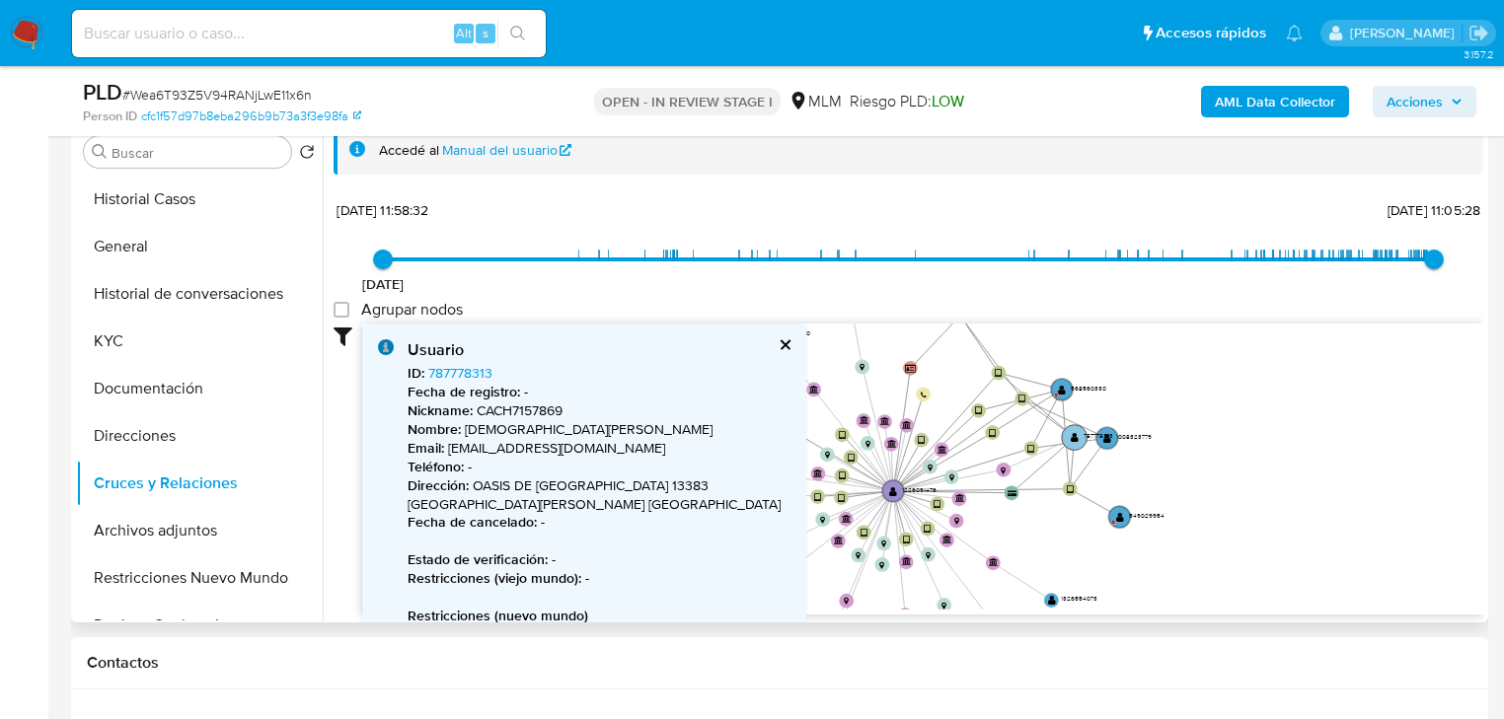
click at [1076, 437] on text "" at bounding box center [1075, 437] width 8 height 11
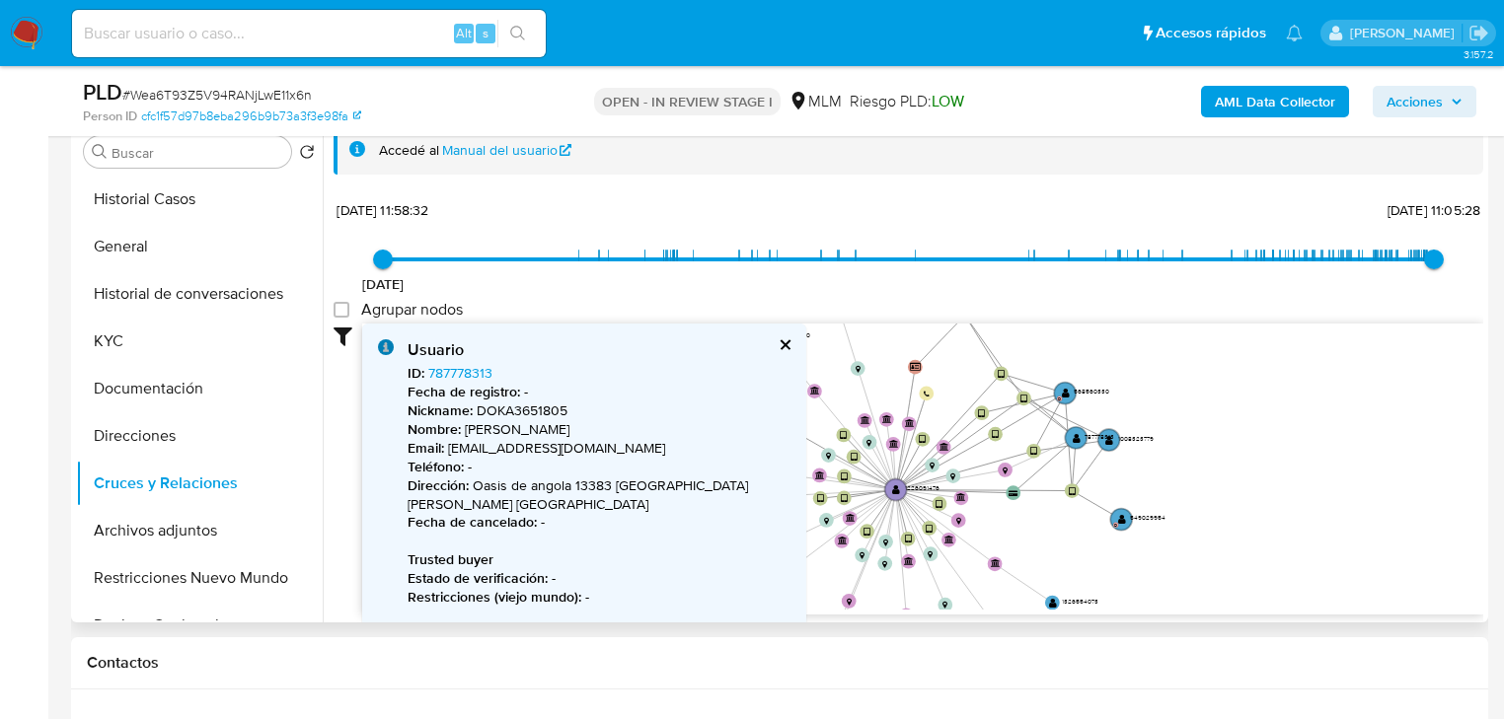
click at [778, 347] on button "cerrar" at bounding box center [784, 344] width 13 height 13
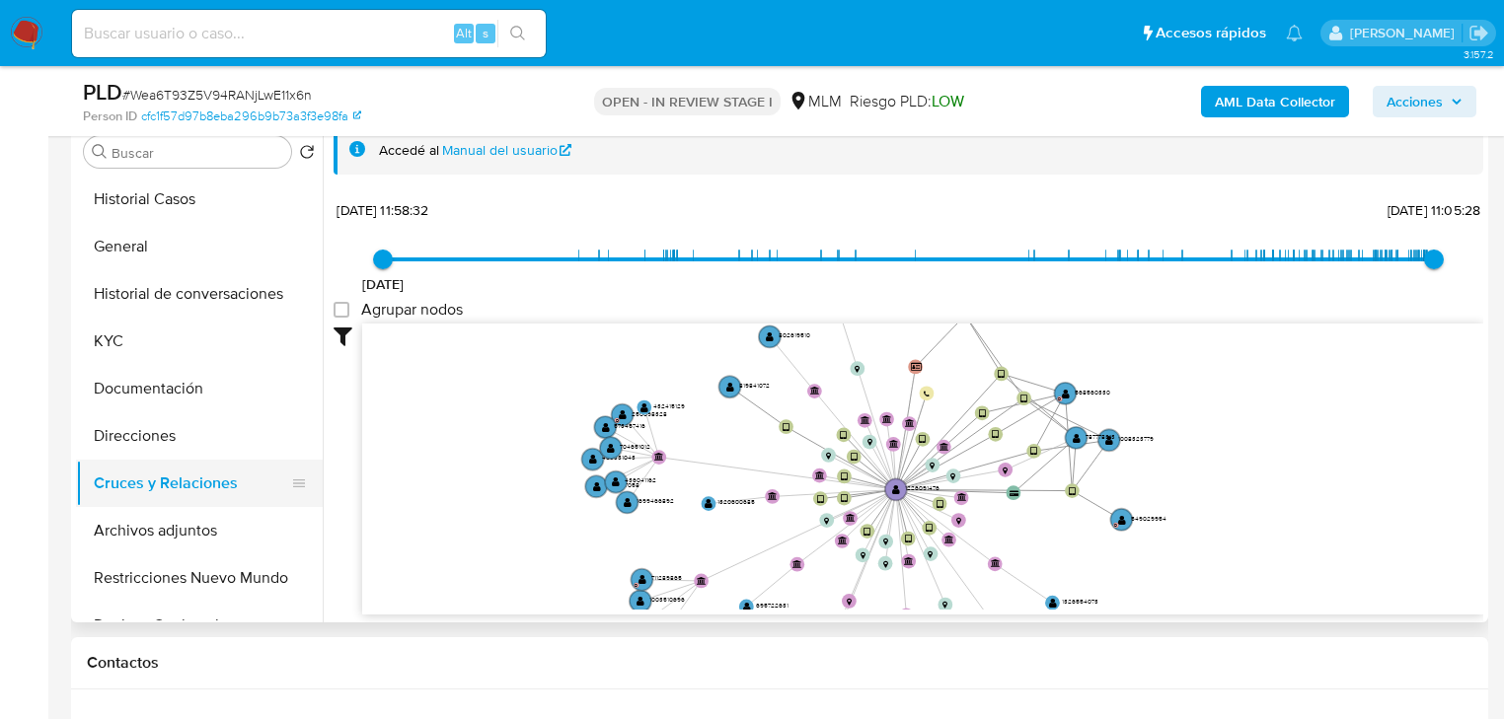
scroll to position [79, 0]
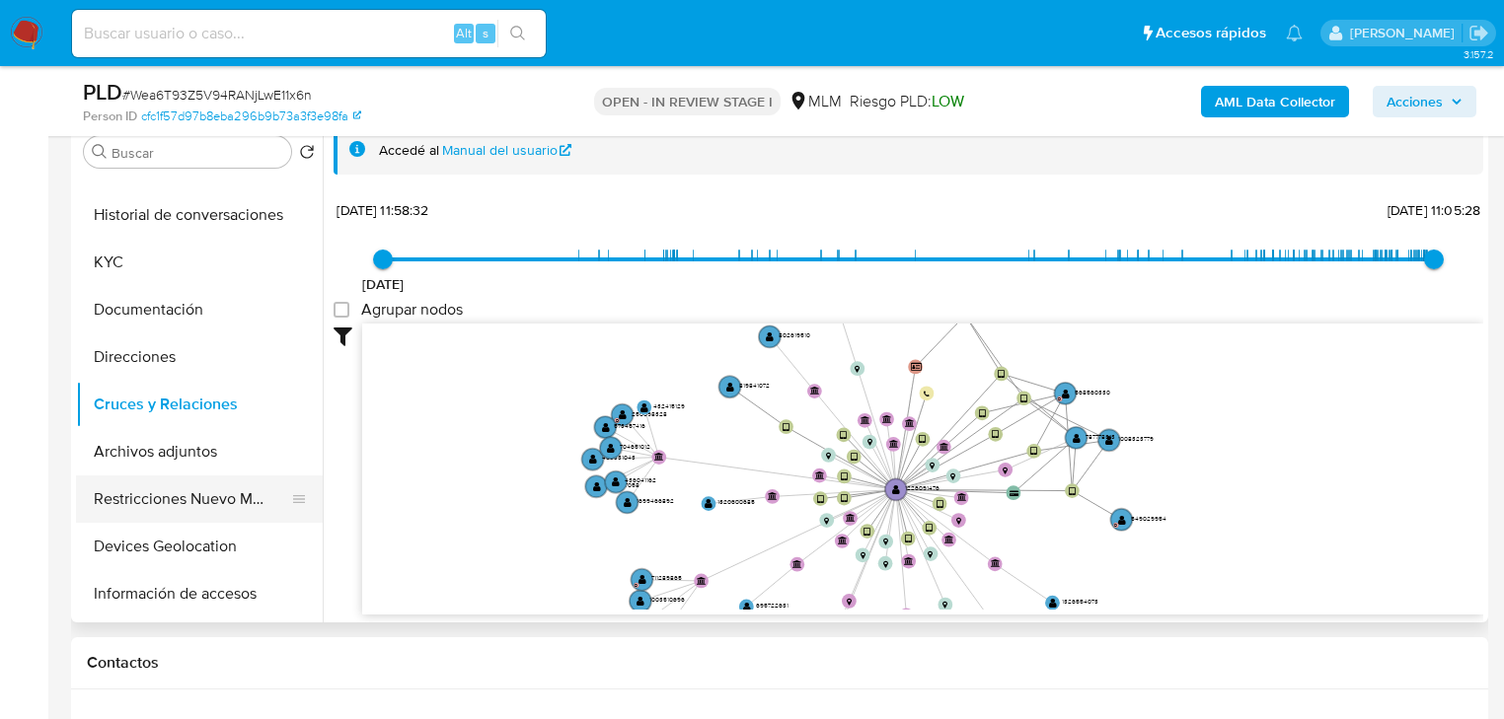
click at [175, 499] on button "Restricciones Nuevo Mundo" at bounding box center [191, 499] width 231 height 47
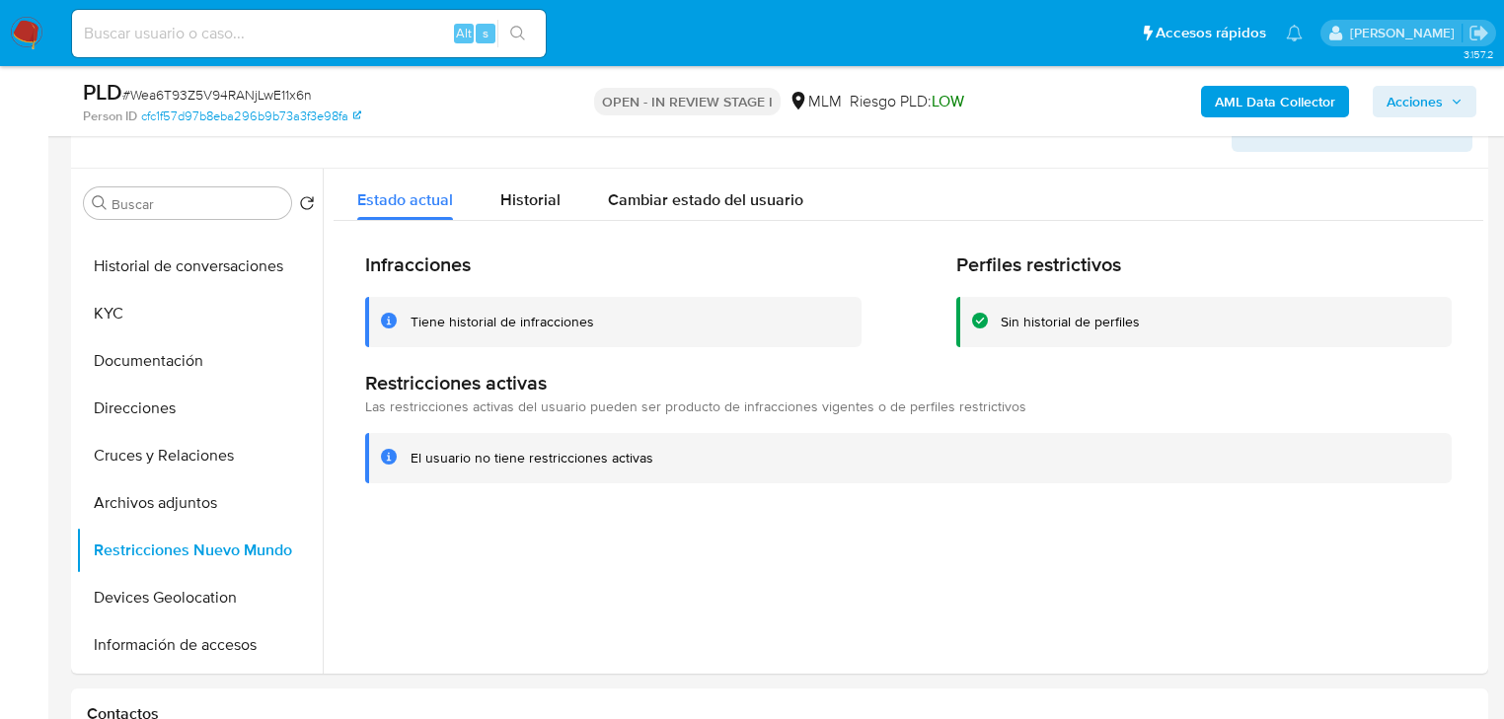
scroll to position [316, 0]
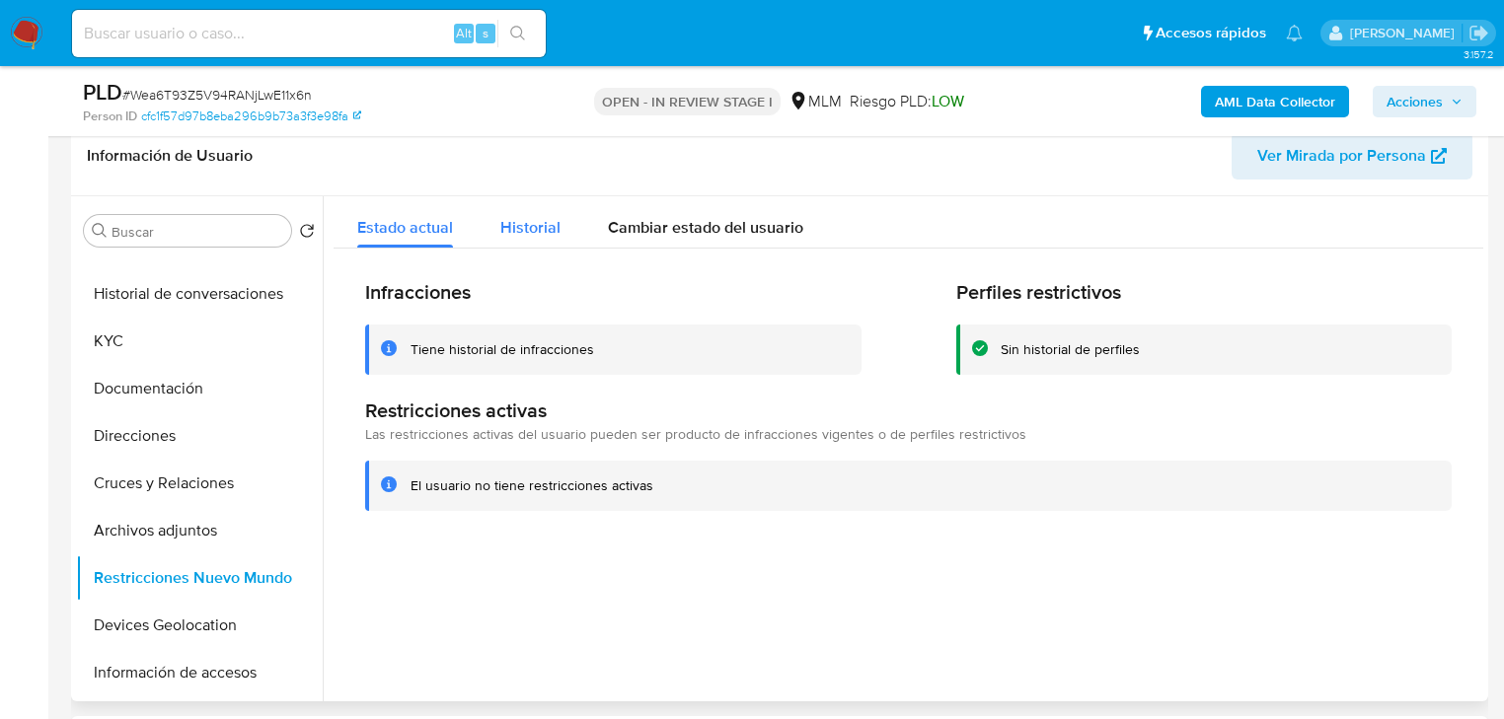
click at [529, 242] on div "Historial" at bounding box center [530, 222] width 60 height 52
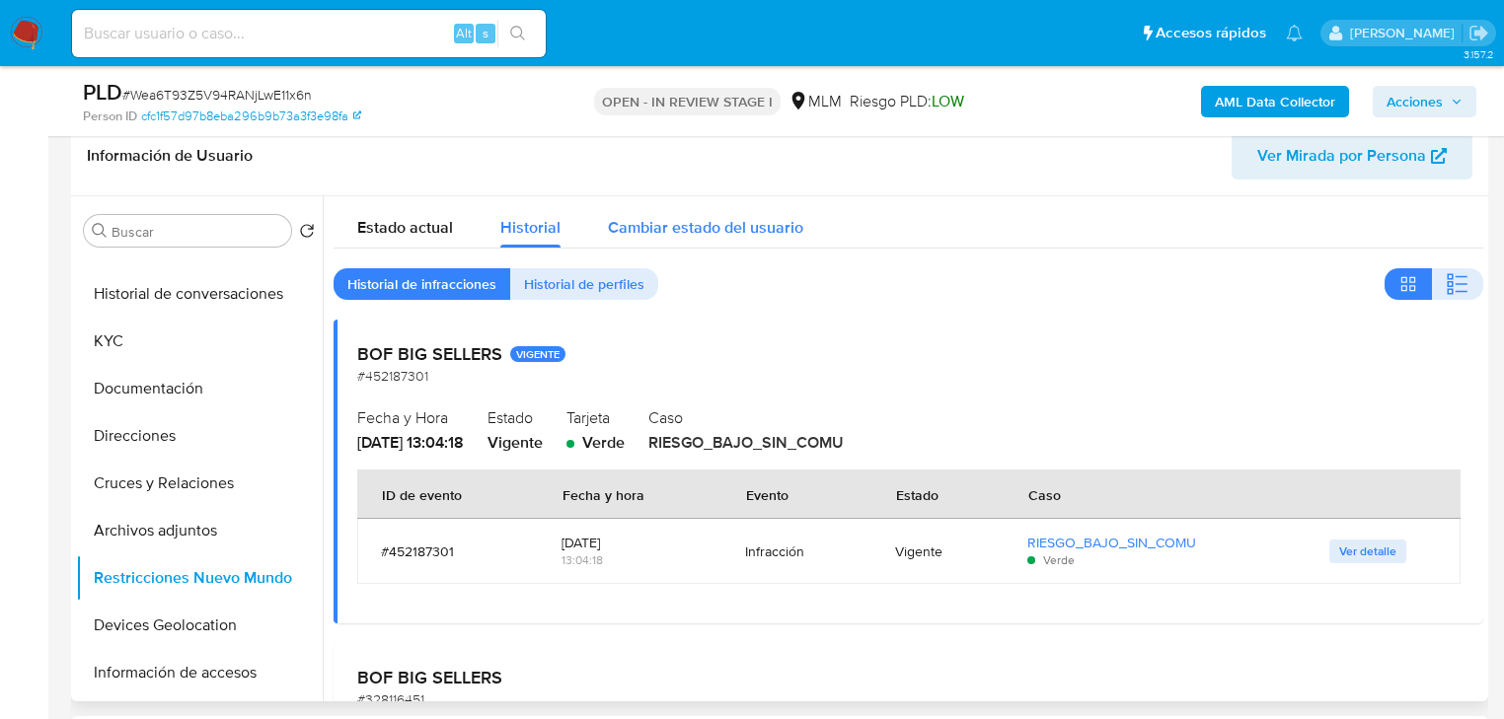
click at [641, 241] on div "Cambiar estado del usuario" at bounding box center [705, 222] width 195 height 52
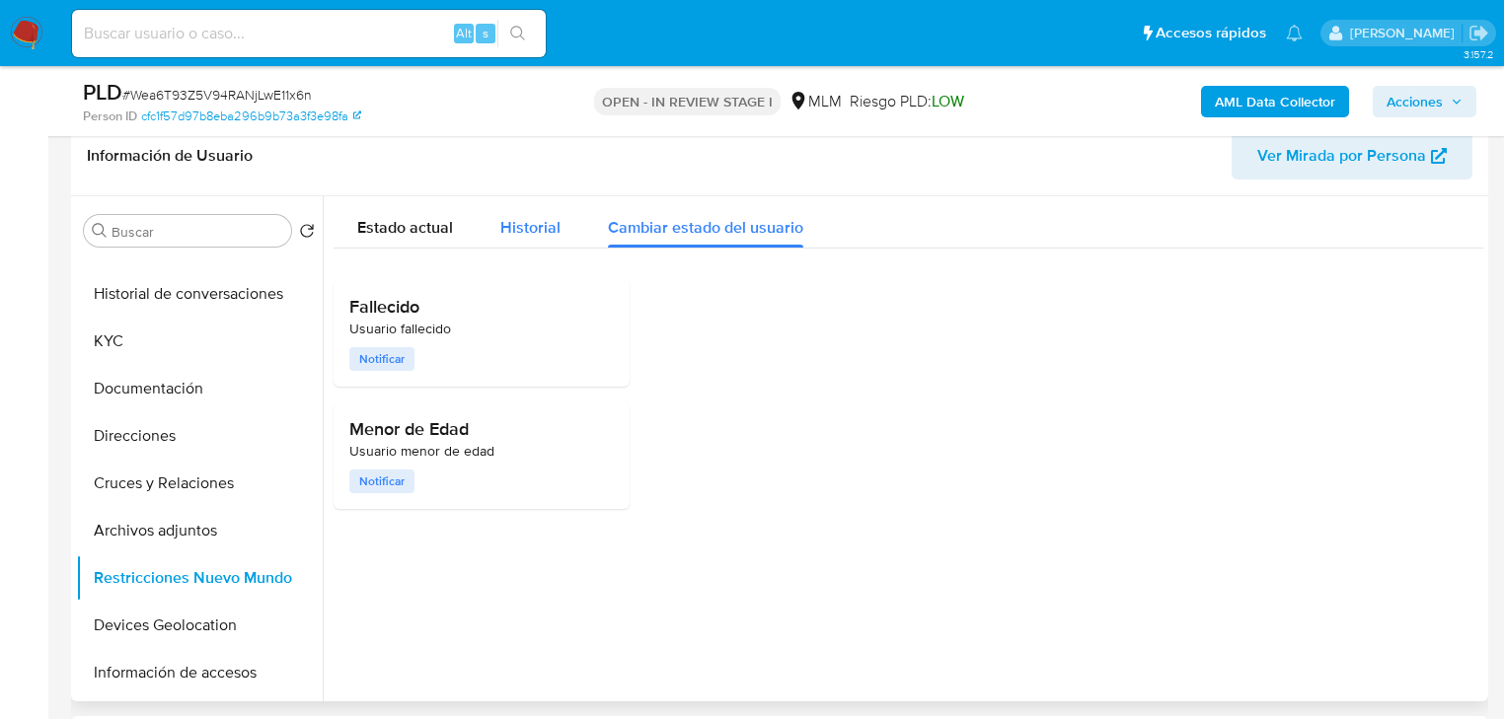
click at [510, 231] on span "Historial" at bounding box center [530, 227] width 60 height 23
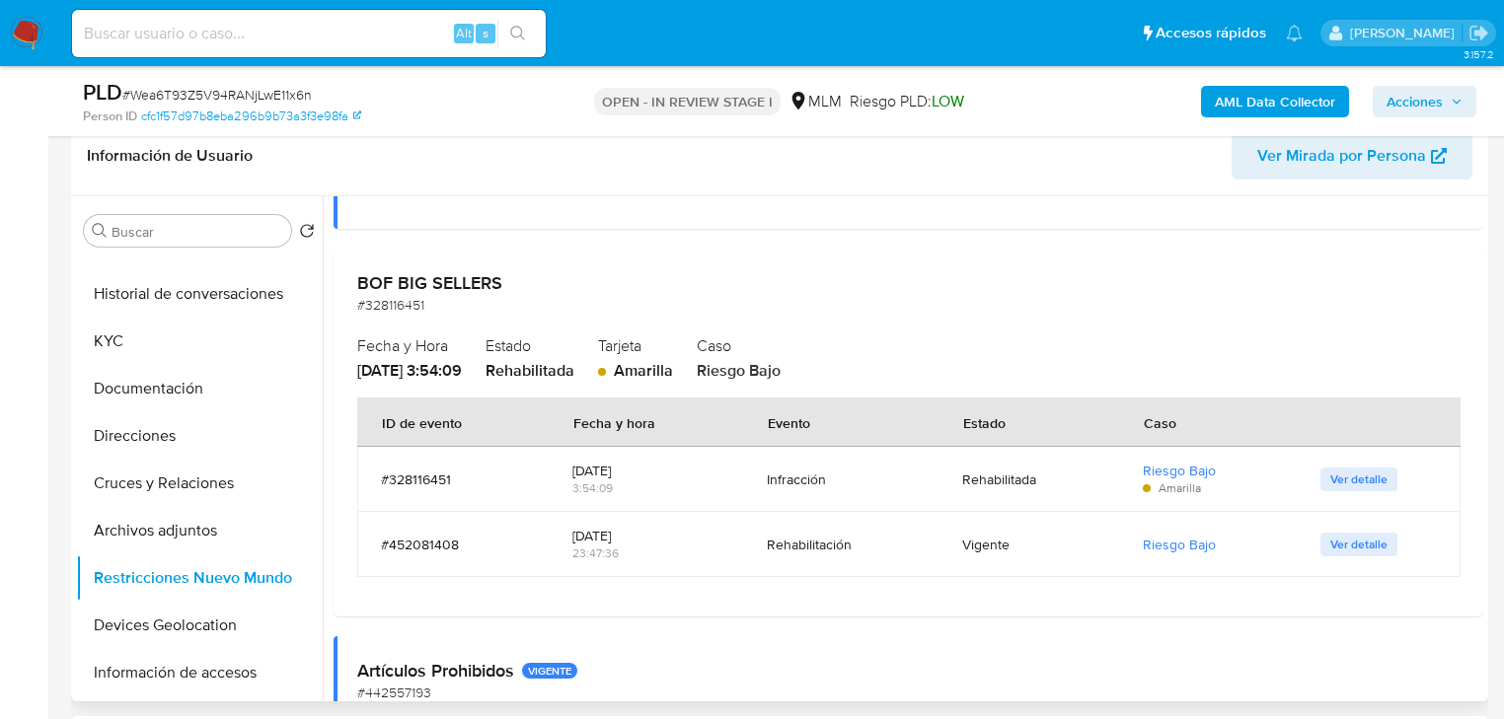
scroll to position [789, 0]
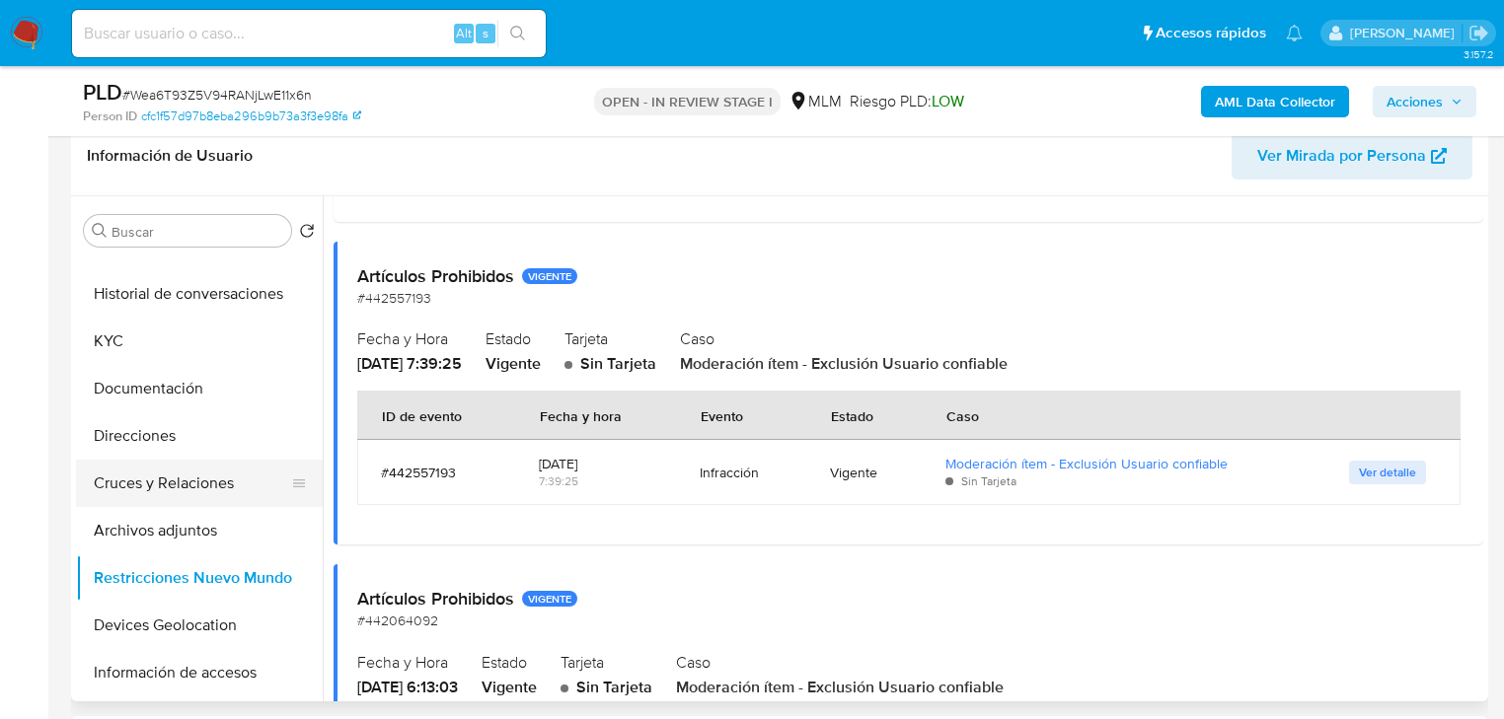
click at [194, 491] on button "Cruces y Relaciones" at bounding box center [191, 483] width 231 height 47
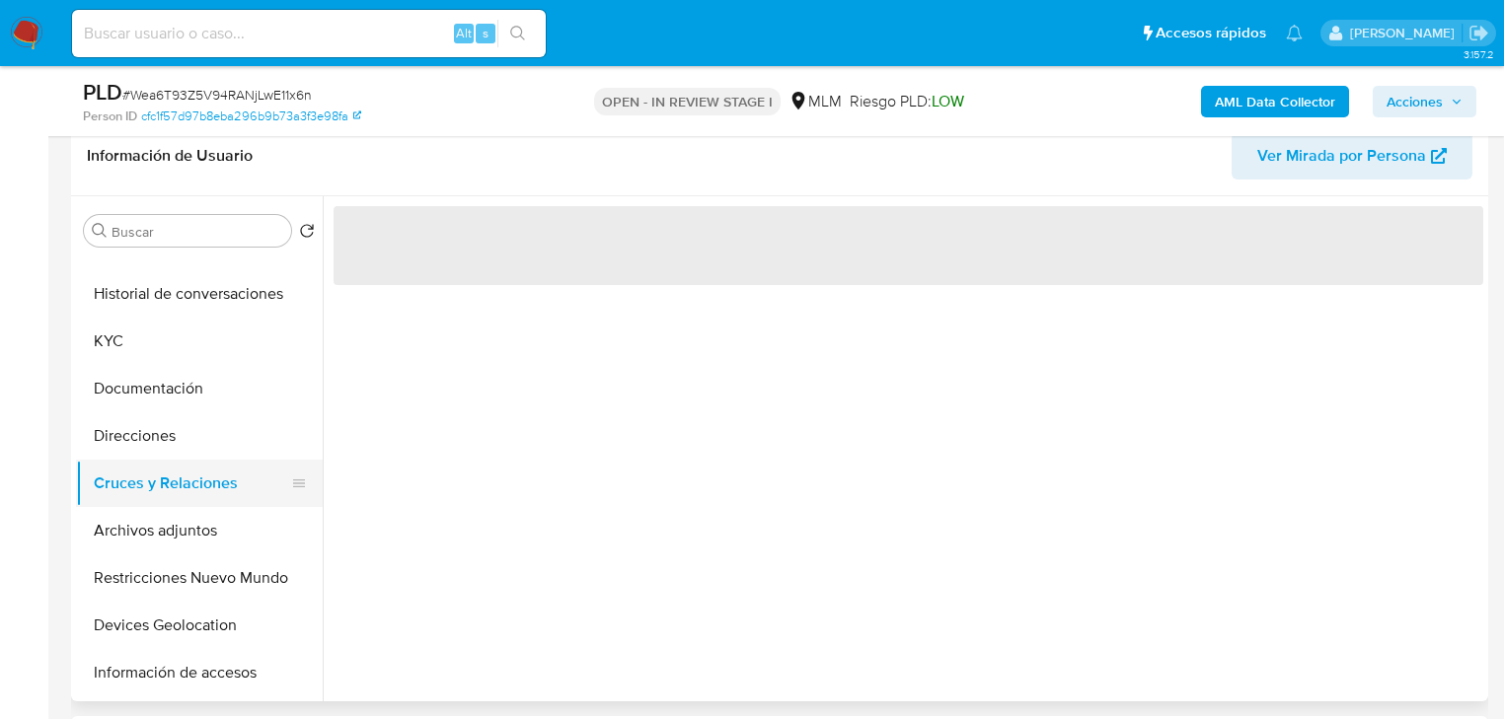
scroll to position [0, 0]
click at [142, 538] on button "Archivos adjuntos" at bounding box center [191, 530] width 231 height 47
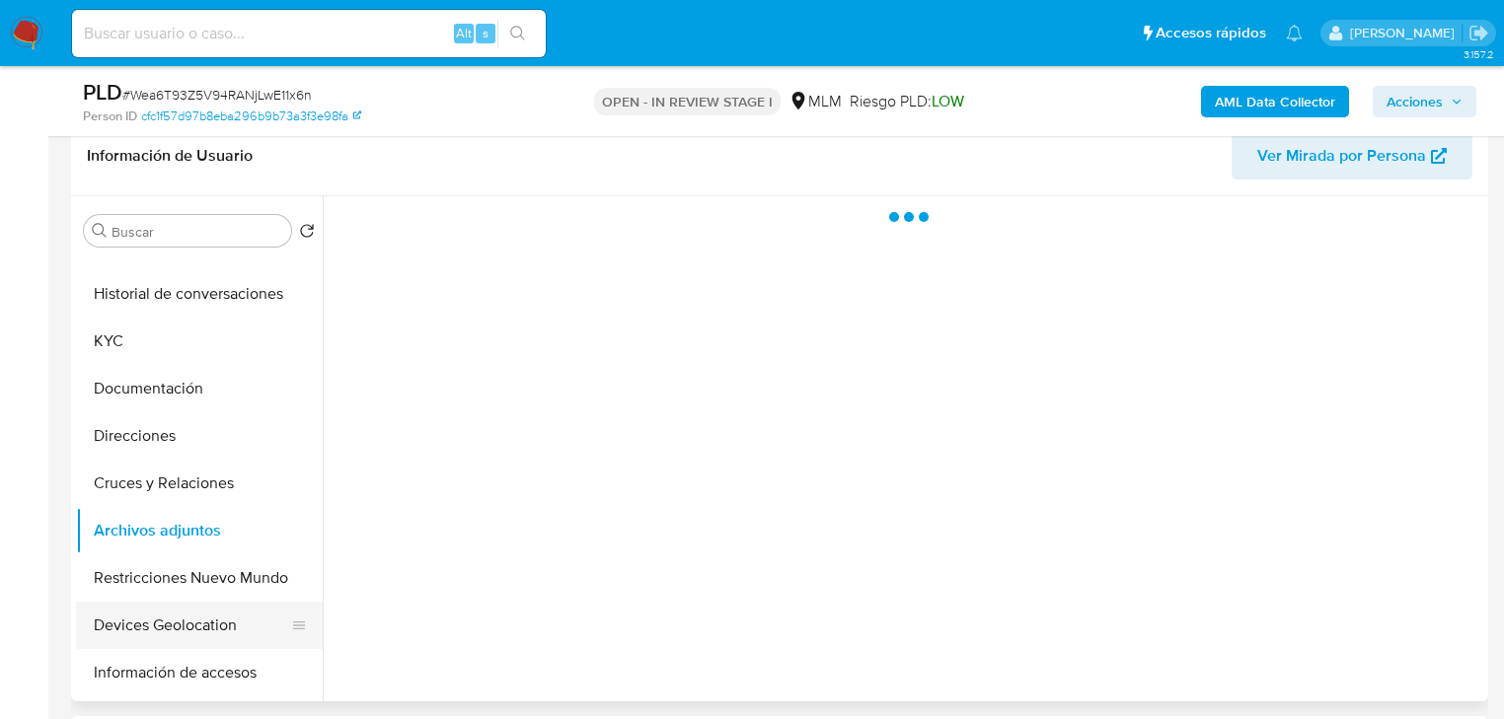
click at [134, 622] on button "Devices Geolocation" at bounding box center [191, 625] width 231 height 47
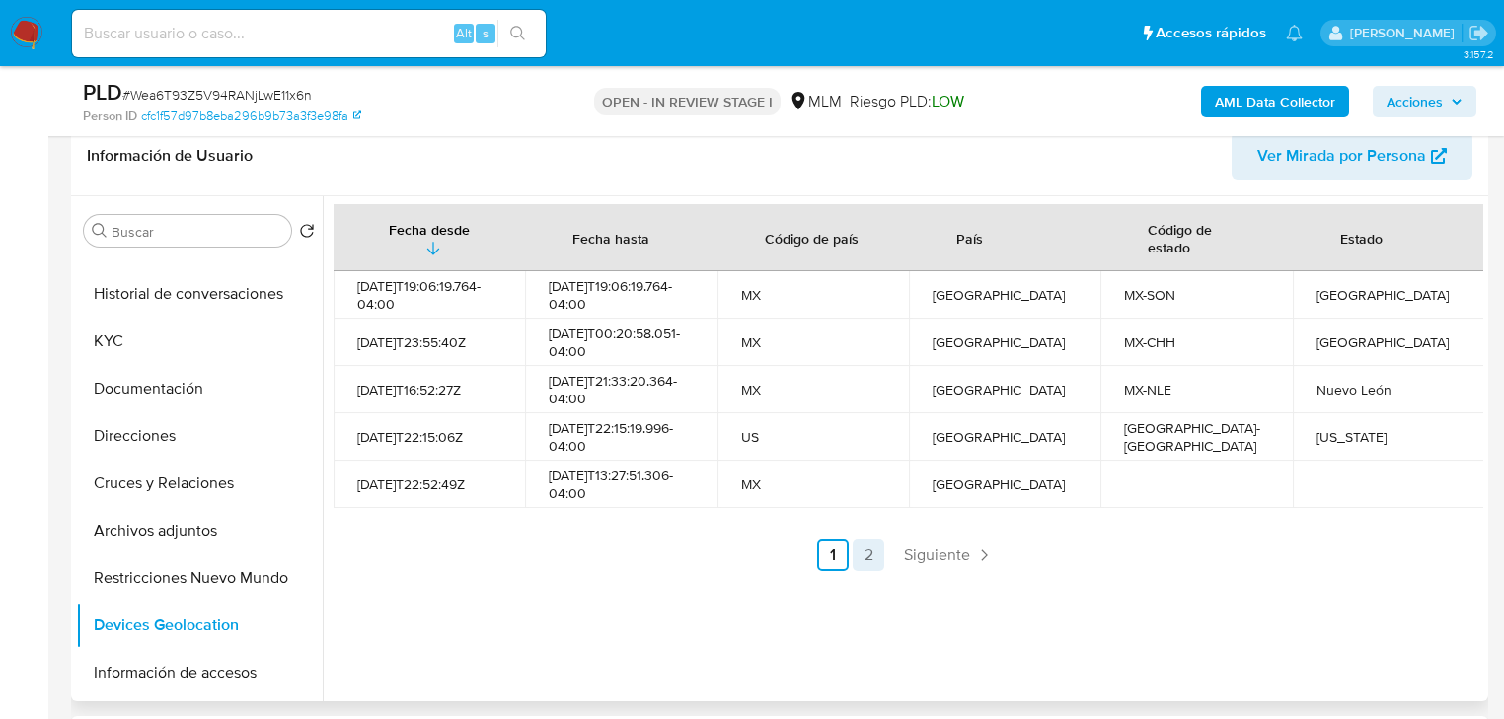
click at [861, 564] on link "2" at bounding box center [869, 556] width 32 height 32
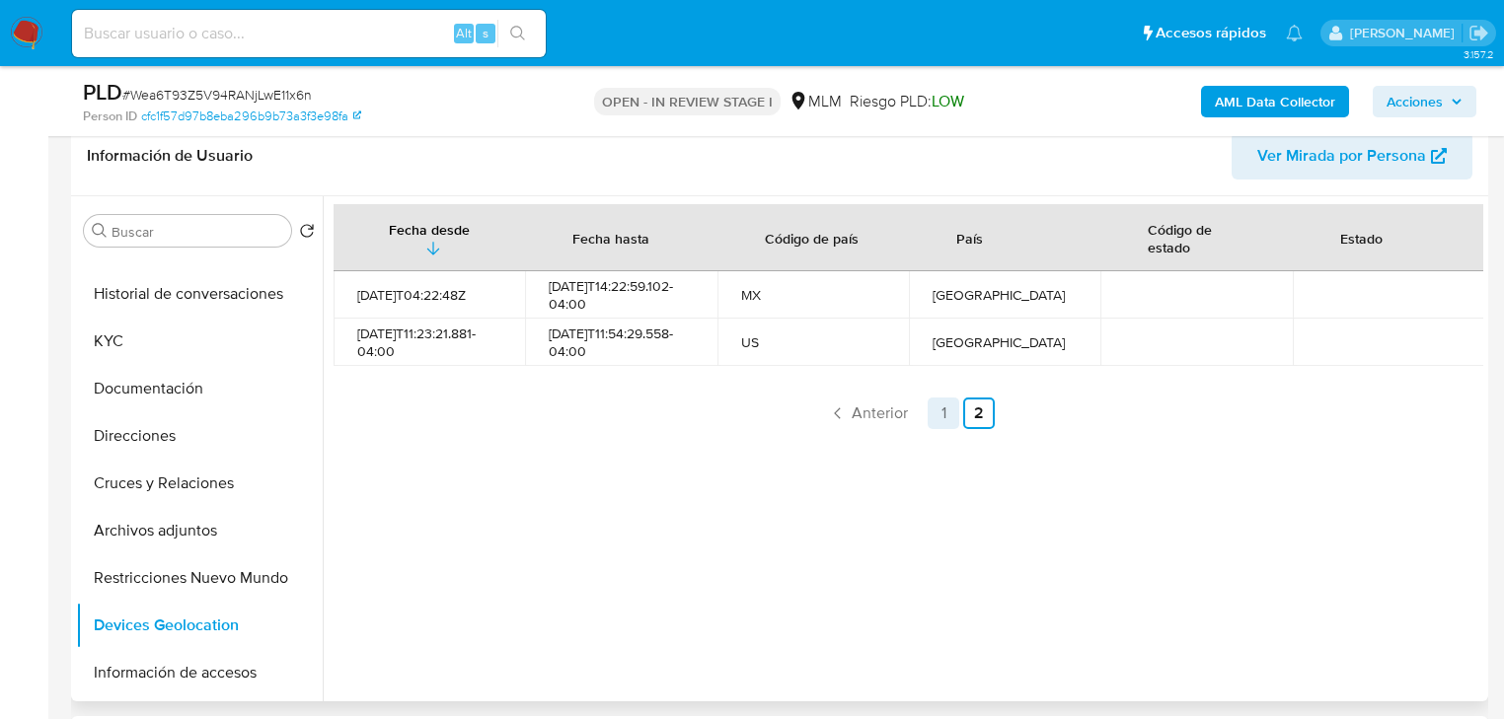
click at [945, 415] on link "1" at bounding box center [944, 414] width 32 height 32
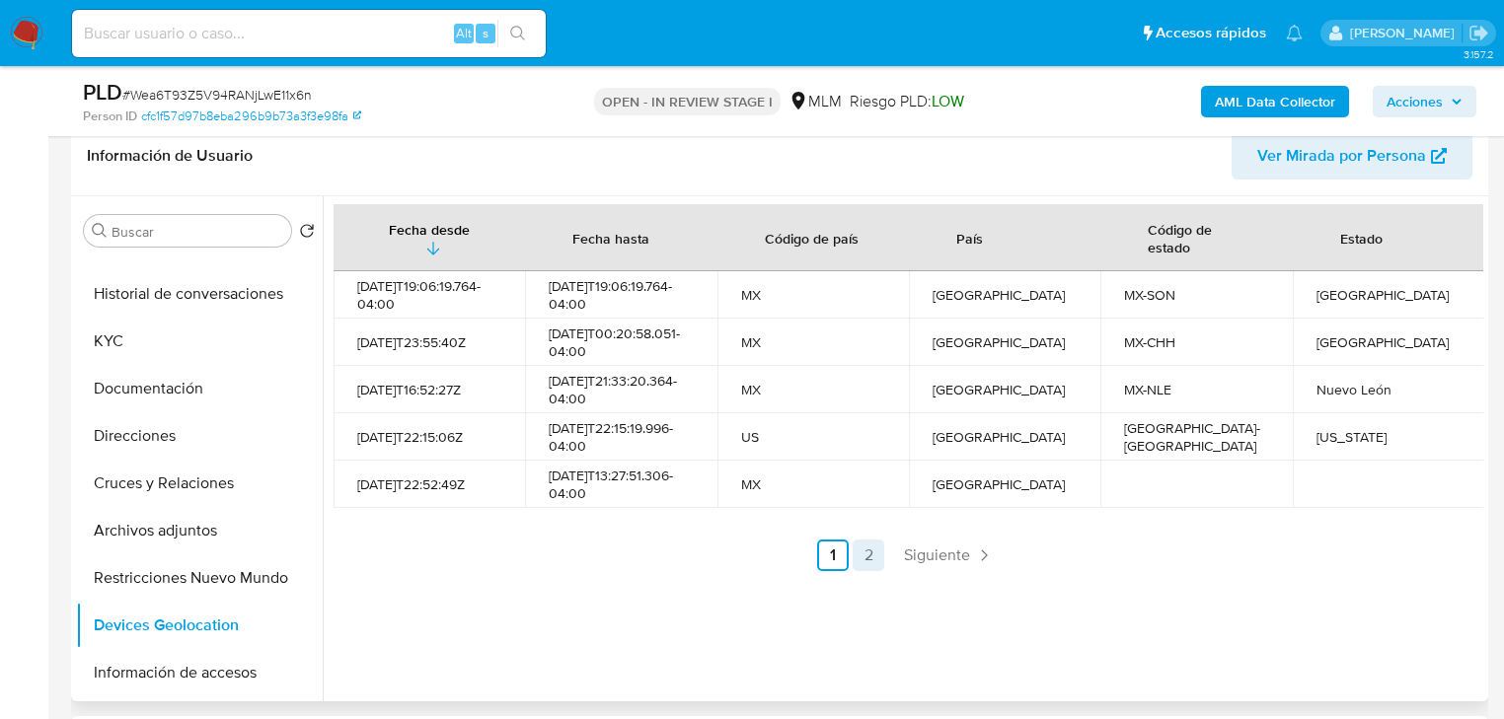
click at [872, 571] on link "2" at bounding box center [869, 556] width 32 height 32
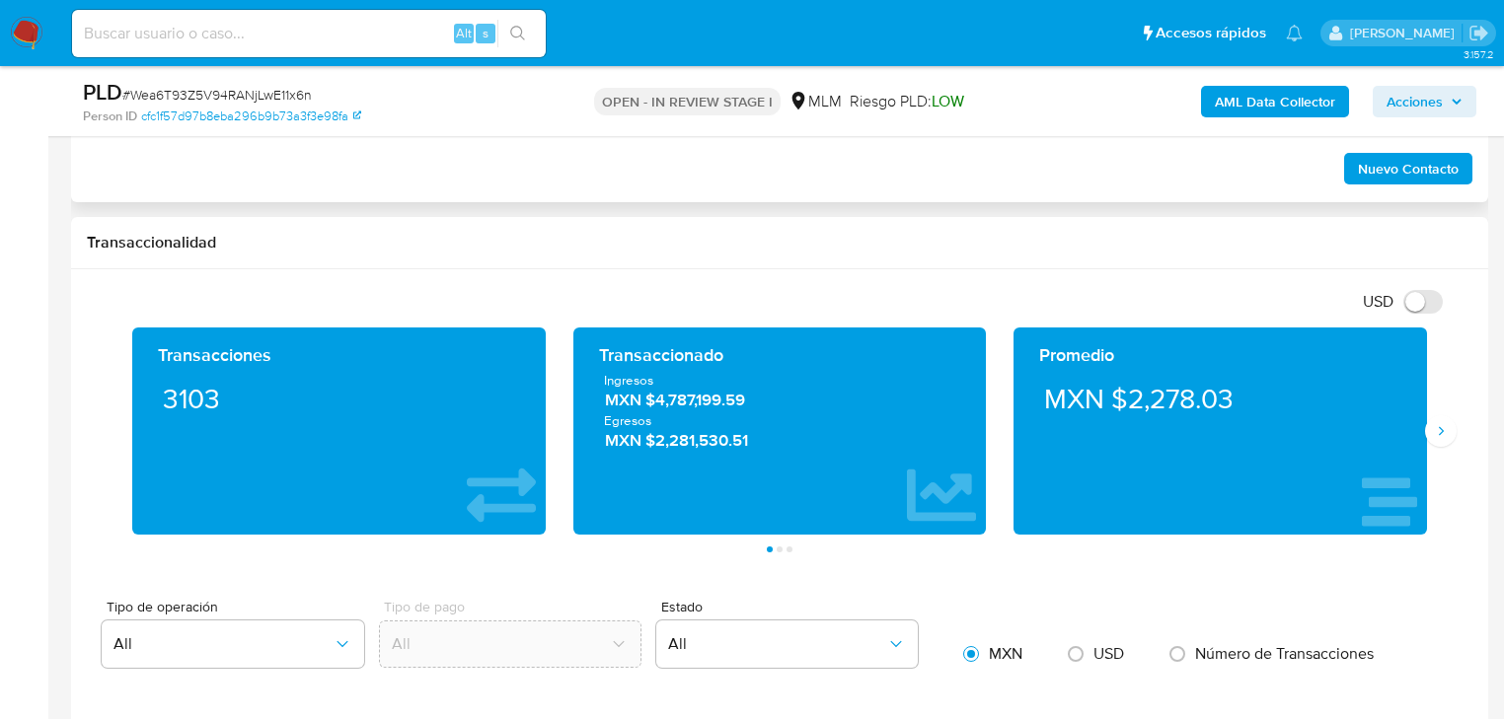
scroll to position [1421, 0]
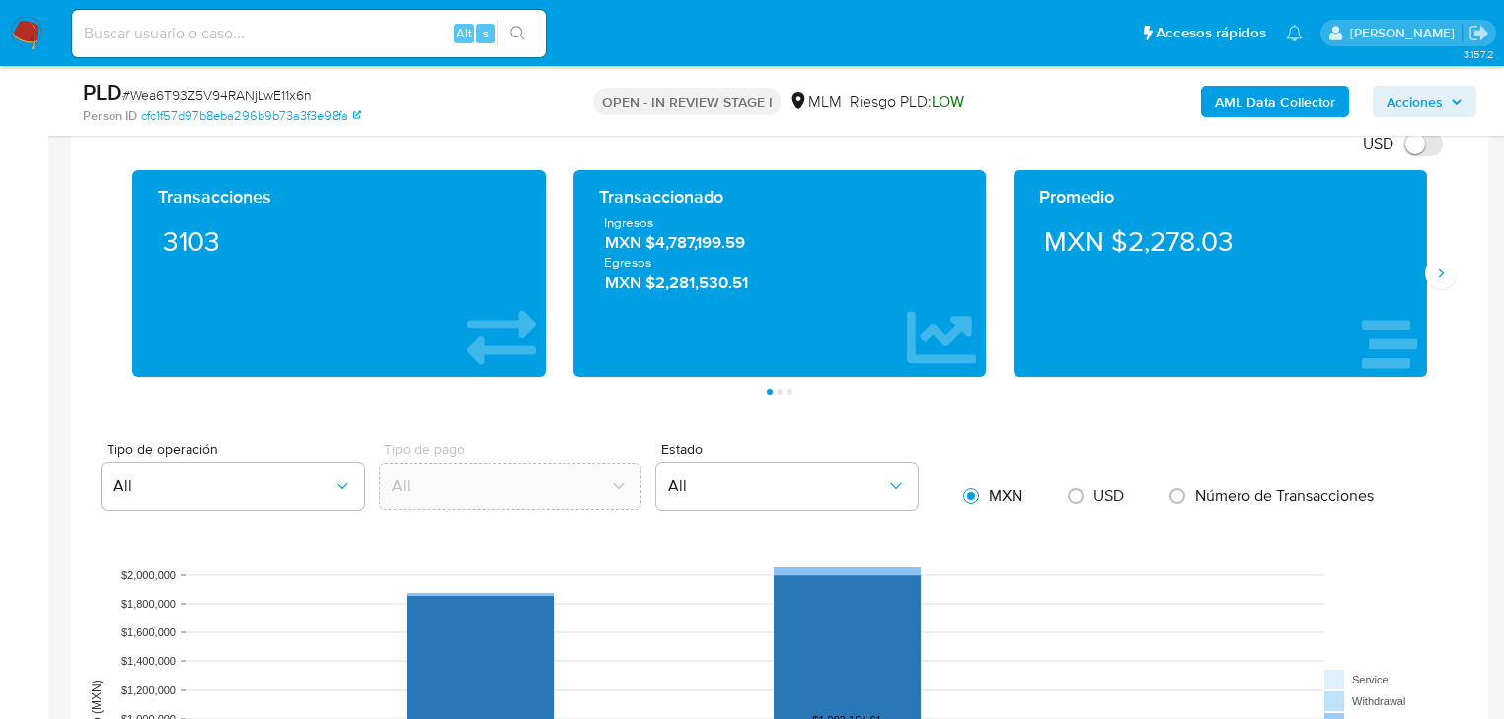
drag, startPoint x: 1434, startPoint y: 273, endPoint x: 1398, endPoint y: 261, distance: 37.8
click at [1425, 271] on button "Siguiente" at bounding box center [1441, 274] width 32 height 32
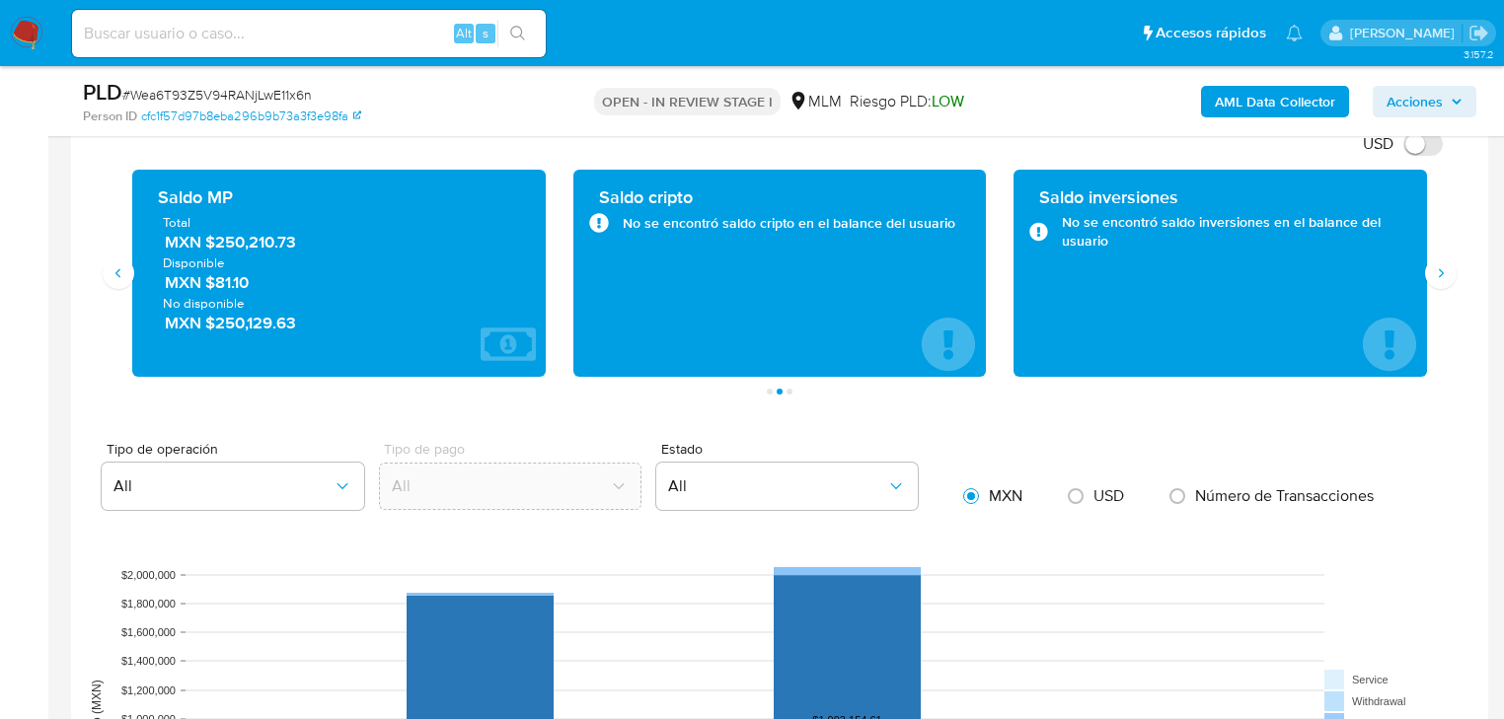
drag, startPoint x: 217, startPoint y: 248, endPoint x: 348, endPoint y: 253, distance: 131.3
click at [348, 253] on div "Total MXN $250,210.73 Disponible MXN $81.10 No disponible MXN $250,129.63" at bounding box center [339, 273] width 382 height 120
drag, startPoint x: 434, startPoint y: 272, endPoint x: 241, endPoint y: 270, distance: 193.4
click at [430, 272] on span "MXN $81.10" at bounding box center [340, 282] width 350 height 23
drag, startPoint x: 217, startPoint y: 246, endPoint x: 320, endPoint y: 237, distance: 103.0
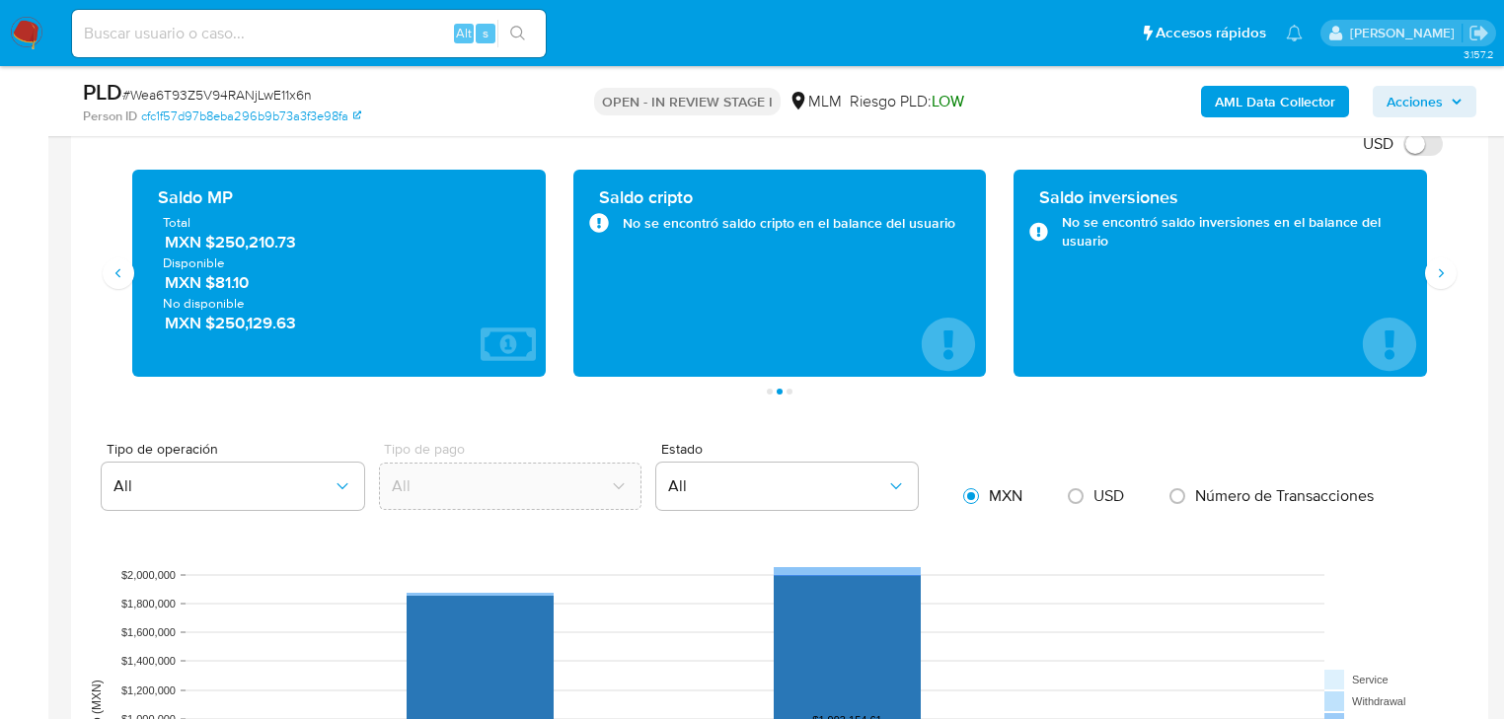
click at [320, 237] on span "MXN $250,210.73" at bounding box center [340, 242] width 350 height 23
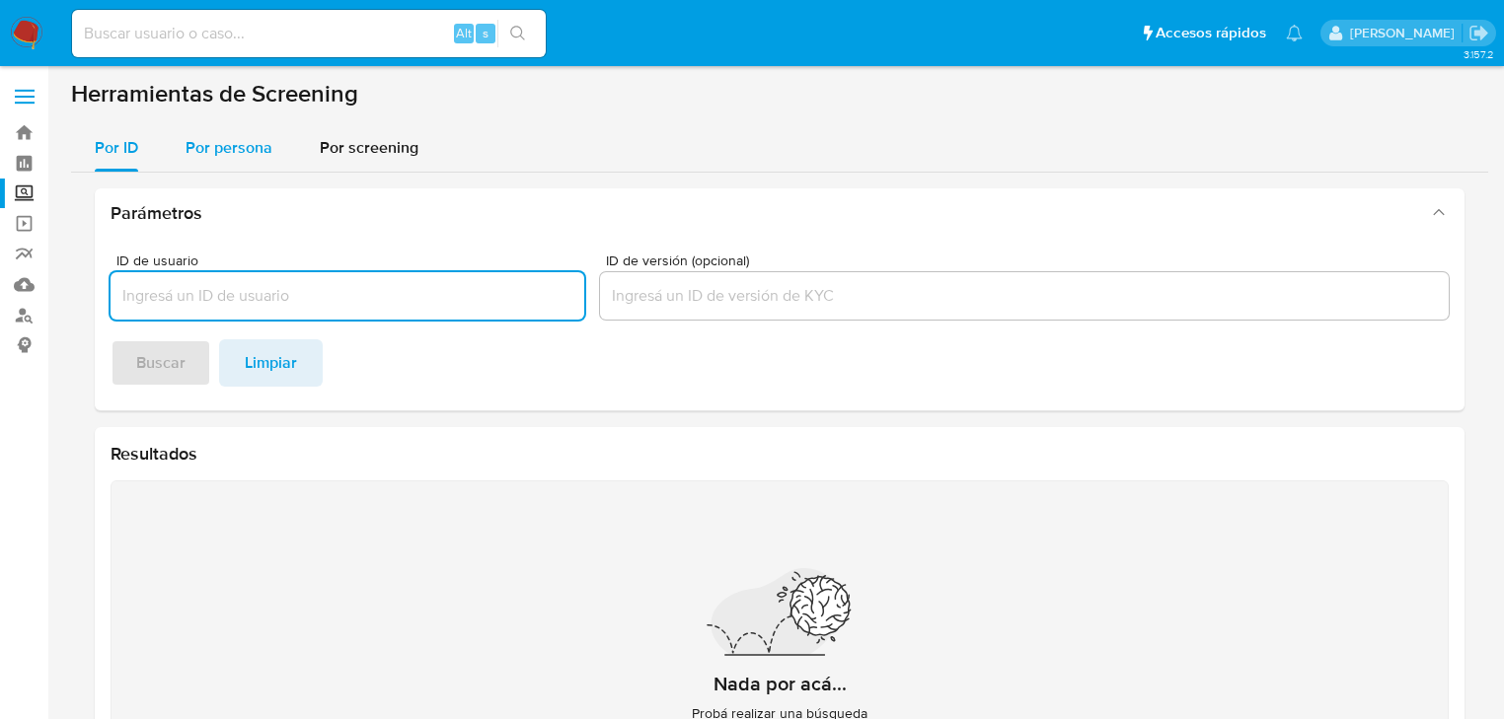
click at [208, 145] on span "Por persona" at bounding box center [229, 147] width 87 height 23
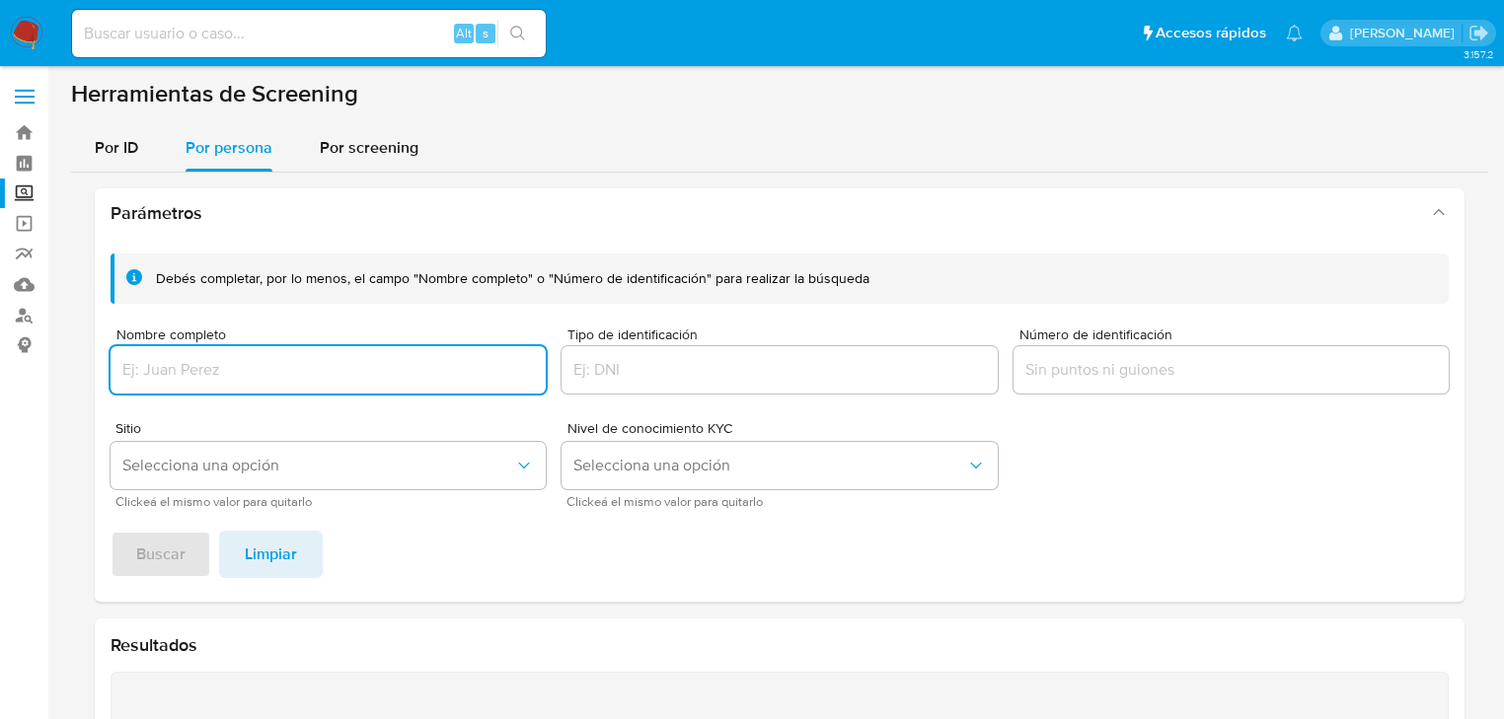
click at [184, 382] on div at bounding box center [328, 369] width 435 height 47
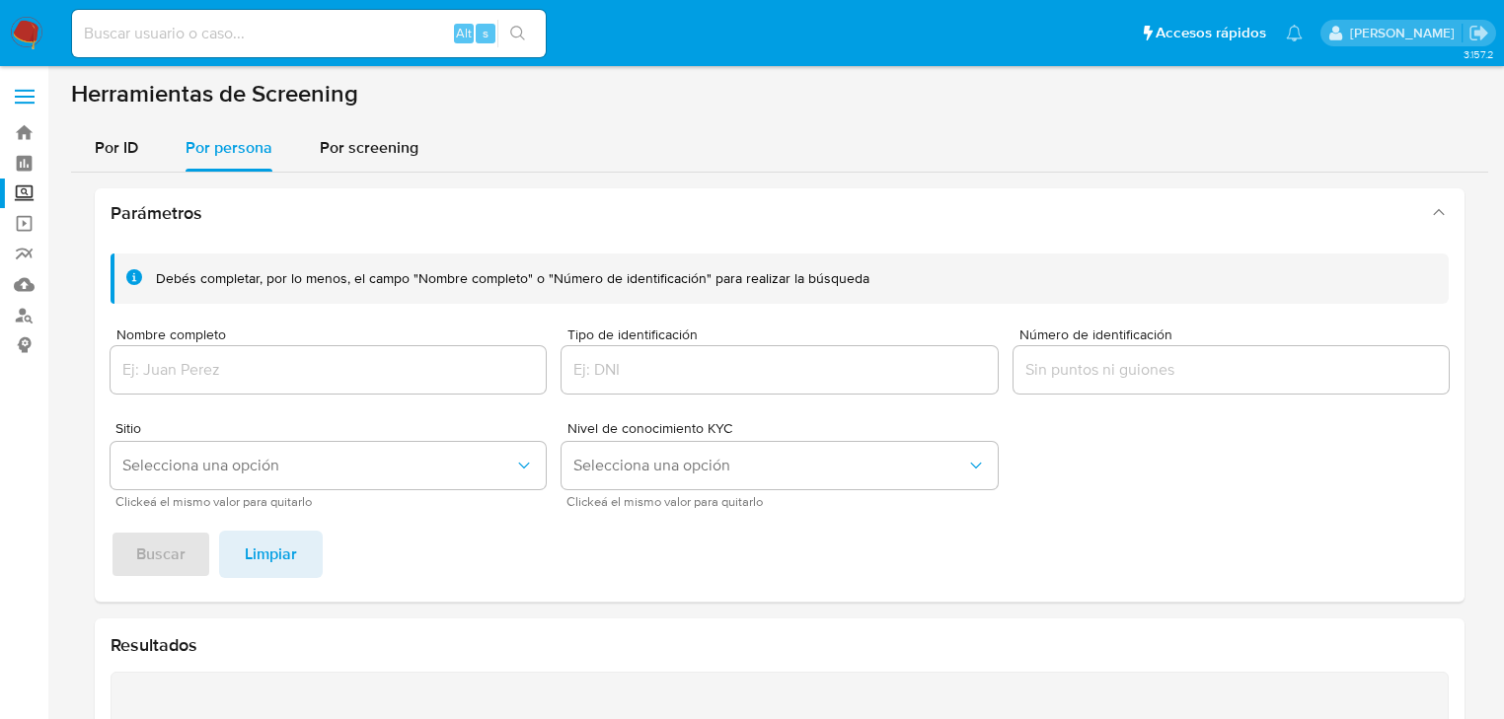
click at [182, 363] on input "Nombre completo" at bounding box center [328, 370] width 435 height 26
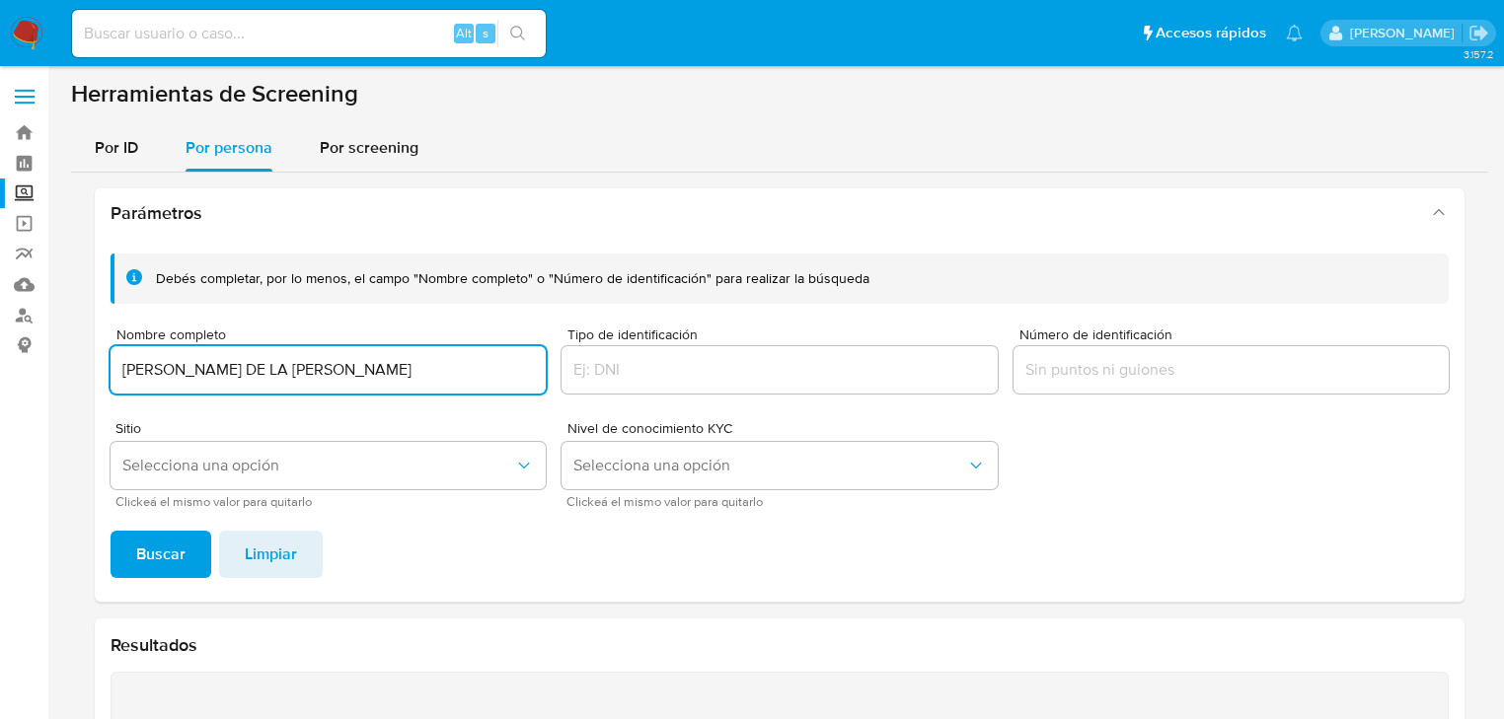
type input "[PERSON_NAME] DE LA [PERSON_NAME]"
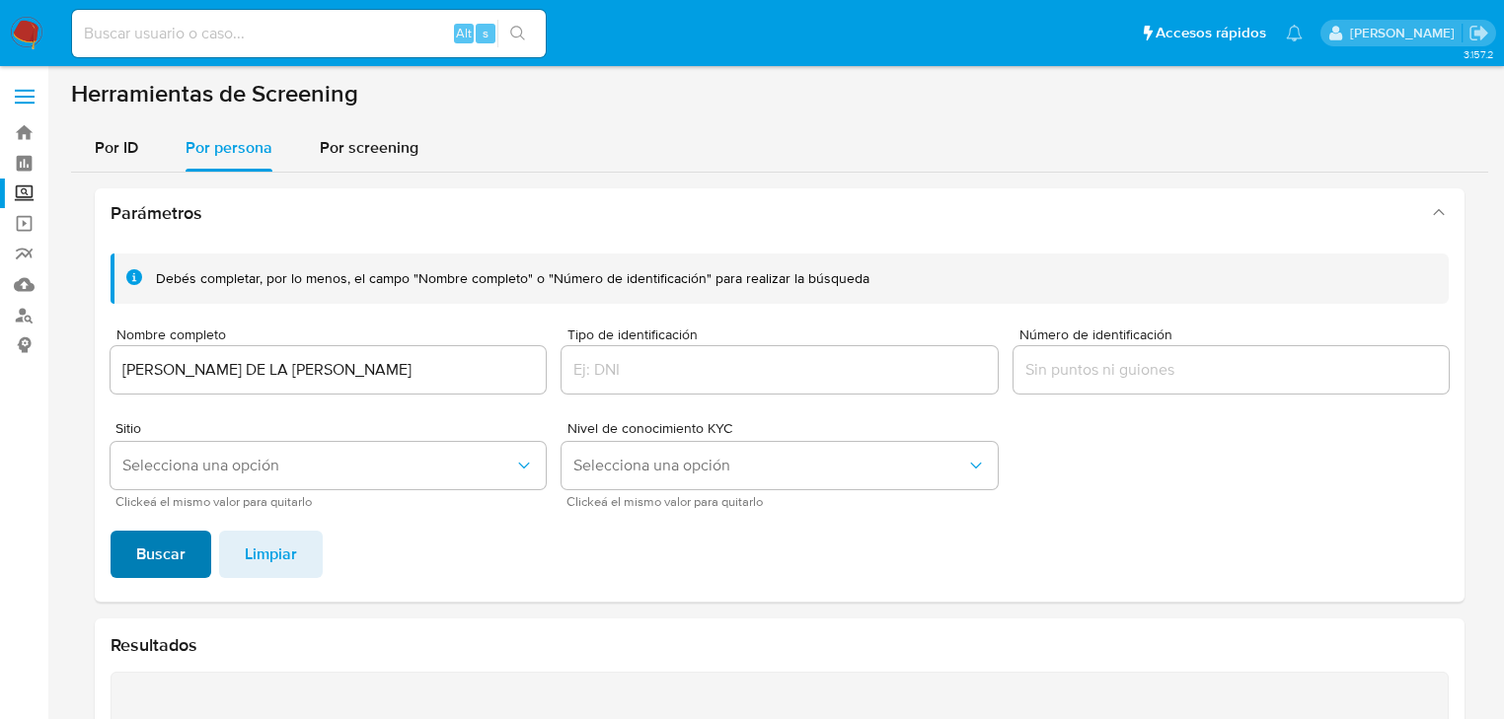
click at [166, 533] on div "Debés completar, por lo menos, el campo "Nombre completo" o "Número de identifi…" at bounding box center [780, 420] width 1370 height 364
click at [167, 561] on span "Buscar" at bounding box center [160, 554] width 49 height 43
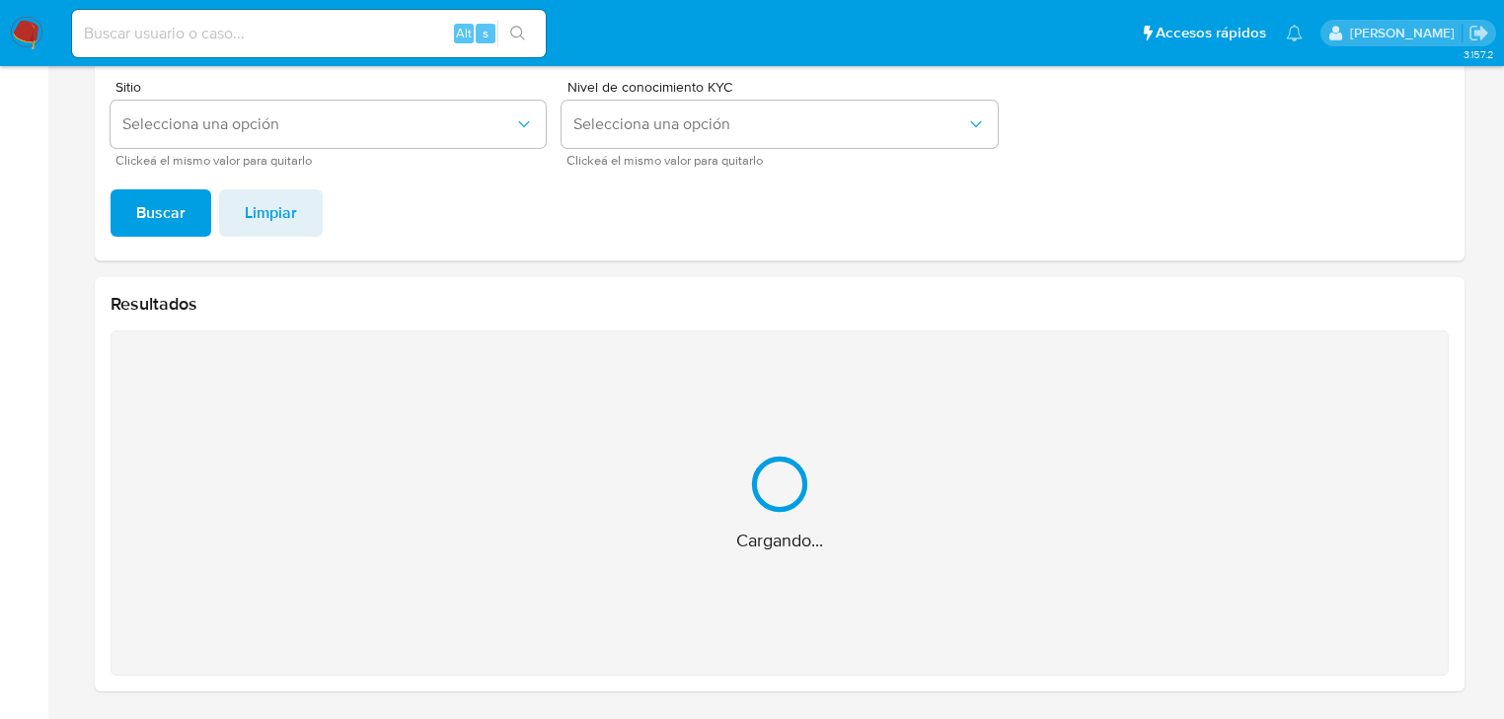
scroll to position [28, 0]
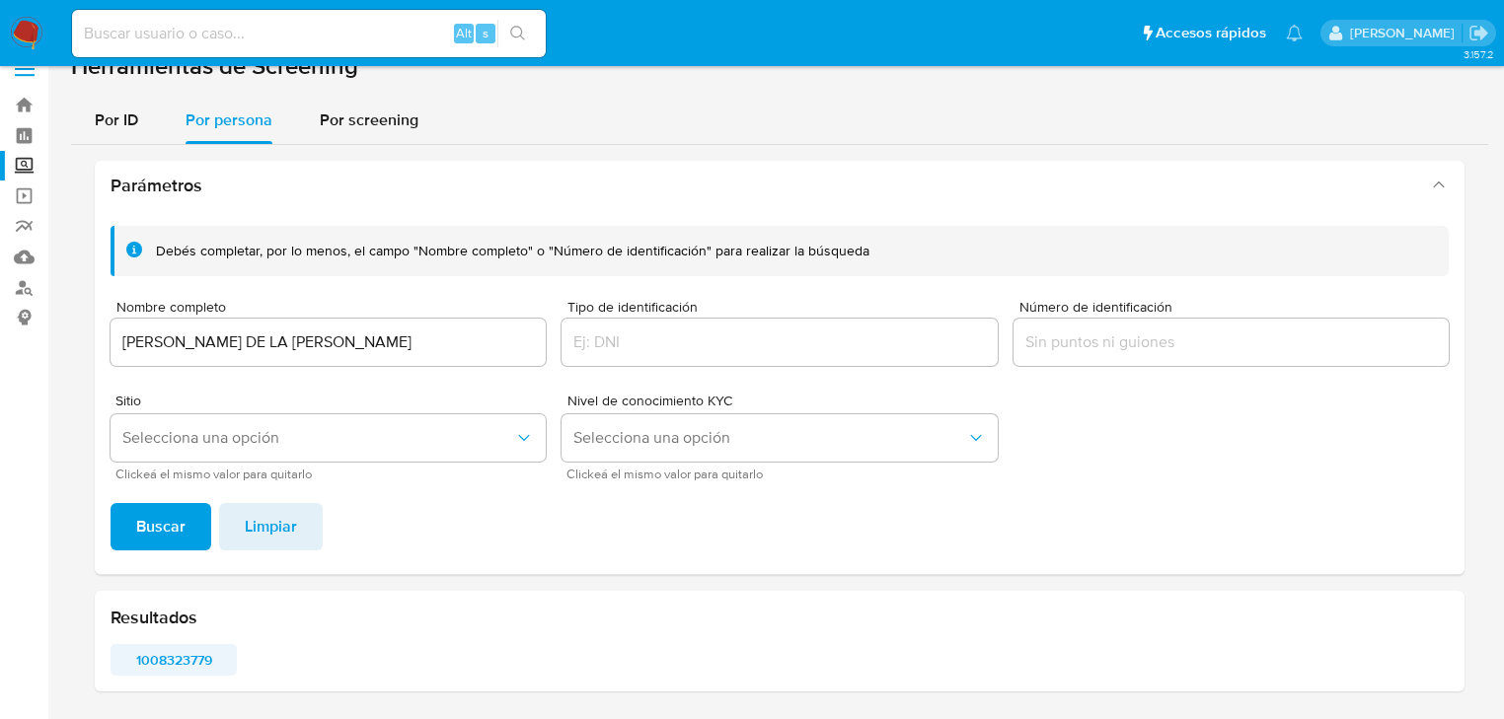
click at [164, 665] on span "1008323779" at bounding box center [173, 660] width 99 height 28
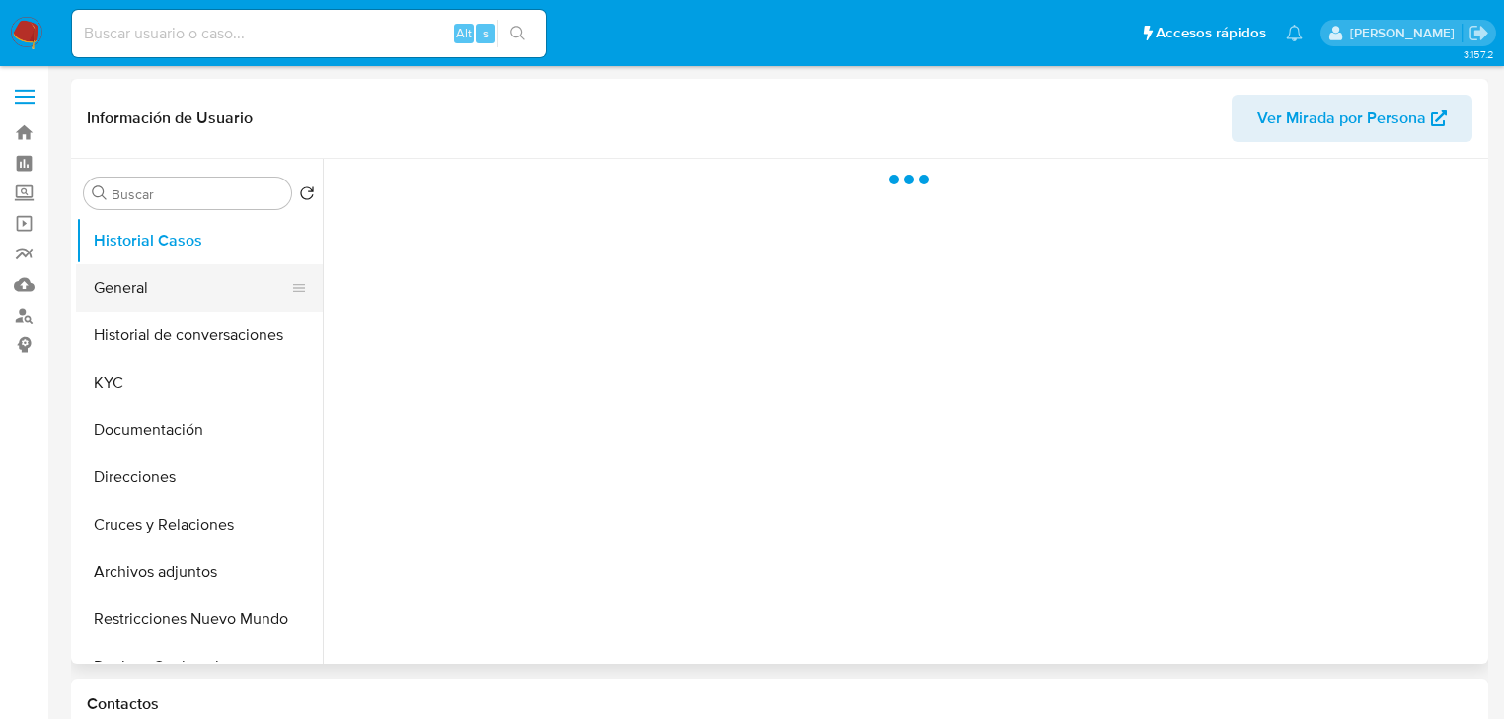
click at [183, 278] on button "General" at bounding box center [191, 287] width 231 height 47
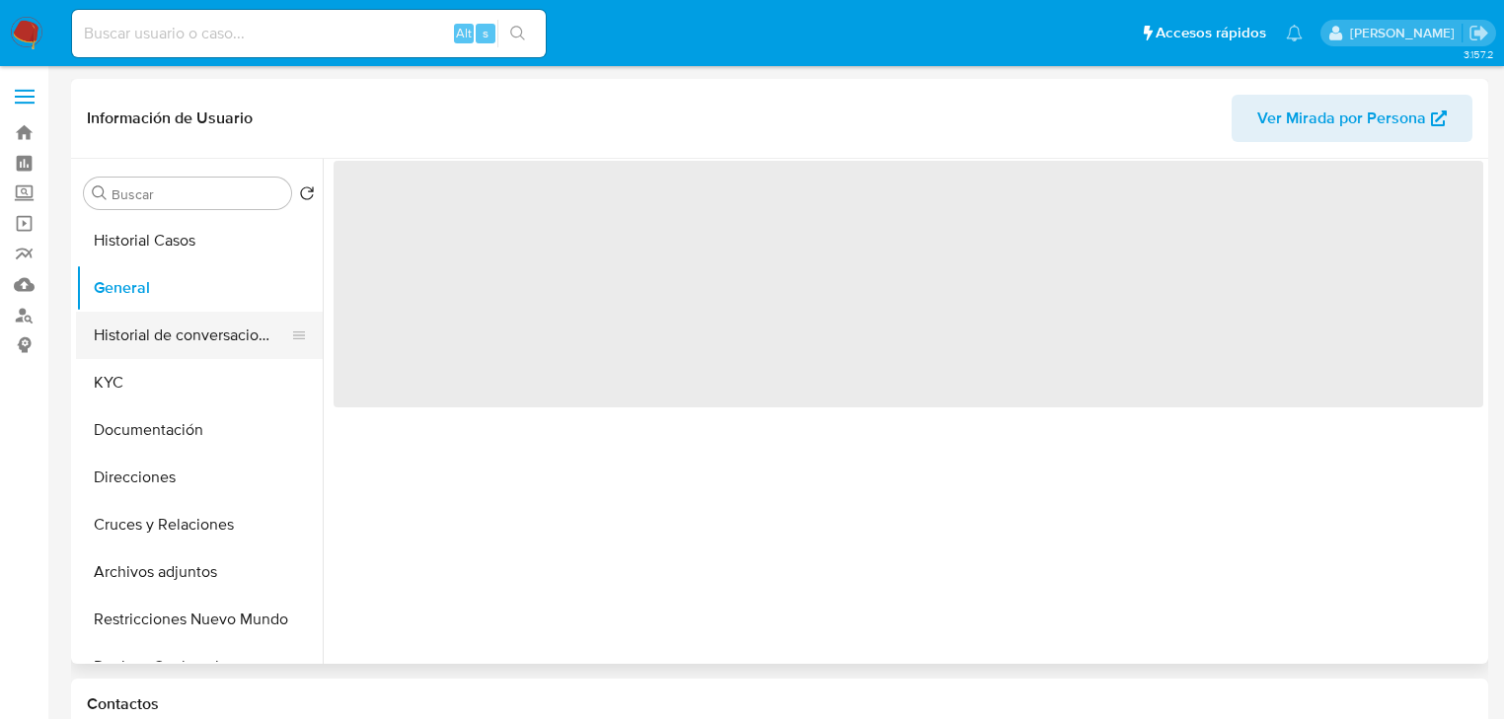
select select "10"
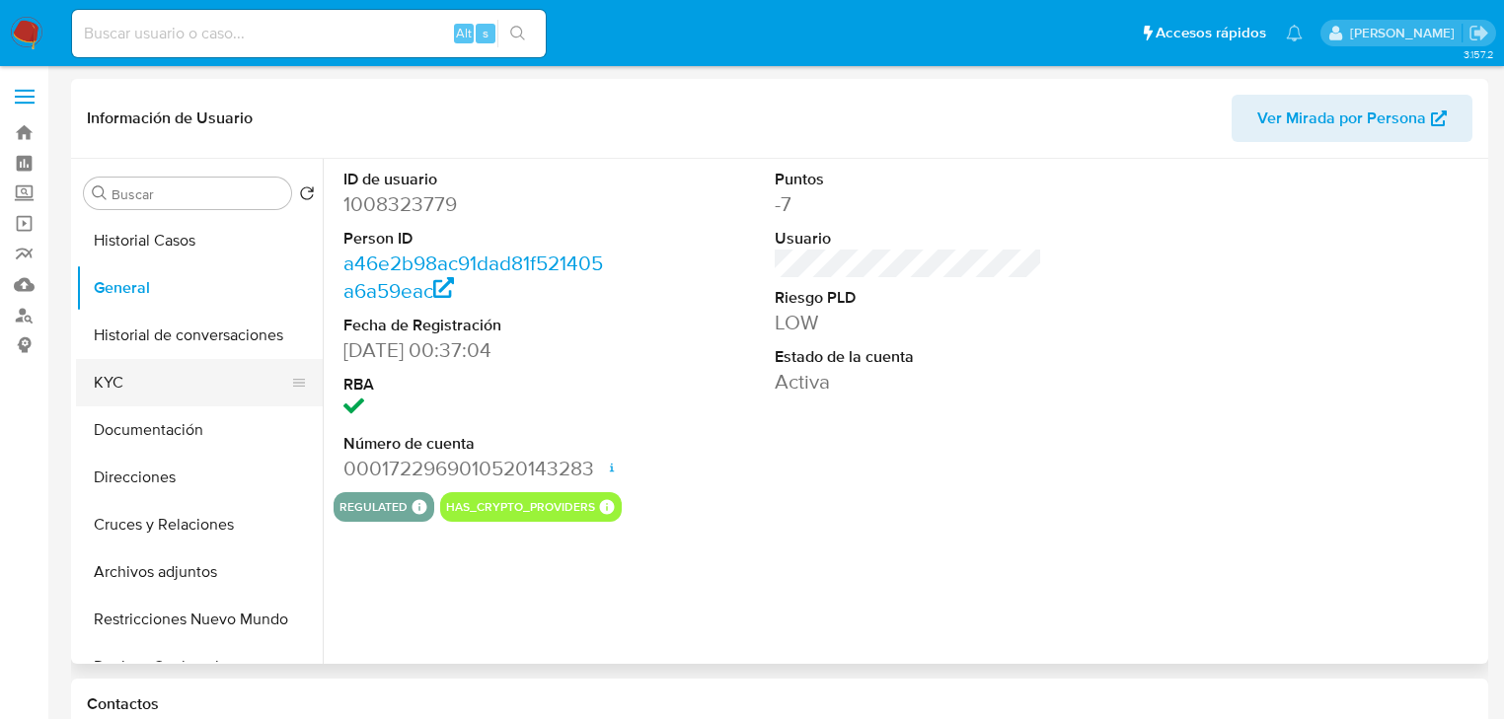
click at [114, 379] on button "KYC" at bounding box center [191, 382] width 231 height 47
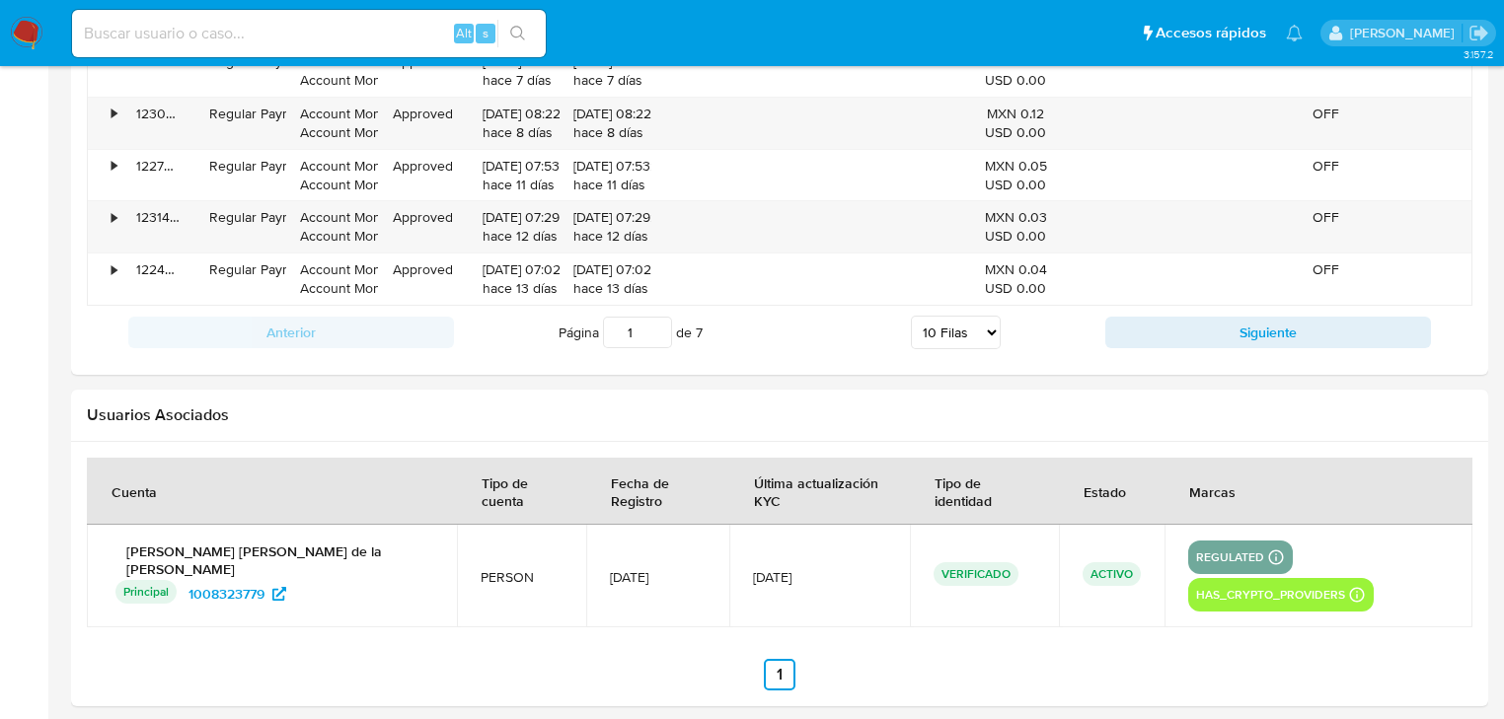
scroll to position [2352, 0]
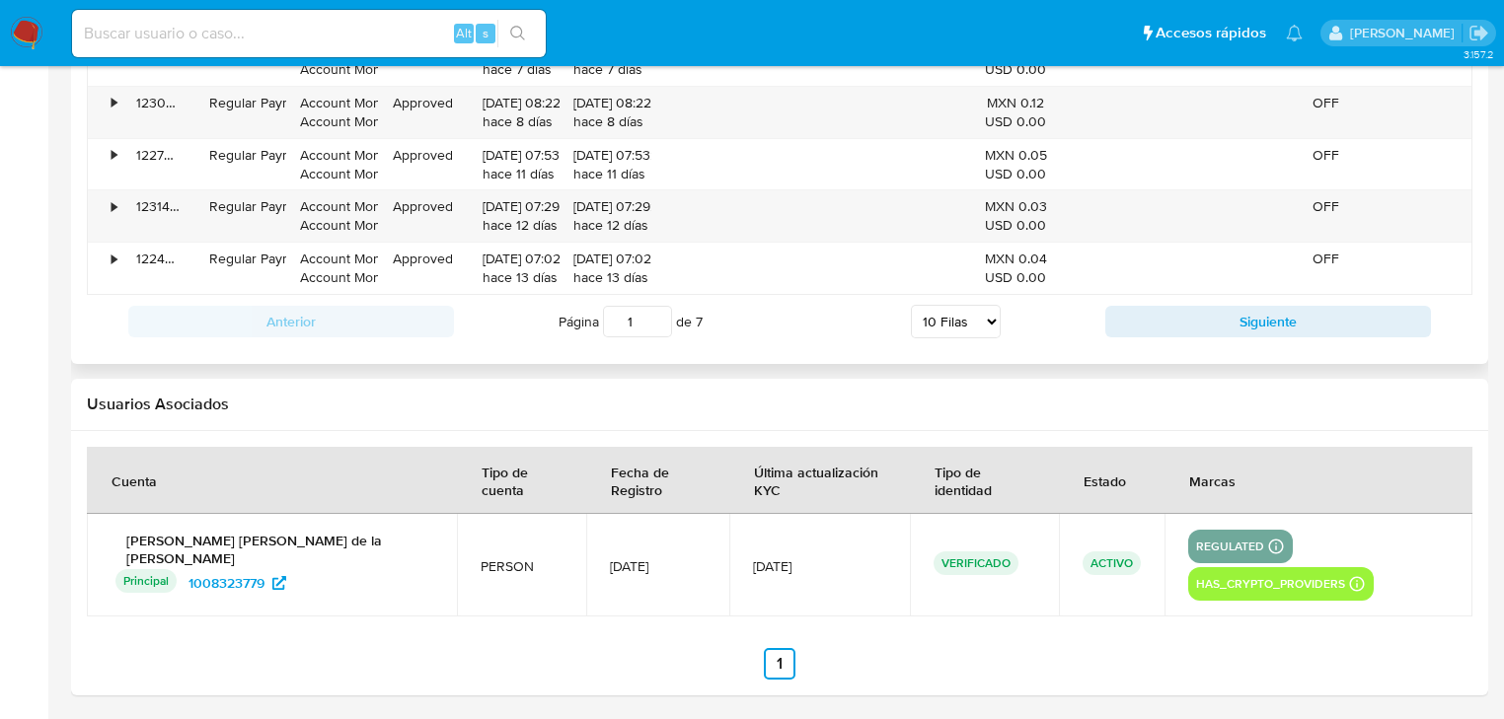
click at [1180, 338] on div "Anterior Página 1 de 7 5 Filas 10 Filas 20 Filas 25 Filas 50 Filas 100 Filas Si…" at bounding box center [780, 321] width 1386 height 53
click at [1185, 318] on button "Siguiente" at bounding box center [1268, 322] width 326 height 32
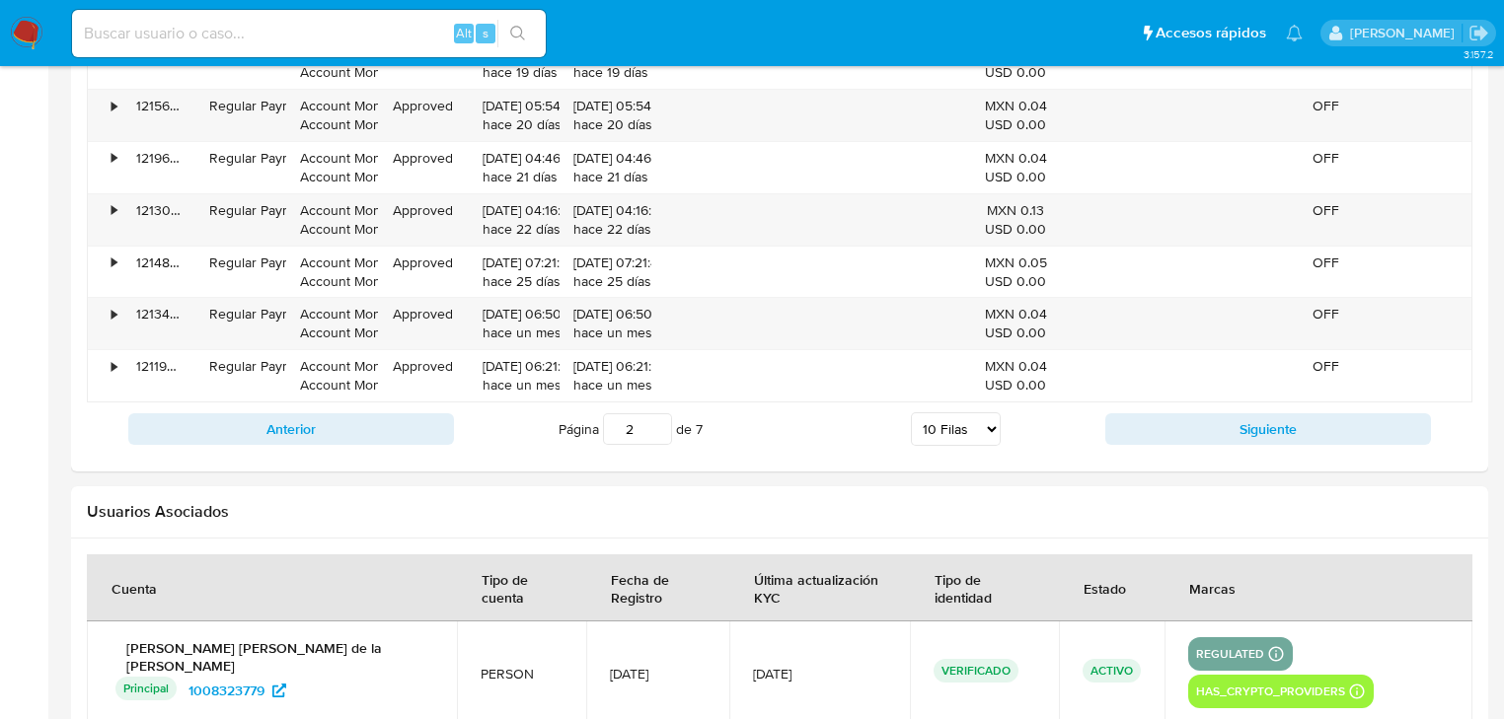
drag, startPoint x: 1157, startPoint y: 416, endPoint x: 1174, endPoint y: 410, distance: 19.1
click at [1158, 417] on button "Siguiente" at bounding box center [1268, 429] width 326 height 32
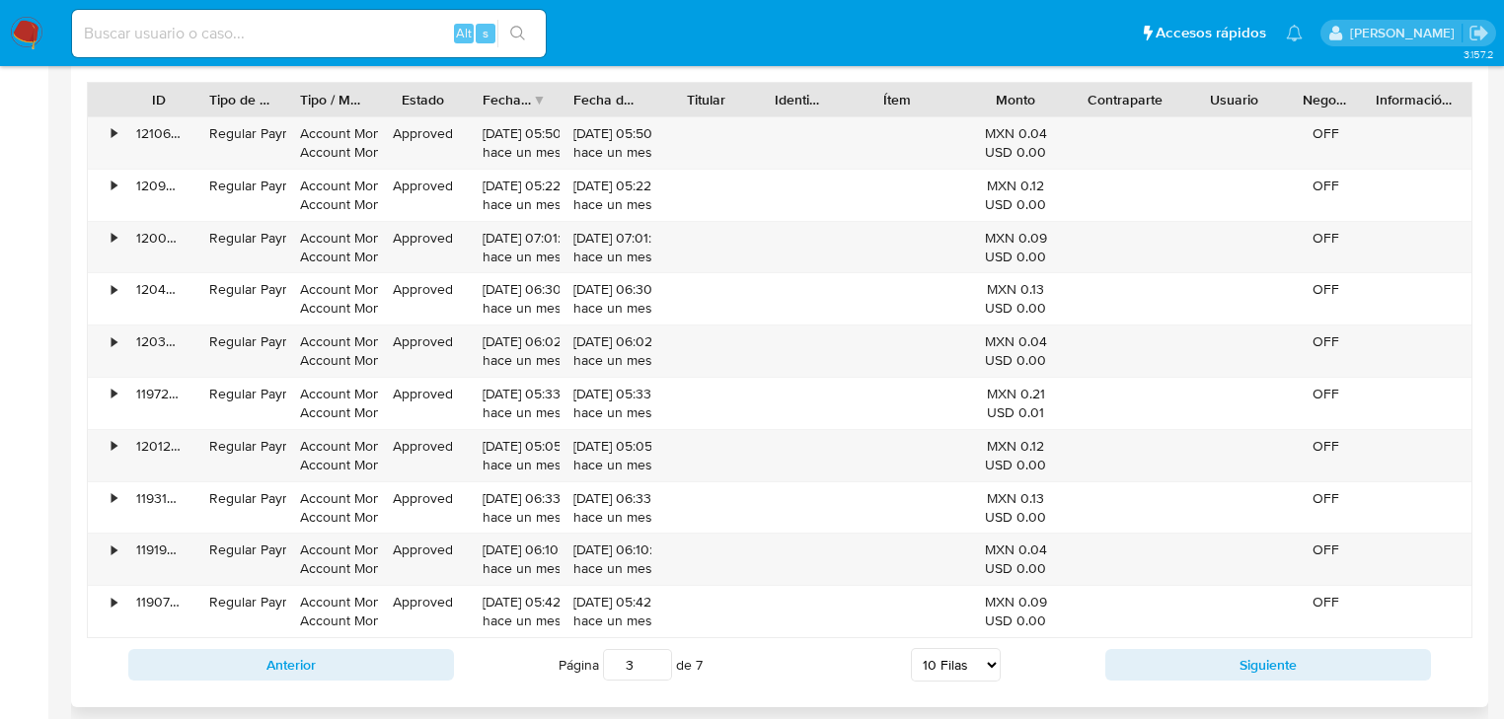
scroll to position [2007, 0]
click at [1199, 657] on button "Siguiente" at bounding box center [1268, 666] width 326 height 32
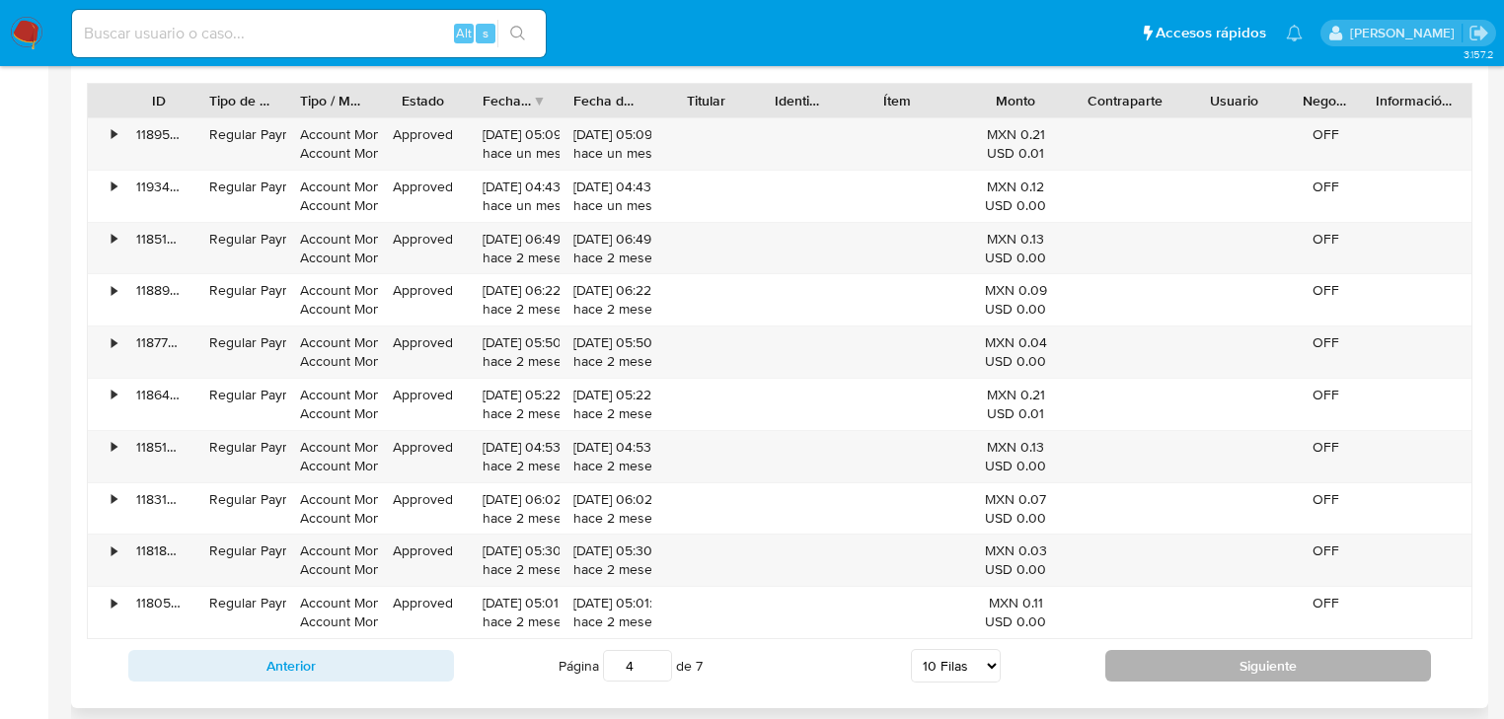
click at [1228, 654] on button "Siguiente" at bounding box center [1268, 666] width 326 height 32
click at [1212, 652] on button "Siguiente" at bounding box center [1268, 666] width 326 height 32
click at [1225, 665] on button "Siguiente" at bounding box center [1268, 666] width 326 height 32
type input "7"
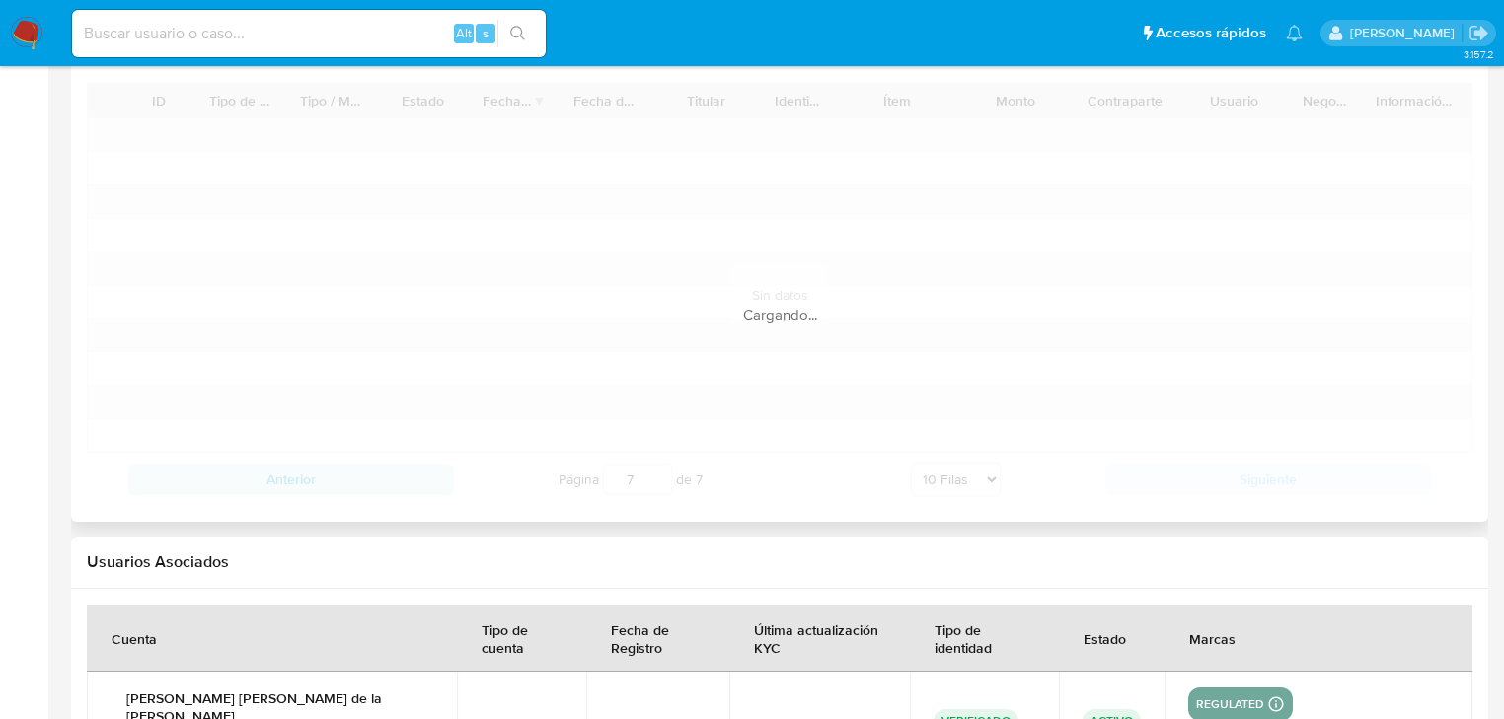
click at [1225, 665] on th "Marcas" at bounding box center [1319, 638] width 308 height 67
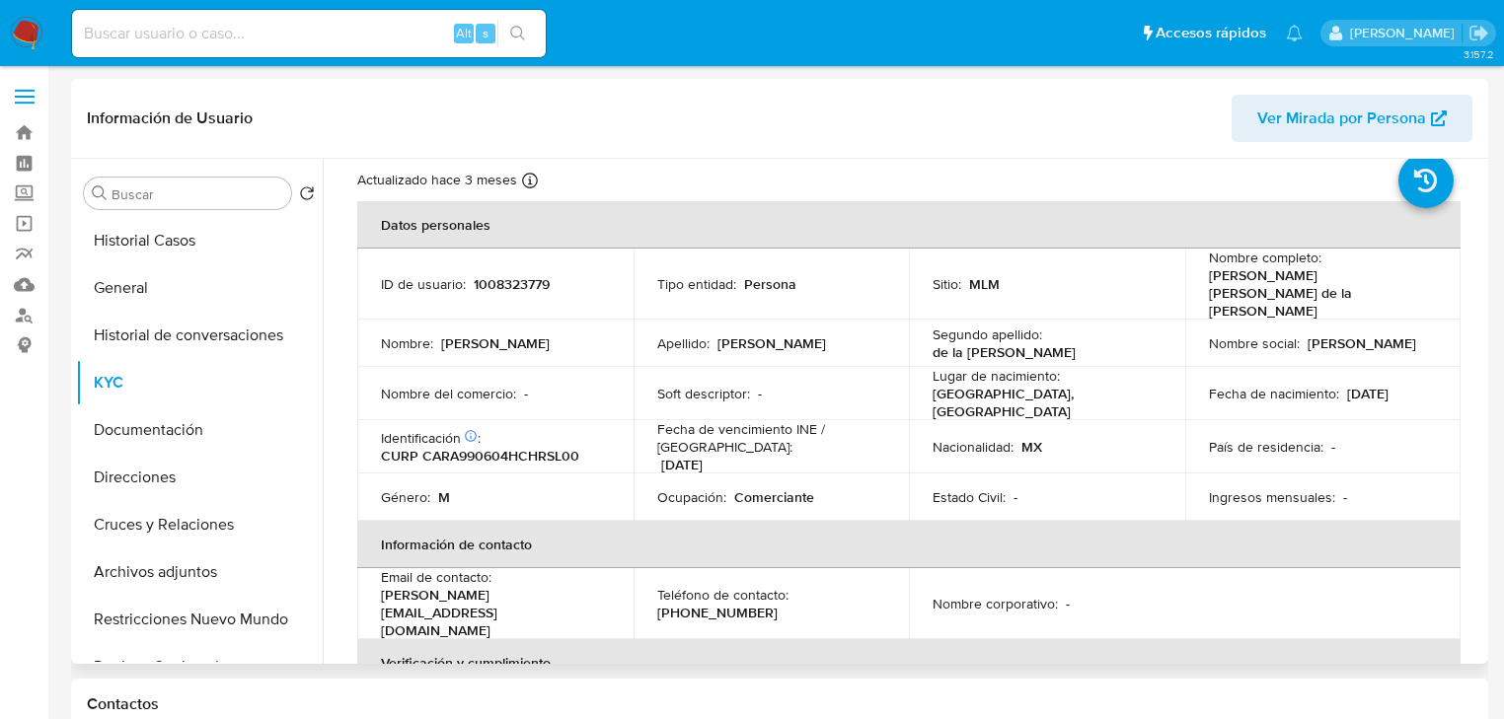
scroll to position [0, 0]
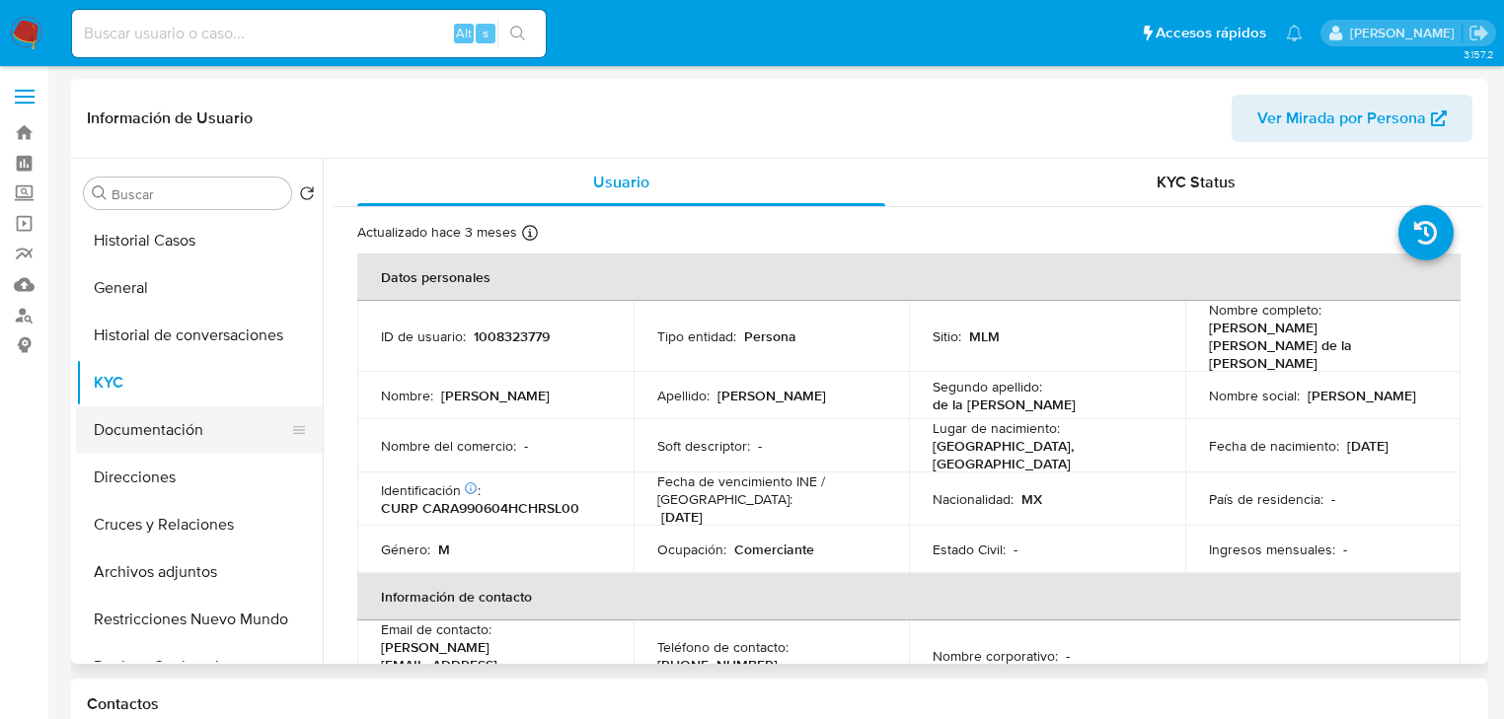
click at [193, 433] on button "Documentación" at bounding box center [191, 430] width 231 height 47
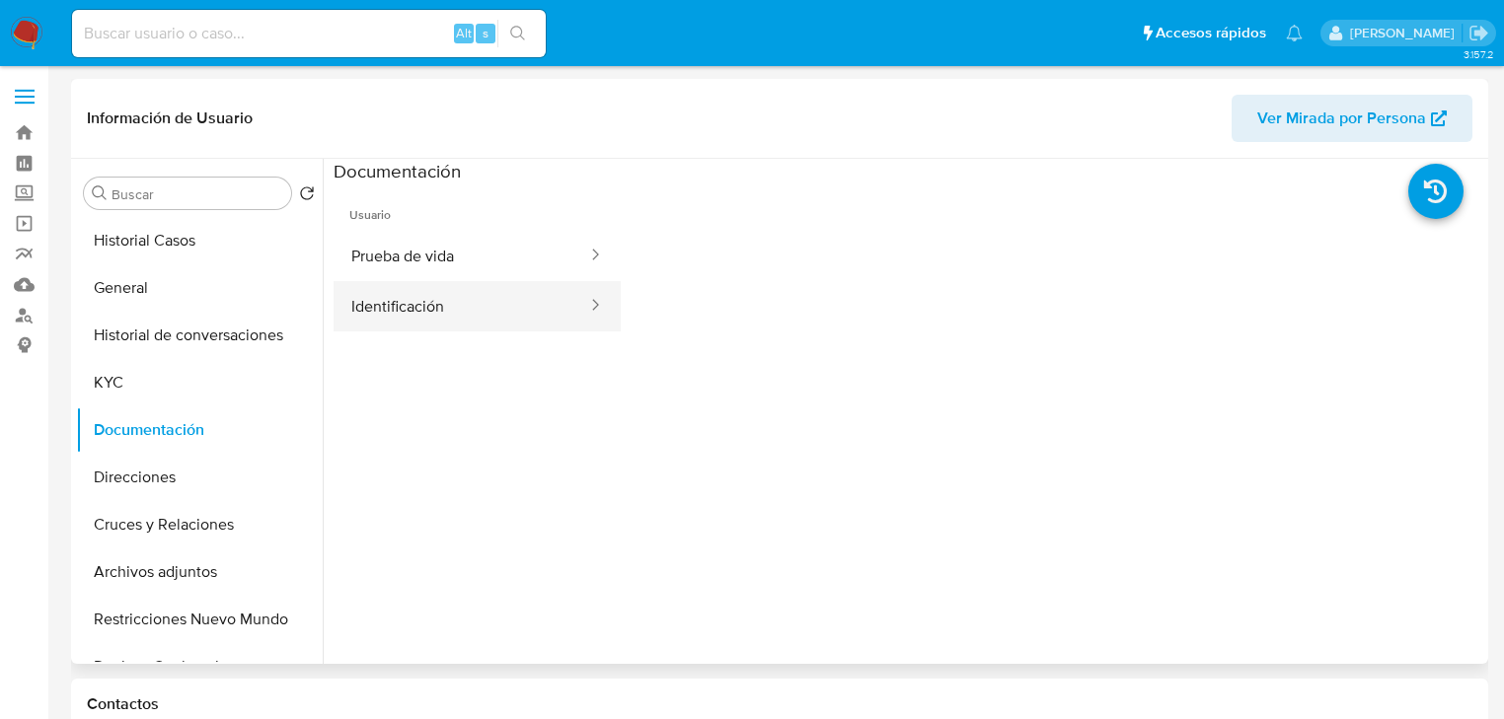
click at [438, 321] on button "Identificación" at bounding box center [462, 306] width 256 height 50
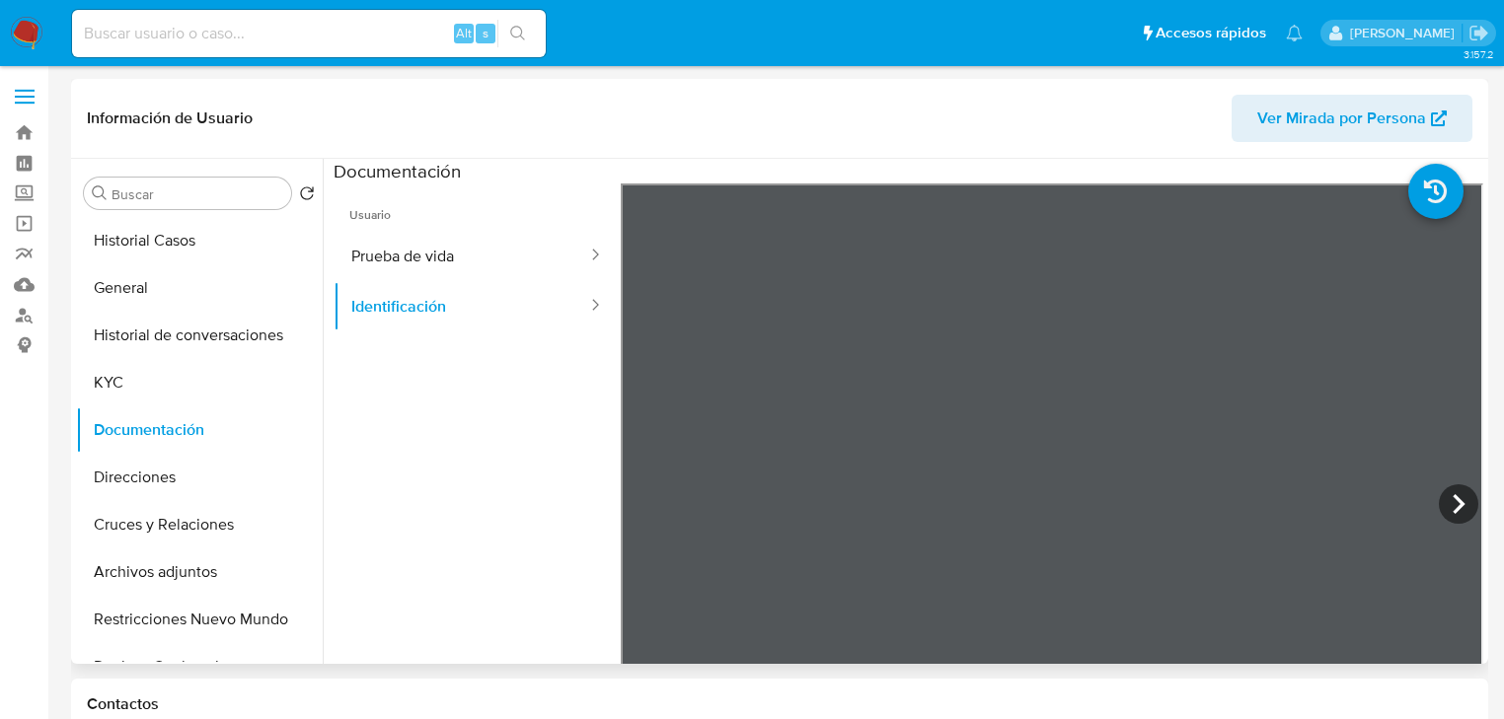
click at [459, 209] on span "Usuario" at bounding box center [477, 207] width 287 height 47
drag, startPoint x: 433, startPoint y: 245, endPoint x: 591, endPoint y: 312, distance: 171.6
click at [433, 247] on button "Prueba de vida" at bounding box center [462, 256] width 256 height 50
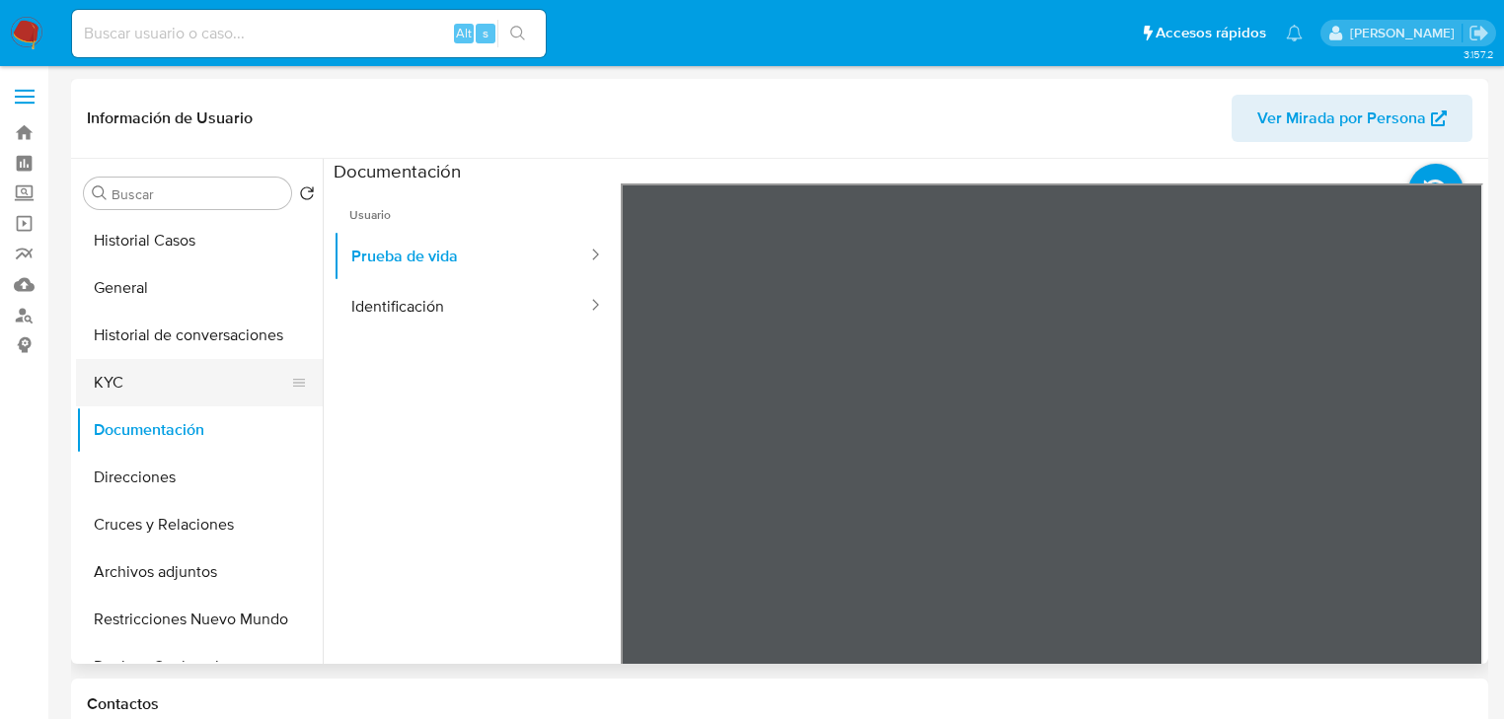
click at [123, 374] on button "KYC" at bounding box center [191, 382] width 231 height 47
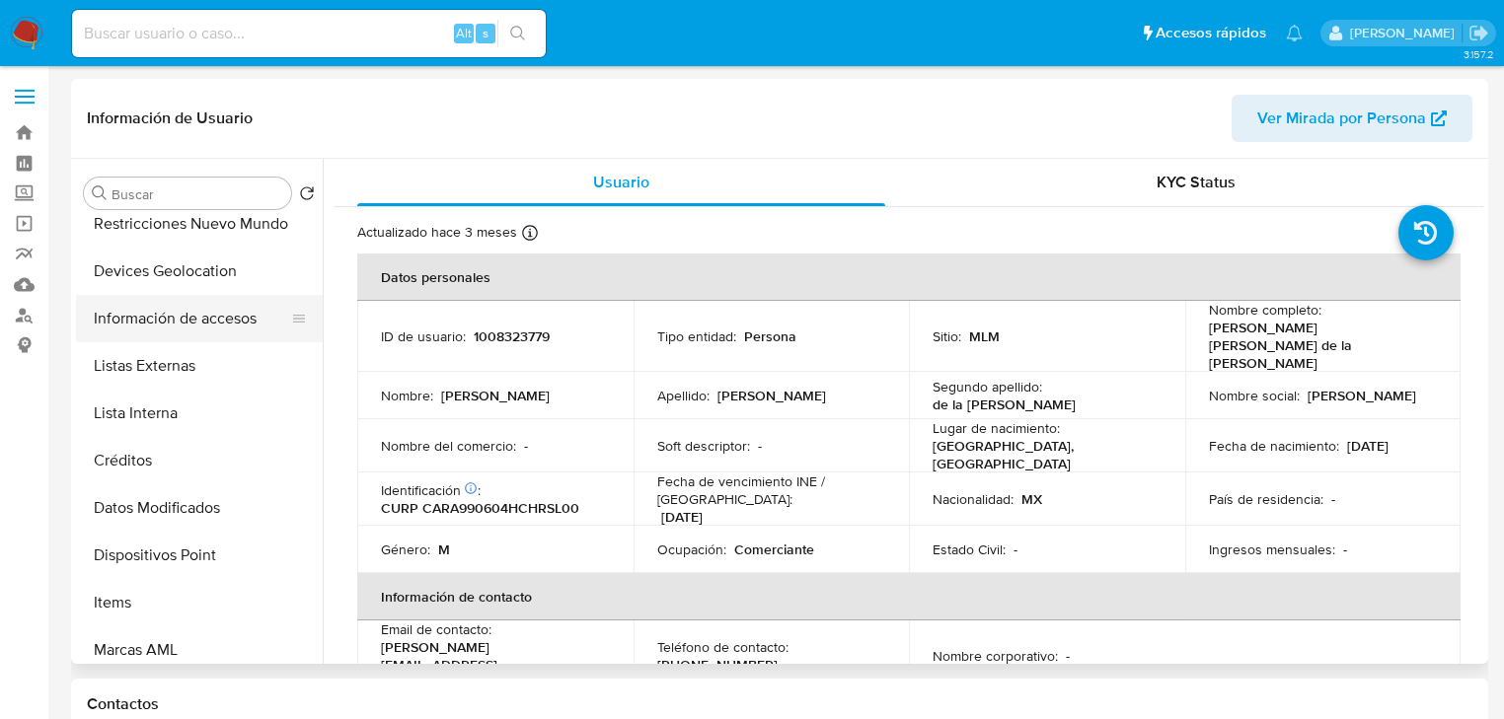
scroll to position [596, 0]
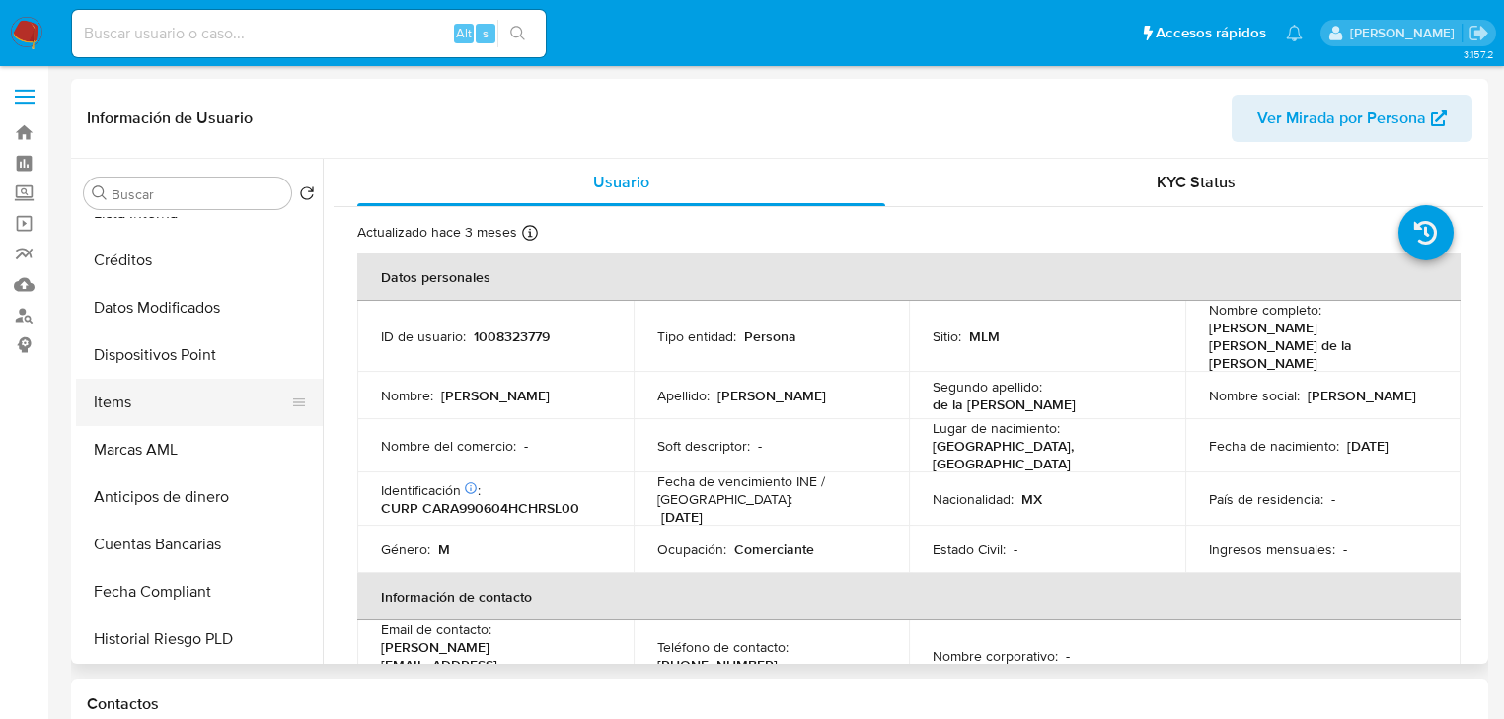
click at [128, 417] on button "Items" at bounding box center [191, 402] width 231 height 47
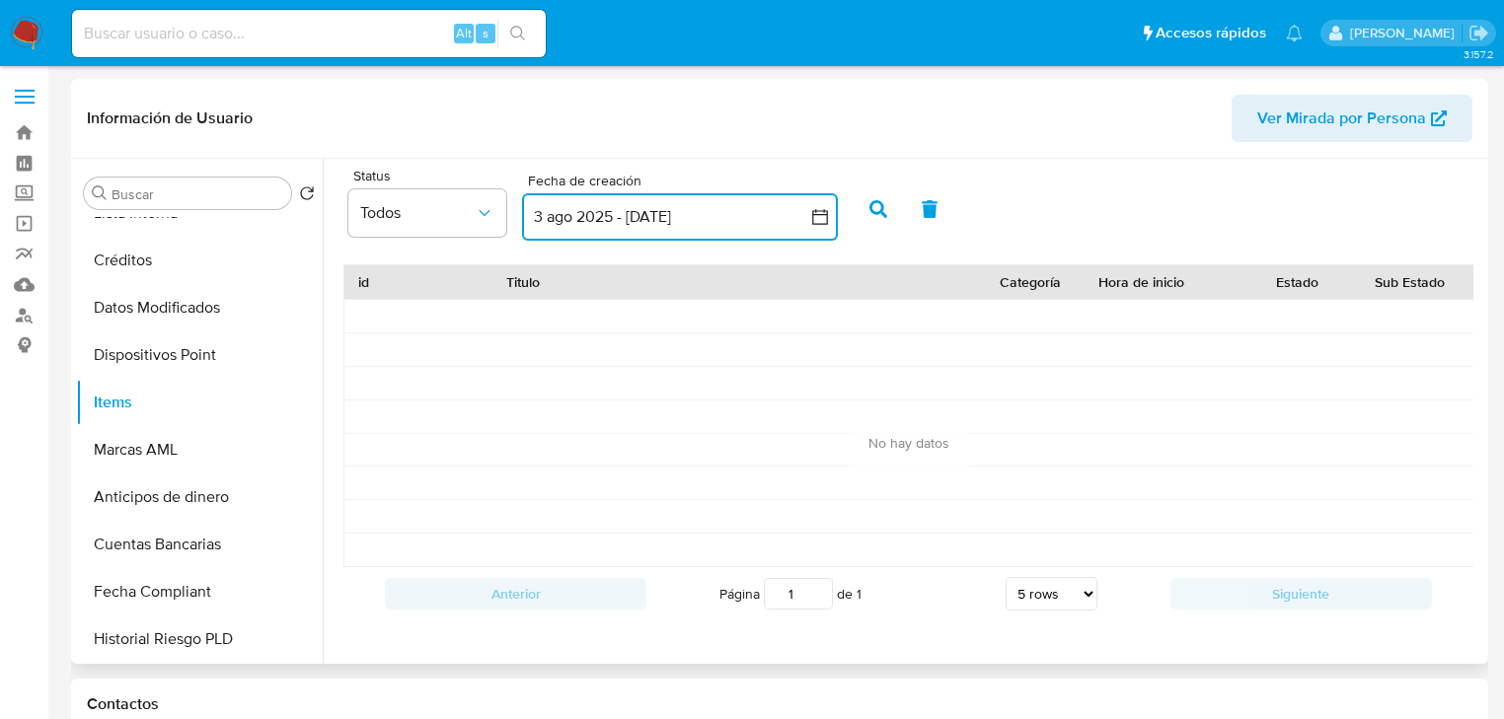
click at [677, 221] on button "3 ago 2025 - 2 sep 2025" at bounding box center [680, 216] width 316 height 47
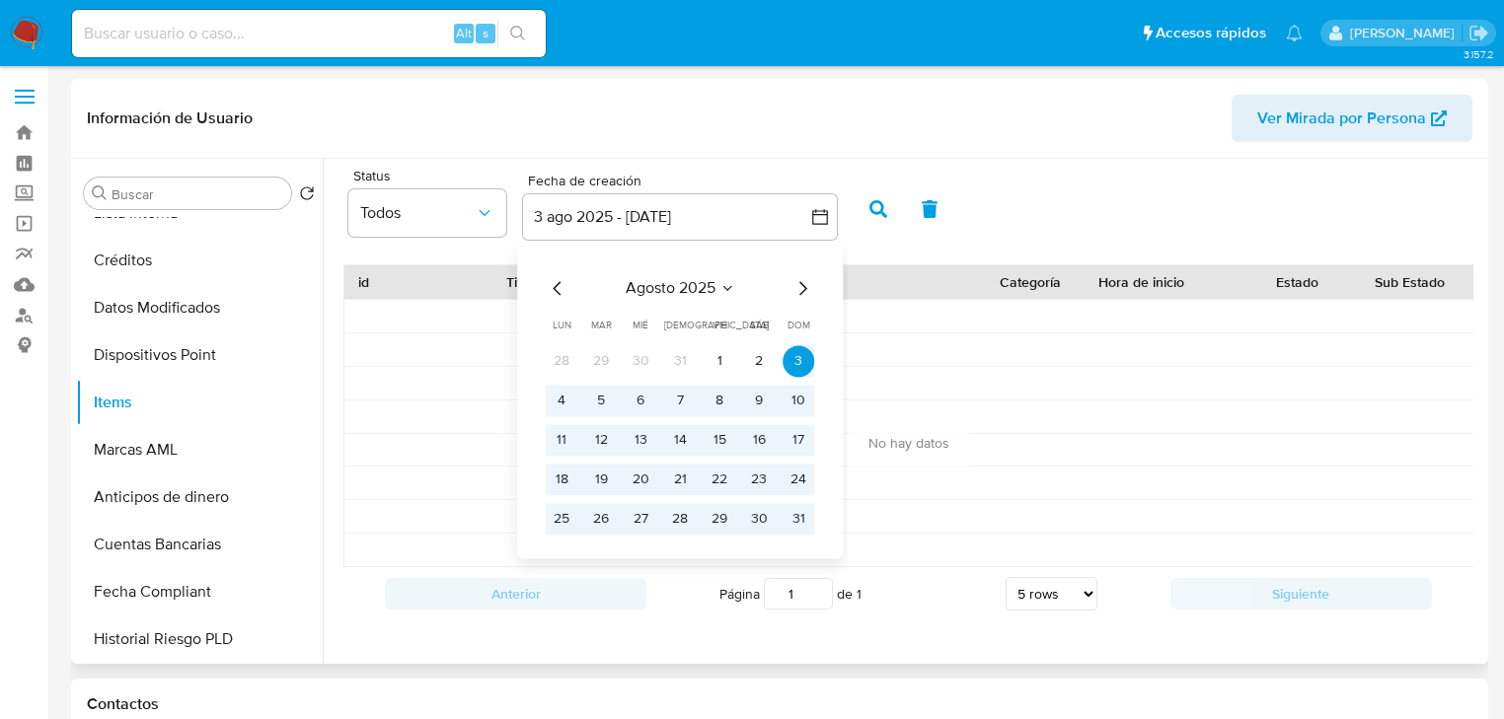
click at [558, 293] on icon "Mes anterior" at bounding box center [558, 288] width 24 height 24
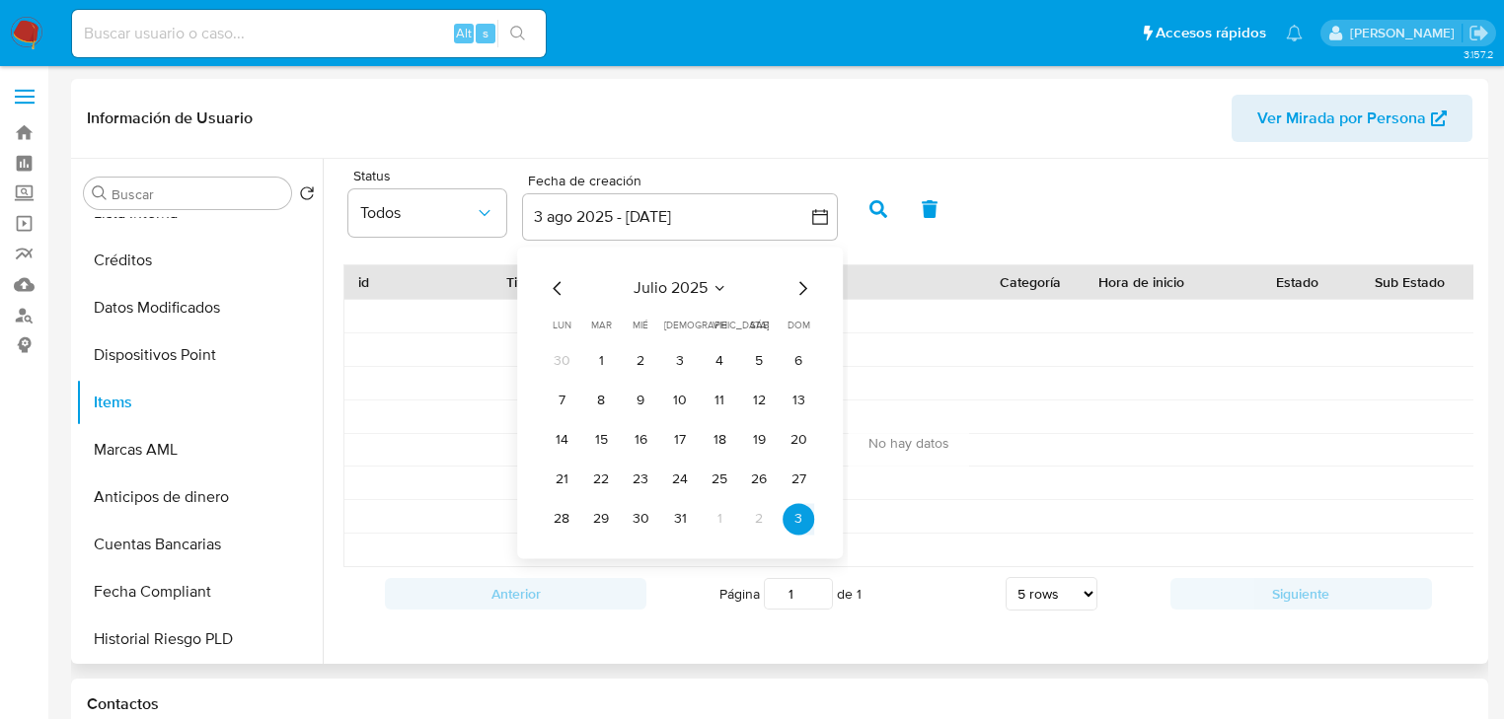
click at [557, 292] on icon "Mes anterior" at bounding box center [557, 288] width 8 height 14
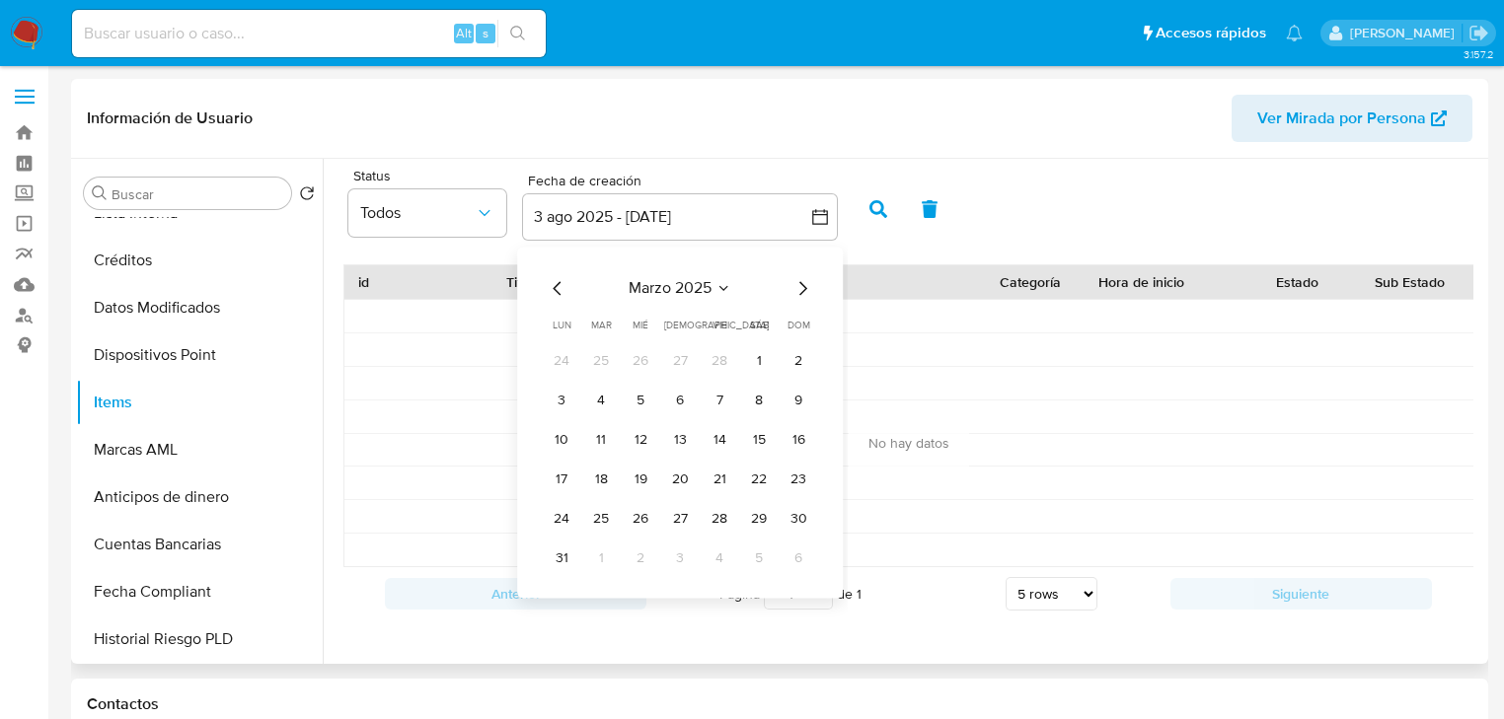
click at [557, 292] on icon "Mes anterior" at bounding box center [557, 288] width 8 height 14
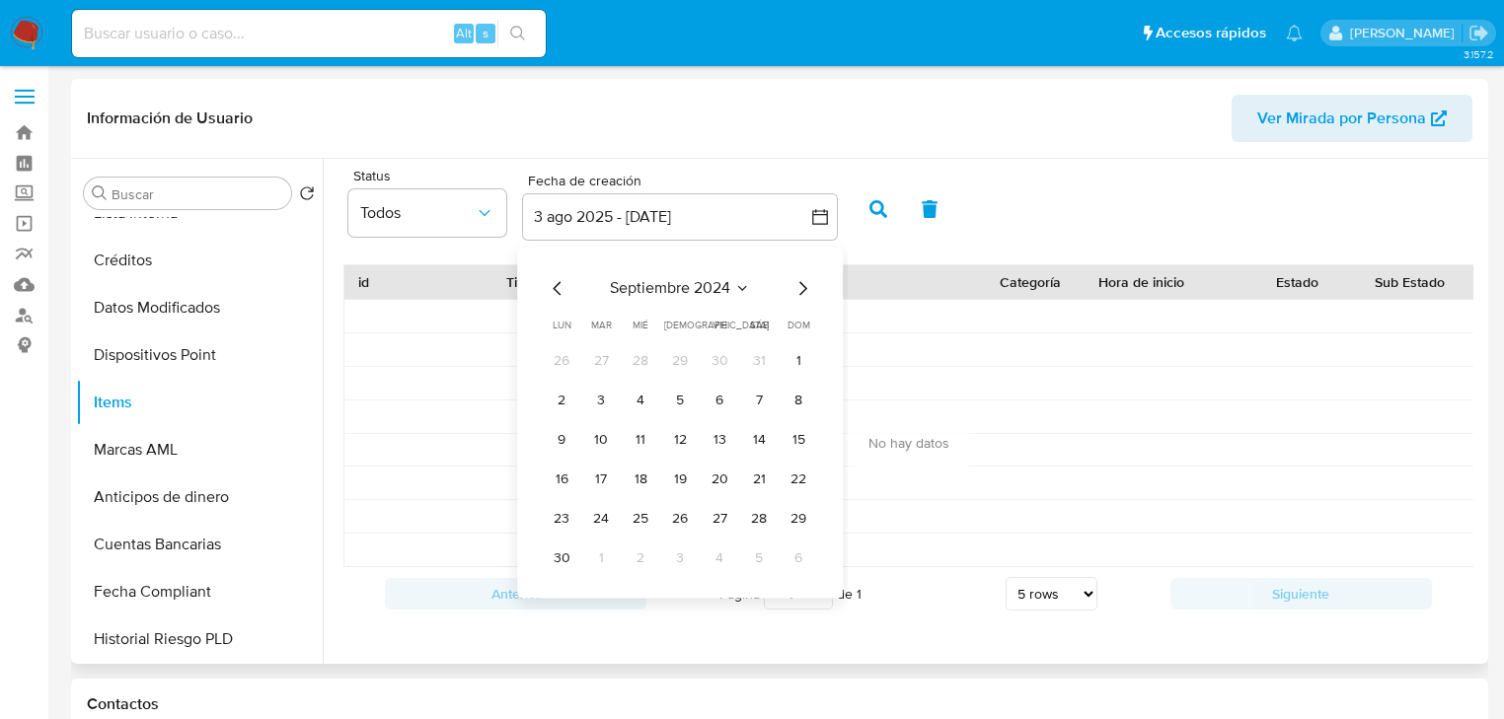
click at [557, 292] on icon "Mes anterior" at bounding box center [557, 288] width 8 height 14
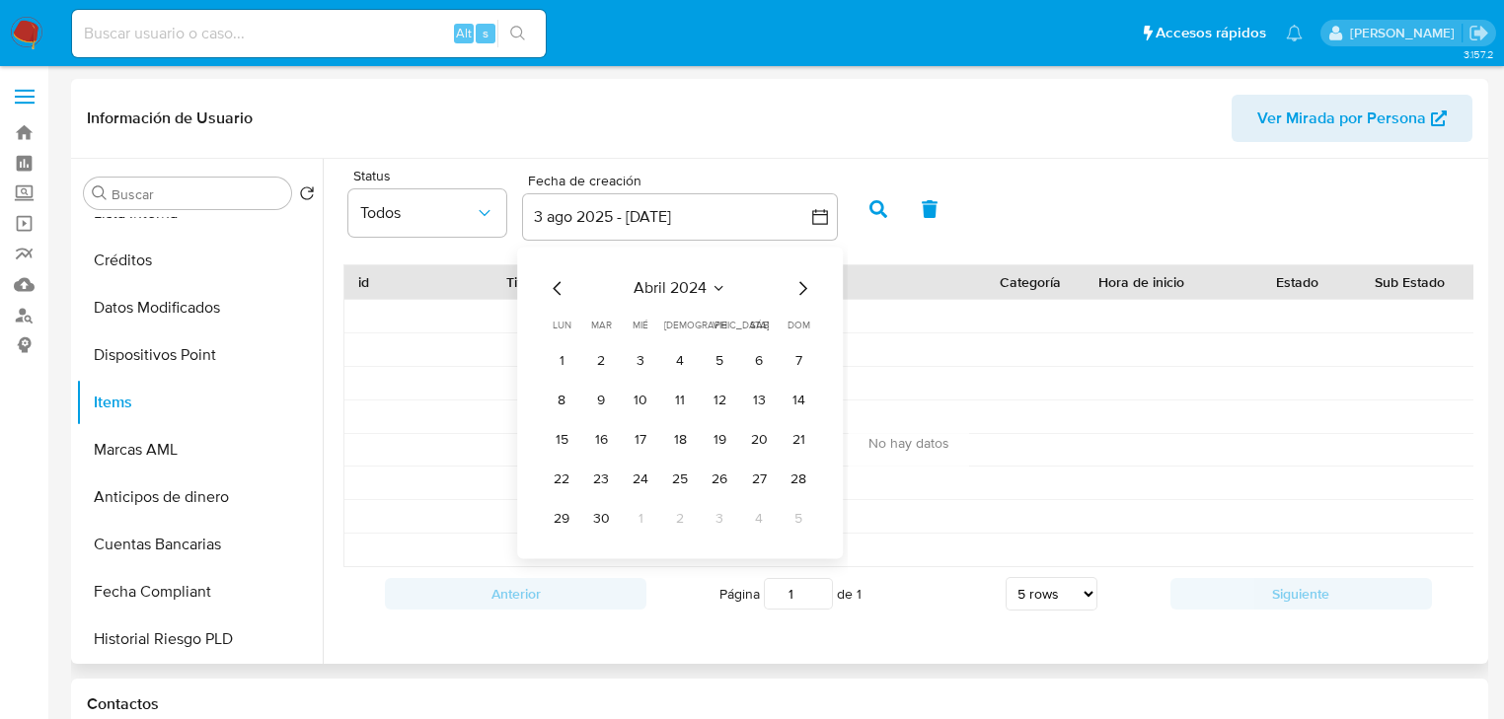
click at [557, 290] on icon "Mes anterior" at bounding box center [558, 288] width 24 height 24
drag, startPoint x: 727, startPoint y: 359, endPoint x: 762, endPoint y: 312, distance: 58.6
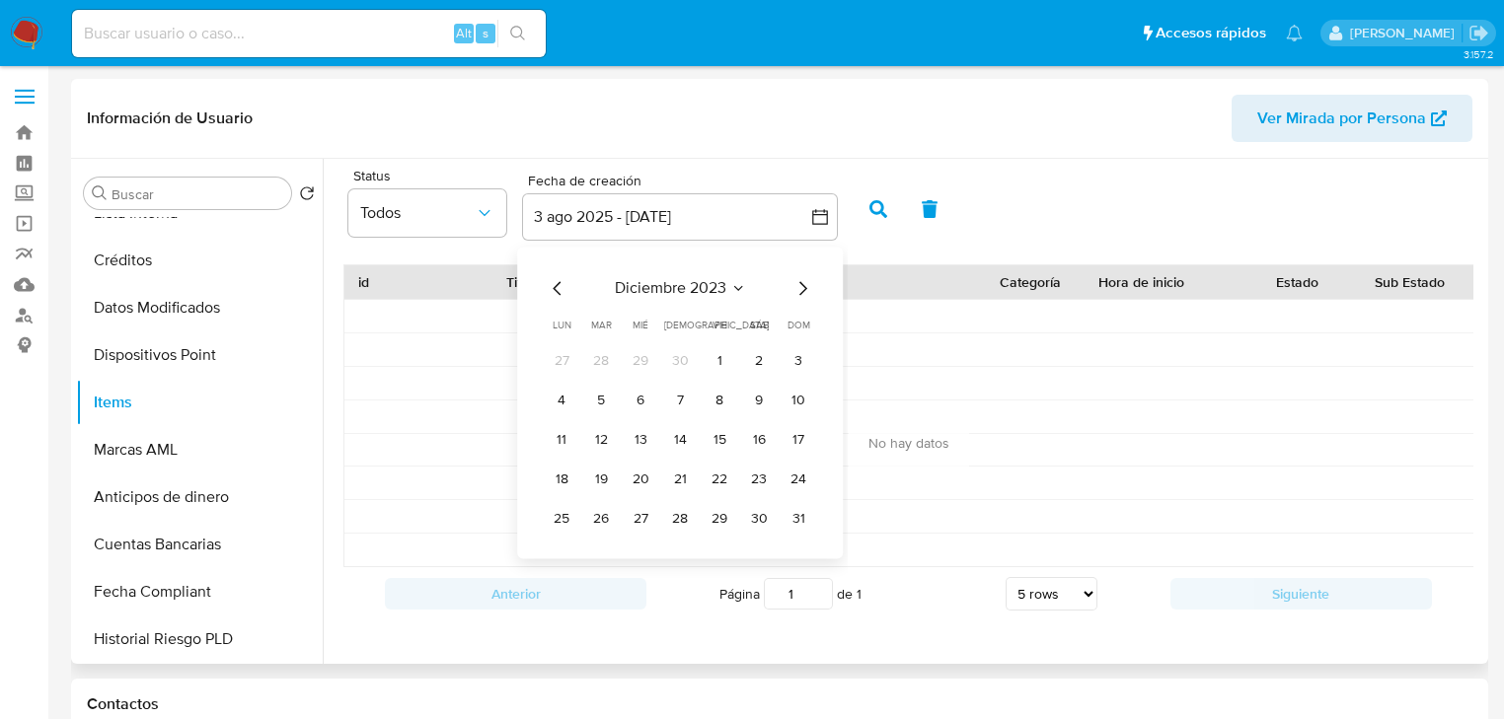
click at [727, 359] on button "1" at bounding box center [720, 361] width 32 height 32
click at [800, 289] on icon "Mes siguiente" at bounding box center [802, 288] width 24 height 24
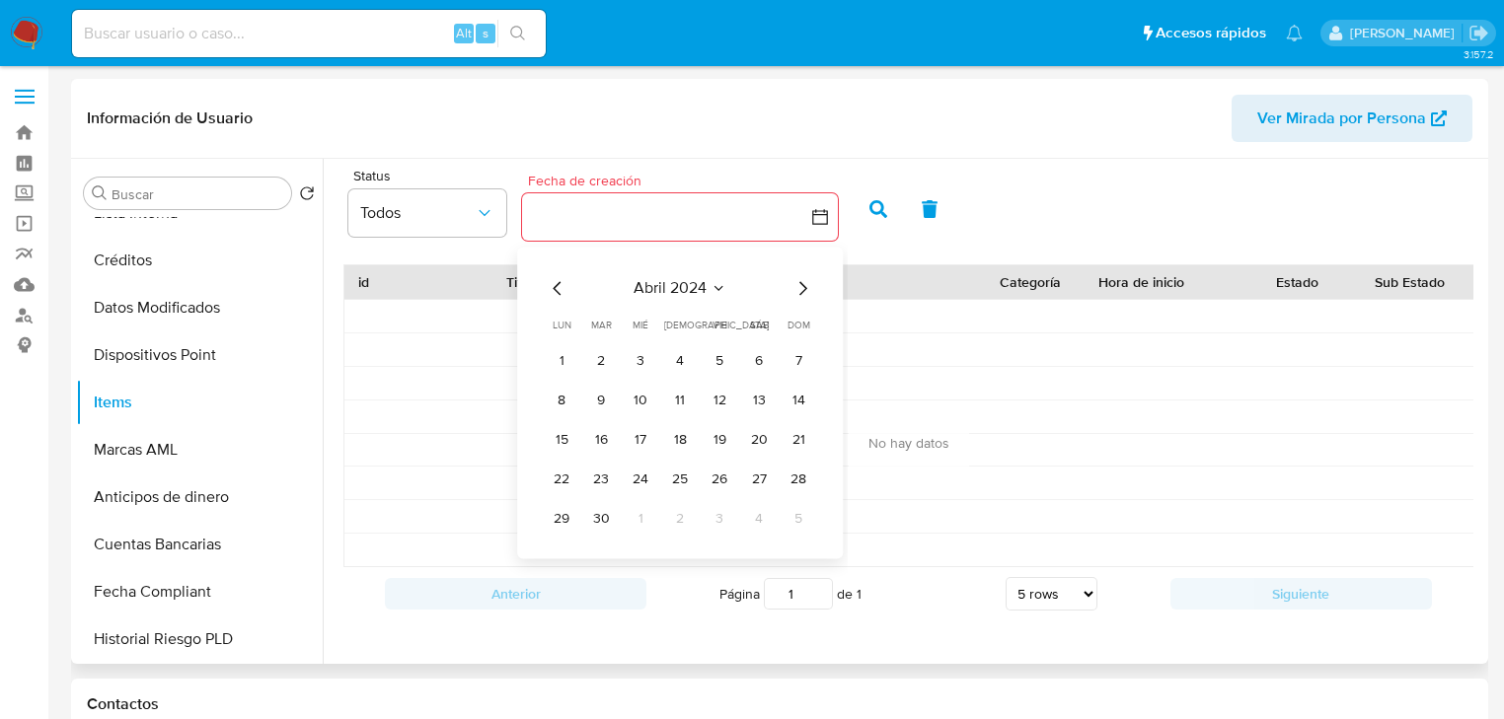
click at [800, 289] on icon "Mes siguiente" at bounding box center [802, 288] width 24 height 24
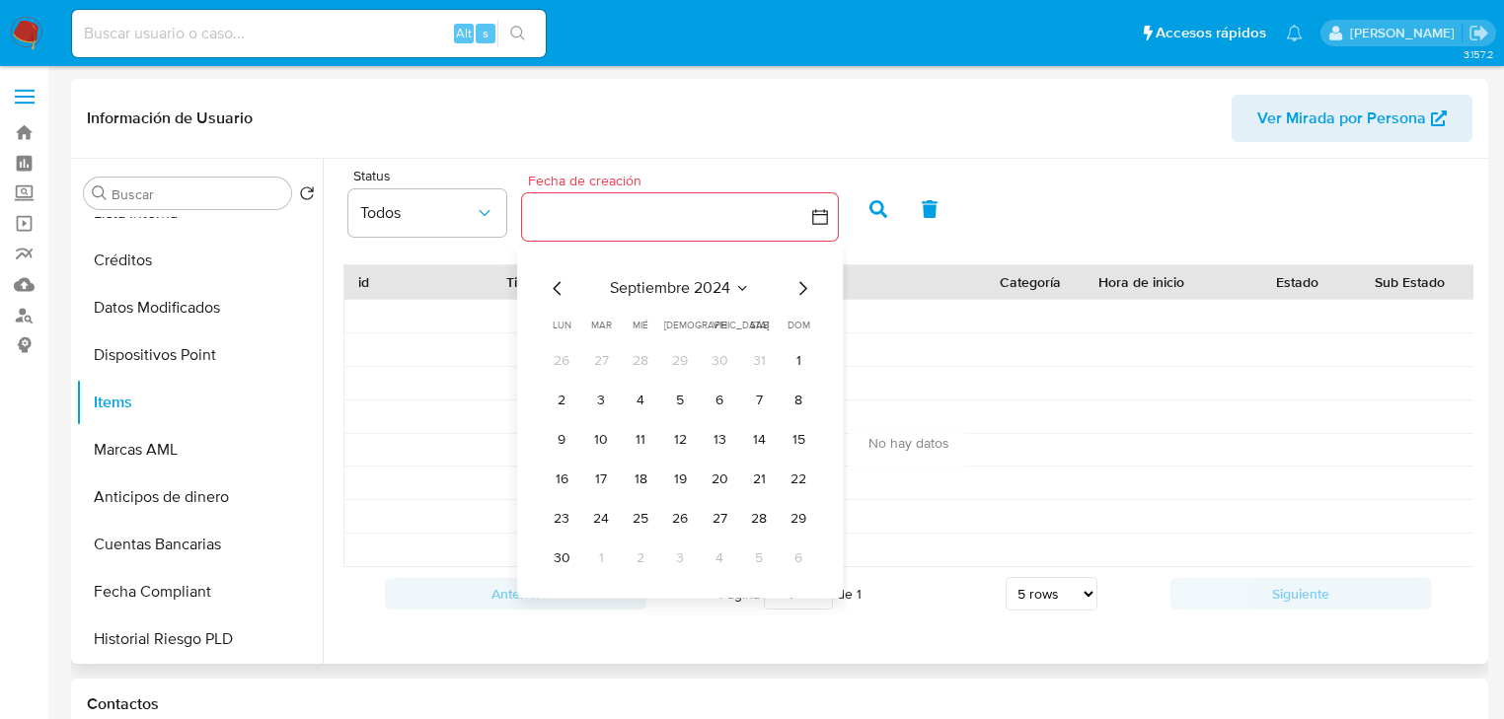
click at [800, 289] on icon "Mes siguiente" at bounding box center [802, 288] width 24 height 24
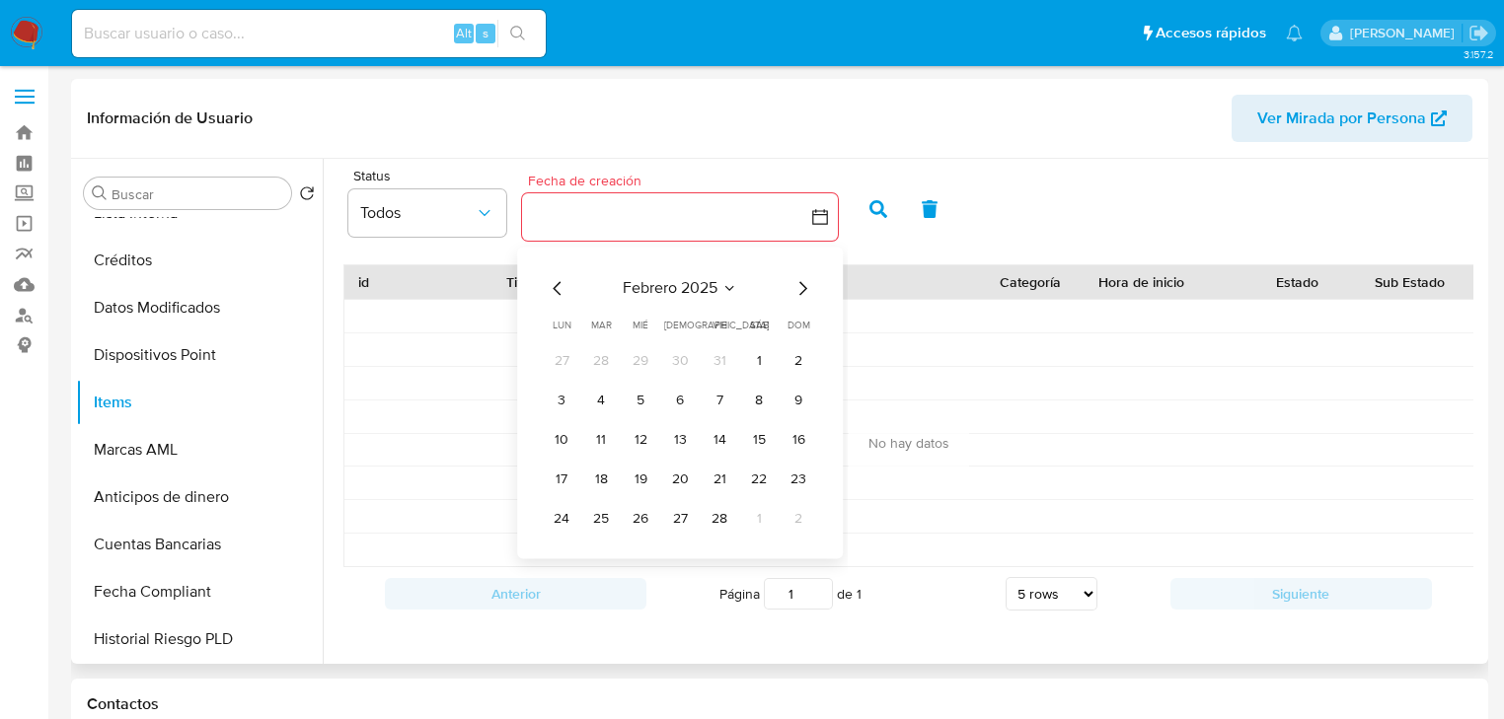
click at [800, 289] on icon "Mes siguiente" at bounding box center [802, 288] width 24 height 24
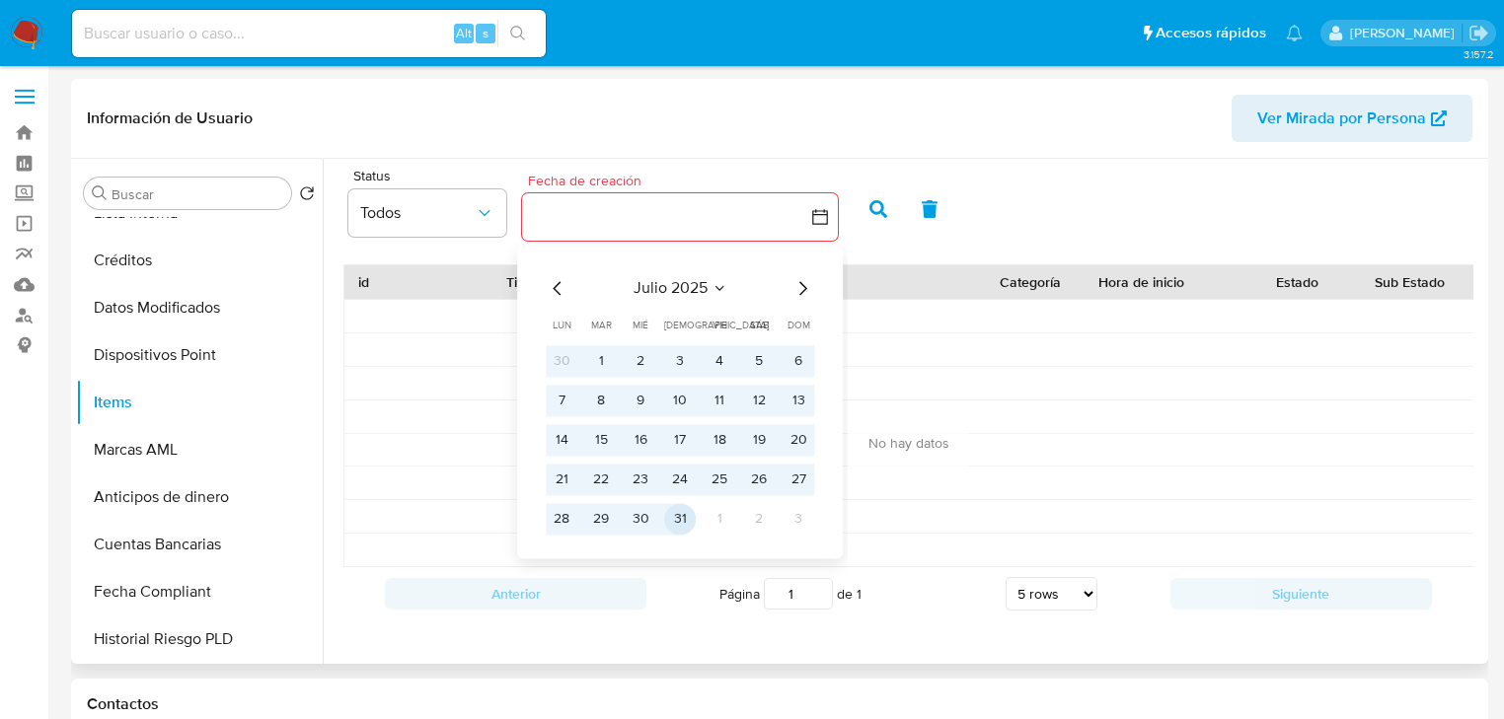
click at [677, 524] on button "31" at bounding box center [680, 519] width 32 height 32
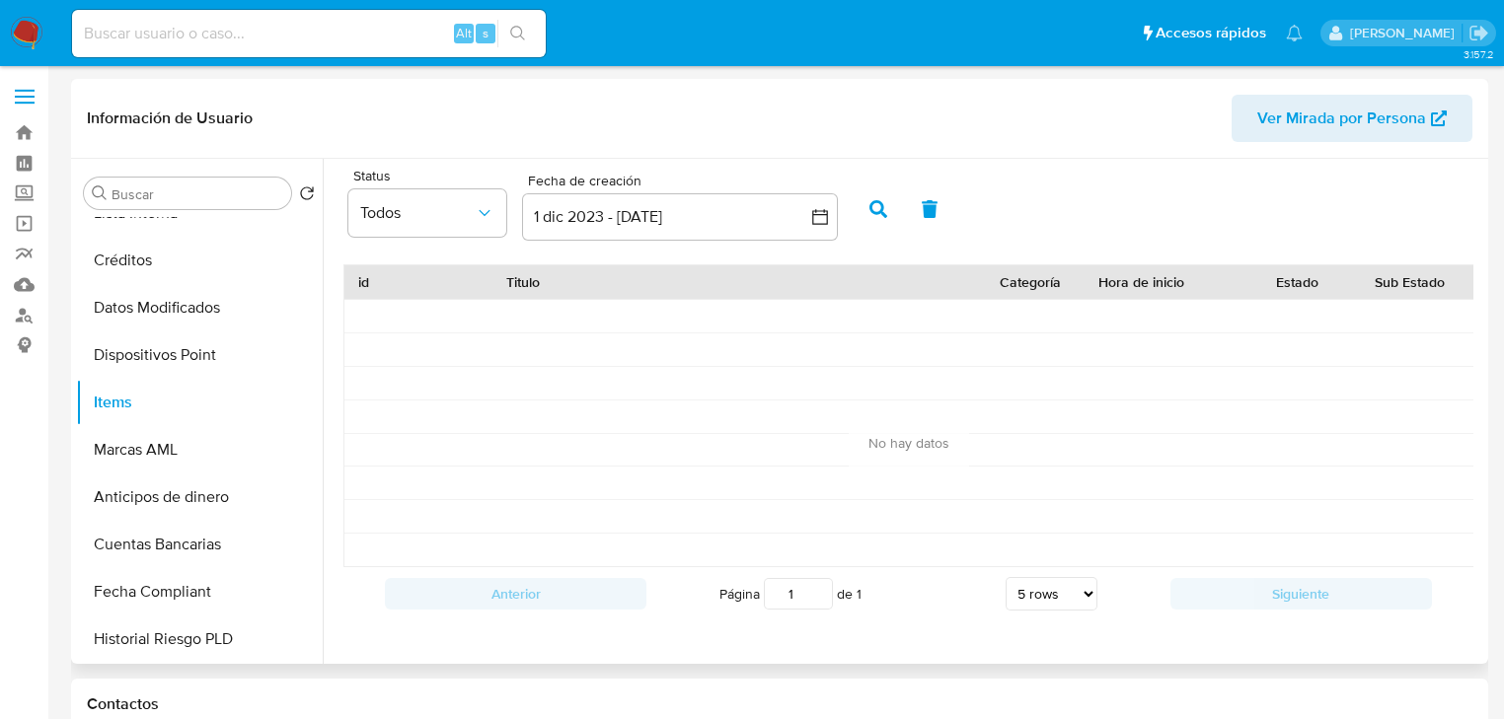
click at [866, 214] on button "button" at bounding box center [878, 209] width 51 height 47
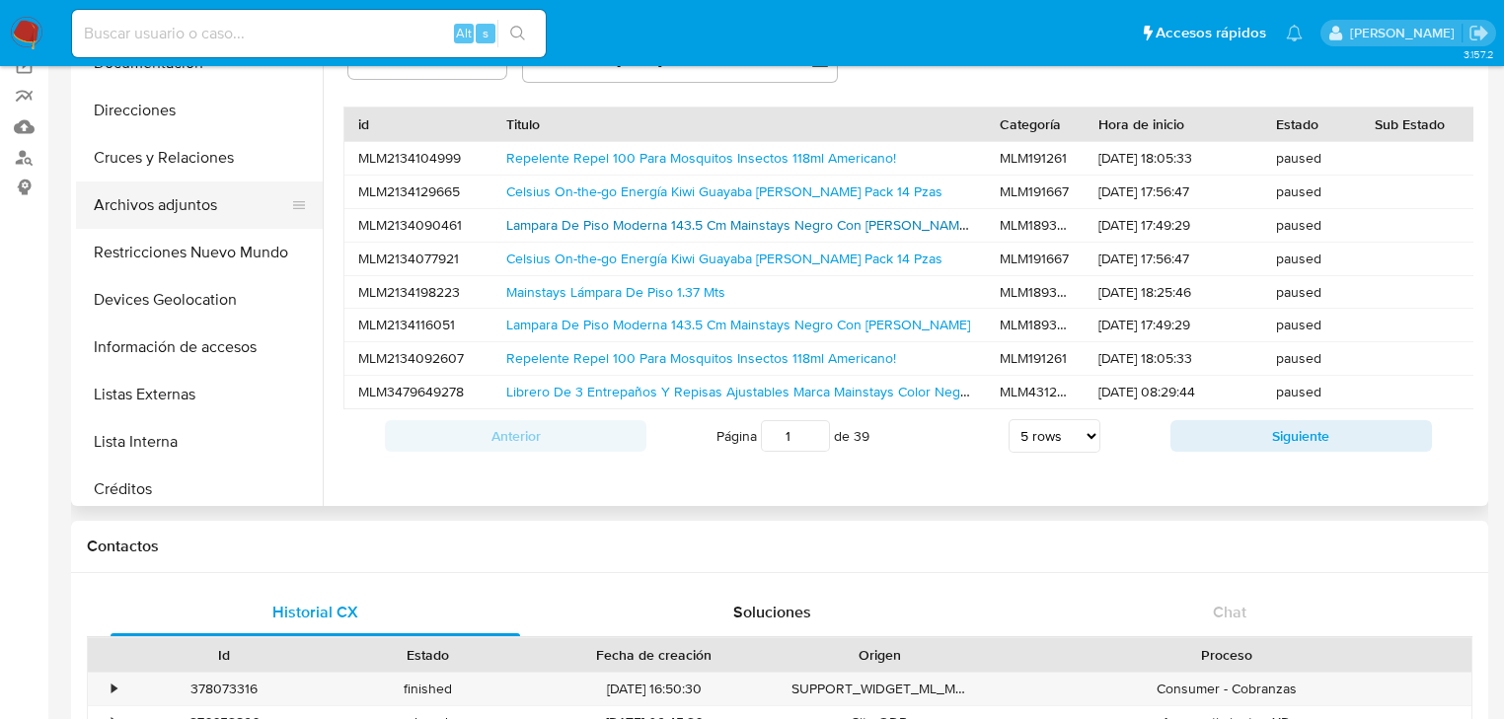
scroll to position [201, 0]
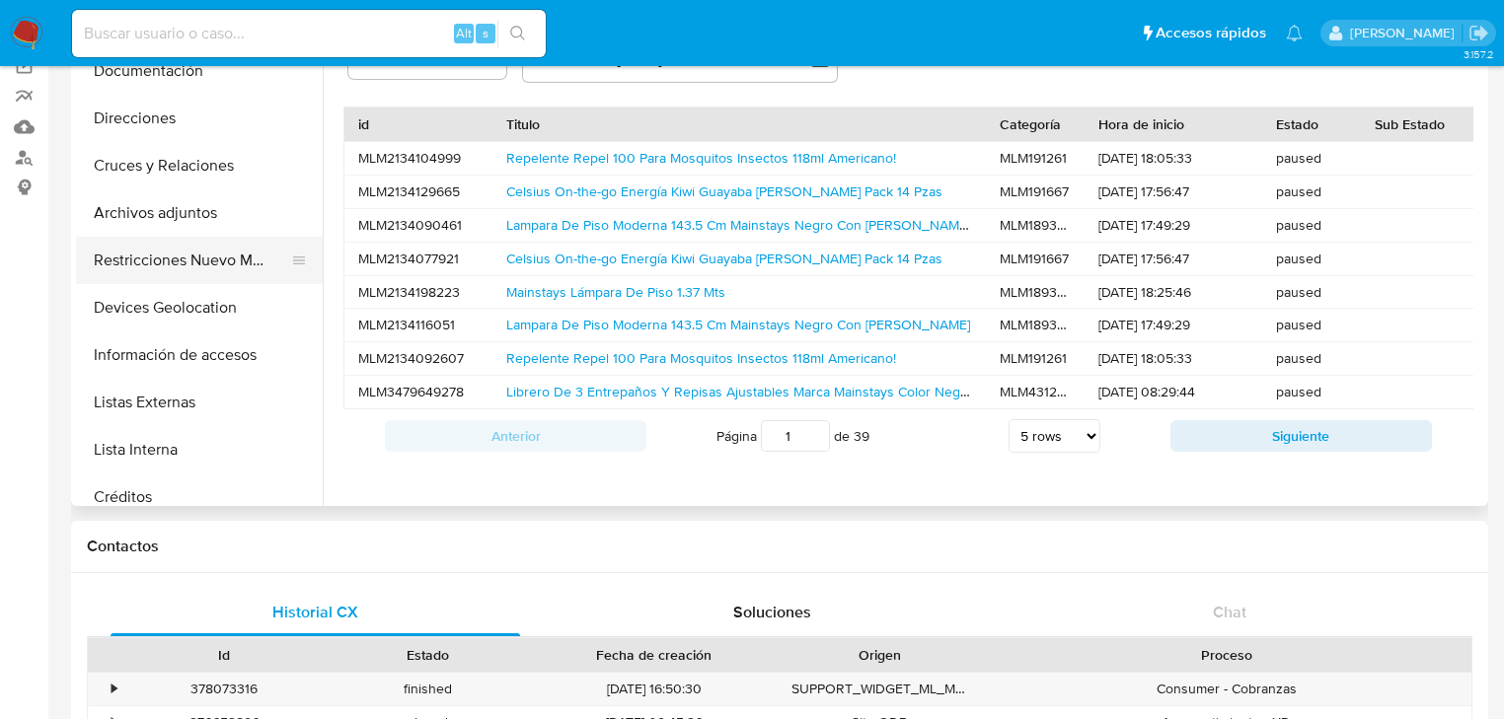
click at [213, 273] on button "Restricciones Nuevo Mundo" at bounding box center [191, 260] width 231 height 47
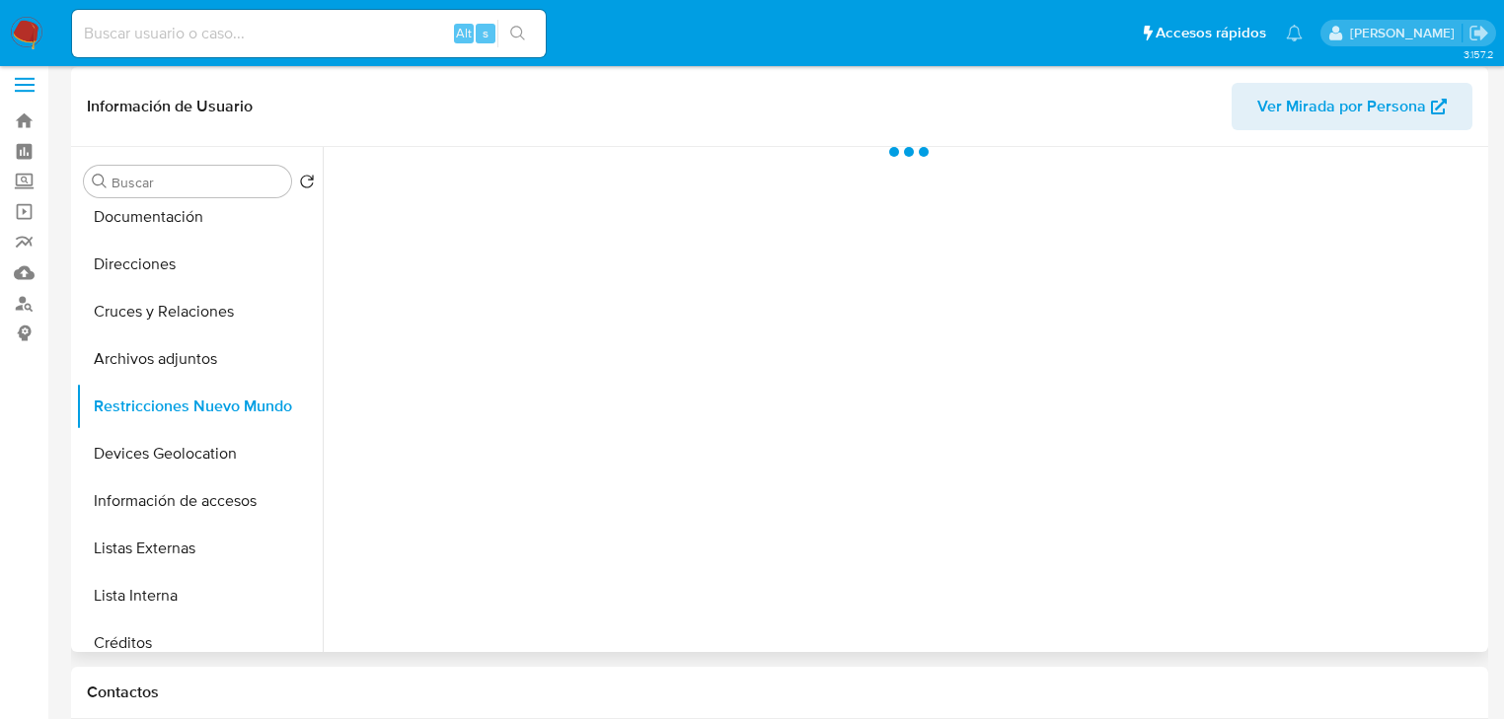
scroll to position [0, 0]
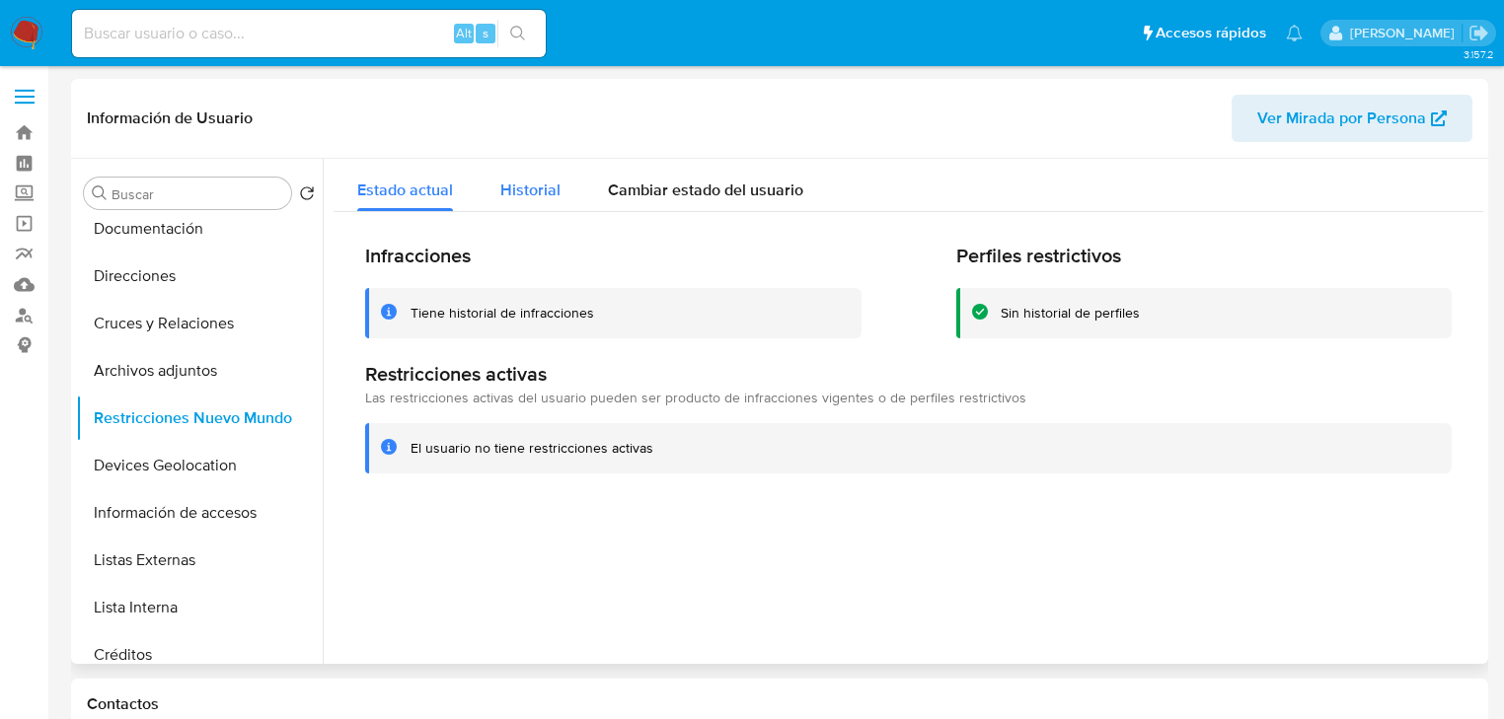
click at [524, 191] on span "Historial" at bounding box center [530, 190] width 60 height 23
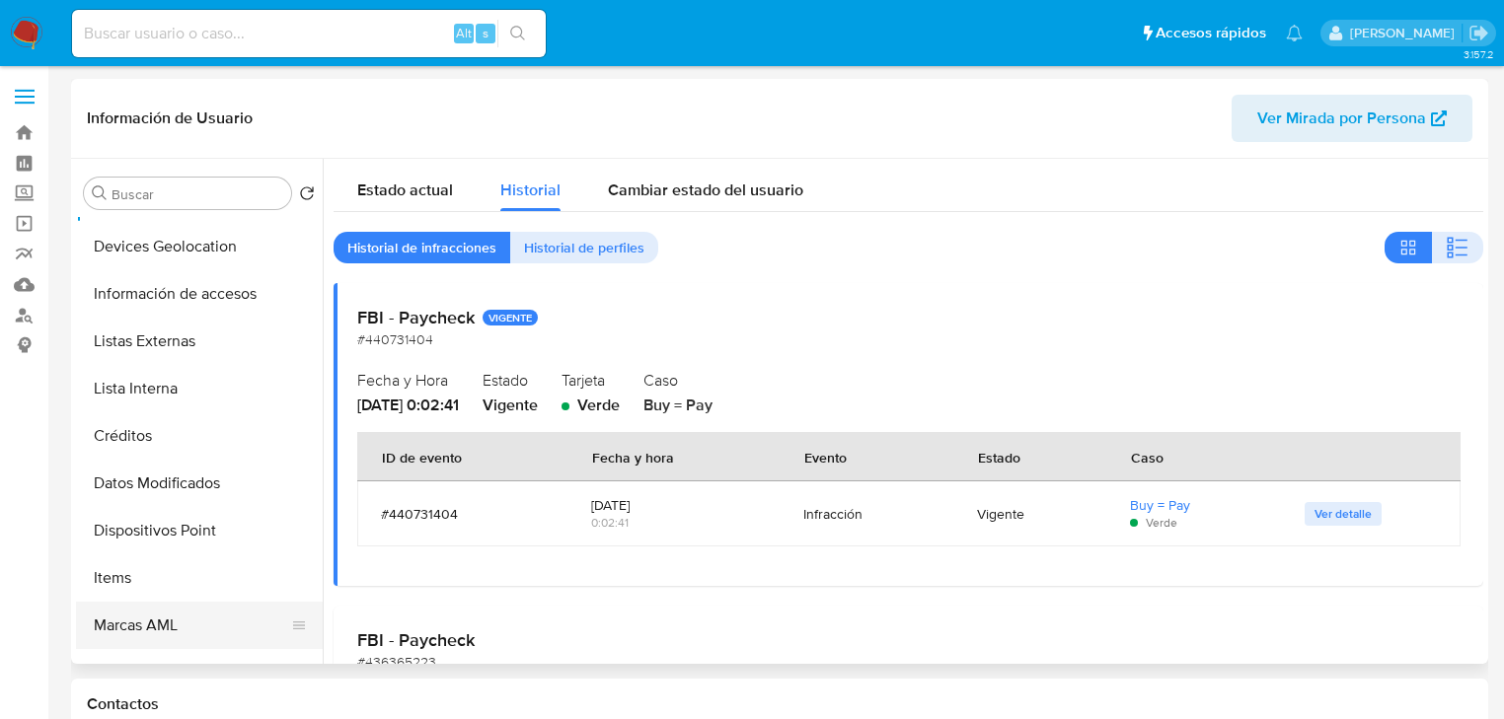
scroll to position [438, 0]
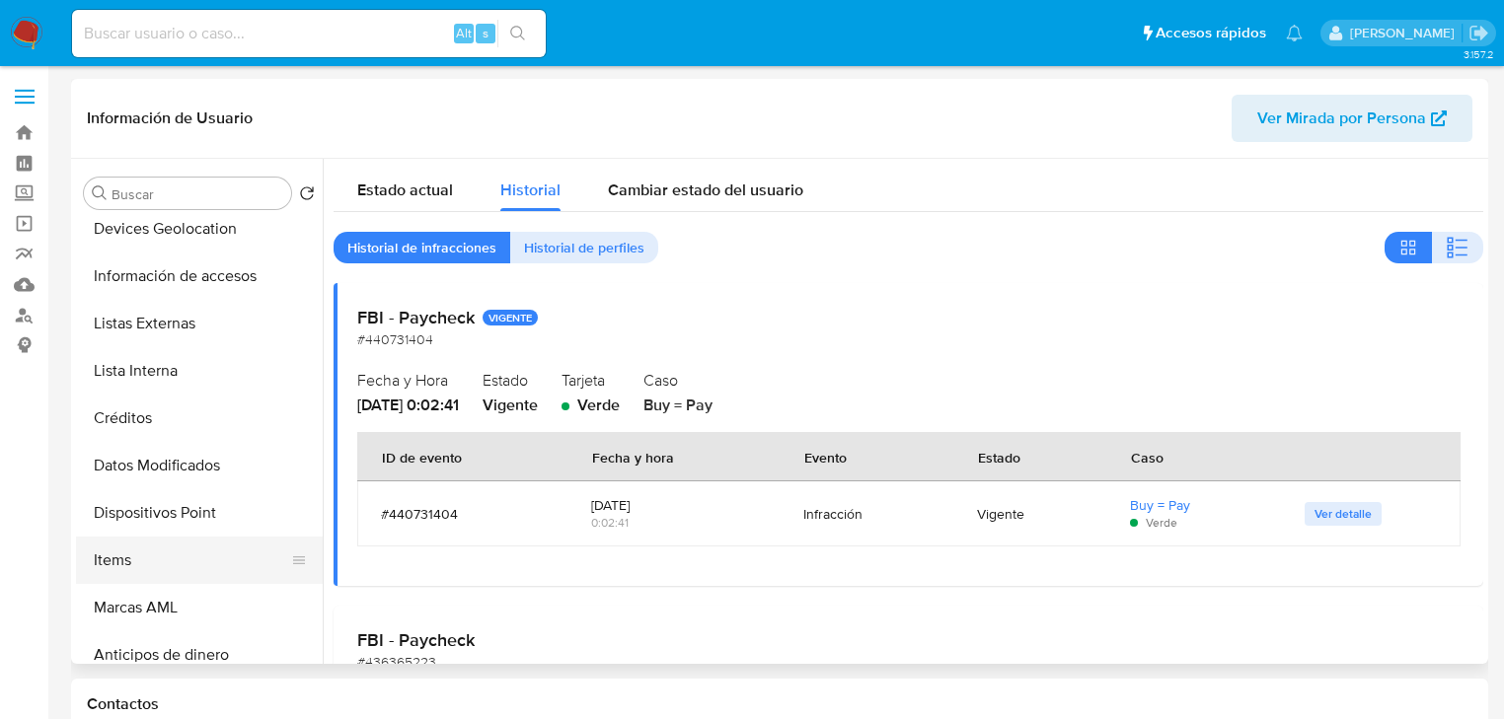
click at [152, 543] on button "Items" at bounding box center [191, 560] width 231 height 47
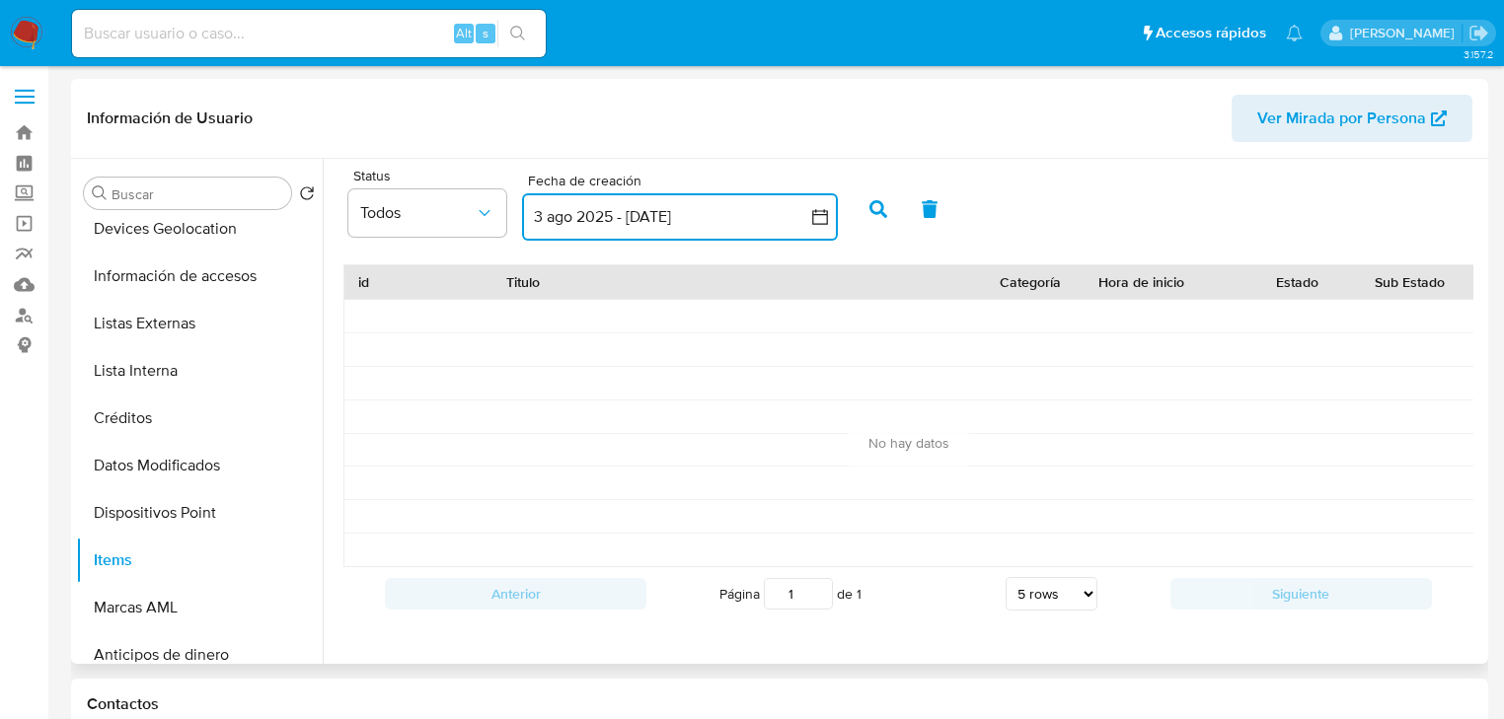
click at [695, 226] on button "3 ago 2025 - 2 sep 2025" at bounding box center [680, 216] width 316 height 47
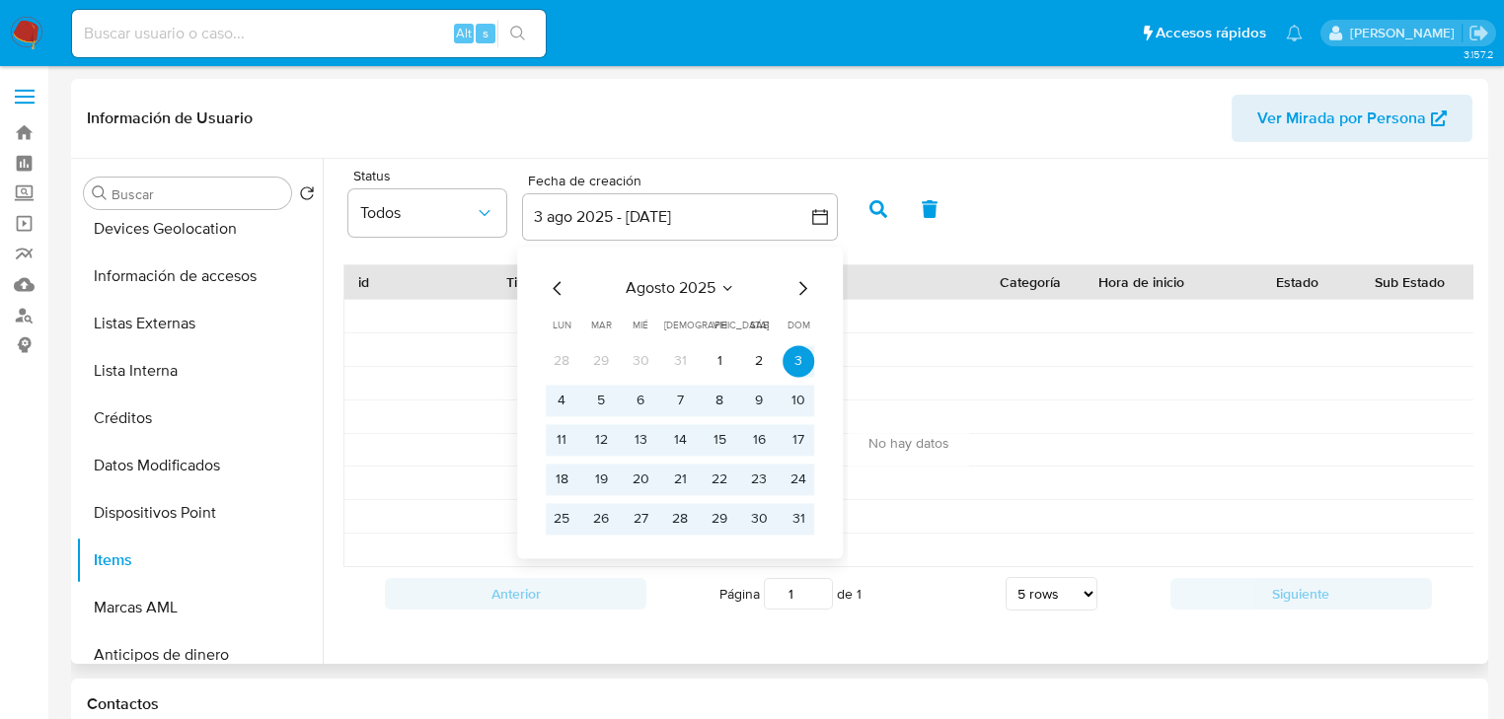
click at [547, 294] on icon "Mes anterior" at bounding box center [558, 288] width 24 height 24
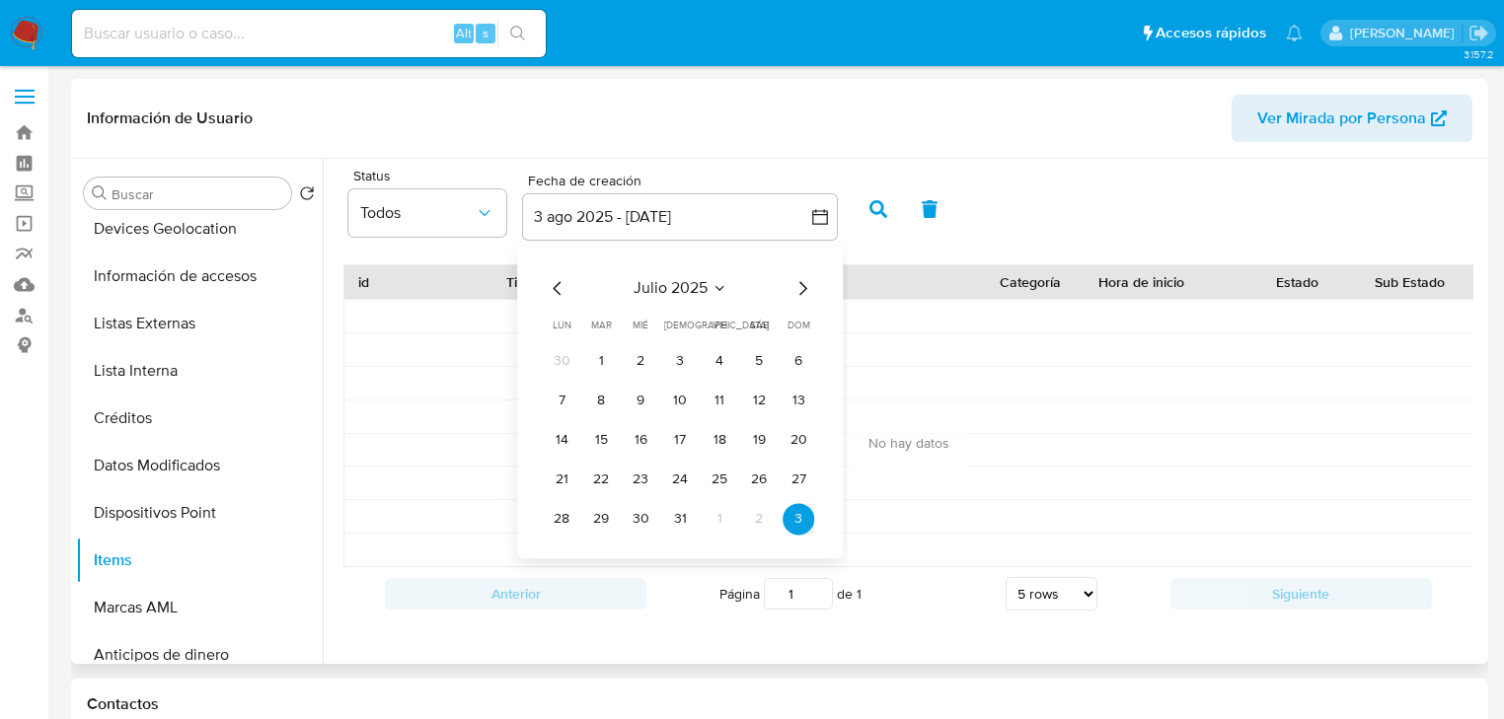
click at [547, 293] on icon "Mes anterior" at bounding box center [558, 288] width 24 height 24
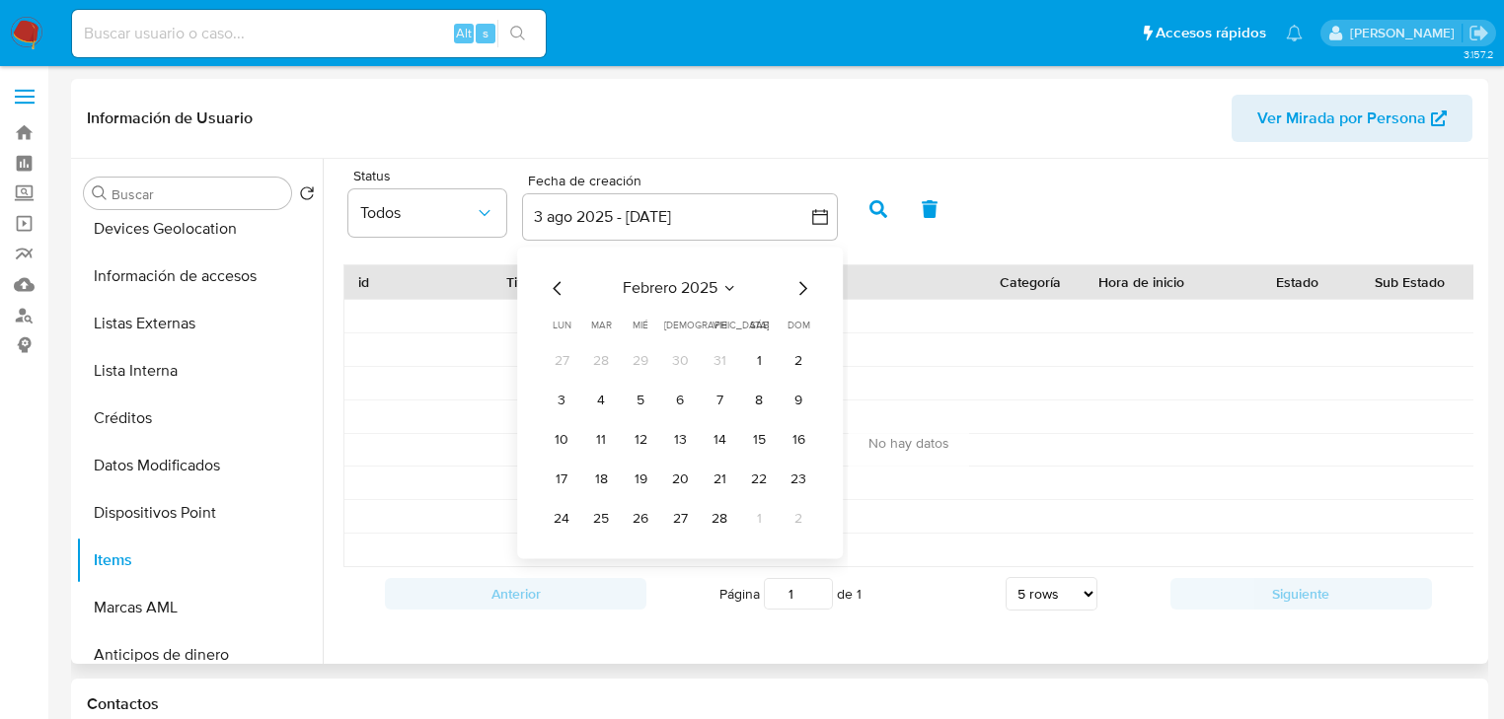
click at [547, 293] on icon "Mes anterior" at bounding box center [558, 288] width 24 height 24
click at [547, 294] on icon "Mes anterior" at bounding box center [558, 288] width 24 height 24
click at [596, 365] on button "1" at bounding box center [601, 361] width 32 height 32
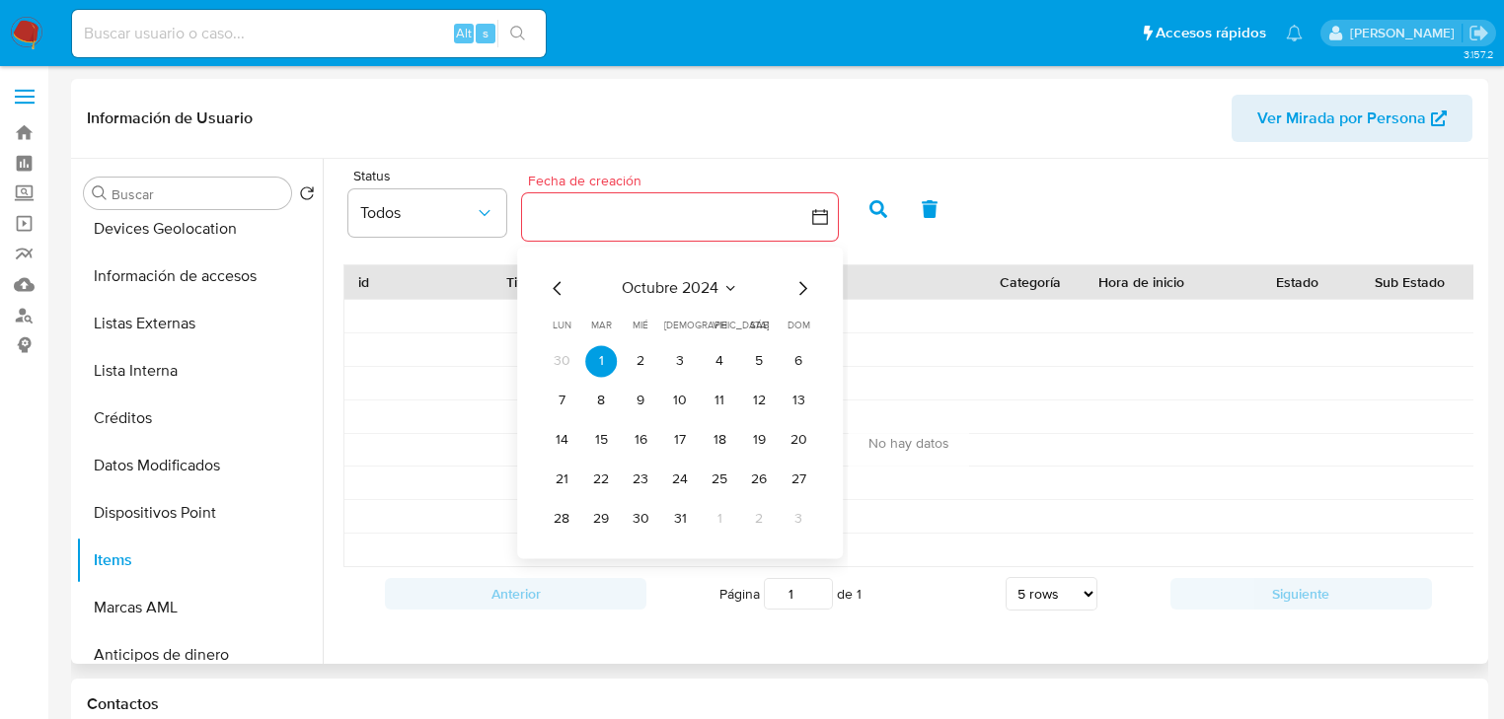
click at [809, 294] on icon "Mes siguiente" at bounding box center [802, 288] width 24 height 24
click at [807, 294] on icon "Mes siguiente" at bounding box center [802, 288] width 24 height 24
click at [805, 294] on icon "Mes siguiente" at bounding box center [802, 288] width 24 height 24
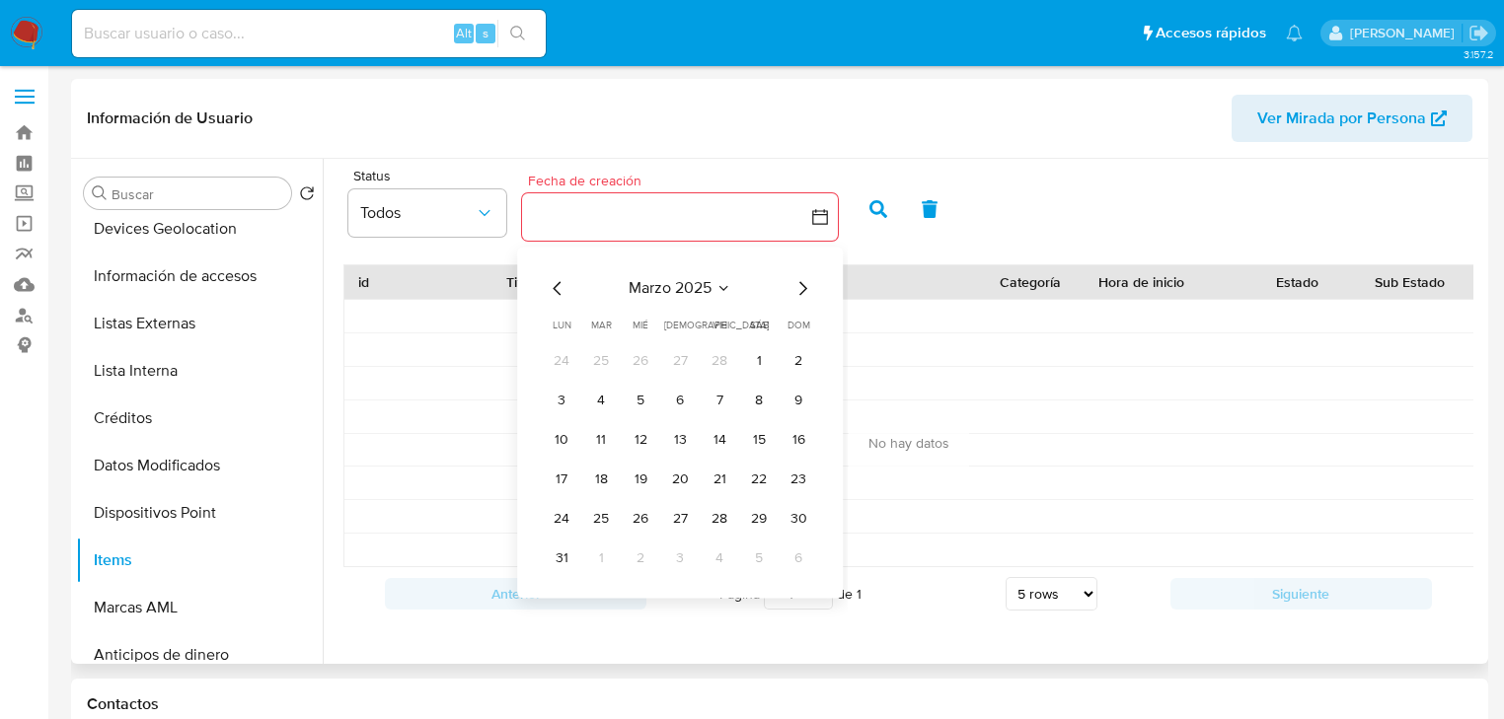
click at [805, 294] on icon "Mes siguiente" at bounding box center [802, 288] width 24 height 24
click at [688, 529] on button "31" at bounding box center [680, 519] width 32 height 32
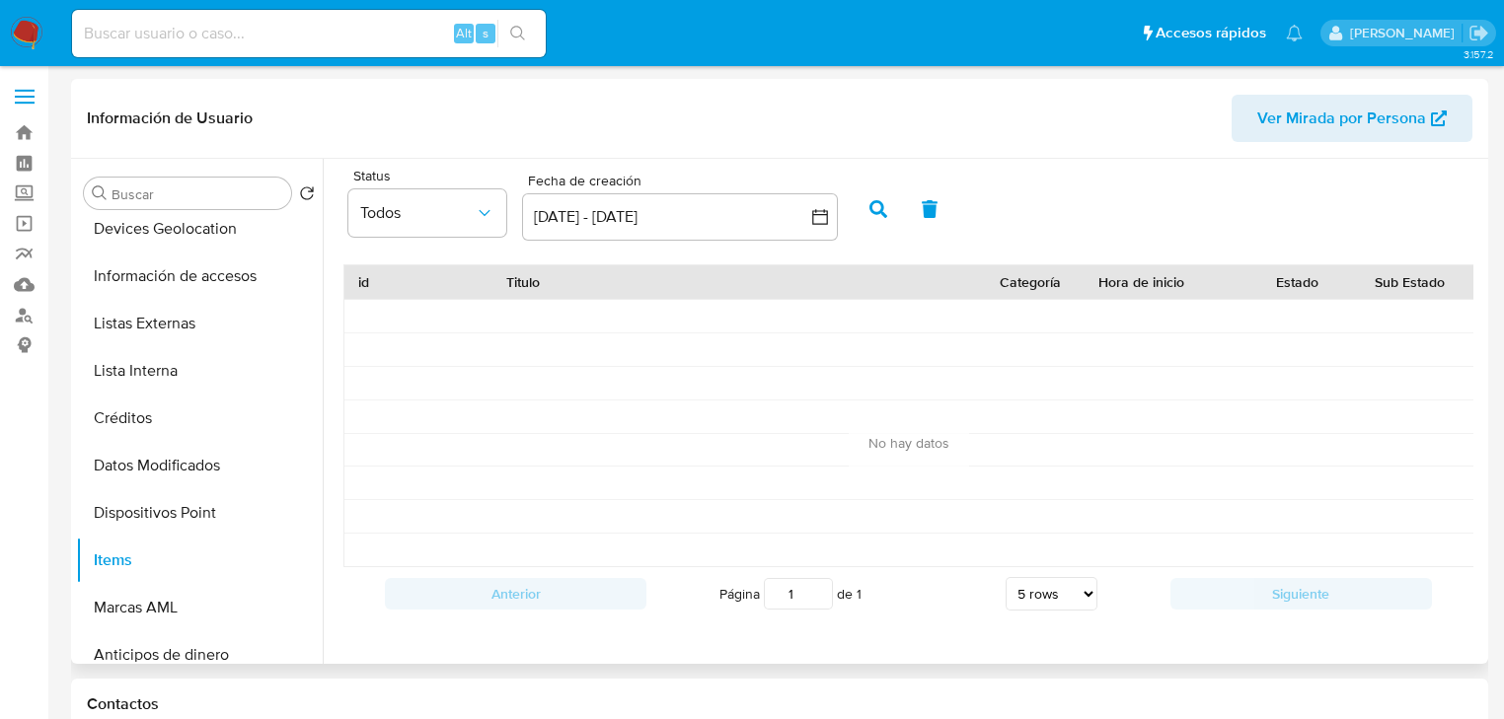
click at [876, 208] on icon "button" at bounding box center [878, 209] width 18 height 18
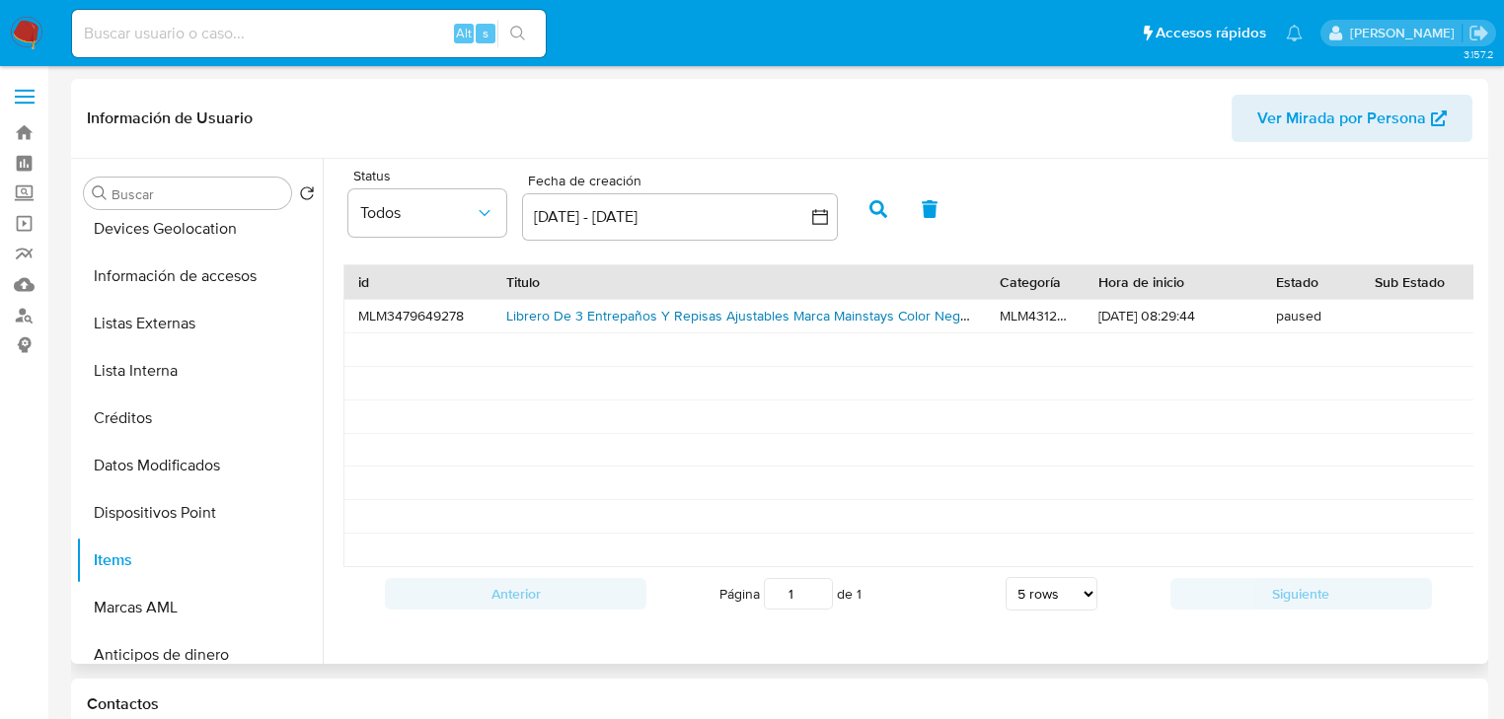
click at [701, 321] on link "Librero De 3 Entrepaños Y Repisas Ajustables Marca Mainstays Color Negro" at bounding box center [739, 316] width 467 height 20
click at [820, 215] on icon "button" at bounding box center [820, 217] width 20 height 20
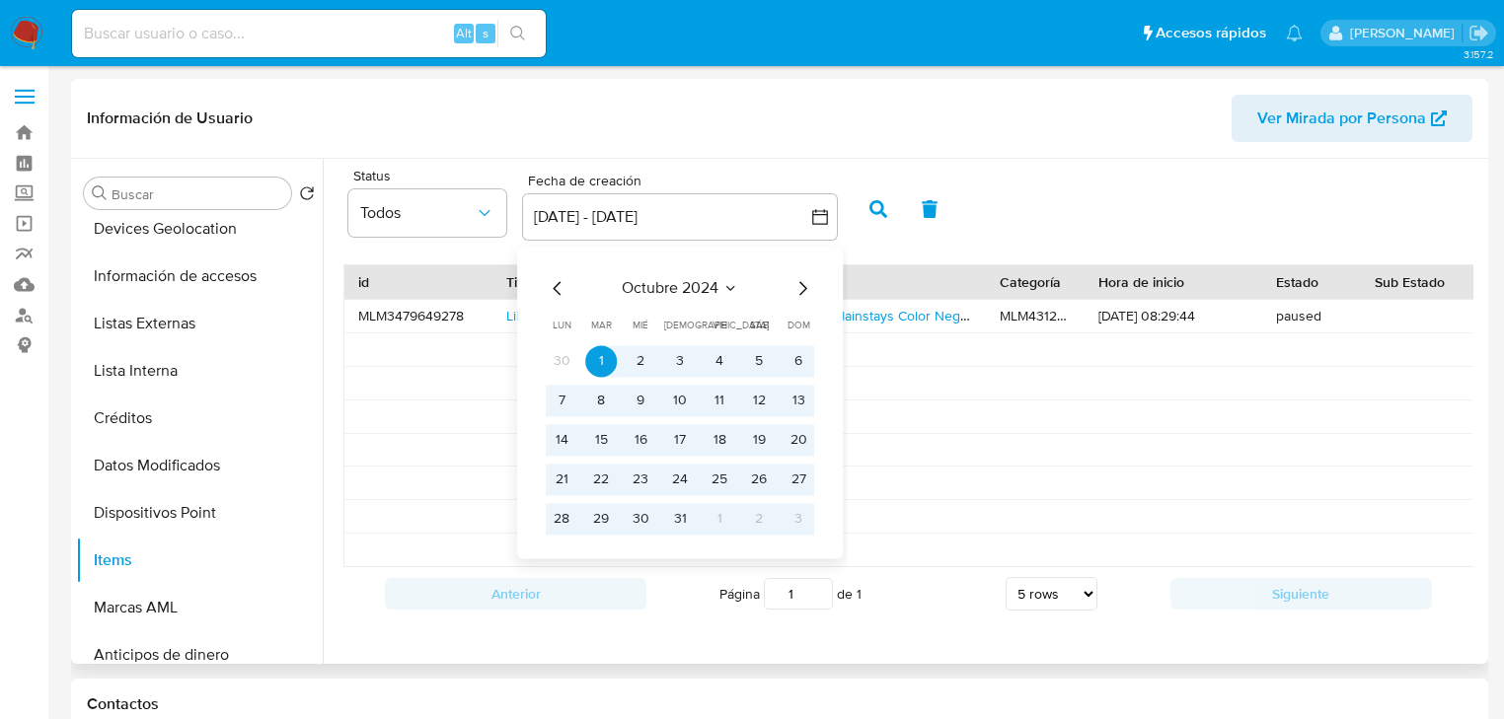
click at [564, 291] on icon "Mes anterior" at bounding box center [558, 288] width 24 height 24
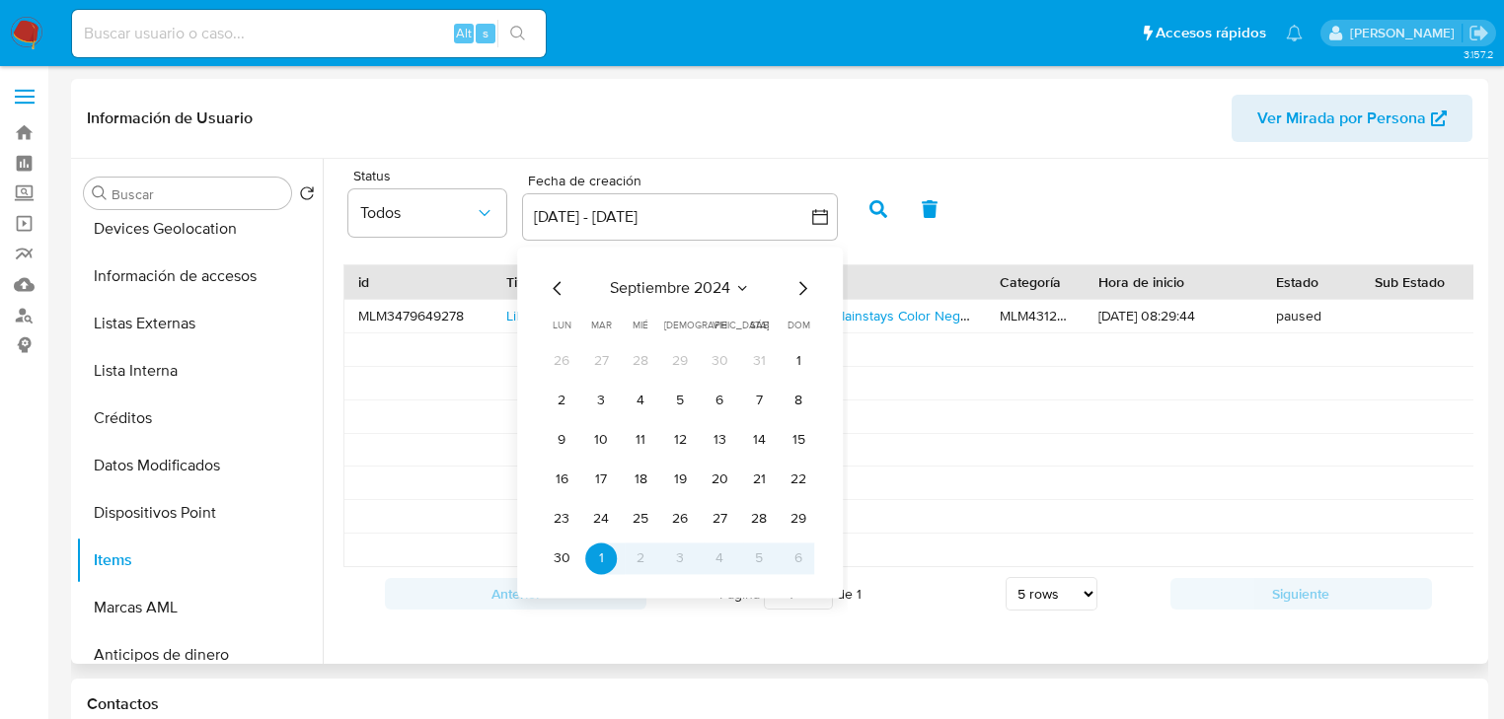
click at [564, 286] on icon "Mes anterior" at bounding box center [558, 288] width 24 height 24
click at [564, 290] on icon "Mes anterior" at bounding box center [558, 288] width 24 height 24
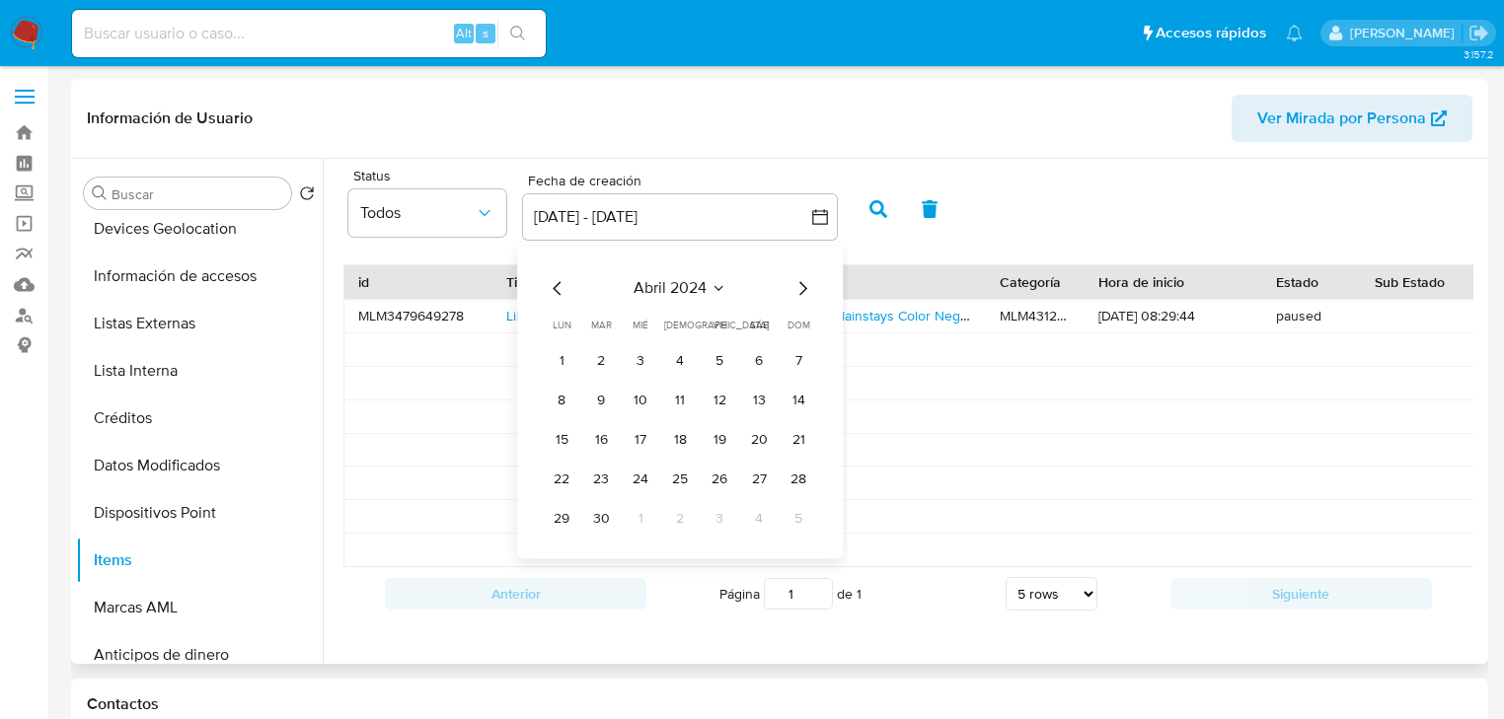
click at [564, 290] on icon "Mes anterior" at bounding box center [558, 288] width 24 height 24
click at [563, 346] on button "1" at bounding box center [562, 361] width 32 height 32
click at [801, 283] on icon "Mes siguiente" at bounding box center [803, 288] width 8 height 14
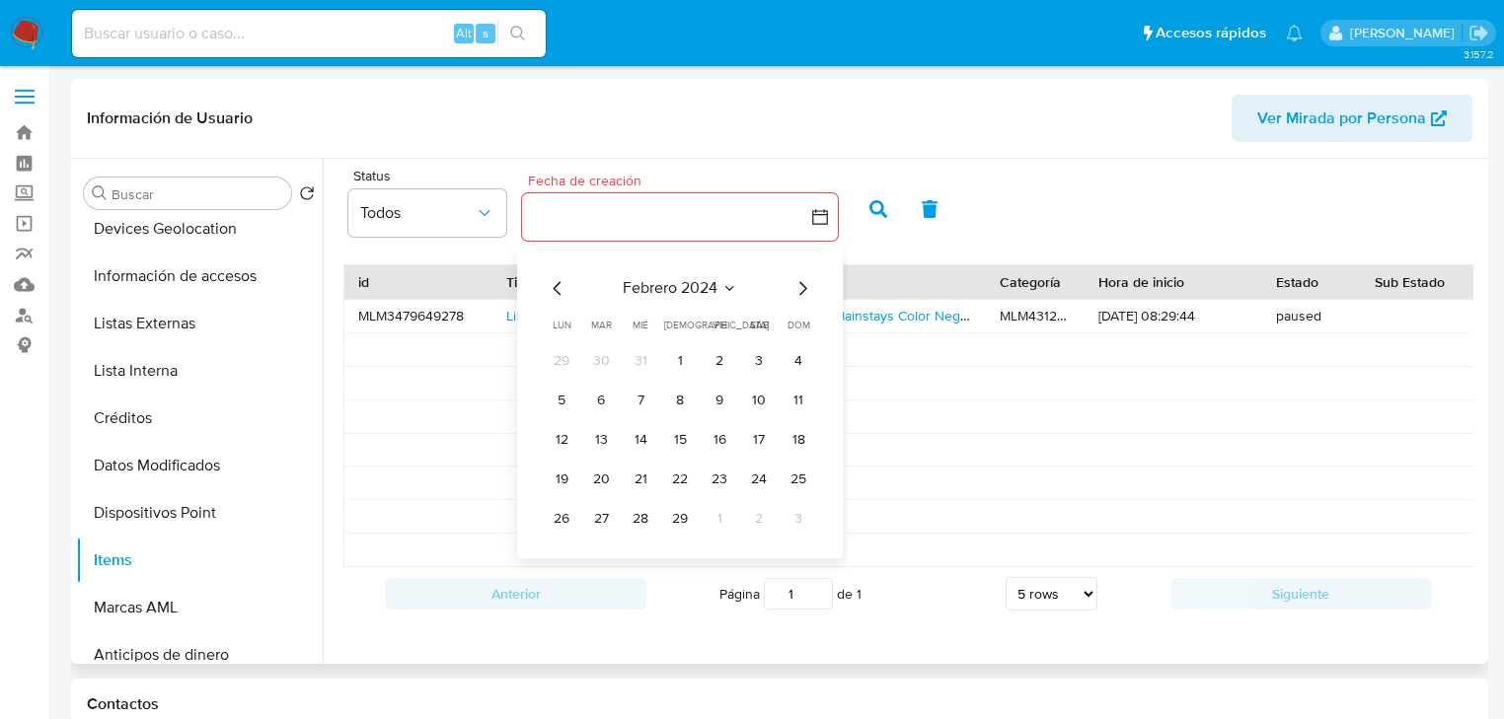
click at [796, 280] on icon "Mes siguiente" at bounding box center [802, 288] width 24 height 24
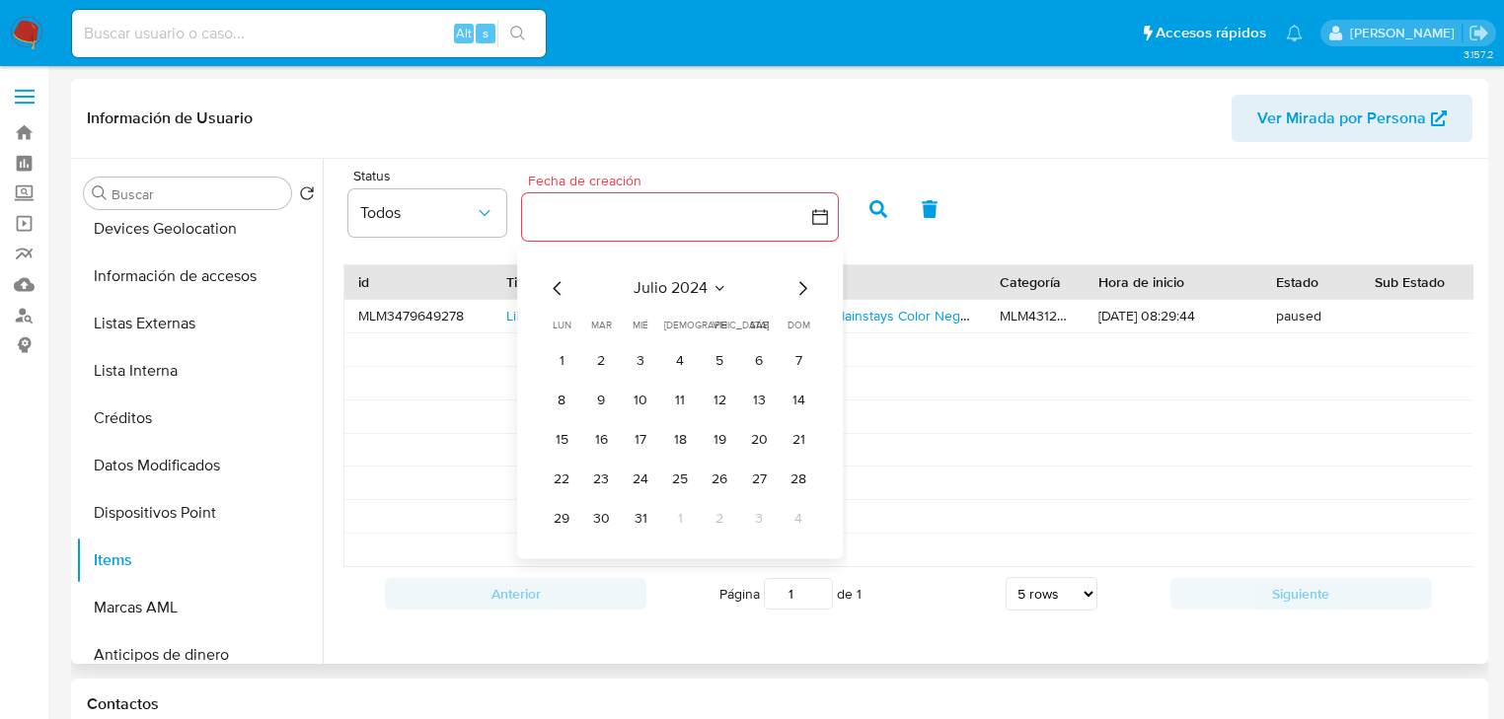
click at [796, 280] on icon "Mes siguiente" at bounding box center [802, 288] width 24 height 24
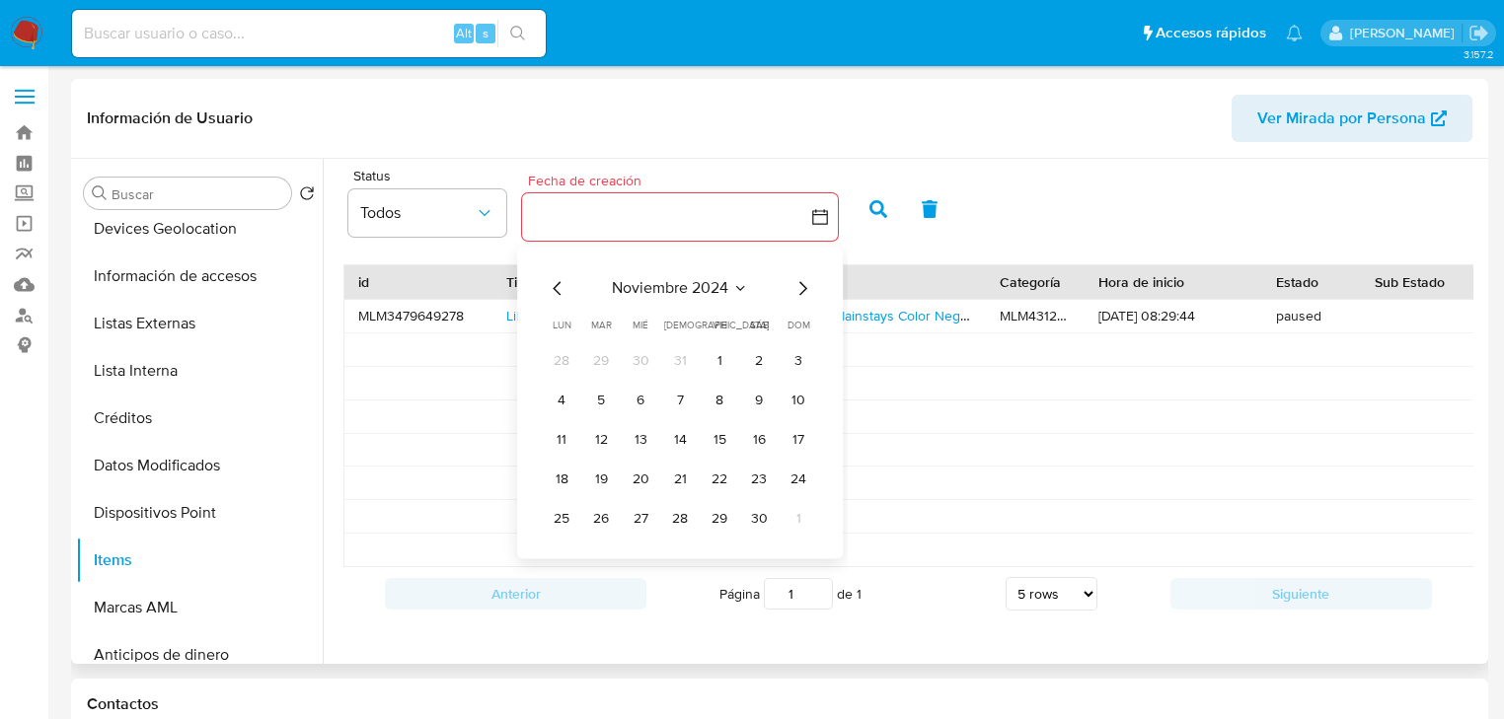
click at [796, 280] on icon "Mes siguiente" at bounding box center [802, 288] width 24 height 24
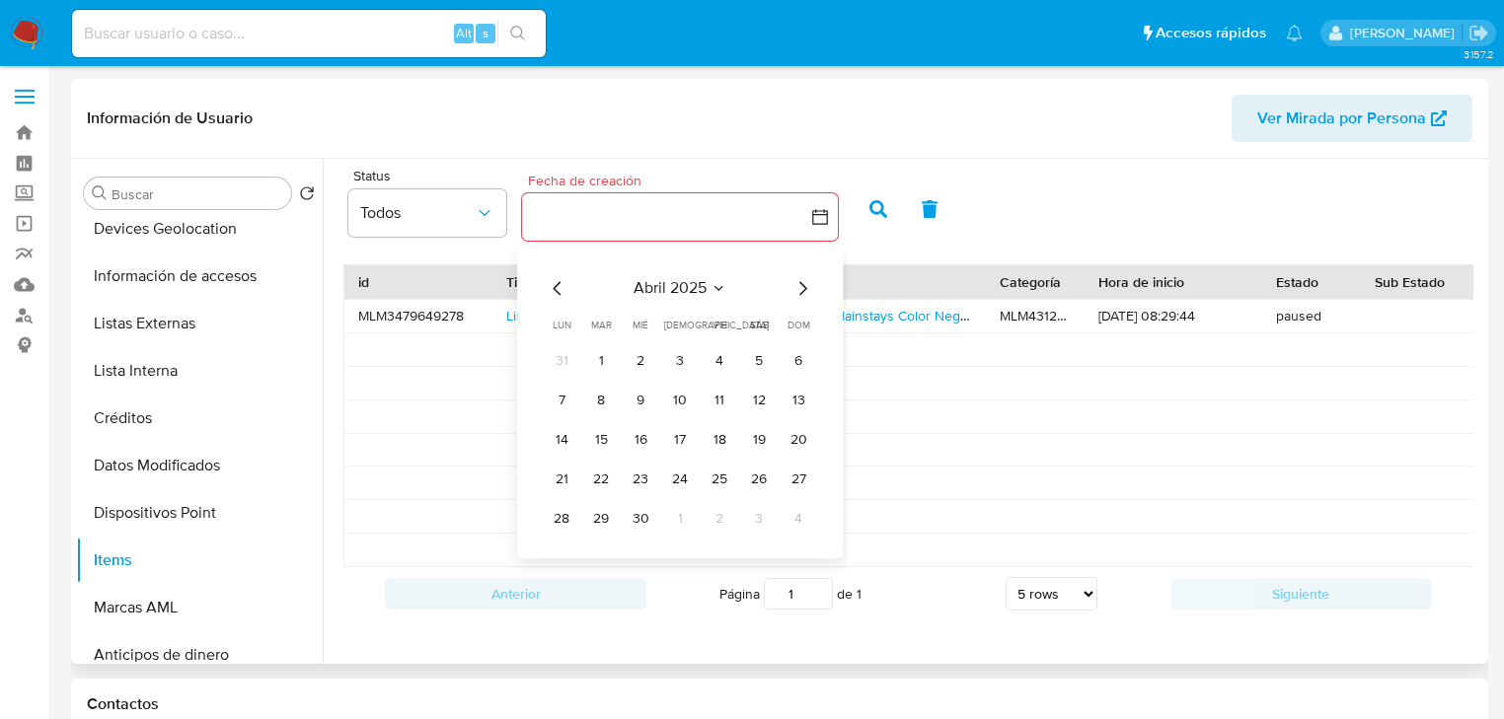
click at [796, 280] on icon "Mes siguiente" at bounding box center [802, 288] width 24 height 24
click at [554, 287] on icon "Mes anterior" at bounding box center [557, 288] width 8 height 14
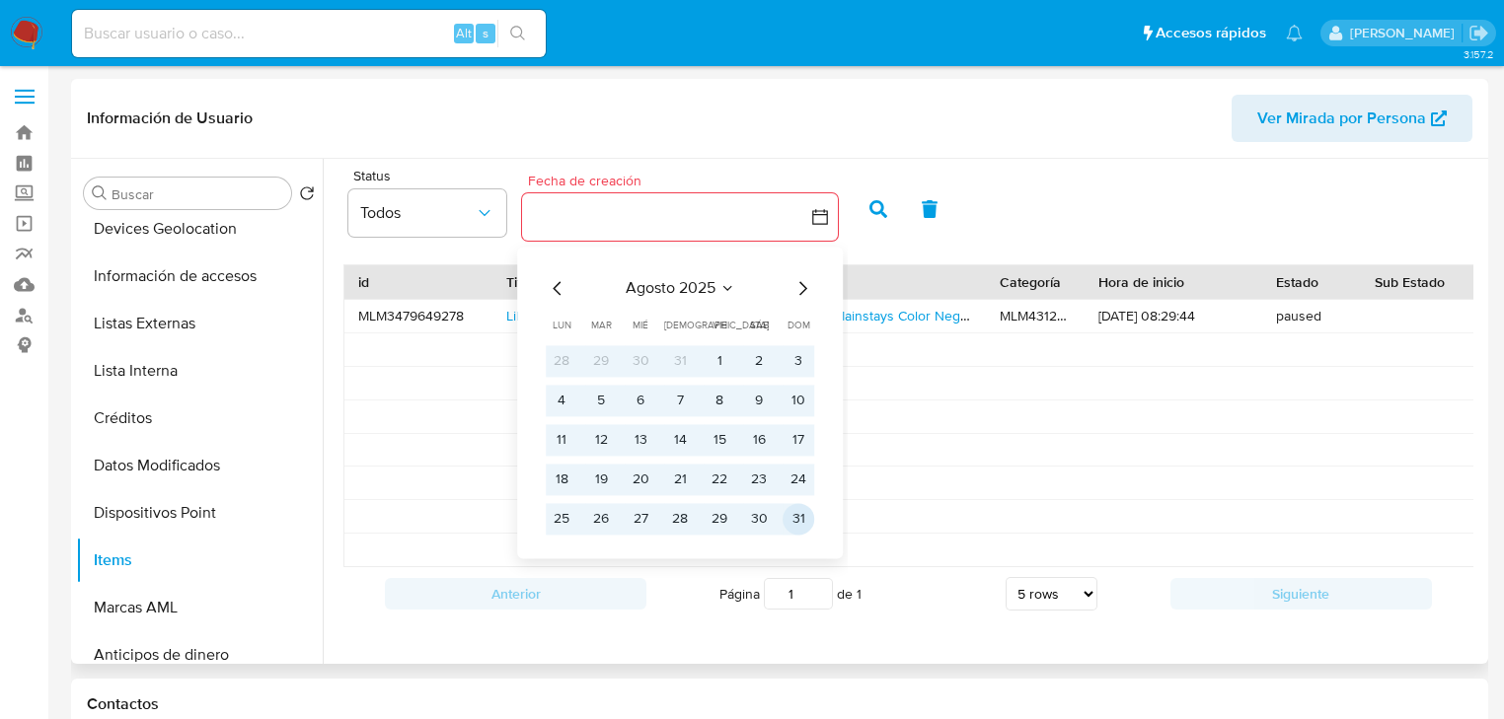
click at [798, 520] on button "31" at bounding box center [799, 519] width 32 height 32
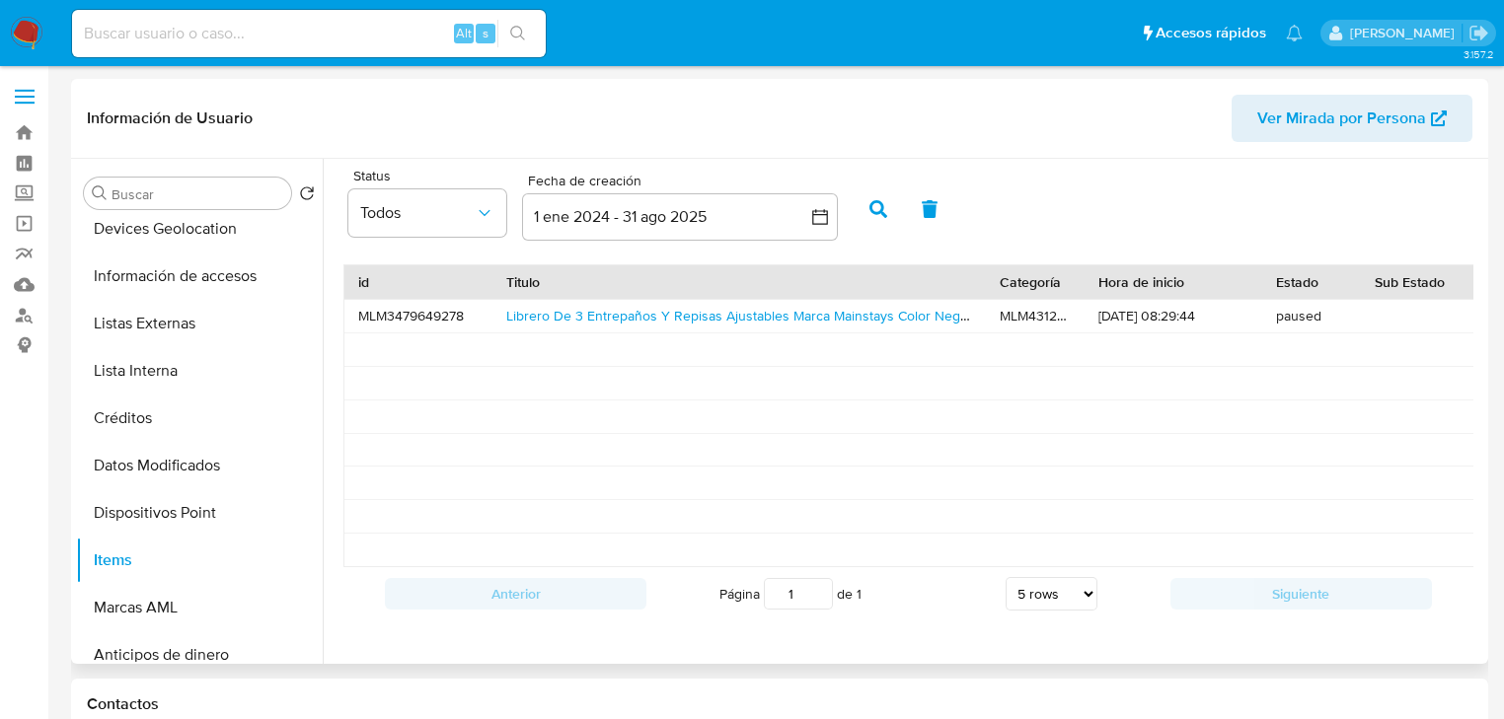
click at [877, 209] on icon "button" at bounding box center [878, 209] width 18 height 18
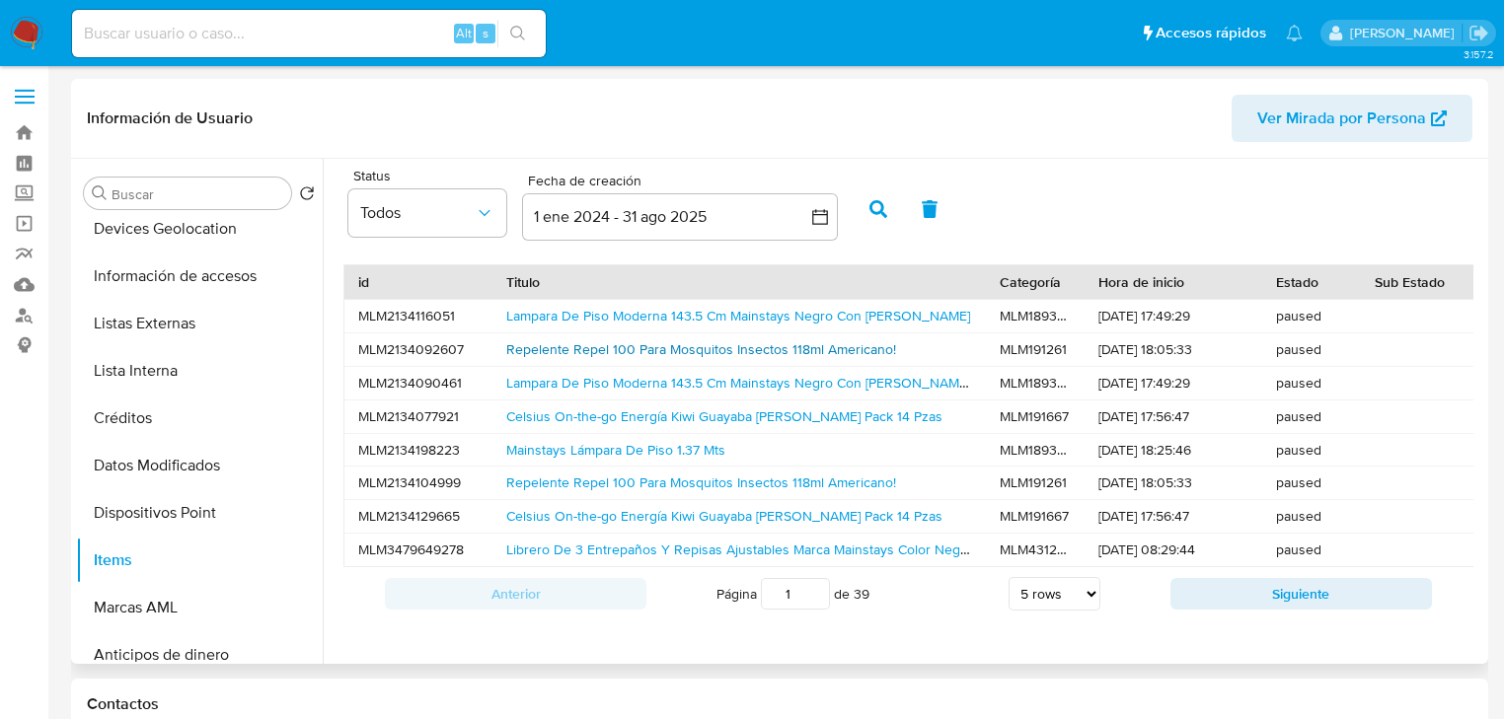
click at [681, 355] on link "Repelente Repel 100 Para Mosquitos Insectos 118ml Americano!" at bounding box center [701, 349] width 390 height 20
click at [720, 493] on div "Repelente Repel 100 Para Mosquitos Insectos 118ml Americano!" at bounding box center [738, 483] width 493 height 33
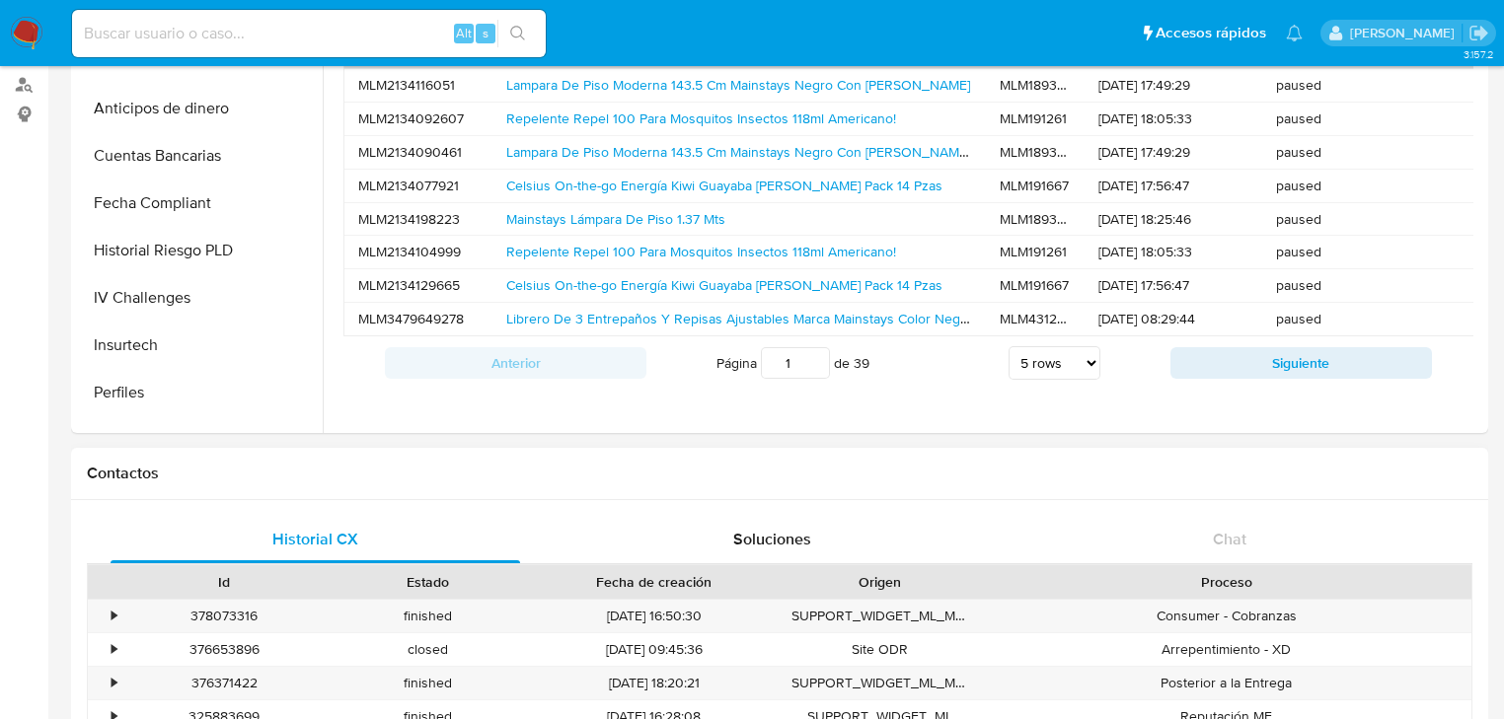
scroll to position [395, 0]
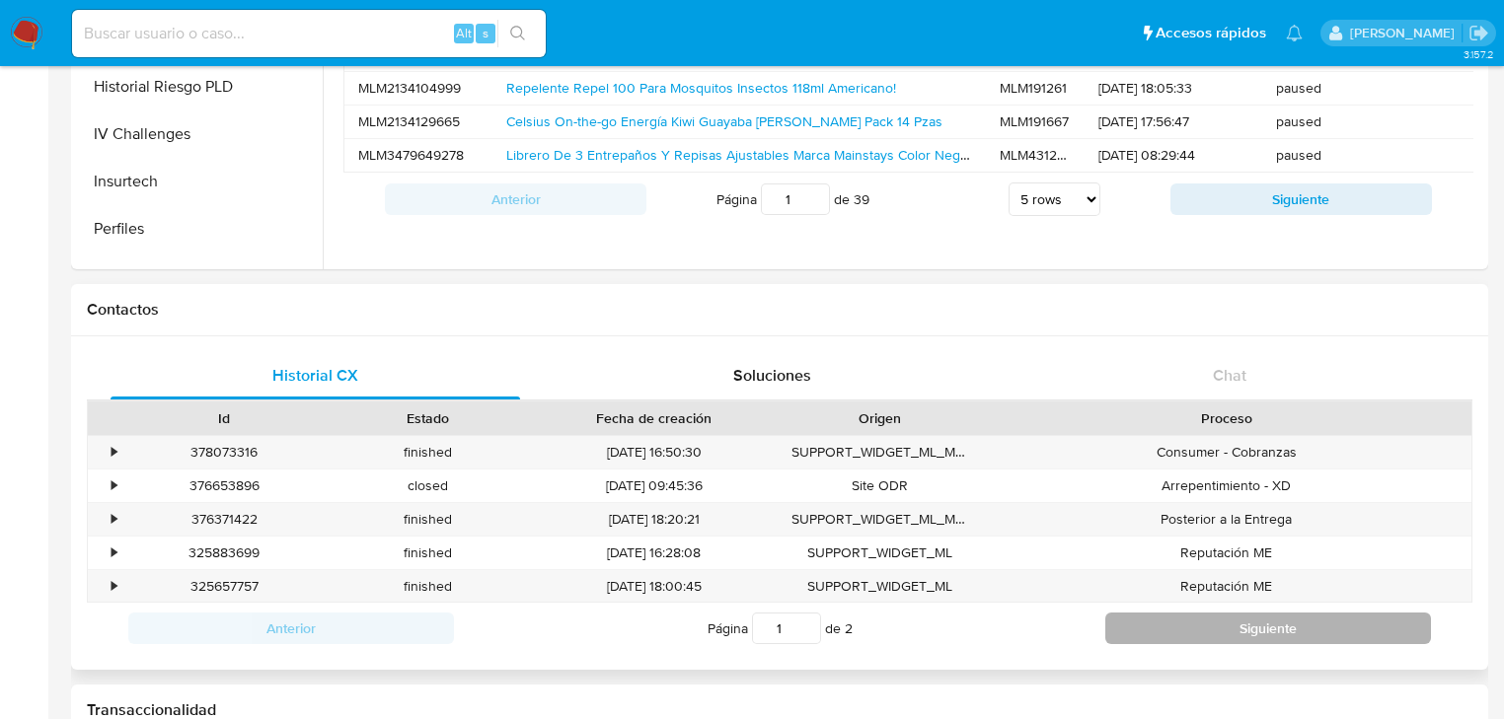
click at [1164, 628] on button "Siguiente" at bounding box center [1268, 629] width 326 height 32
type input "2"
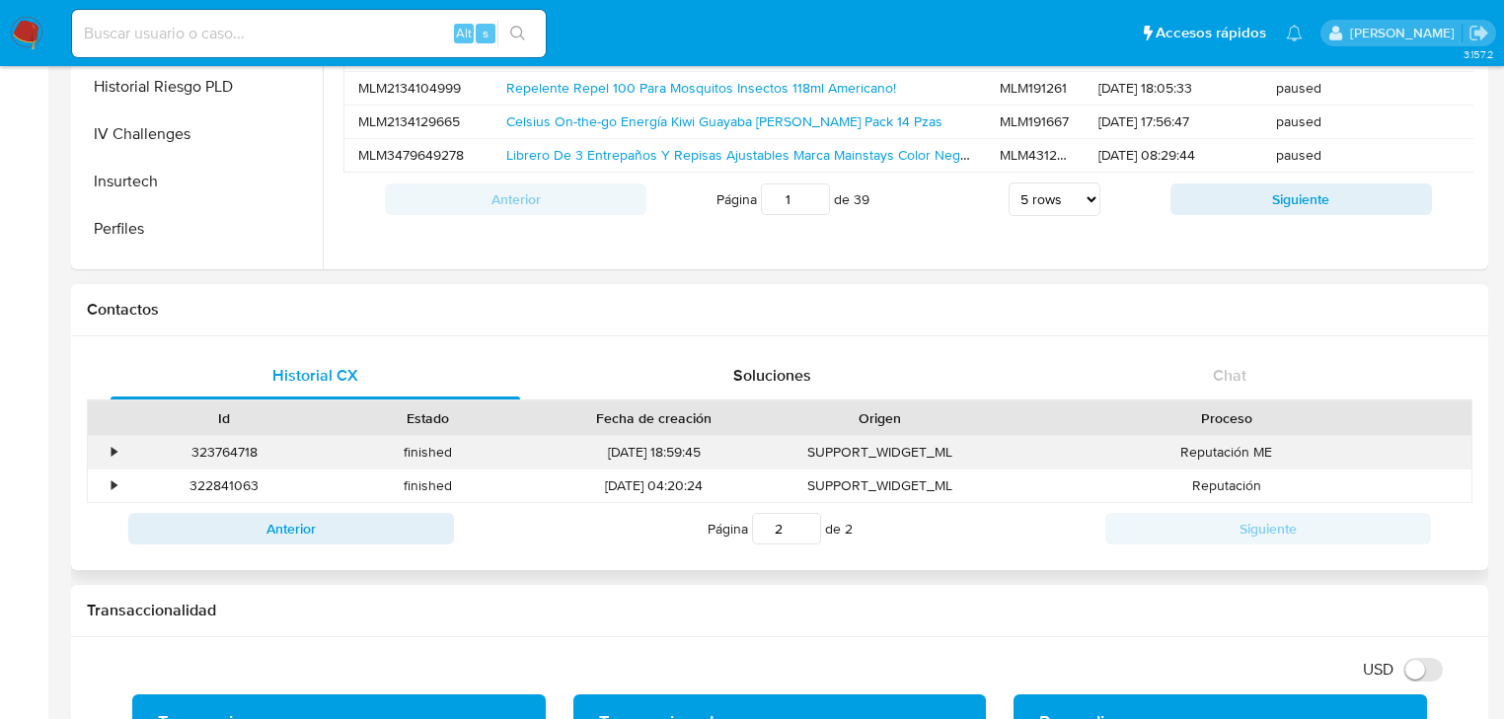
click at [103, 447] on div "•" at bounding box center [105, 452] width 35 height 33
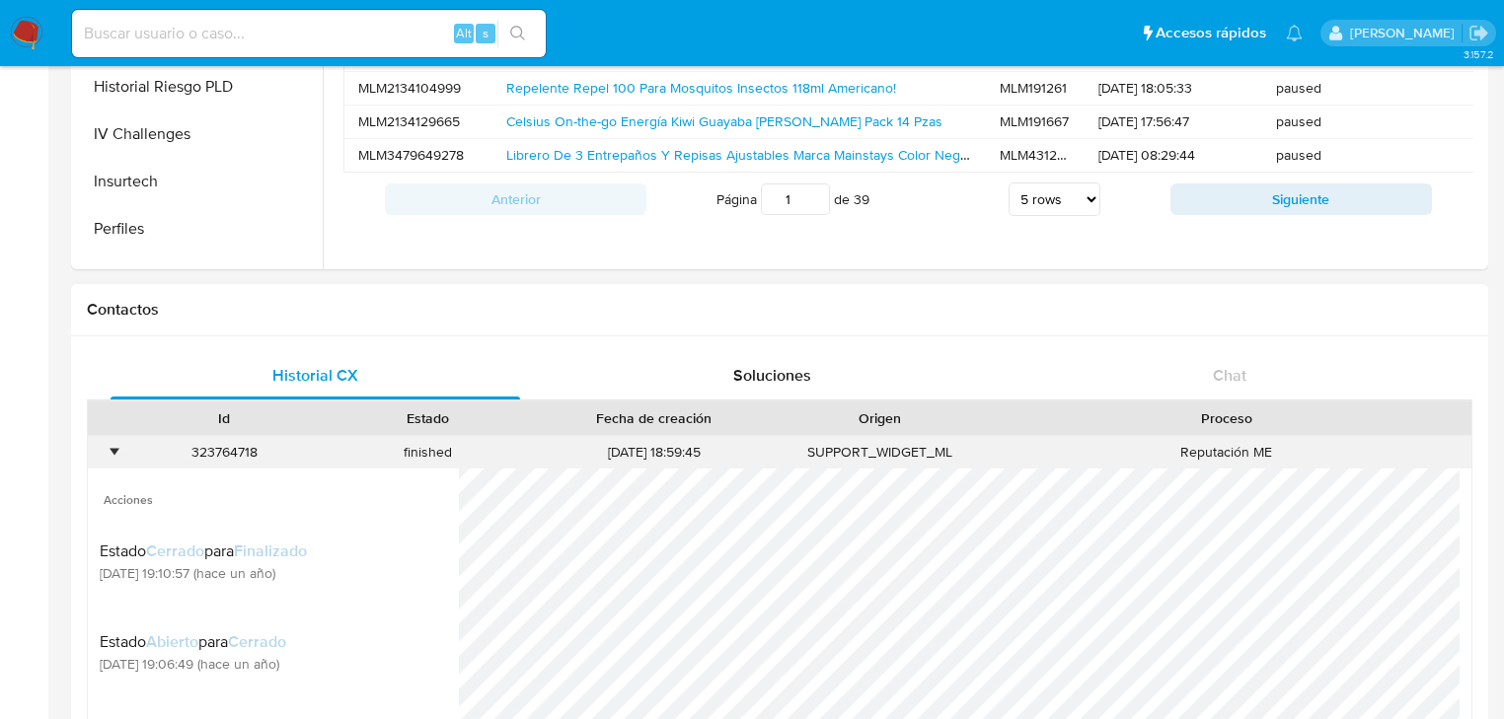
scroll to position [711, 0]
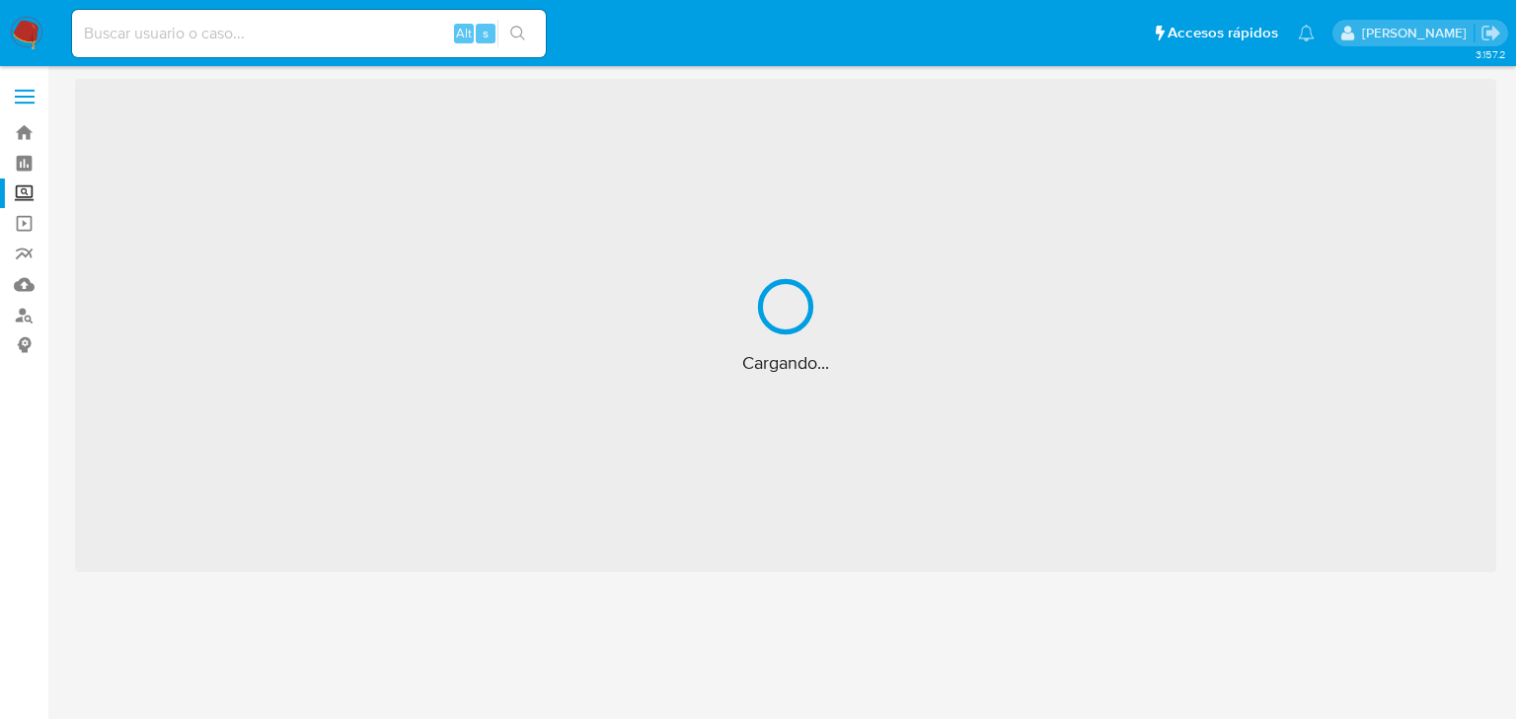
click at [121, 32] on input at bounding box center [309, 34] width 474 height 26
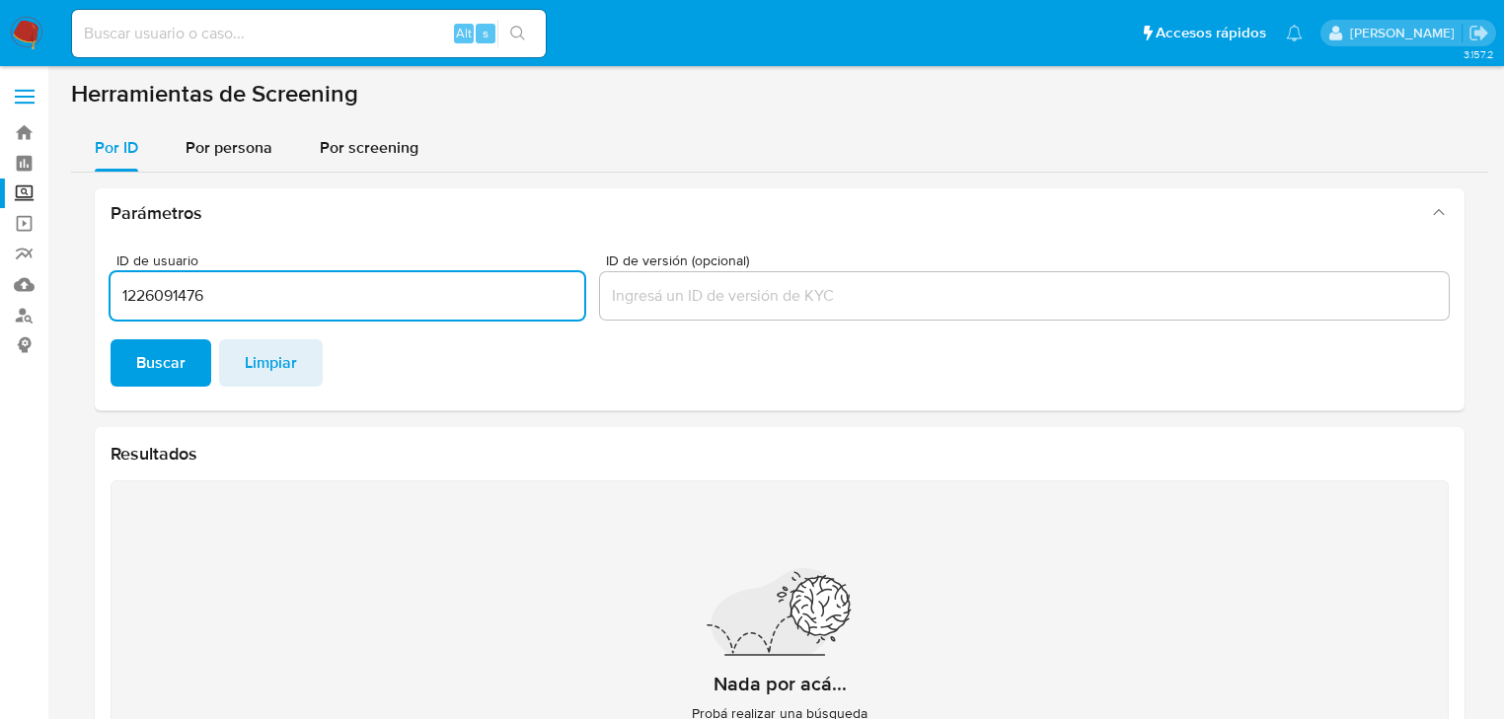
type input "1226091476"
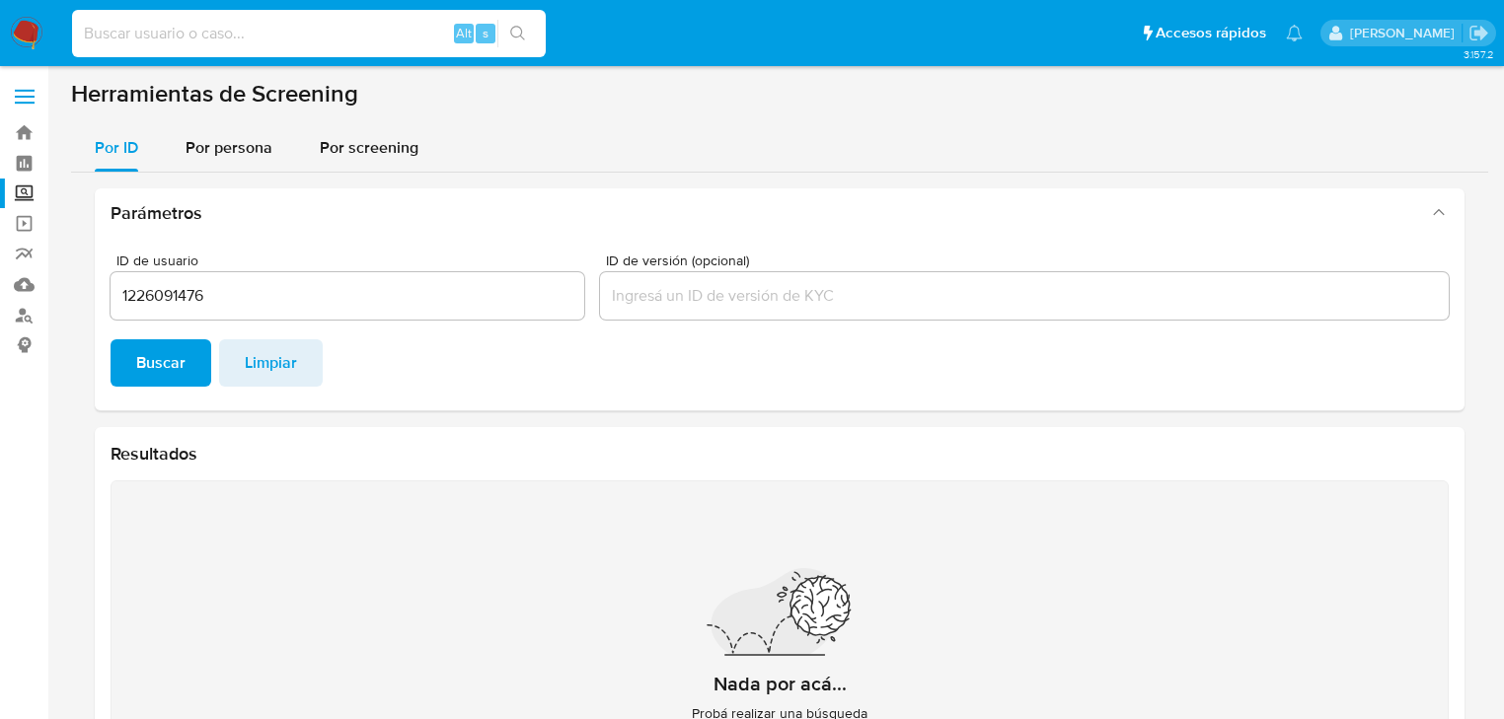
click at [130, 33] on input at bounding box center [309, 34] width 474 height 26
paste input "1226091476"
type input "1226091476"
